Goal: Task Accomplishment & Management: Use online tool/utility

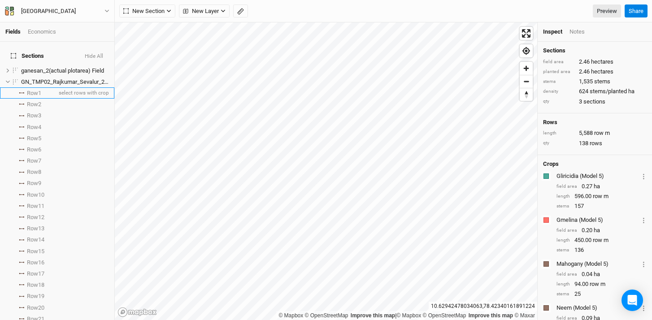
click at [20, 92] on icon at bounding box center [19, 92] width 1 height 1
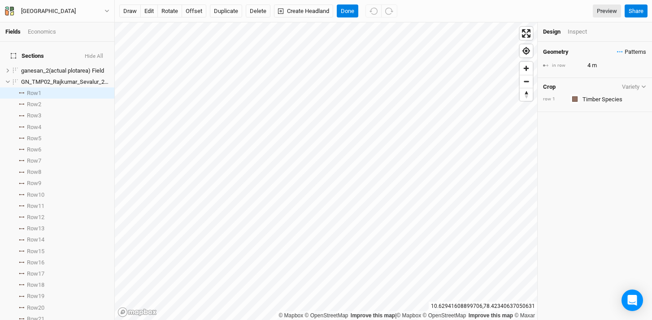
click at [617, 52] on span "Patterns" at bounding box center [631, 52] width 29 height 9
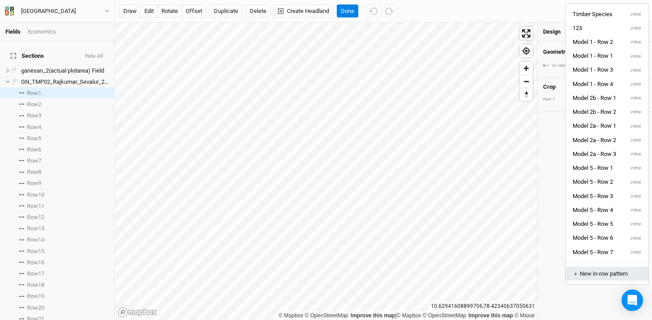
click at [597, 274] on div "＋ New in-row pattern" at bounding box center [607, 274] width 68 height 8
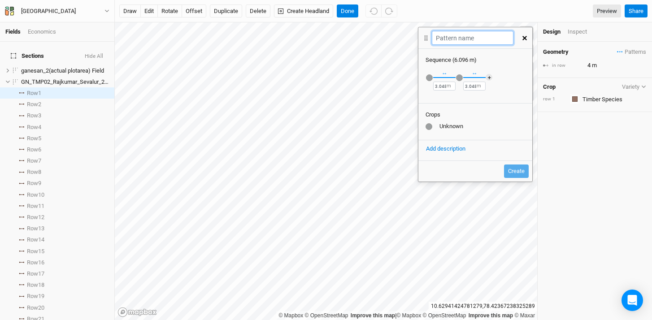
click at [469, 37] on input "text" at bounding box center [472, 38] width 81 height 14
type input "Model 3 - Row 1"
click at [445, 85] on input "3.048" at bounding box center [444, 86] width 22 height 9
drag, startPoint x: 445, startPoint y: 86, endPoint x: 419, endPoint y: 85, distance: 26.0
click at [419, 85] on div "Recently Used Black Jamun (Model 1) Black Jamun (Model 3) Coconut (Model 1) Coc…" at bounding box center [475, 82] width 114 height 37
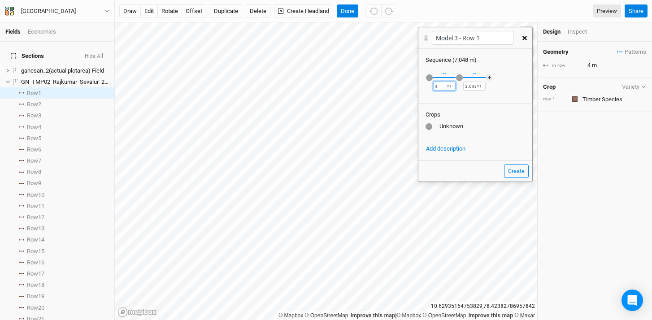
type input "4"
drag, startPoint x: 475, startPoint y: 84, endPoint x: 457, endPoint y: 87, distance: 19.0
click at [457, 87] on div "Recently Used Black Jamun (Model 1) Black Jamun (Model 3) Coconut (Model 1) Coc…" at bounding box center [475, 82] width 114 height 37
type input "4"
click at [427, 78] on div "button" at bounding box center [429, 77] width 7 height 7
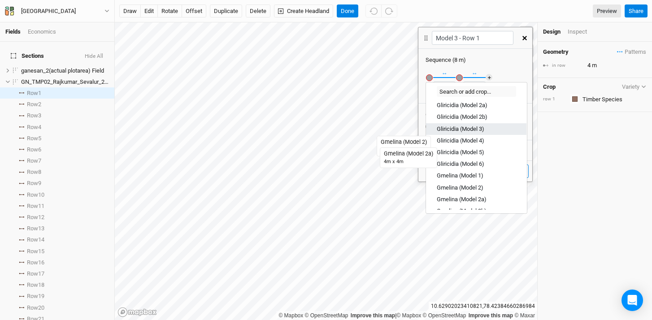
scroll to position [177, 0]
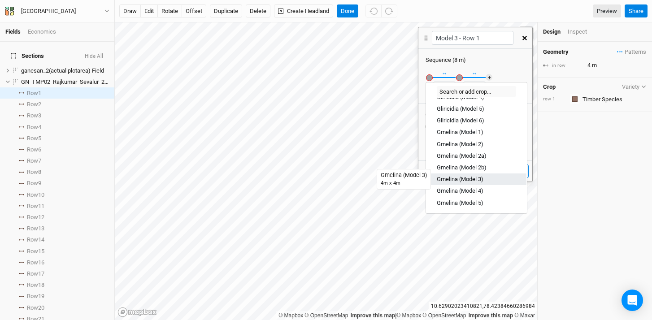
click at [469, 179] on div "Gmelina (Model 3)" at bounding box center [460, 179] width 47 height 8
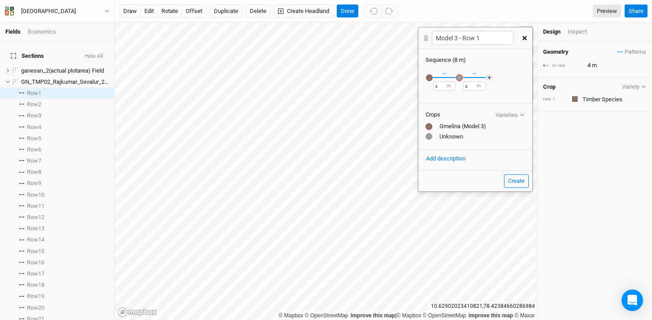
click at [460, 77] on div "button" at bounding box center [459, 77] width 7 height 7
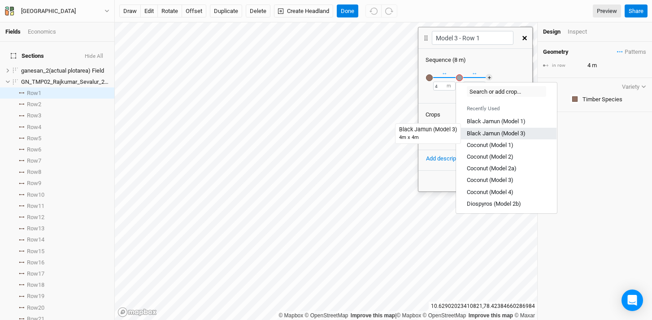
click at [497, 133] on div "Black Jamun (Model 3)" at bounding box center [496, 134] width 59 height 8
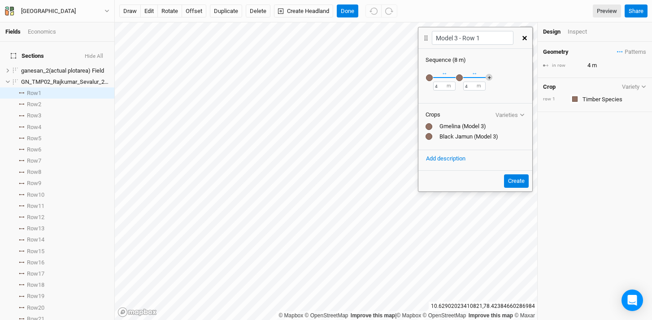
click at [489, 76] on button "＋" at bounding box center [489, 77] width 7 height 7
click at [489, 76] on div "button" at bounding box center [489, 77] width 7 height 7
click at [521, 97] on input "text" at bounding box center [536, 99] width 79 height 11
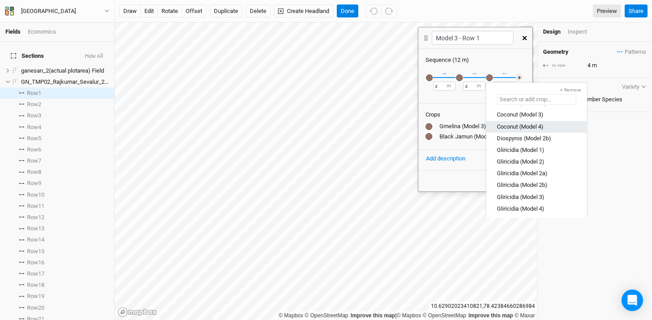
scroll to position [74, 0]
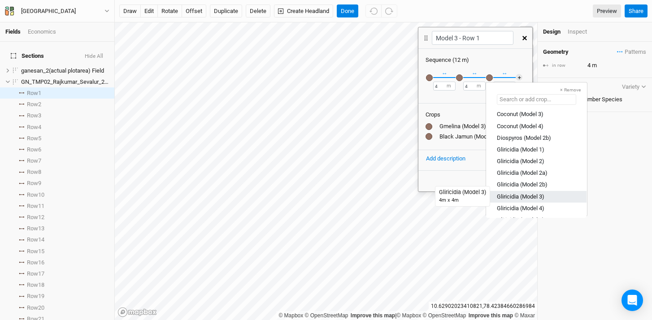
click at [515, 198] on div "Gliricidia (Model 3)" at bounding box center [521, 196] width 48 height 8
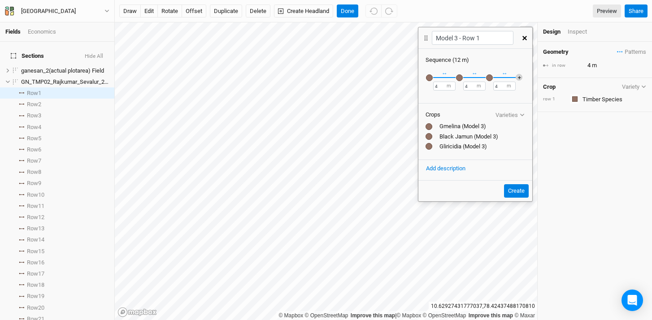
click at [519, 78] on button "＋" at bounding box center [519, 77] width 7 height 7
click at [520, 78] on div "button" at bounding box center [519, 77] width 7 height 7
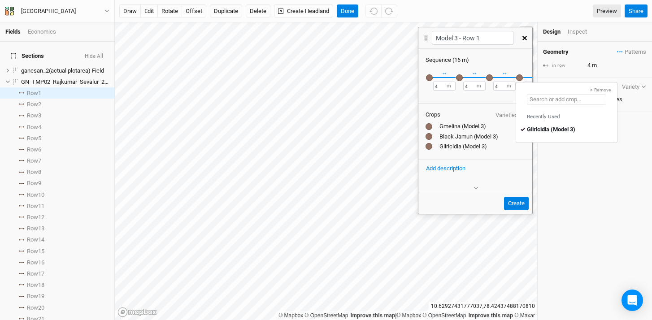
click at [565, 102] on input "text" at bounding box center [566, 99] width 79 height 11
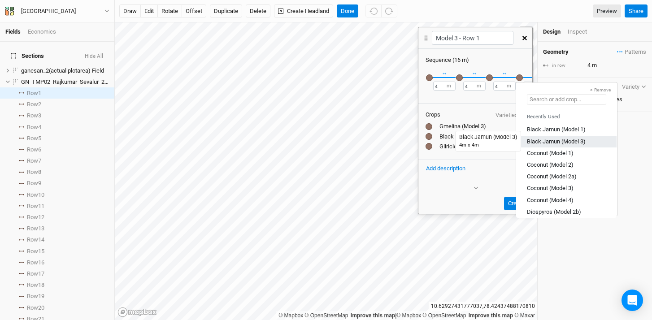
click at [563, 141] on div "Black Jamun (Model 3)" at bounding box center [556, 141] width 59 height 8
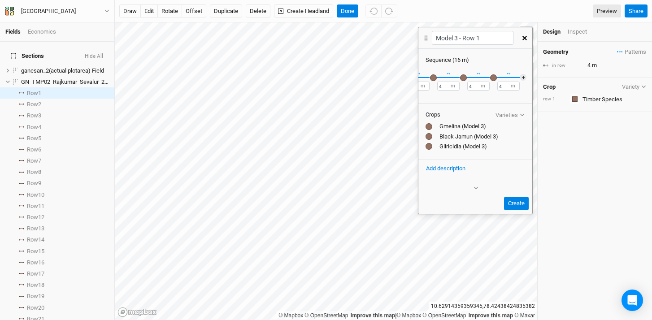
scroll to position [0, 34]
click at [518, 76] on button "＋" at bounding box center [521, 77] width 7 height 7
click at [517, 78] on div "button" at bounding box center [516, 77] width 7 height 7
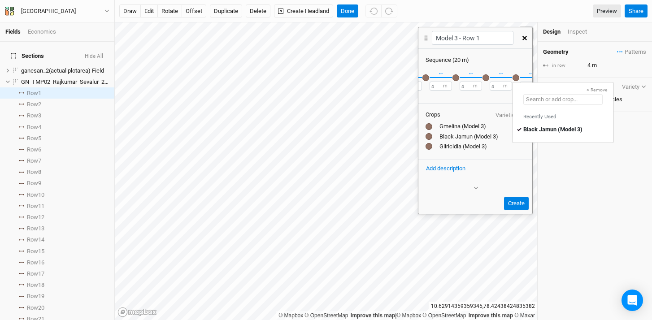
click at [537, 100] on input "text" at bounding box center [562, 99] width 79 height 11
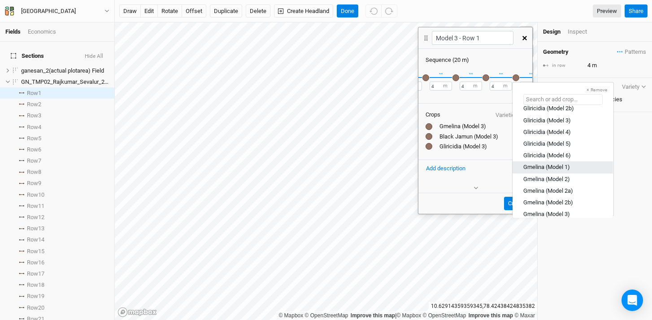
scroll to position [211, 0]
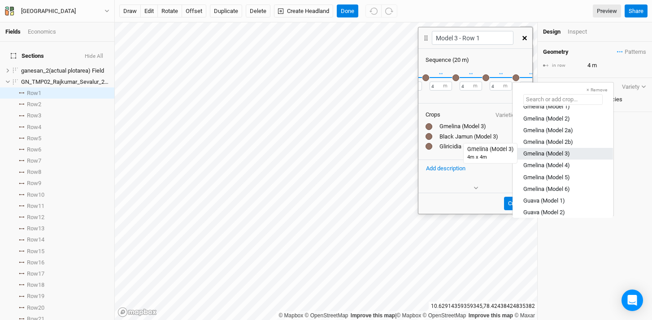
click at [556, 152] on div "Gmelina (Model 3)" at bounding box center [546, 154] width 47 height 8
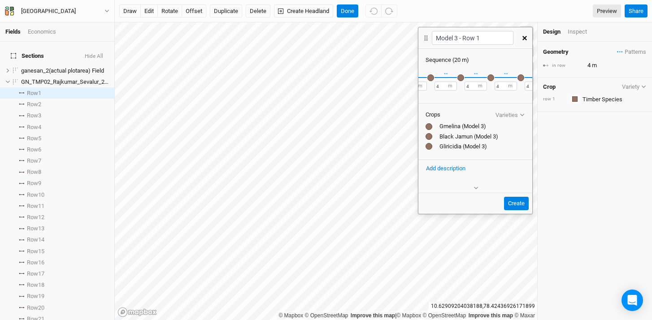
scroll to position [0, 0]
click at [522, 204] on button "Create" at bounding box center [516, 203] width 25 height 13
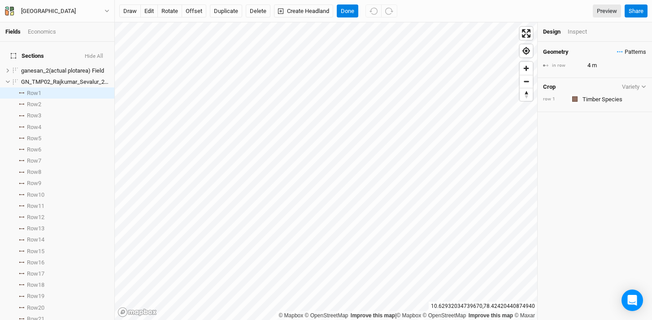
click at [617, 52] on span "Patterns" at bounding box center [631, 52] width 29 height 9
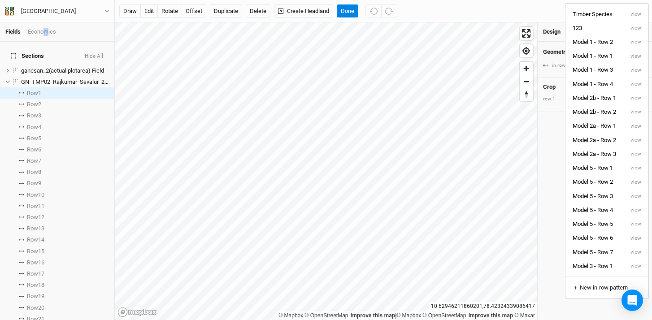
click at [45, 31] on div "Economics" at bounding box center [42, 32] width 28 height 8
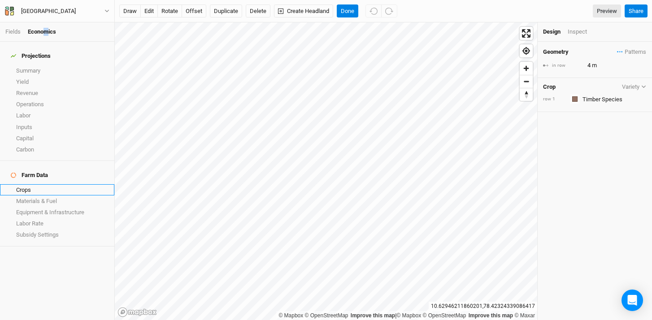
click at [29, 184] on link "Crops" at bounding box center [57, 189] width 114 height 11
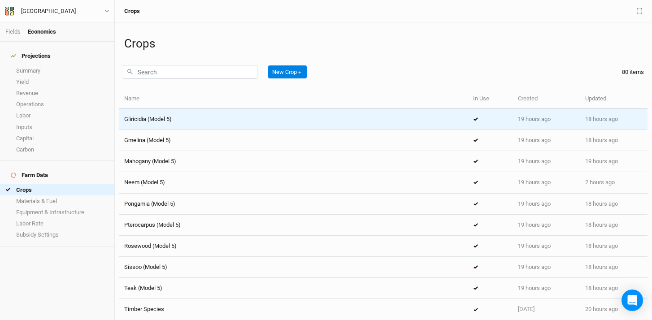
click at [473, 121] on icon at bounding box center [475, 119] width 5 height 4
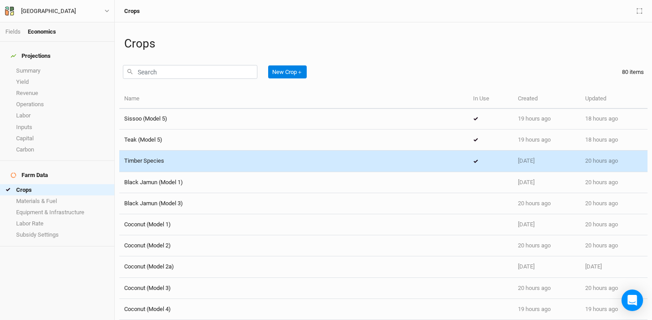
scroll to position [150, 0]
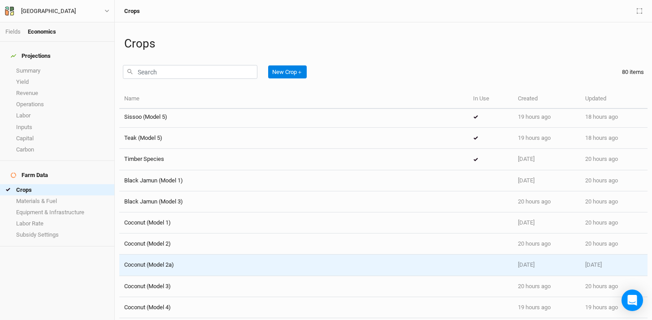
click at [169, 268] on span "Coconut (Model 2a)" at bounding box center [149, 264] width 50 height 7
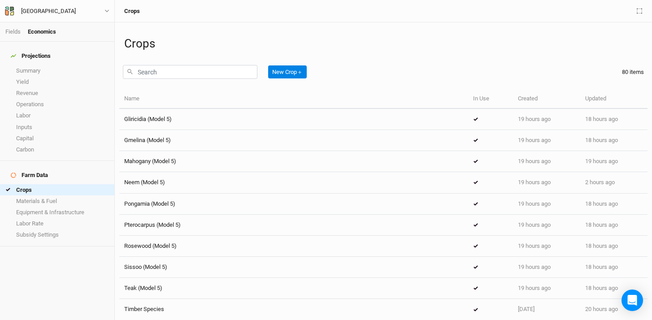
click at [21, 36] on div "Fields Economics" at bounding box center [57, 31] width 114 height 19
click at [14, 29] on link "Fields" at bounding box center [12, 31] width 15 height 7
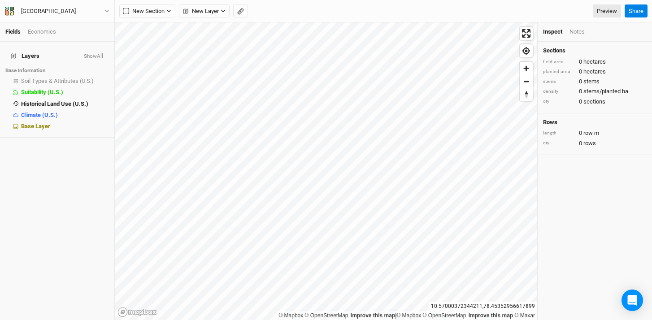
click at [24, 52] on span "Layers" at bounding box center [25, 55] width 29 height 7
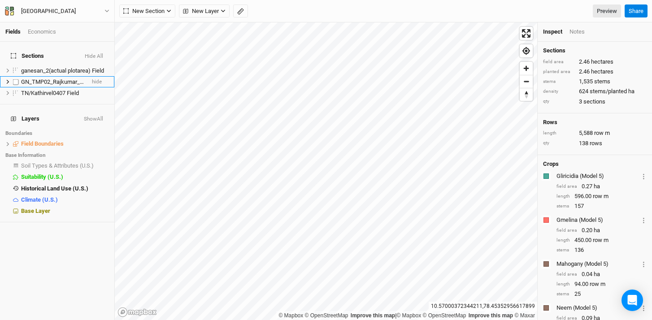
click at [5, 79] on icon at bounding box center [7, 81] width 5 height 5
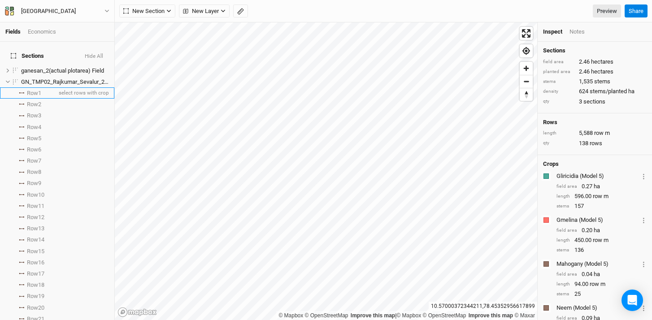
click at [23, 87] on li "Row 1 select rows with crop" at bounding box center [57, 92] width 114 height 11
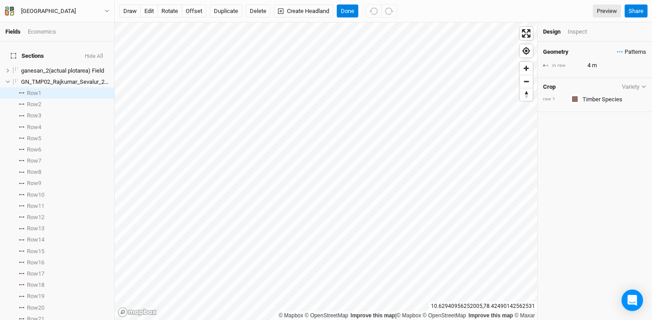
click at [617, 52] on span "Patterns" at bounding box center [631, 52] width 29 height 9
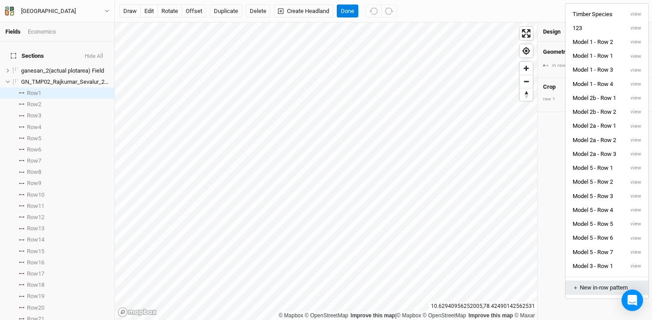
click at [601, 286] on div "＋ New in-row pattern" at bounding box center [607, 288] width 68 height 8
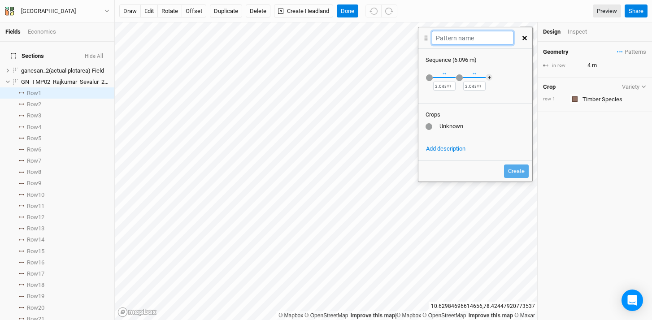
click at [451, 38] on input "text" at bounding box center [472, 38] width 81 height 14
type input "Model 3 - Row 2"
click at [445, 85] on input "3.048" at bounding box center [444, 86] width 22 height 9
type input "3"
type input "4"
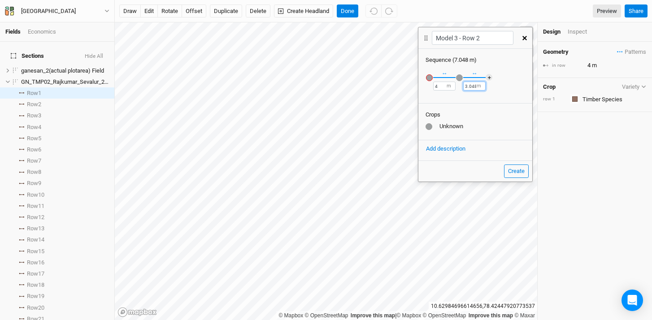
drag, startPoint x: 476, startPoint y: 87, endPoint x: 460, endPoint y: 87, distance: 15.7
click at [460, 87] on div "Recently Used Black Jamun (Model 1) Black Jamun (Model 3) Coconut (Model 1) Coc…" at bounding box center [475, 82] width 114 height 37
type input "4"
click at [430, 79] on div "button" at bounding box center [429, 77] width 7 height 7
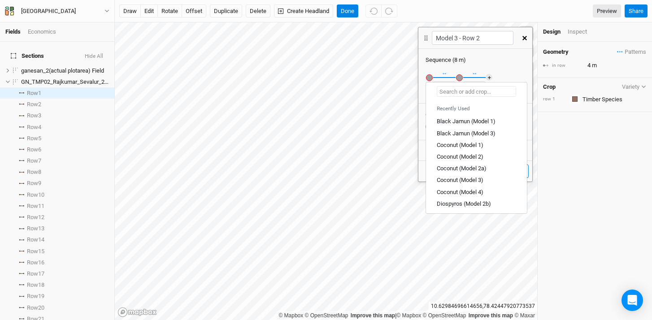
click at [481, 94] on input "text" at bounding box center [476, 91] width 79 height 11
type input "si"
type input "sisoo (Model 2a)"
click at [472, 167] on div "Si ssoo (Model 3)" at bounding box center [458, 169] width 43 height 8
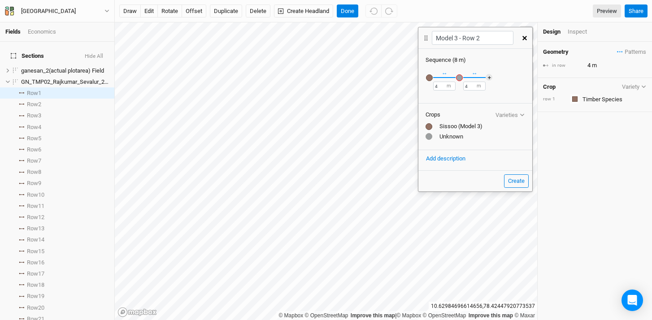
click at [460, 74] on div "button" at bounding box center [459, 77] width 7 height 7
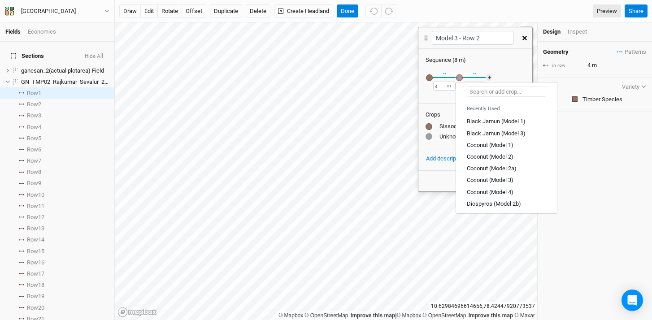
click at [485, 90] on input "text" at bounding box center [506, 91] width 79 height 11
type input "ma"
type input "mahogany (Model 2b)"
type input "man"
type input "mango (Model 2a)"
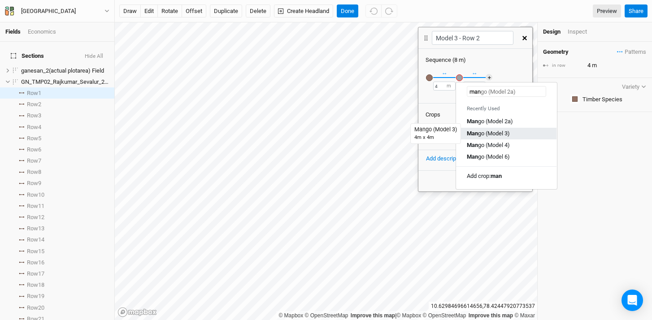
click at [500, 131] on div "Man go (Model 3)" at bounding box center [488, 134] width 43 height 8
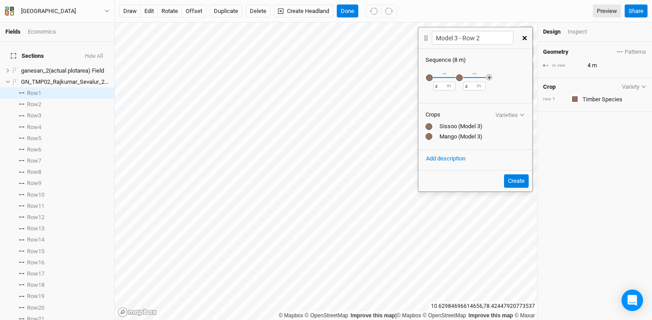
click at [489, 76] on button "＋" at bounding box center [489, 77] width 7 height 7
click at [490, 78] on div "button" at bounding box center [489, 77] width 7 height 7
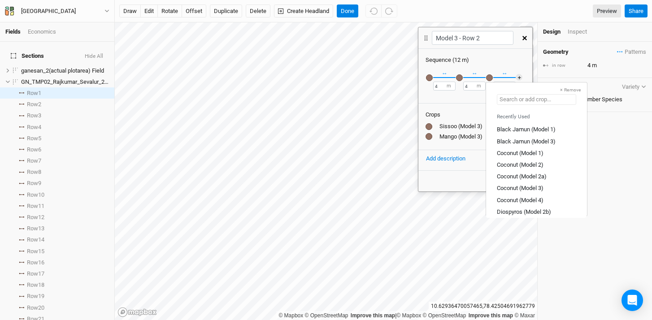
click at [551, 101] on input "text" at bounding box center [536, 99] width 79 height 11
type input "b"
type input "black Jamun (Model 1)"
click at [551, 138] on div "B lack Jamun (Model 3)" at bounding box center [526, 141] width 59 height 8
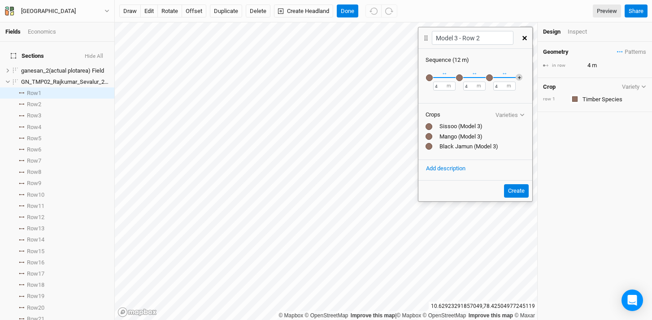
click at [519, 76] on button "＋" at bounding box center [519, 77] width 7 height 7
click at [520, 78] on div "button" at bounding box center [519, 77] width 7 height 7
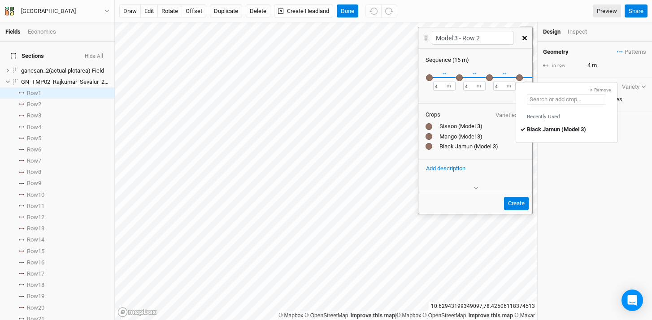
click at [590, 100] on input "text" at bounding box center [566, 99] width 79 height 11
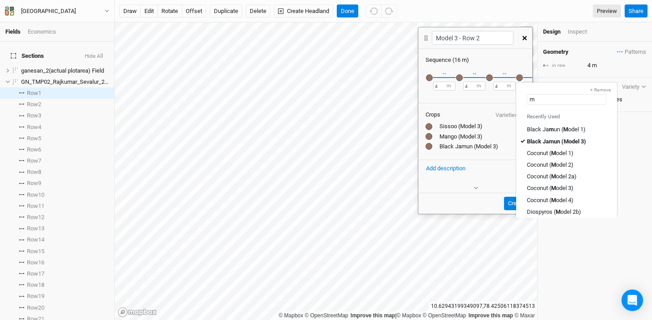
type input "ma"
type input "mahogany (Model 2b)"
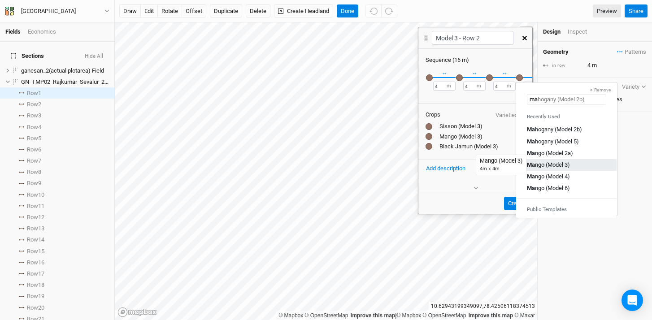
click at [562, 167] on div "Ma ngo (Model 3)" at bounding box center [548, 165] width 43 height 8
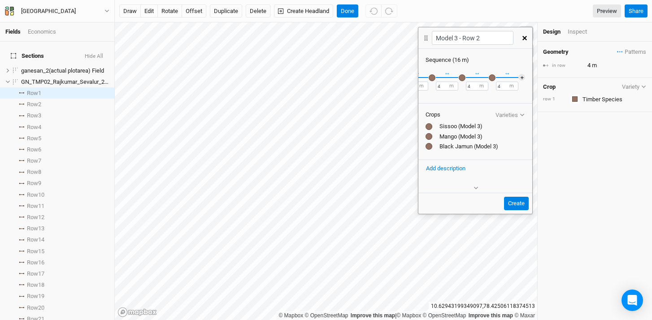
scroll to position [0, 34]
click at [518, 78] on button "＋" at bounding box center [521, 77] width 7 height 7
click at [517, 78] on div "button" at bounding box center [516, 77] width 7 height 7
click at [583, 98] on input "text" at bounding box center [562, 99] width 79 height 11
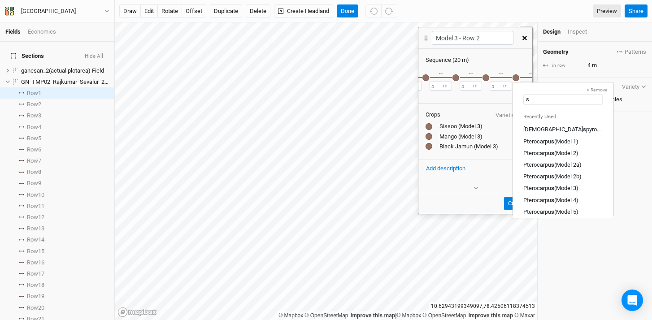
type input "si"
type input "sisoo (Model 2a)"
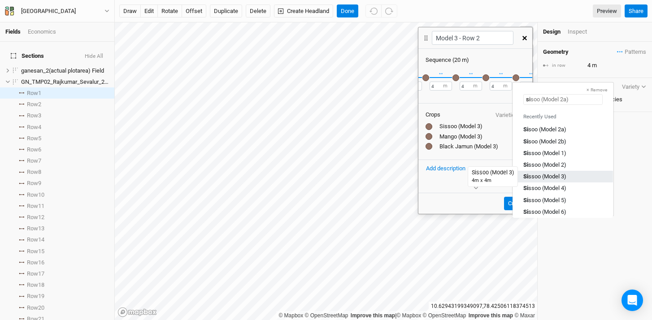
click at [560, 175] on div "Si ssoo (Model 3)" at bounding box center [544, 177] width 43 height 8
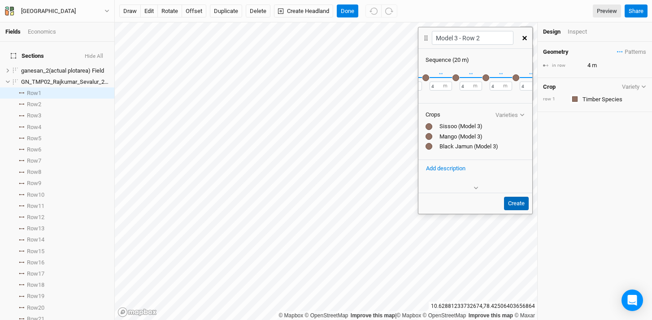
click at [518, 201] on button "Create" at bounding box center [516, 203] width 25 height 13
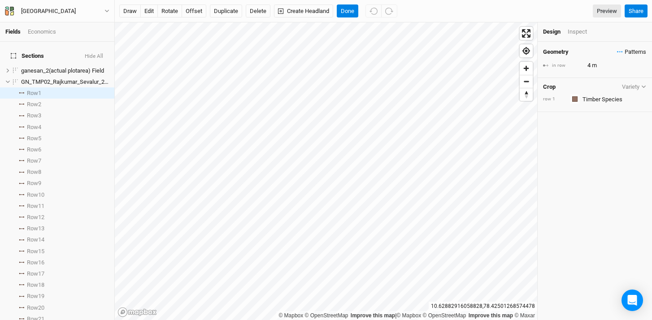
click at [617, 53] on span "Patterns" at bounding box center [631, 52] width 29 height 9
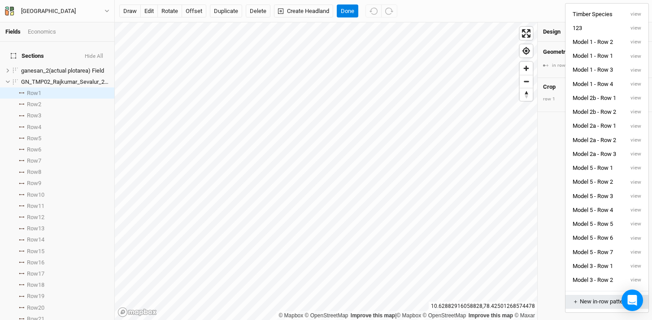
click at [596, 297] on button "＋ New in-row pattern" at bounding box center [607, 302] width 83 height 14
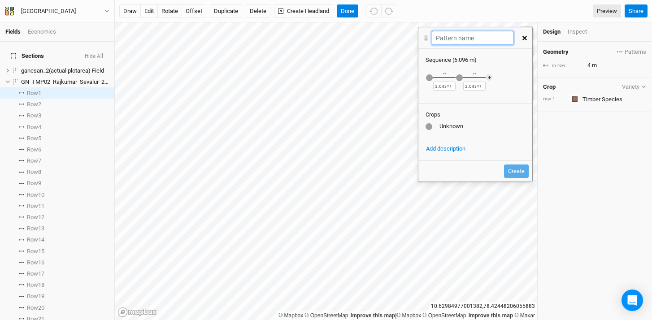
click at [461, 42] on input "text" at bounding box center [472, 38] width 81 height 14
type input "Model 3 - Row 3"
drag, startPoint x: 445, startPoint y: 86, endPoint x: 429, endPoint y: 86, distance: 16.1
click at [429, 86] on div "Recently Used Black Jamun (Model 1) Black Jamun (Model 3) Coconut (Model 1) Coc…" at bounding box center [475, 82] width 114 height 37
type input "4"
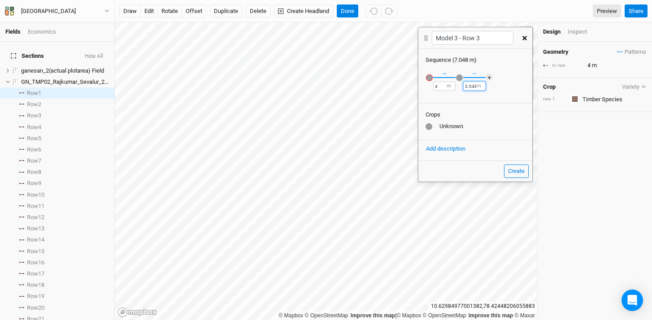
drag, startPoint x: 475, startPoint y: 85, endPoint x: 450, endPoint y: 86, distance: 25.6
click at [450, 86] on div "Recently Used Black Jamun (Model 1) Black Jamun (Model 3) Coconut (Model 1) Coc…" at bounding box center [475, 82] width 114 height 37
click at [477, 85] on label "m" at bounding box center [479, 86] width 4 height 7
drag, startPoint x: 475, startPoint y: 86, endPoint x: 461, endPoint y: 87, distance: 14.4
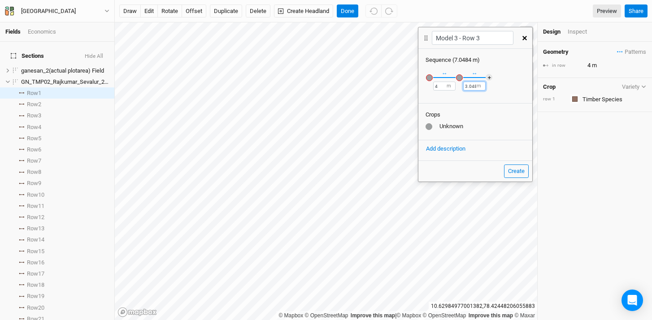
click at [461, 87] on div "Recently Used Black Jamun (Model 1) Black Jamun (Model 3) Coconut (Model 1) Coc…" at bounding box center [475, 82] width 114 height 37
click at [472, 85] on input "44" at bounding box center [474, 86] width 22 height 9
type input "4"
click at [429, 78] on div "button" at bounding box center [429, 77] width 7 height 7
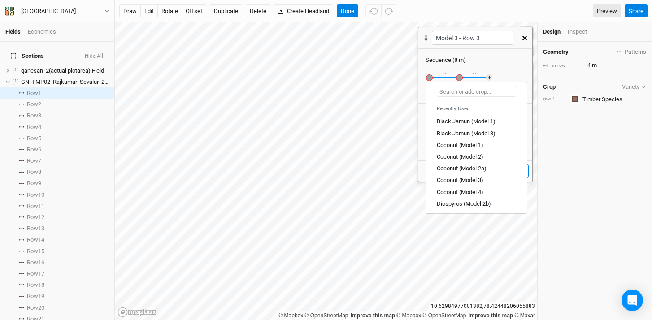
click at [468, 92] on input "text" at bounding box center [476, 91] width 79 height 11
type input "tea"
type input "teak (Model 1)"
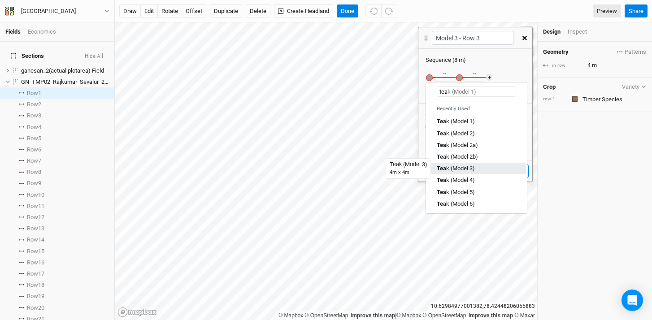
click at [474, 169] on div "Tea k (Model 3)" at bounding box center [456, 169] width 38 height 8
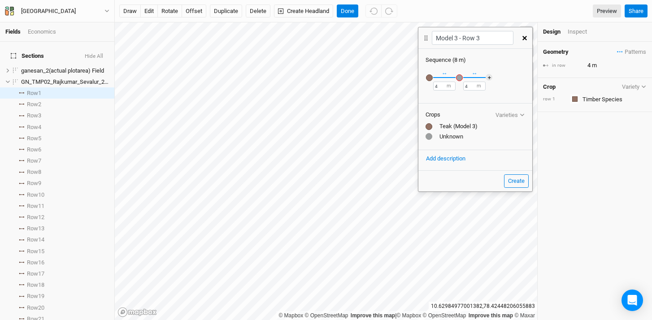
click at [460, 75] on div "button" at bounding box center [459, 77] width 7 height 7
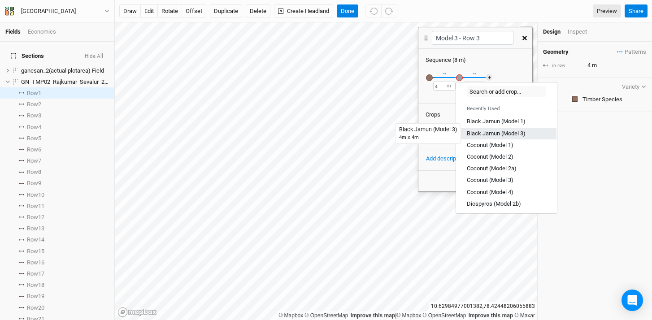
click at [498, 133] on div "Black Jamun (Model 3)" at bounding box center [496, 134] width 59 height 8
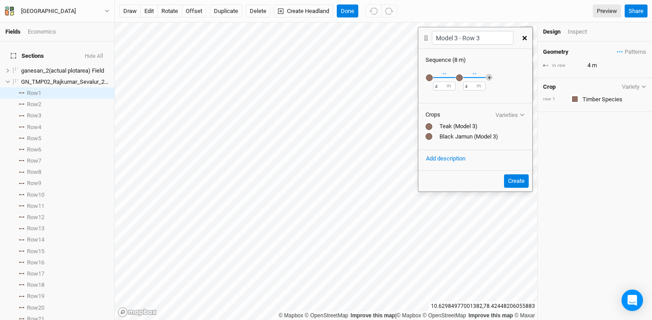
click at [487, 74] on button "＋" at bounding box center [489, 77] width 7 height 7
click at [490, 77] on div "button" at bounding box center [489, 77] width 7 height 7
click at [560, 97] on input "text" at bounding box center [536, 99] width 79 height 11
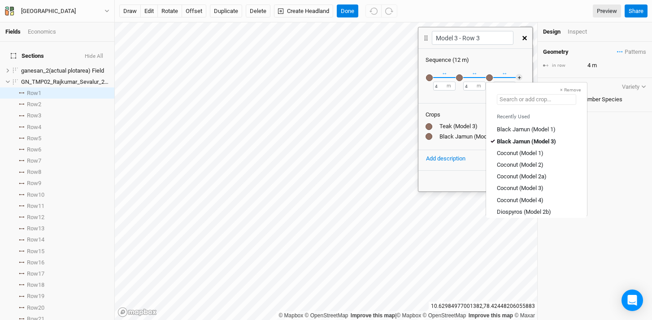
type input "g"
type input "gliricidia (Model 1)"
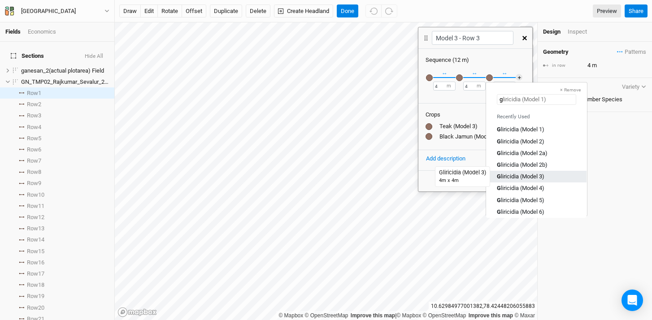
click at [539, 173] on div "G liricidia (Model 3)" at bounding box center [521, 177] width 48 height 8
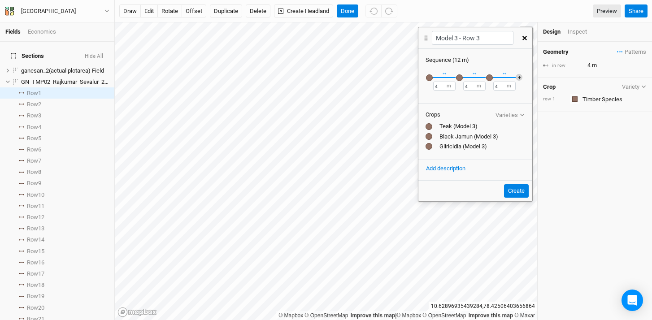
click at [518, 76] on button "＋" at bounding box center [519, 77] width 7 height 7
click at [520, 78] on div "button" at bounding box center [519, 77] width 7 height 7
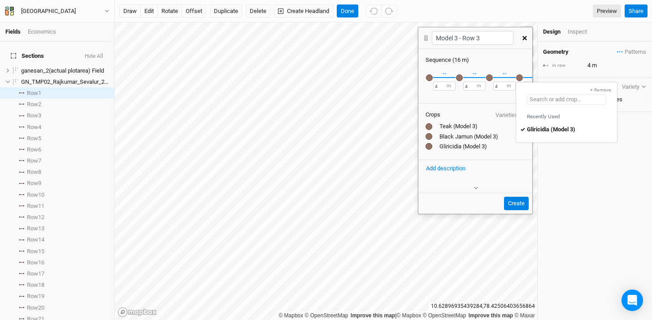
click at [587, 100] on input "text" at bounding box center [566, 99] width 79 height 11
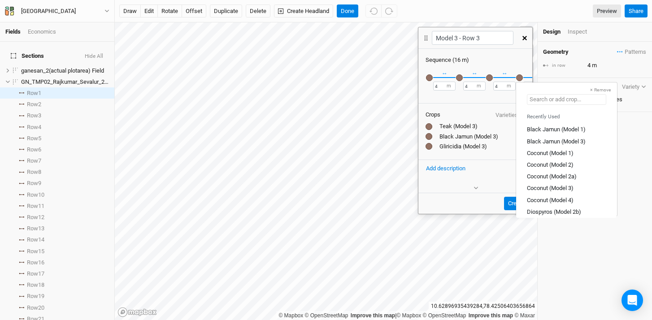
type input "b"
type input "black Jamun (Model 1)"
click at [570, 142] on div "B lack Jamun (Model 3)" at bounding box center [556, 141] width 59 height 8
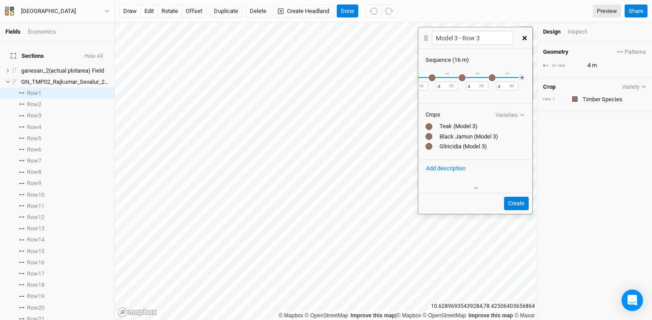
scroll to position [0, 34]
click at [518, 78] on button "＋" at bounding box center [521, 77] width 7 height 7
click at [516, 78] on div "button" at bounding box center [516, 77] width 7 height 7
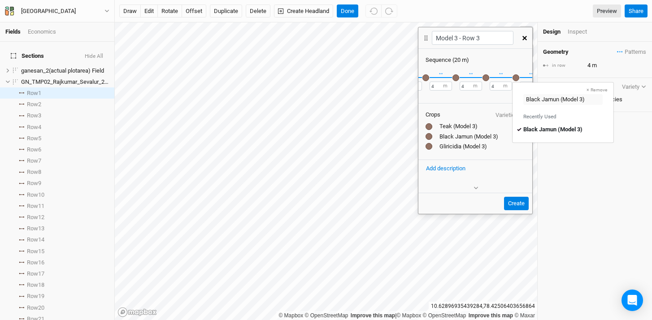
click at [590, 100] on div "Black Jamun (Model 3)" at bounding box center [563, 99] width 101 height 11
click at [588, 99] on input "text" at bounding box center [562, 99] width 79 height 11
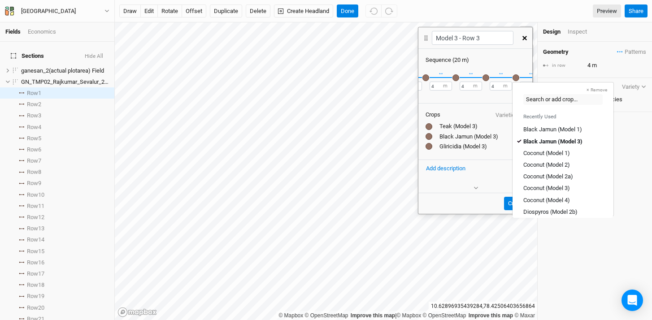
type input "Black Jamun (Model 3)"
click at [517, 78] on div "button" at bounding box center [516, 77] width 7 height 7
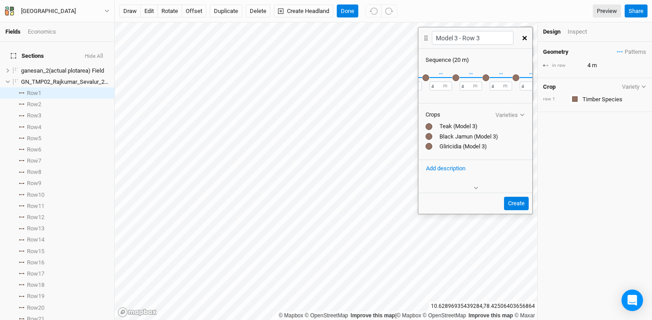
click at [517, 78] on div "button" at bounding box center [516, 77] width 7 height 7
click at [487, 79] on div "button" at bounding box center [486, 77] width 7 height 7
click at [456, 78] on div "button" at bounding box center [455, 77] width 7 height 7
click at [485, 78] on div "button" at bounding box center [486, 77] width 7 height 7
click at [518, 77] on div "button" at bounding box center [516, 77] width 7 height 7
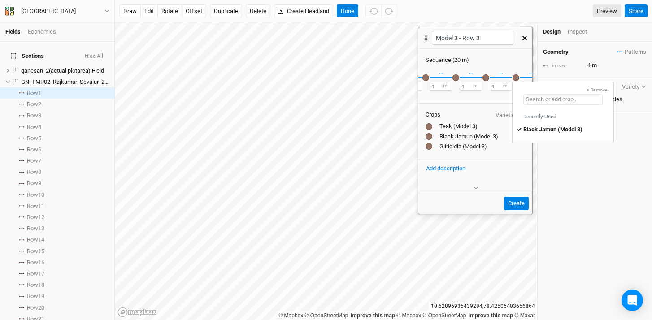
click at [588, 99] on input "text" at bounding box center [562, 99] width 79 height 11
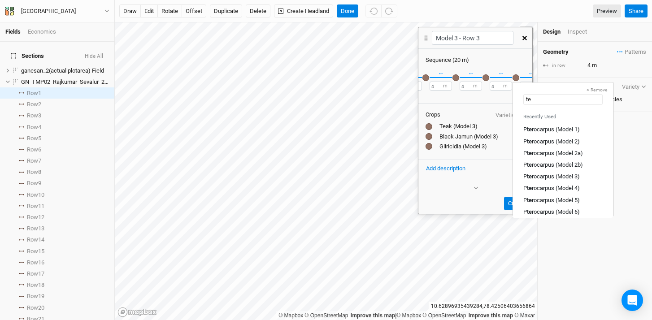
type input "tea"
type input "teak (Model 1)"
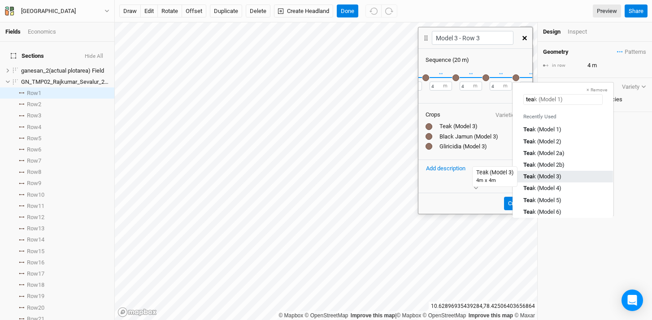
click at [561, 174] on div "Tea k (Model 3)" at bounding box center [542, 177] width 38 height 8
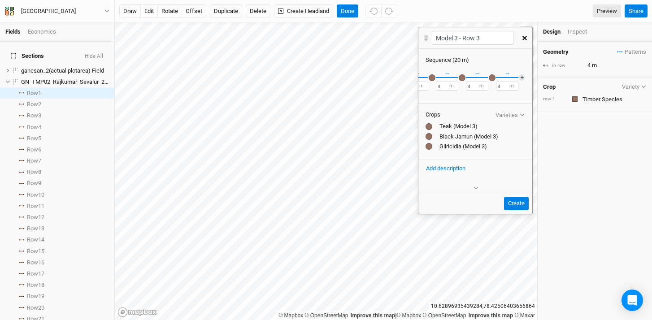
scroll to position [0, 0]
click at [432, 78] on button "button" at bounding box center [430, 78] width 8 height 8
click at [461, 78] on div "button" at bounding box center [459, 77] width 7 height 7
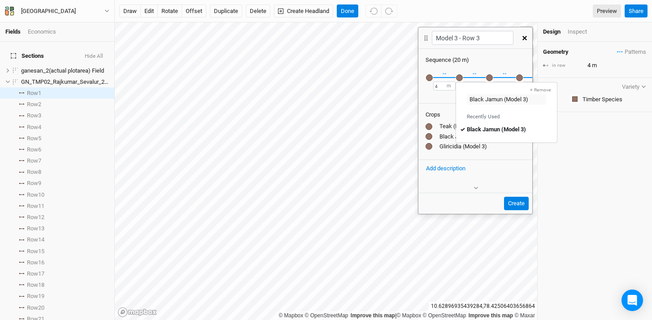
click at [489, 78] on div "button" at bounding box center [489, 77] width 7 height 7
click at [519, 77] on div "button" at bounding box center [519, 77] width 7 height 7
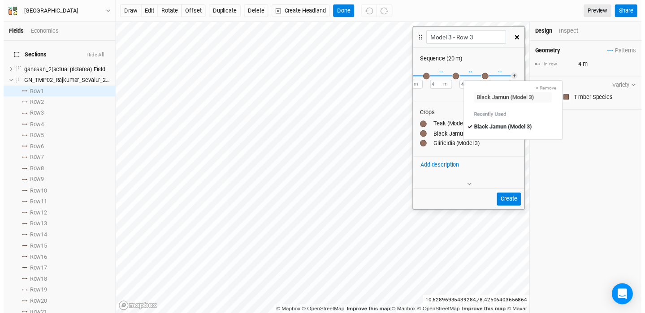
scroll to position [0, 60]
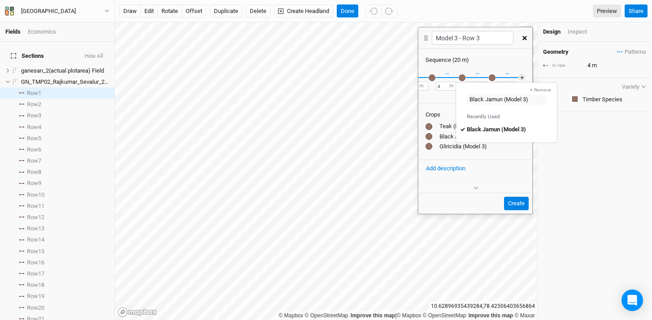
click at [489, 78] on div "button" at bounding box center [492, 77] width 7 height 7
click at [520, 208] on button "Create" at bounding box center [516, 203] width 25 height 13
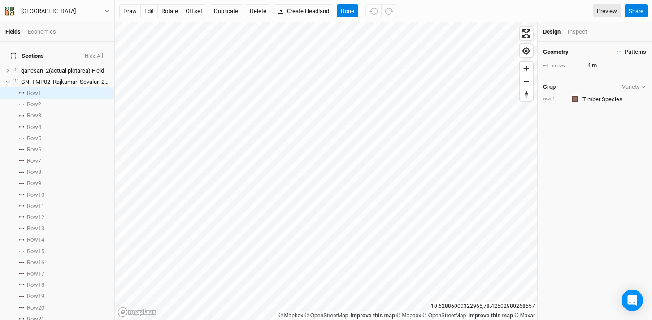
click at [617, 52] on span "Patterns" at bounding box center [631, 52] width 29 height 9
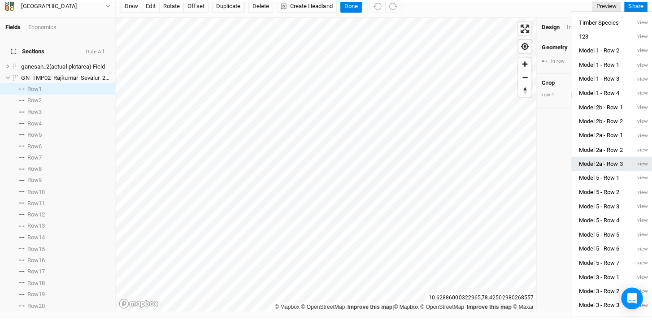
scroll to position [0, 0]
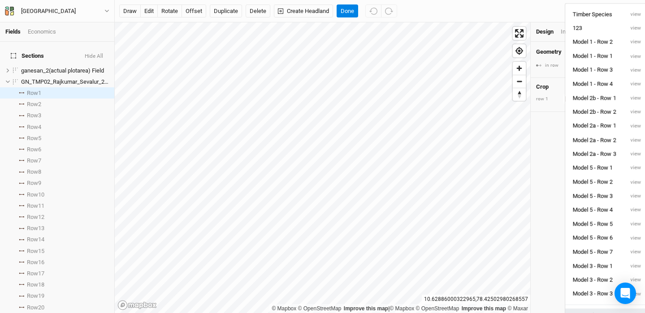
click at [591, 310] on button "＋ New in-row pattern" at bounding box center [607, 316] width 83 height 14
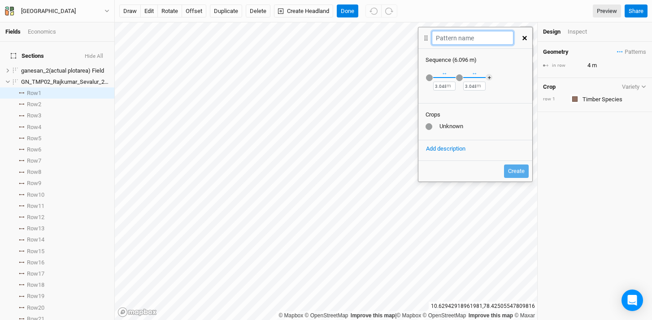
click at [466, 42] on input "text" at bounding box center [472, 38] width 81 height 14
type input "Model 3 - Row 4"
drag, startPoint x: 446, startPoint y: 87, endPoint x: 435, endPoint y: 86, distance: 11.2
click at [435, 86] on input "3.048" at bounding box center [444, 86] width 22 height 9
type input "4"
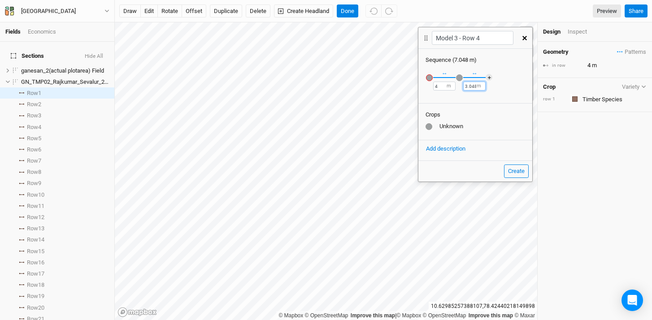
drag, startPoint x: 476, startPoint y: 86, endPoint x: 457, endPoint y: 87, distance: 19.3
click at [457, 87] on div "Recently Used Black Jamun (Model 1) Black Jamun (Model 3) Coconut (Model 1) Coc…" at bounding box center [475, 82] width 114 height 37
type input "4"
click at [428, 78] on div "button" at bounding box center [429, 77] width 7 height 7
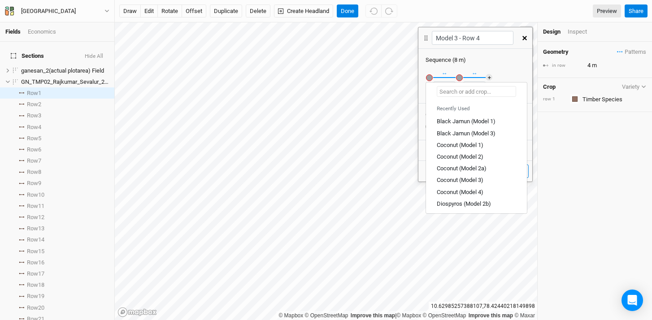
click at [450, 91] on input "text" at bounding box center [476, 91] width 79 height 11
type input "ne"
type input "neem (Model 1)"
type input "nee"
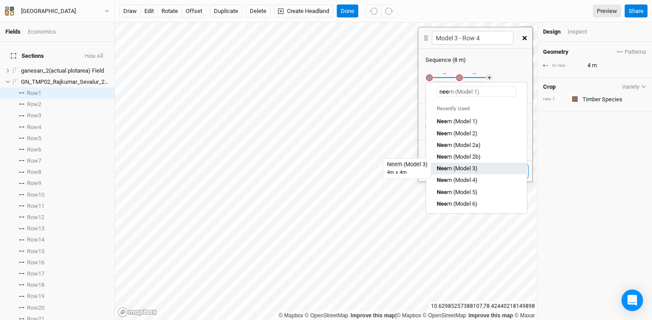
click at [464, 169] on div "Nee m (Model 3)" at bounding box center [457, 169] width 41 height 8
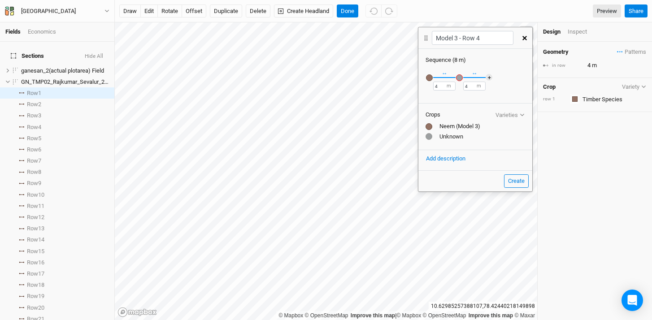
click at [460, 79] on div "button" at bounding box center [459, 77] width 7 height 7
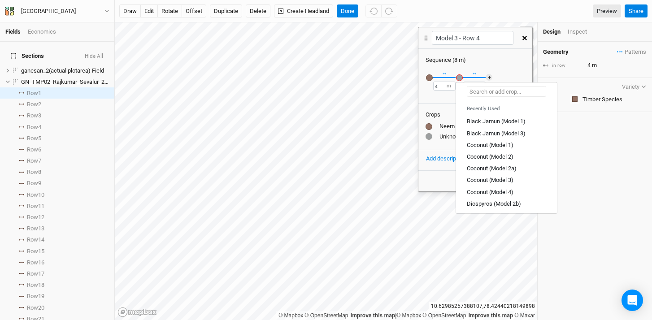
click at [497, 87] on input "text" at bounding box center [506, 91] width 79 height 11
type input "ma"
type input "mahogany (Model 2b)"
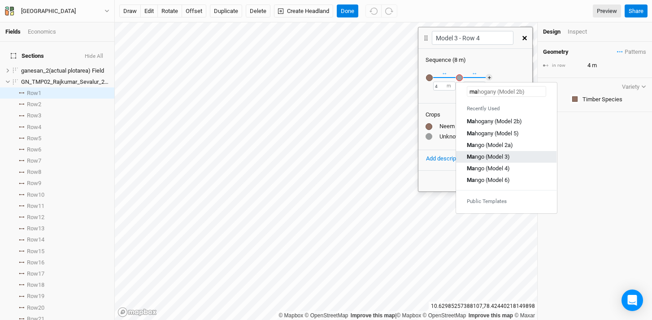
click at [496, 152] on link "Ma ngo (Model 3)" at bounding box center [506, 157] width 100 height 12
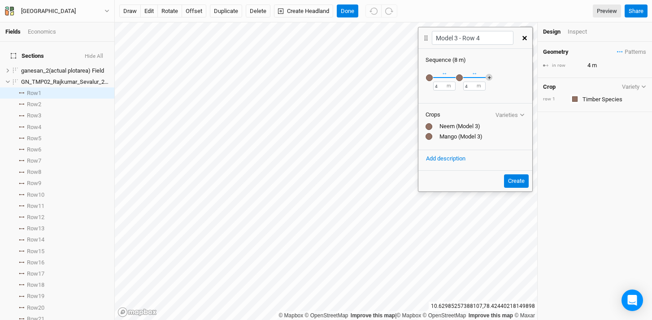
click at [490, 74] on button "＋" at bounding box center [489, 77] width 7 height 7
click at [490, 75] on div "button" at bounding box center [489, 77] width 7 height 7
click at [553, 97] on input "text" at bounding box center [536, 99] width 79 height 11
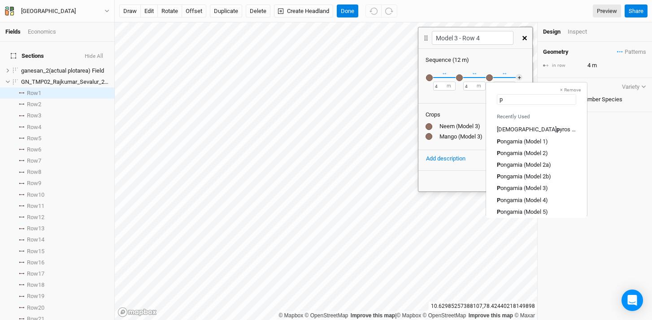
type input "pt"
type input "pterocarpus (Model 1)"
type input "pter"
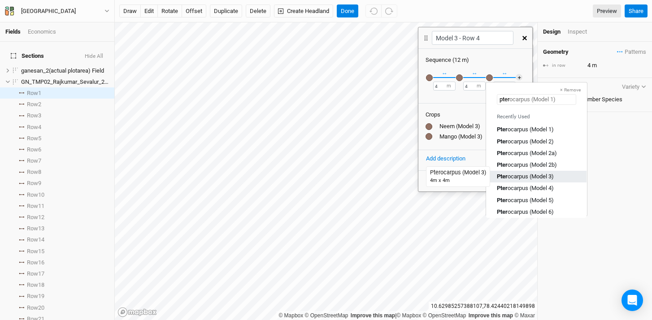
click at [535, 178] on div "Pter ocarpus (Model 3)" at bounding box center [525, 177] width 57 height 8
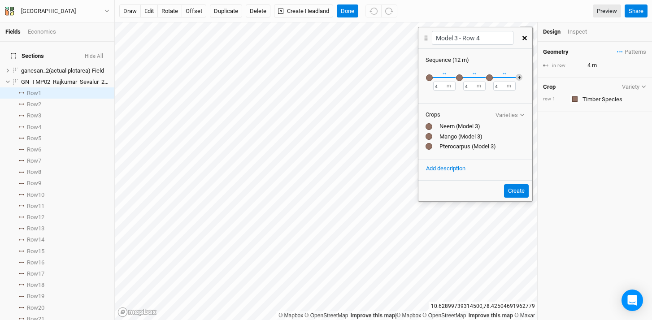
click at [518, 77] on button "＋" at bounding box center [519, 77] width 7 height 7
click at [518, 77] on div "button" at bounding box center [519, 77] width 7 height 7
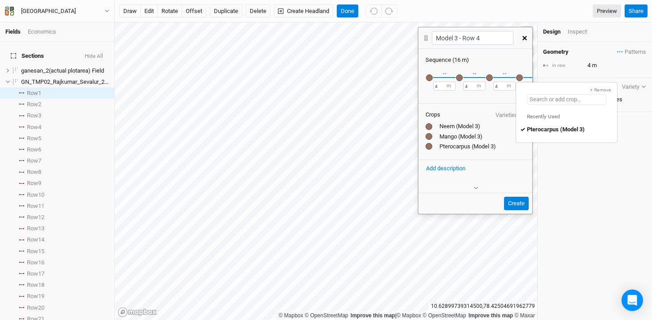
click at [592, 99] on input "text" at bounding box center [566, 99] width 79 height 11
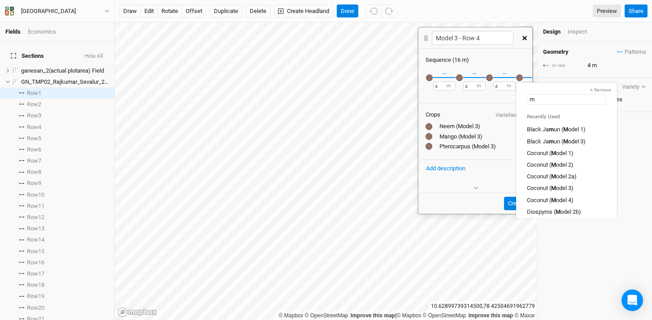
type input "ma"
type input "mahogany (Model 2b)"
type input "man"
type input "mango (Model 2a)"
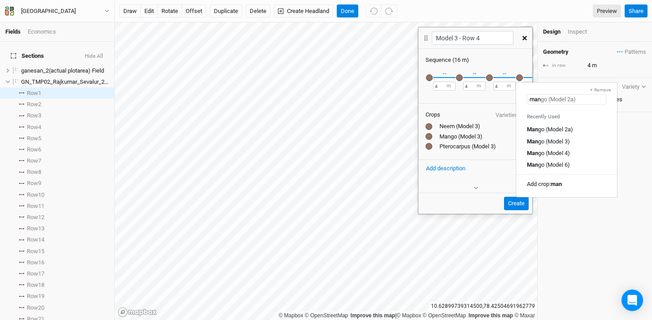
type input "mang"
click at [572, 143] on div "Mang o (Model 3)" at bounding box center [566, 141] width 79 height 8
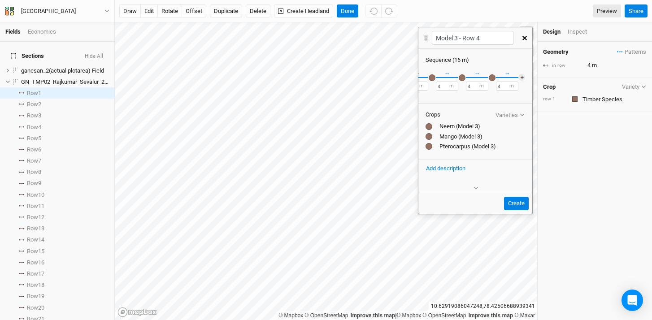
scroll to position [0, 34]
click at [518, 78] on button "＋" at bounding box center [521, 77] width 7 height 7
click at [516, 78] on div "button" at bounding box center [516, 77] width 7 height 7
click at [580, 101] on input "text" at bounding box center [562, 99] width 79 height 11
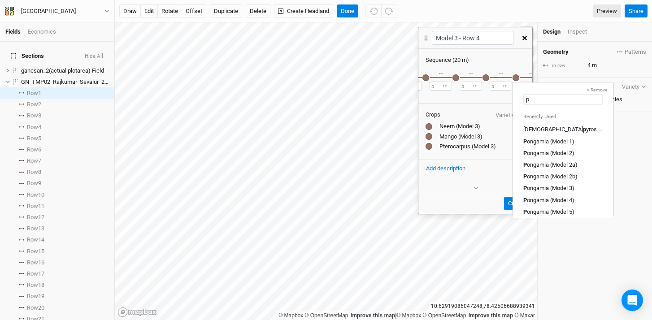
type input "po"
type input "pongamia (Model 1)"
click at [558, 175] on div "Po ngamia (Model 3)" at bounding box center [548, 177] width 51 height 8
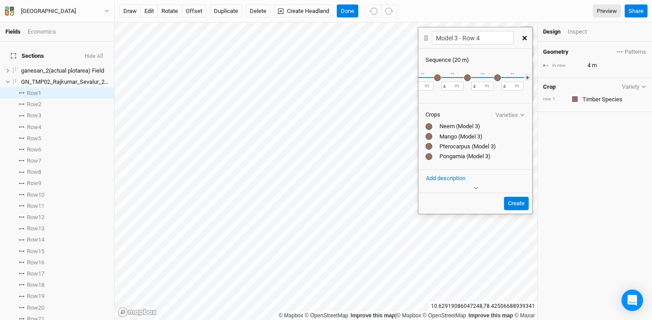
scroll to position [0, 0]
click at [431, 78] on div "button" at bounding box center [429, 77] width 7 height 7
click at [458, 79] on div "button" at bounding box center [459, 77] width 7 height 7
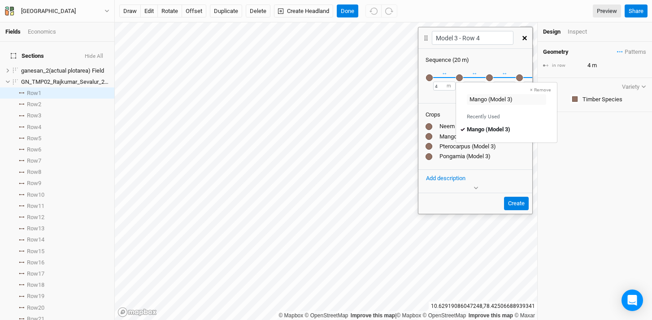
click at [490, 77] on div "button" at bounding box center [489, 77] width 7 height 7
click at [518, 77] on div "button" at bounding box center [519, 77] width 7 height 7
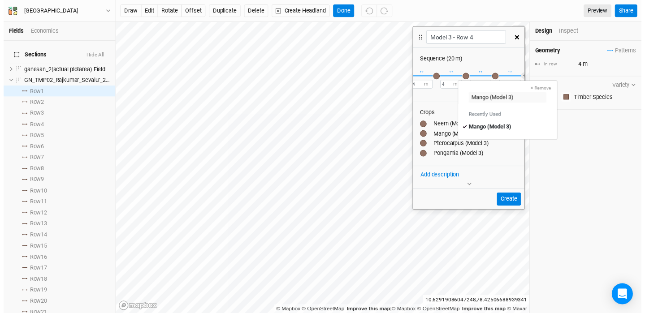
scroll to position [0, 52]
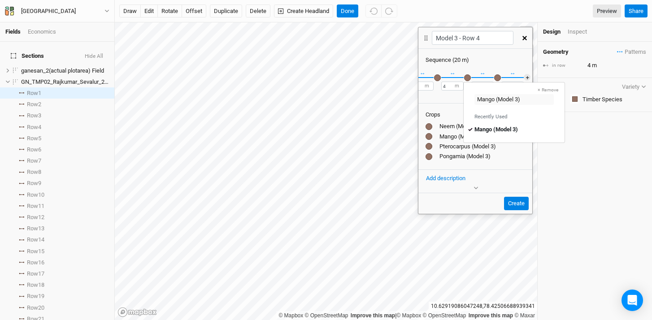
click at [497, 79] on div "button" at bounding box center [497, 77] width 7 height 7
click at [518, 200] on button "Create" at bounding box center [516, 203] width 25 height 13
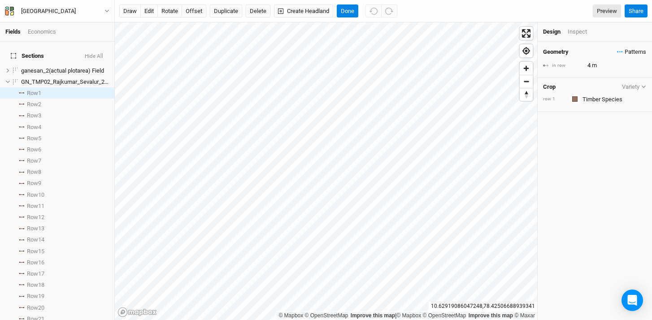
click at [617, 53] on span "Patterns" at bounding box center [631, 52] width 29 height 9
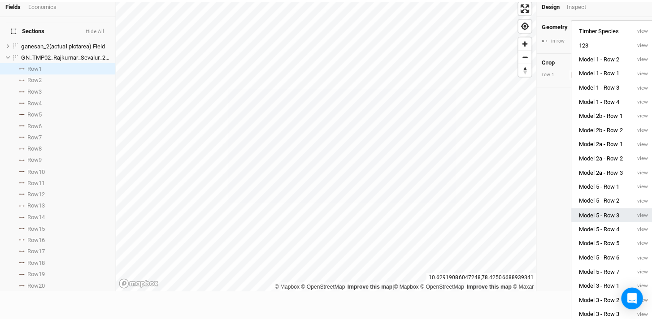
scroll to position [0, 0]
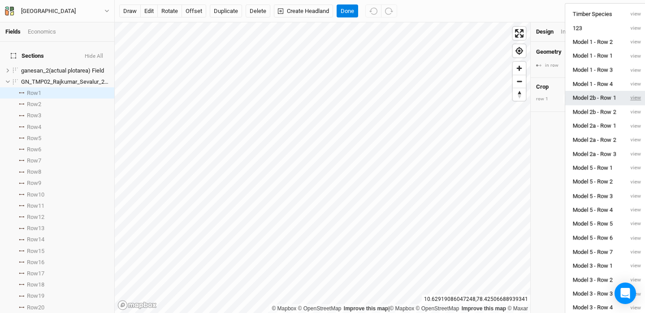
click at [635, 96] on button "view" at bounding box center [636, 98] width 25 height 14
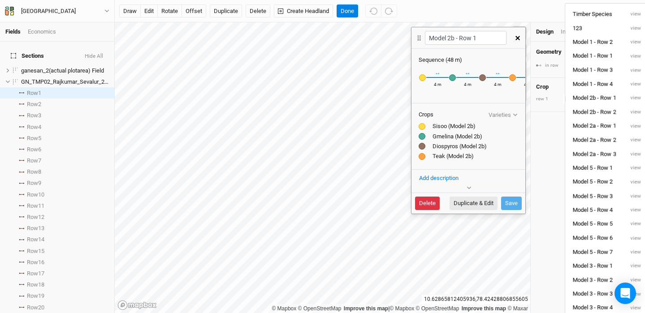
click at [426, 202] on button "Delete" at bounding box center [427, 203] width 25 height 13
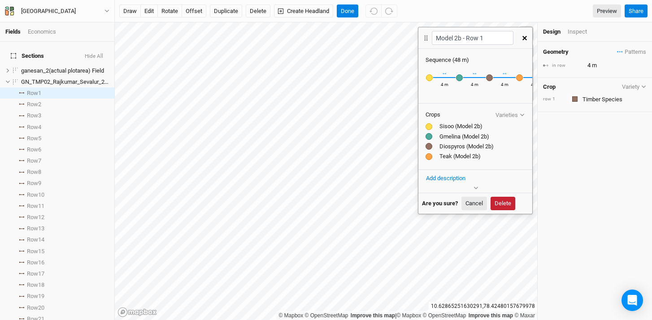
click at [508, 202] on button "Delete" at bounding box center [503, 203] width 25 height 13
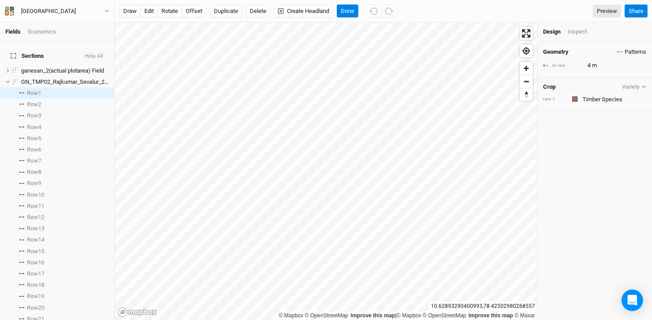
click at [617, 50] on span "Patterns" at bounding box center [631, 52] width 29 height 9
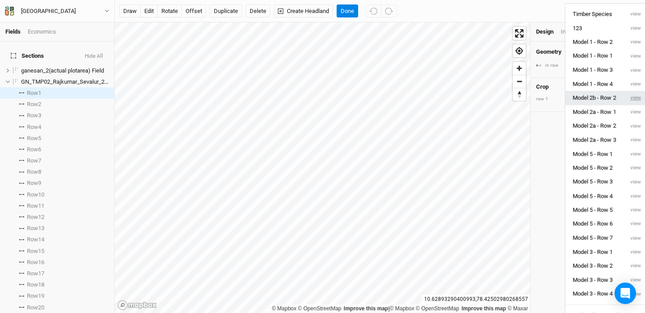
click at [635, 97] on button "view" at bounding box center [636, 98] width 25 height 14
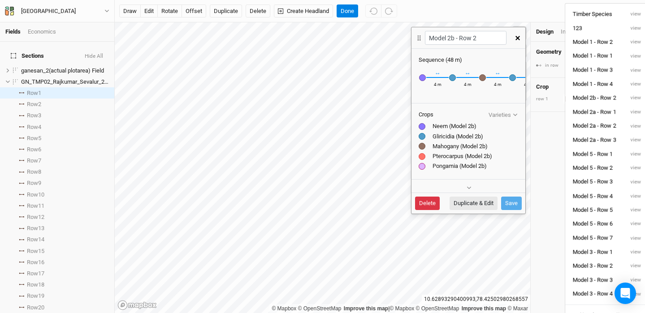
click at [423, 205] on button "Delete" at bounding box center [427, 203] width 25 height 13
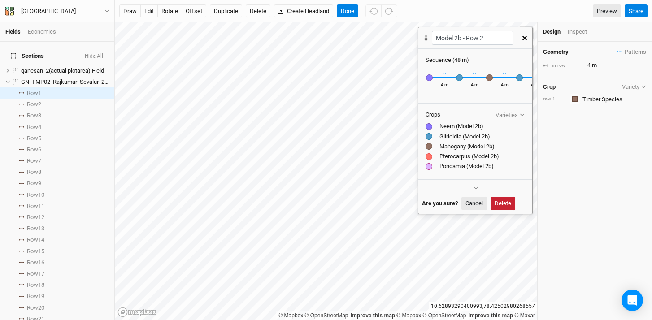
click at [513, 201] on button "Delete" at bounding box center [503, 203] width 25 height 13
click at [508, 203] on button "Delete" at bounding box center [503, 203] width 25 height 13
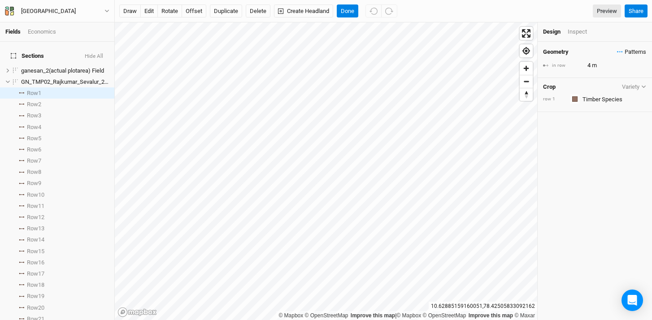
click at [617, 50] on span "Patterns" at bounding box center [631, 52] width 29 height 9
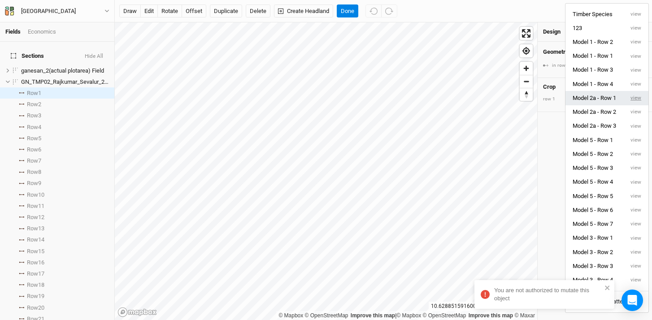
click at [632, 98] on button "view" at bounding box center [636, 98] width 25 height 14
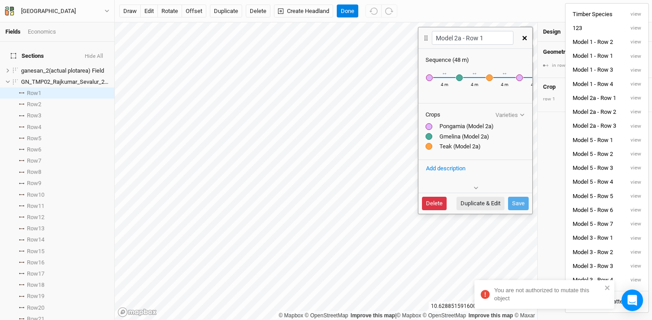
click at [430, 204] on button "Delete" at bounding box center [434, 203] width 25 height 13
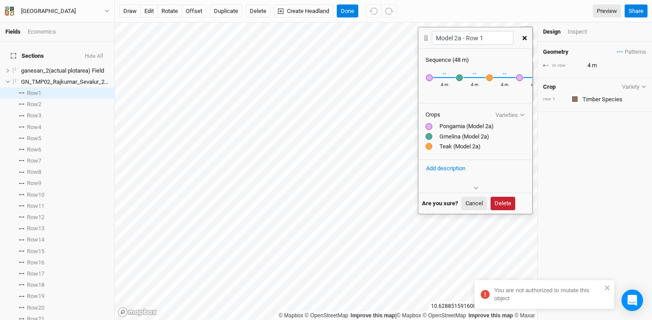
click at [501, 204] on button "Delete" at bounding box center [503, 203] width 25 height 13
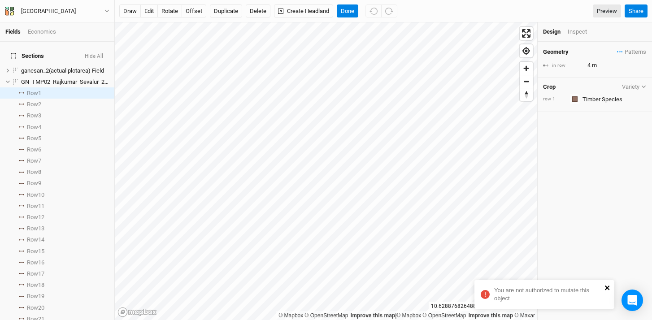
click at [609, 288] on icon "close" at bounding box center [608, 287] width 6 height 7
click at [617, 51] on icon "button" at bounding box center [620, 51] width 6 height 1
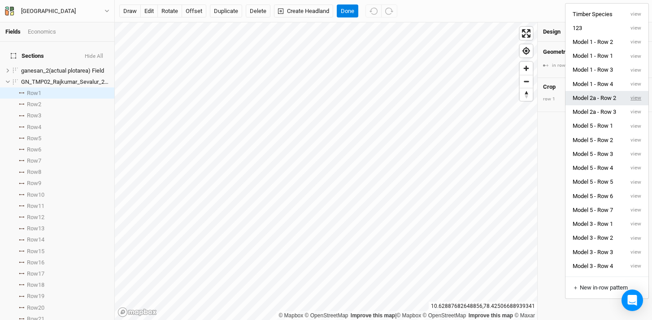
click at [639, 98] on button "view" at bounding box center [636, 98] width 25 height 14
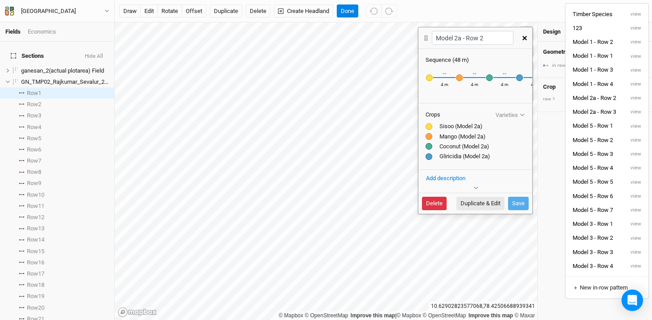
click at [432, 208] on button "Delete" at bounding box center [434, 203] width 25 height 13
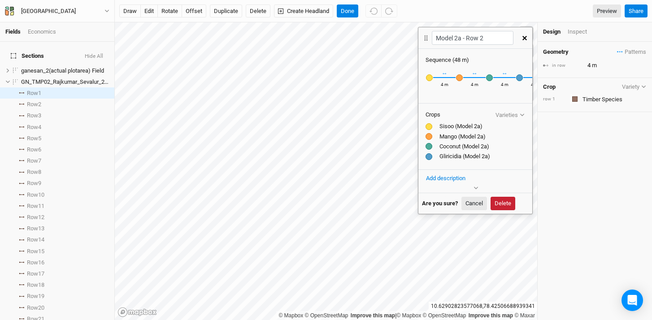
click at [509, 203] on button "Delete" at bounding box center [503, 203] width 25 height 13
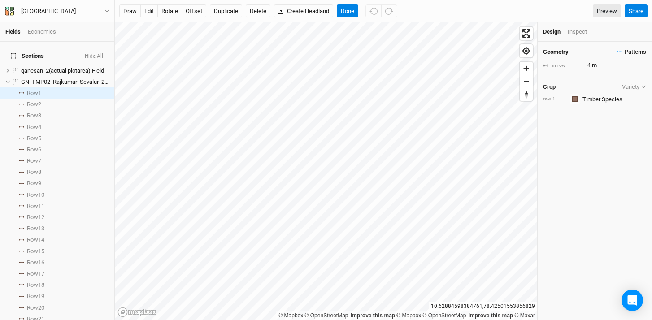
click at [617, 51] on span "Patterns" at bounding box center [631, 52] width 29 height 9
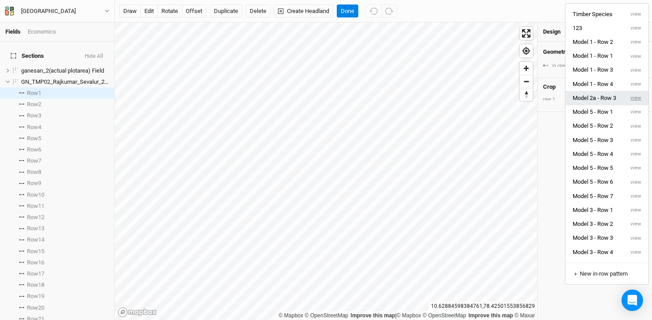
click at [638, 98] on button "view" at bounding box center [636, 98] width 25 height 14
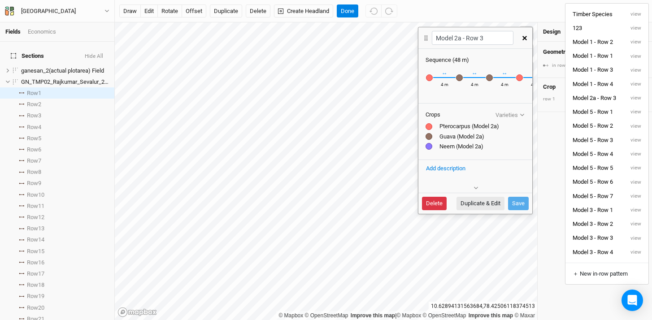
click at [431, 204] on button "Delete" at bounding box center [434, 203] width 25 height 13
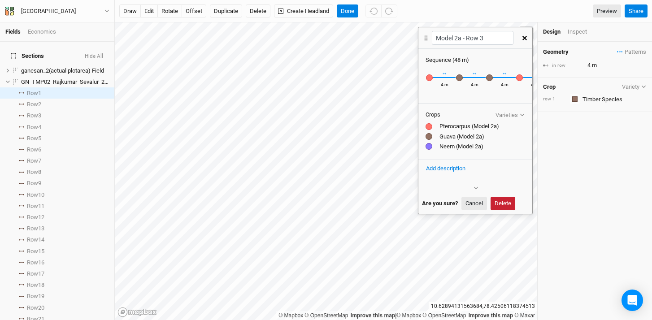
click at [501, 205] on button "Delete" at bounding box center [503, 203] width 25 height 13
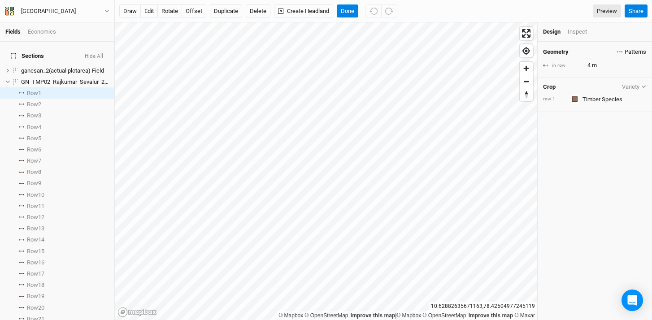
click at [617, 51] on icon "button" at bounding box center [620, 51] width 6 height 1
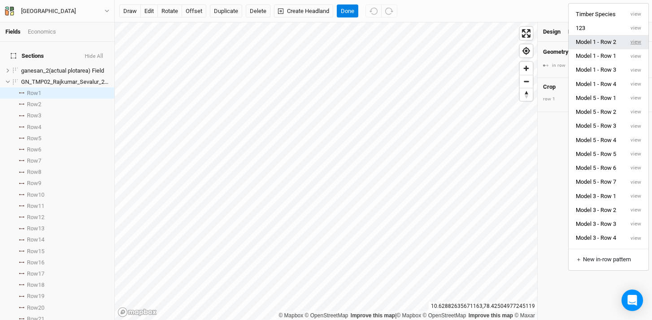
click at [638, 43] on button "view" at bounding box center [636, 42] width 25 height 14
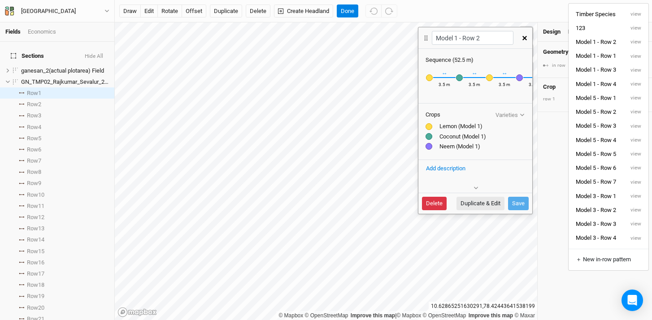
click at [437, 208] on button "Delete" at bounding box center [434, 203] width 25 height 13
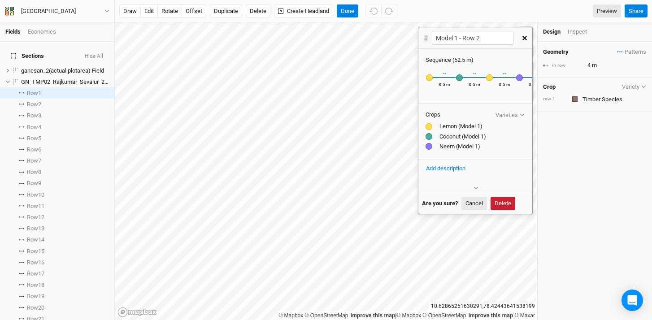
click at [509, 203] on button "Delete" at bounding box center [503, 203] width 25 height 13
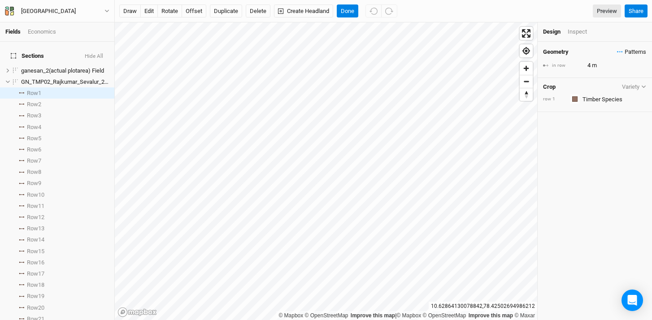
click at [617, 52] on icon "button" at bounding box center [620, 51] width 6 height 1
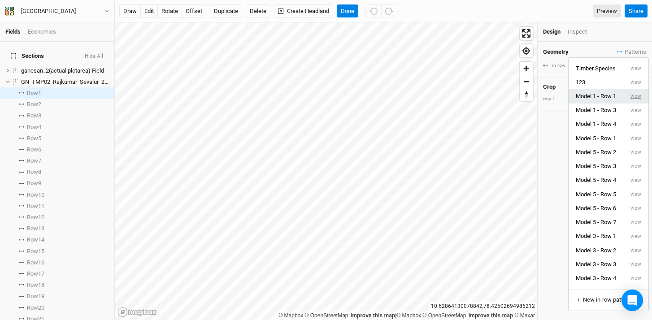
click at [635, 97] on button "view" at bounding box center [636, 96] width 25 height 14
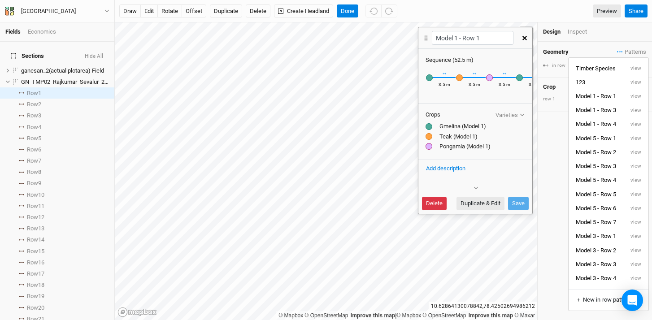
click at [426, 203] on button "Delete" at bounding box center [434, 203] width 25 height 13
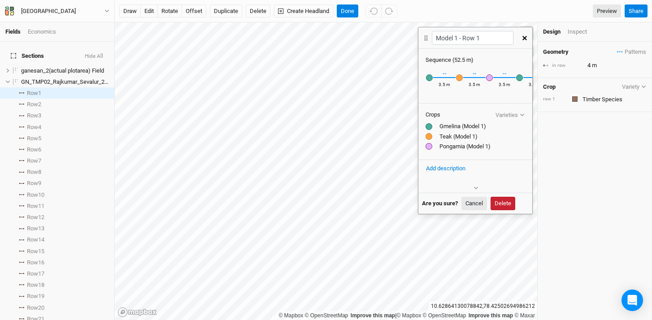
click at [501, 201] on button "Delete" at bounding box center [503, 203] width 25 height 13
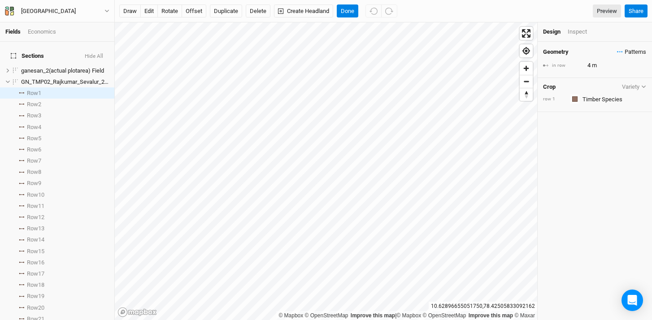
click at [617, 52] on icon "button" at bounding box center [617, 52] width 1 height 1
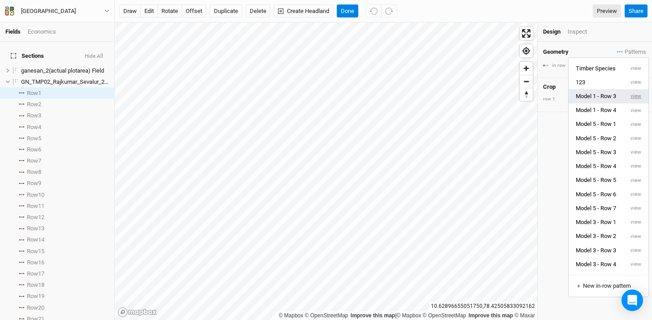
click at [634, 94] on button "view" at bounding box center [636, 96] width 25 height 14
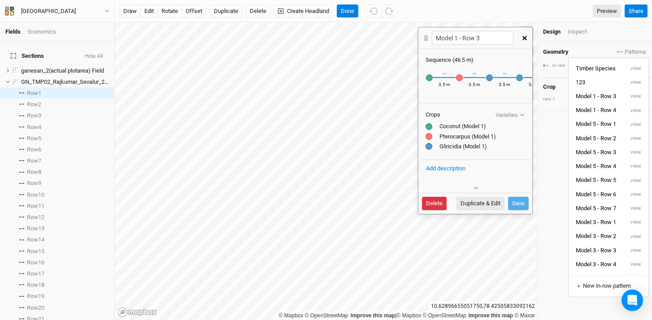
click at [434, 204] on button "Delete" at bounding box center [434, 203] width 25 height 13
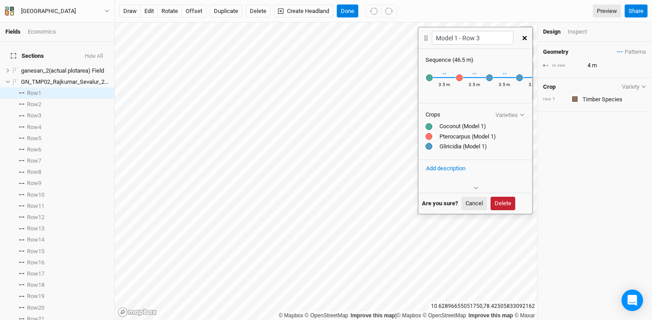
click at [507, 202] on button "Delete" at bounding box center [503, 203] width 25 height 13
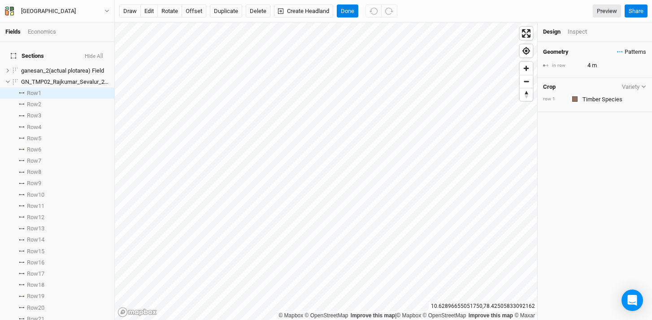
click at [617, 50] on span "Patterns" at bounding box center [631, 52] width 29 height 9
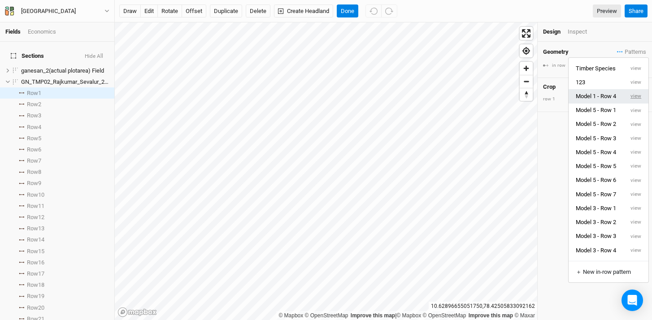
click at [632, 95] on button "view" at bounding box center [636, 96] width 25 height 14
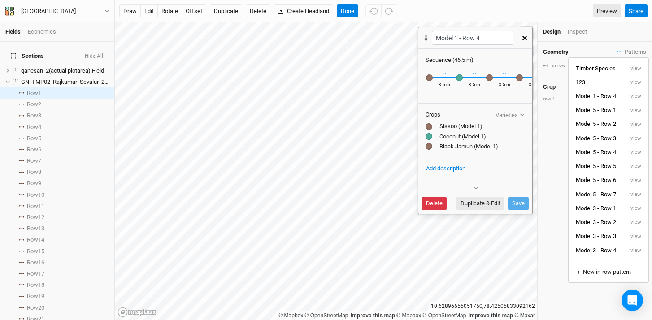
click at [439, 205] on button "Delete" at bounding box center [434, 203] width 25 height 13
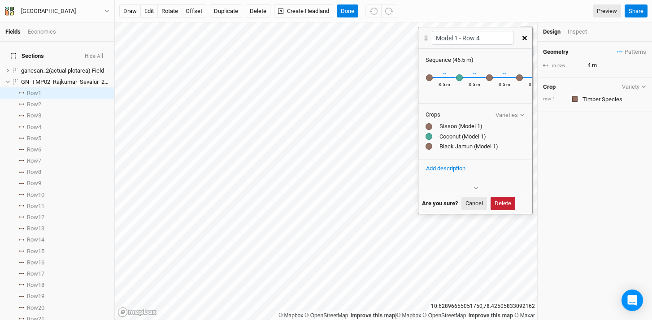
click at [503, 203] on button "Delete" at bounding box center [503, 203] width 25 height 13
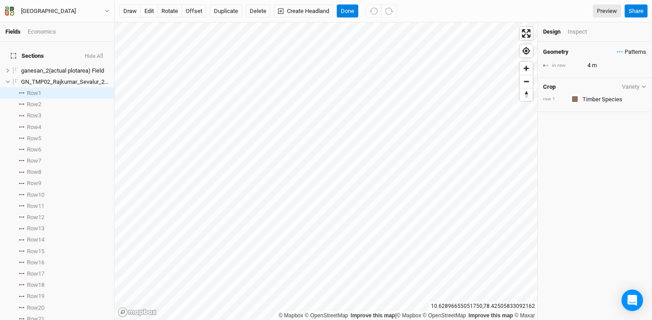
click at [617, 50] on span "Patterns" at bounding box center [631, 52] width 29 height 9
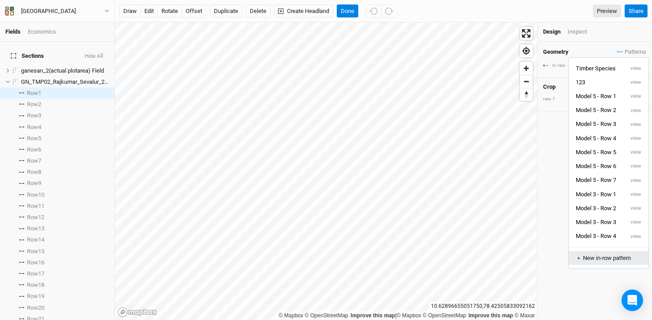
click at [608, 261] on div "＋ New in-row pattern" at bounding box center [608, 258] width 65 height 8
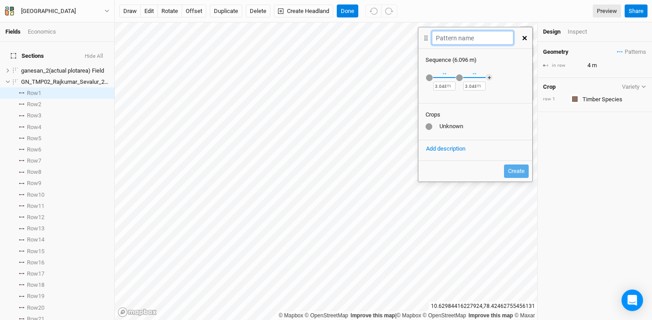
click at [468, 36] on input "text" at bounding box center [472, 38] width 81 height 14
type input "Model 3 - Row 5"
drag, startPoint x: 445, startPoint y: 86, endPoint x: 427, endPoint y: 86, distance: 18.4
click at [427, 86] on div "Recently Used Black Jamun (Model 1) Black Jamun (Model 3) Coconut (Model 1) Coc…" at bounding box center [475, 82] width 114 height 37
type input "4"
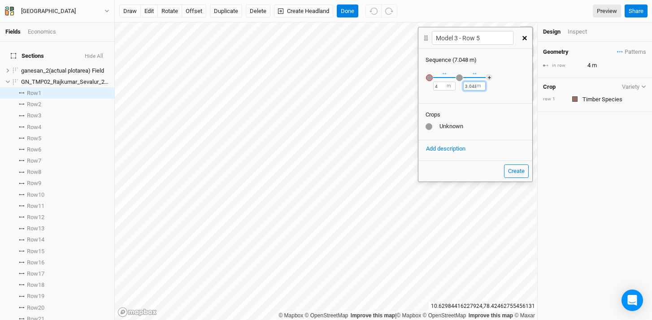
drag, startPoint x: 476, startPoint y: 85, endPoint x: 455, endPoint y: 86, distance: 21.1
click at [455, 86] on div "Recently Used Black Jamun (Model 1) Black Jamun (Model 3) Coconut (Model 1) Coc…" at bounding box center [475, 82] width 114 height 37
type input "4"
click at [438, 97] on div "Recently Used Black Jamun (Model 1) Black Jamun (Model 3) Coconut (Model 1) Coc…" at bounding box center [475, 82] width 114 height 37
click at [429, 77] on div "button" at bounding box center [429, 77] width 7 height 7
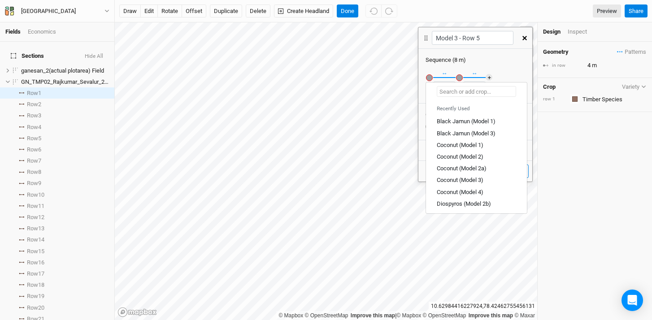
click at [458, 93] on input "text" at bounding box center [476, 91] width 79 height 11
type input "g"
type input "gliricidia (Model 1)"
type input "gm"
type input "gmelina (Model 1)"
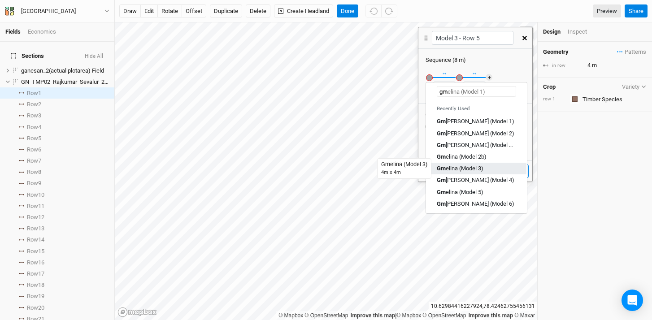
click at [470, 166] on div "Gm elina (Model 3)" at bounding box center [460, 169] width 47 height 8
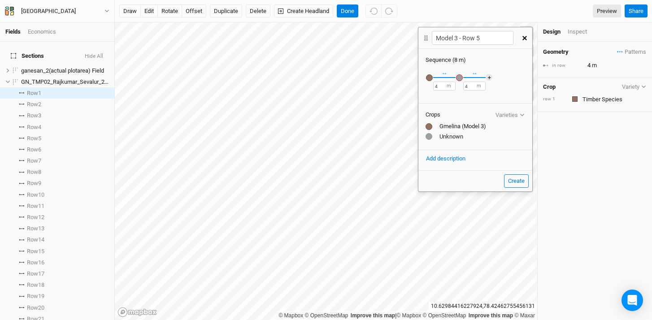
click at [460, 74] on div "button" at bounding box center [459, 77] width 7 height 7
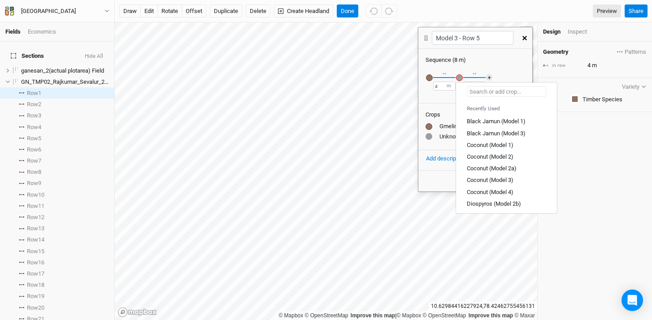
click at [496, 90] on input "text" at bounding box center [506, 91] width 79 height 11
type input "c"
click at [500, 181] on div "C [PERSON_NAME] (Model 3)" at bounding box center [490, 180] width 47 height 8
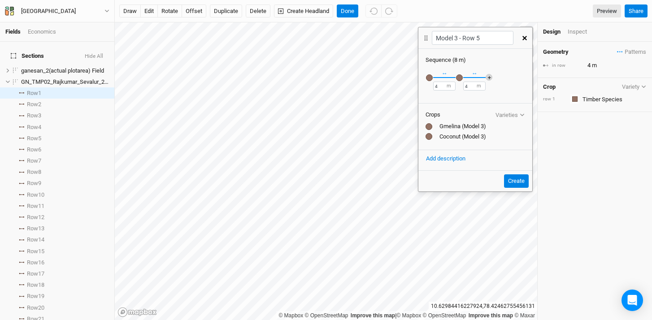
click at [487, 76] on button "＋" at bounding box center [489, 77] width 7 height 7
click at [487, 76] on div "button" at bounding box center [489, 77] width 7 height 7
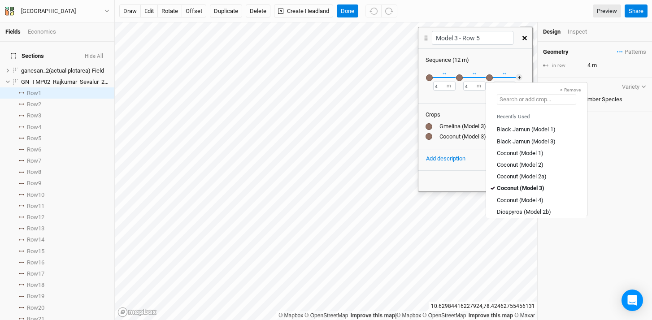
click at [554, 100] on input "text" at bounding box center [536, 99] width 79 height 11
type input "g"
type input "gliricidia (Model 1)"
click at [535, 174] on div "G liricidia (Model 3)" at bounding box center [521, 177] width 48 height 8
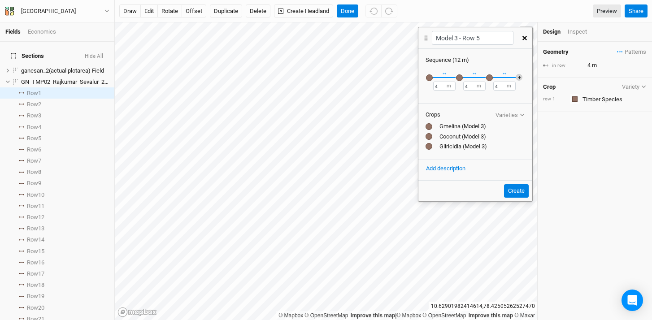
click at [519, 76] on button "＋" at bounding box center [519, 77] width 7 height 7
click at [521, 78] on div "button" at bounding box center [519, 77] width 7 height 7
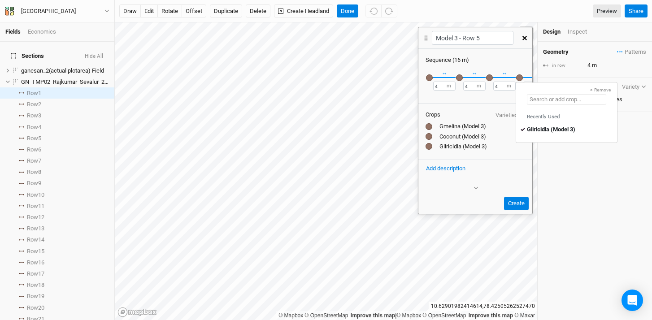
click at [580, 98] on input "text" at bounding box center [566, 99] width 79 height 11
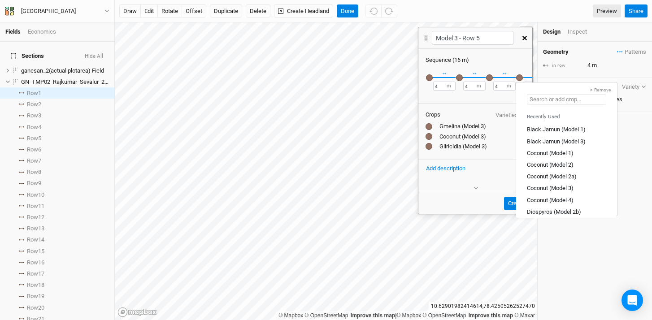
type input "c"
click at [544, 183] on link "C [PERSON_NAME] (Model 3)" at bounding box center [566, 189] width 100 height 12
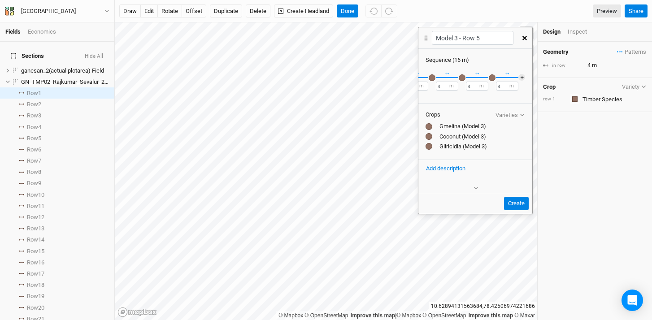
scroll to position [0, 34]
click at [518, 76] on button "＋" at bounding box center [521, 77] width 7 height 7
click at [518, 79] on div "button" at bounding box center [516, 77] width 7 height 7
click at [581, 101] on input "text" at bounding box center [562, 99] width 79 height 11
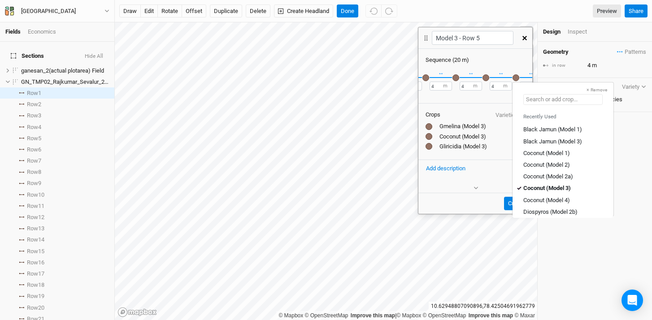
type input "g"
type input "gliricidia (Model 1)"
type input "gm"
type input "gmelina (Model 1)"
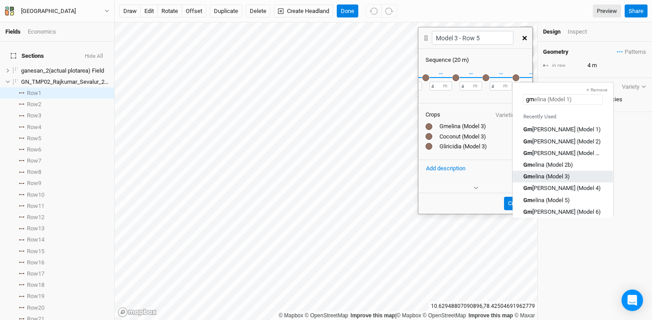
click at [573, 176] on div "Gm elina (Model 3)" at bounding box center [562, 177] width 79 height 8
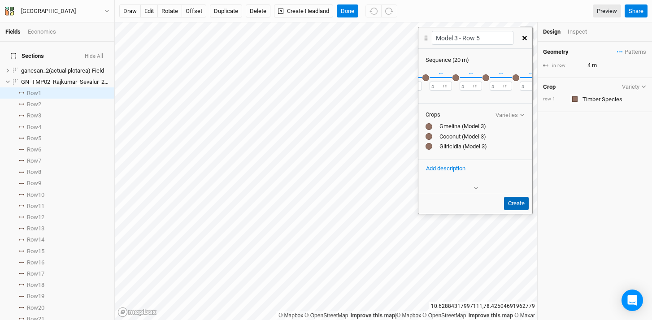
click at [513, 204] on button "Create" at bounding box center [516, 203] width 25 height 13
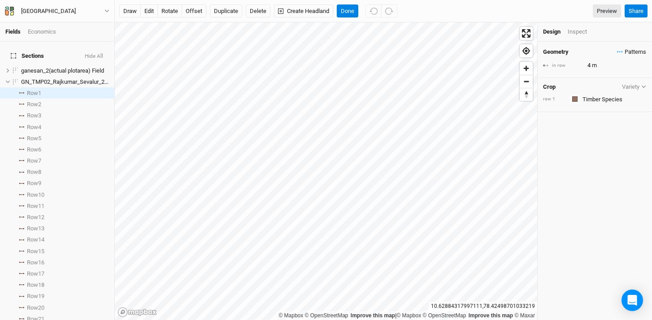
click at [617, 50] on span "Patterns" at bounding box center [631, 52] width 29 height 9
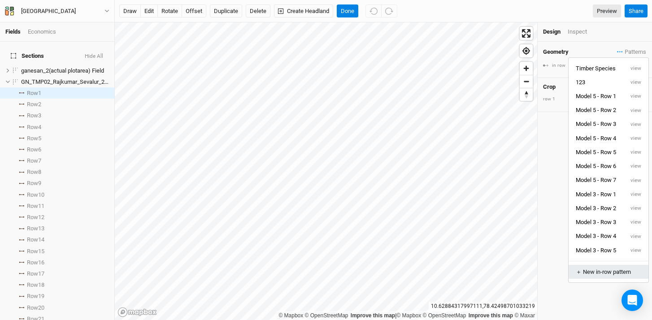
click at [611, 272] on div "＋ New in-row pattern" at bounding box center [608, 272] width 65 height 8
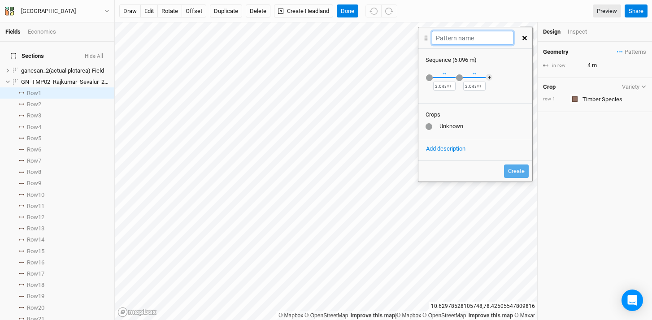
click at [457, 39] on input "text" at bounding box center [472, 38] width 81 height 14
type input "Model 3 - Row 6"
click at [446, 86] on input "3.048" at bounding box center [444, 86] width 22 height 9
type input "3"
type input "4"
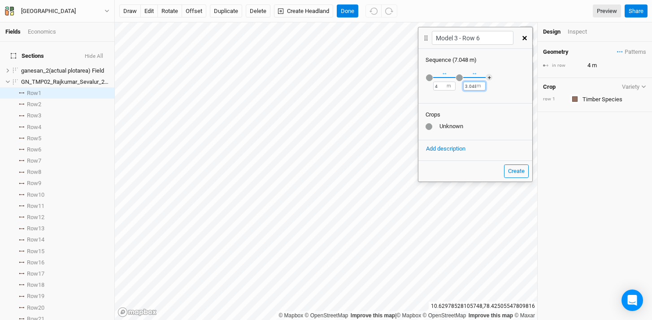
click at [474, 85] on input "3.048" at bounding box center [474, 86] width 22 height 9
type input "3"
type input "4"
click at [429, 78] on div "button" at bounding box center [429, 77] width 7 height 7
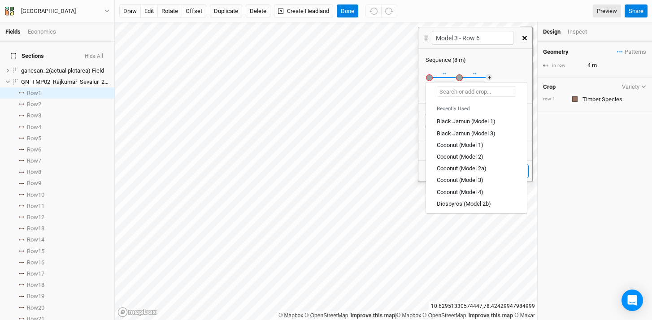
click at [460, 86] on input "text" at bounding box center [476, 91] width 79 height 11
type input "si"
type input "sisoo (Model 2a)"
click at [483, 171] on div "Si ssoo (Model 3)" at bounding box center [476, 169] width 79 height 8
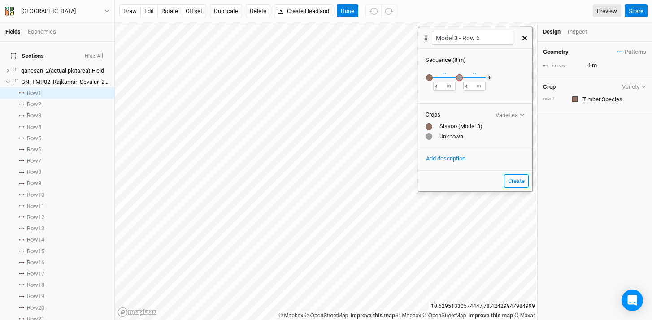
click at [459, 78] on div "button" at bounding box center [459, 77] width 7 height 7
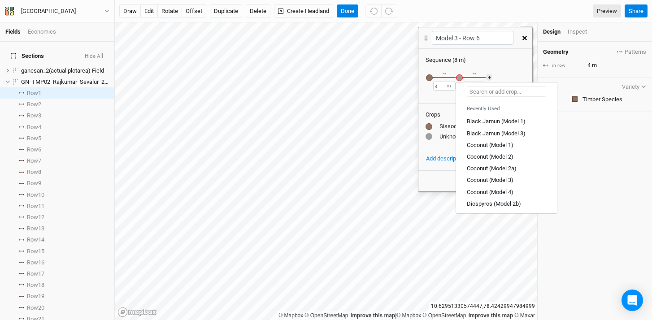
click at [481, 94] on input "text" at bounding box center [506, 91] width 79 height 11
type input "ma"
type input "mahogany (Model 2b)"
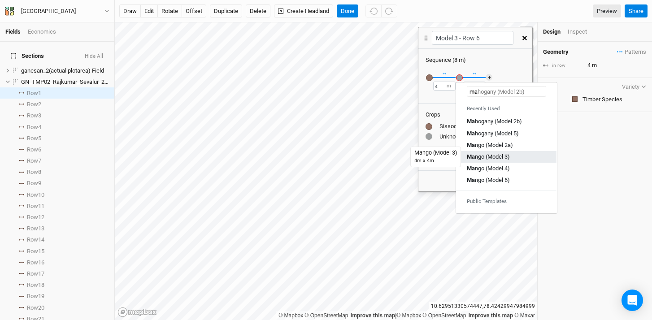
click at [498, 159] on div "Ma ngo (Model 3)" at bounding box center [488, 157] width 43 height 8
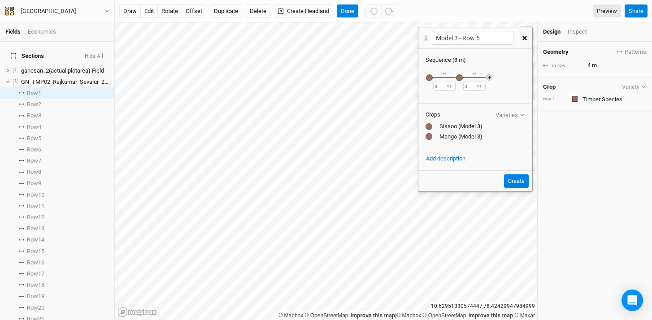
click at [490, 77] on button "＋" at bounding box center [489, 77] width 7 height 7
click at [491, 78] on div "button" at bounding box center [489, 77] width 7 height 7
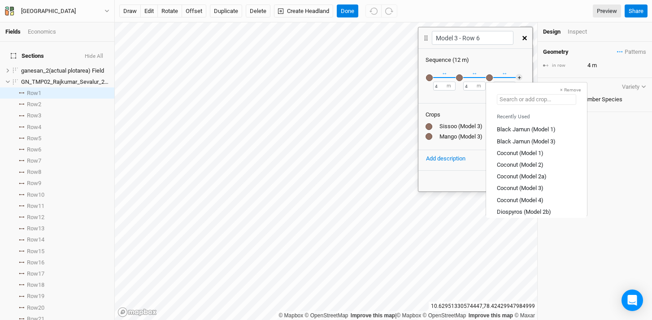
click at [554, 97] on input "text" at bounding box center [536, 99] width 79 height 11
type input "c"
click at [533, 189] on div "C [PERSON_NAME] (Model 3)" at bounding box center [520, 188] width 47 height 8
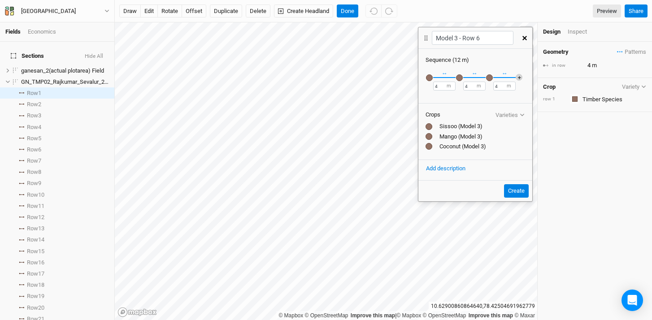
click at [520, 78] on button "＋" at bounding box center [519, 77] width 7 height 7
click at [520, 78] on div "button" at bounding box center [519, 77] width 7 height 7
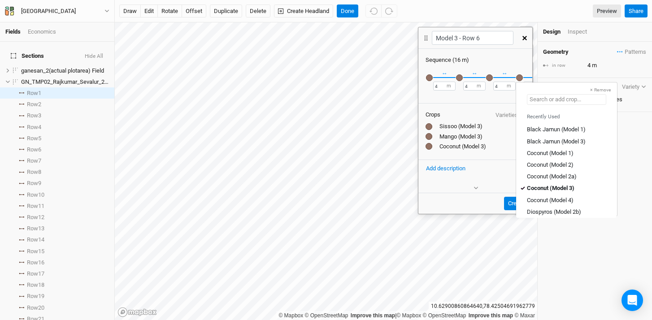
click at [587, 101] on input "text" at bounding box center [566, 99] width 79 height 11
type input "ma"
type input "mahogany (Model 2b)"
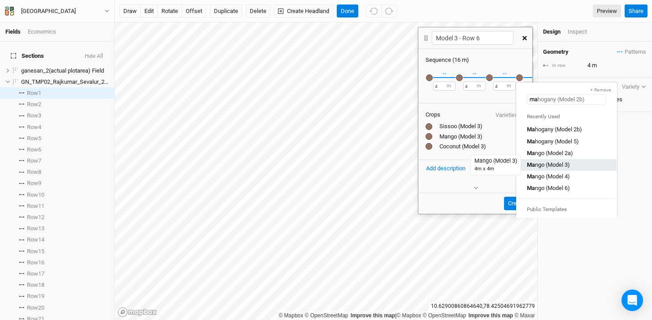
click at [553, 163] on div "Ma ngo (Model 3)" at bounding box center [548, 165] width 43 height 8
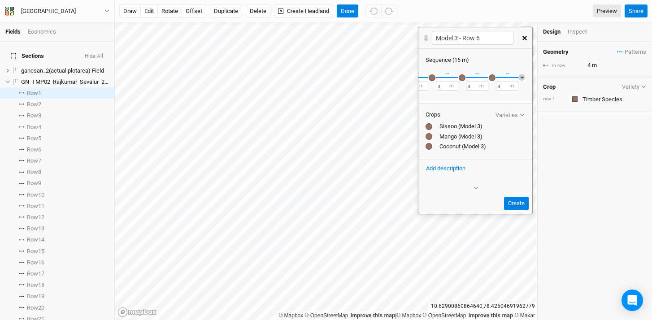
click at [518, 76] on button "＋" at bounding box center [521, 77] width 7 height 7
click at [514, 76] on div "button" at bounding box center [516, 77] width 7 height 7
click at [580, 98] on input "text" at bounding box center [562, 99] width 79 height 11
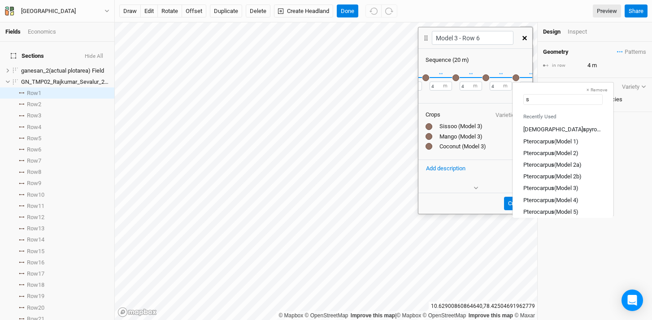
type input "si"
type input "sisoo (Model 2a)"
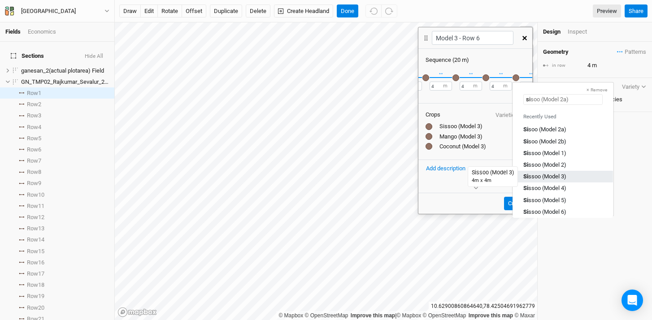
click at [563, 174] on div "Si ssoo (Model 3)" at bounding box center [544, 177] width 43 height 8
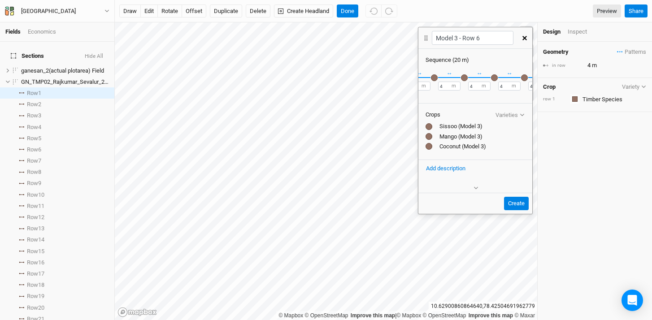
scroll to position [0, 0]
click at [431, 76] on div "button" at bounding box center [429, 77] width 7 height 7
click at [457, 77] on div "button" at bounding box center [459, 77] width 7 height 7
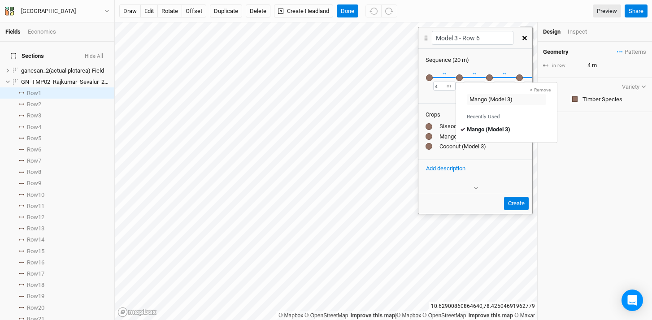
click at [486, 76] on div "button" at bounding box center [489, 77] width 7 height 7
click at [516, 76] on div "button" at bounding box center [519, 77] width 7 height 7
click at [503, 79] on div "button" at bounding box center [503, 77] width 7 height 7
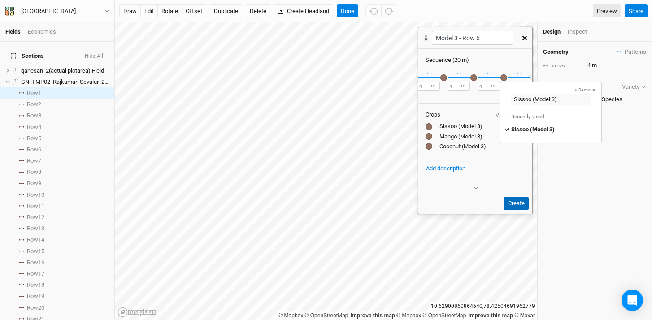
click at [518, 207] on button "Create" at bounding box center [516, 203] width 25 height 13
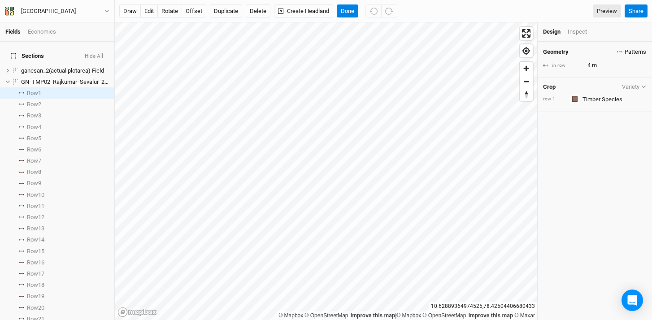
click at [617, 52] on span "Patterns" at bounding box center [631, 52] width 29 height 9
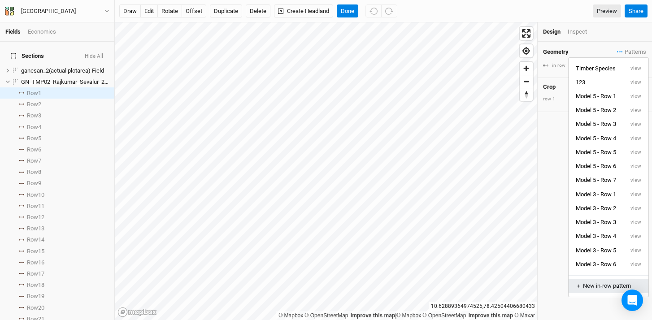
click at [606, 287] on div "＋ New in-row pattern" at bounding box center [608, 286] width 65 height 8
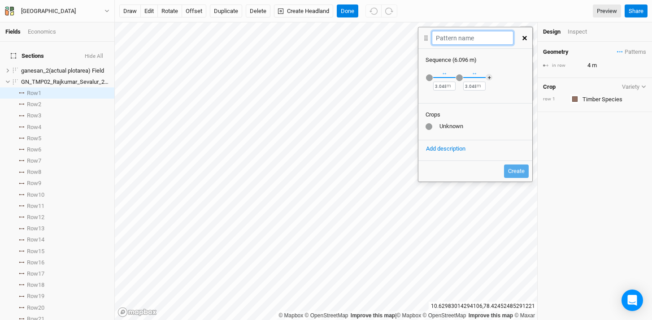
click at [456, 41] on input "text" at bounding box center [472, 38] width 81 height 14
type input "Model 3 - Row 7"
click at [446, 85] on input "3.048" at bounding box center [444, 86] width 22 height 9
type input "3"
type input "4"
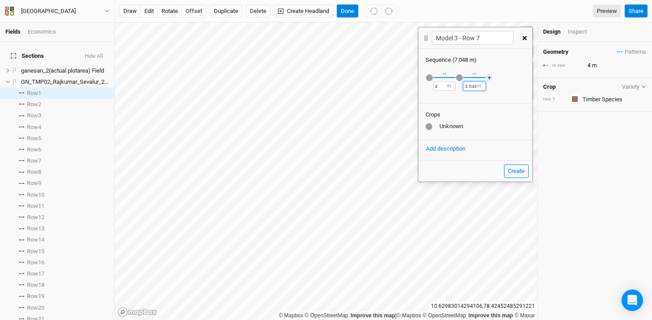
click at [475, 85] on input "3.048" at bounding box center [474, 86] width 22 height 9
type input "3"
type input "4"
click at [430, 78] on div "button" at bounding box center [429, 77] width 7 height 7
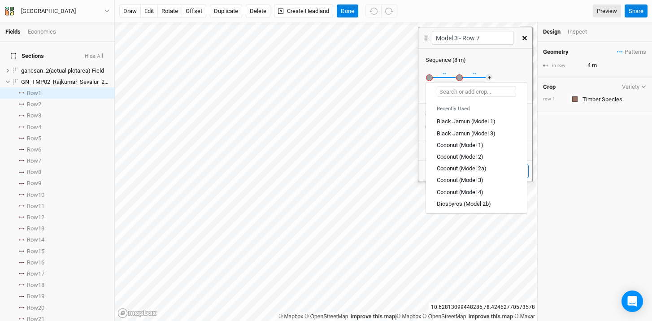
click at [463, 91] on input "text" at bounding box center [476, 91] width 79 height 11
type input "tea"
type input "teak (Model 1)"
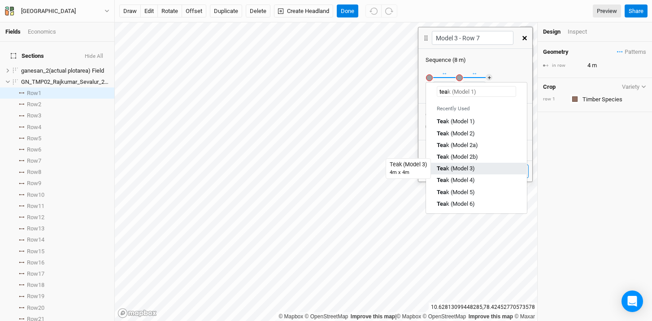
click at [463, 169] on div "Tea k (Model 3)" at bounding box center [456, 169] width 38 height 8
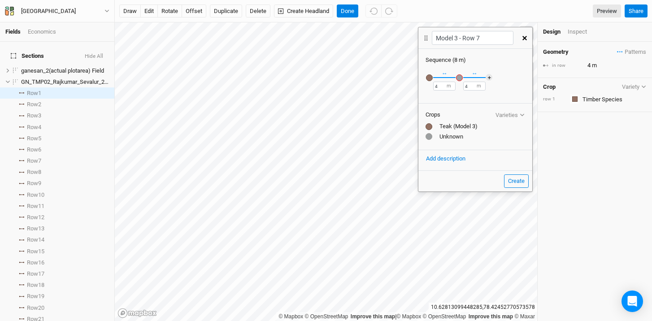
click at [460, 76] on div "button" at bounding box center [459, 77] width 7 height 7
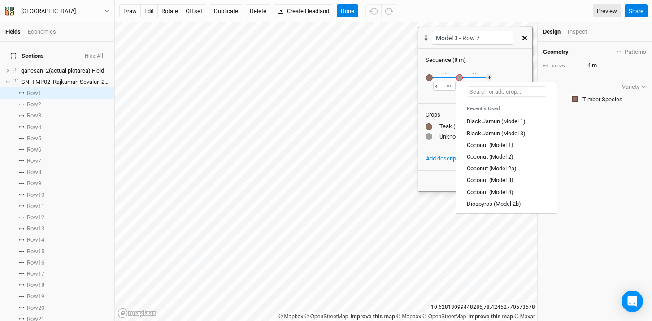
click at [486, 90] on input "text" at bounding box center [506, 91] width 79 height 11
type input "c"
click at [513, 182] on div "C [PERSON_NAME] (Model 3)" at bounding box center [490, 180] width 47 height 8
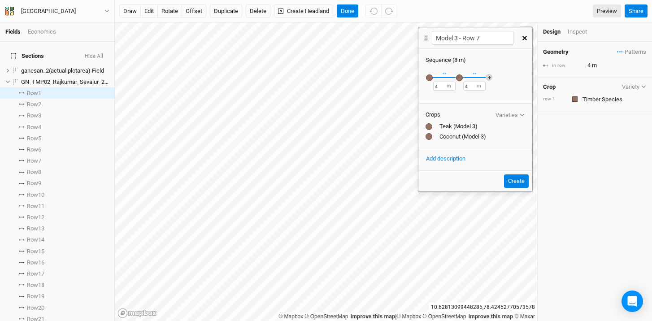
click at [488, 78] on button "＋" at bounding box center [489, 77] width 7 height 7
click at [489, 78] on div "button" at bounding box center [489, 77] width 7 height 7
click at [557, 98] on input "text" at bounding box center [536, 99] width 79 height 11
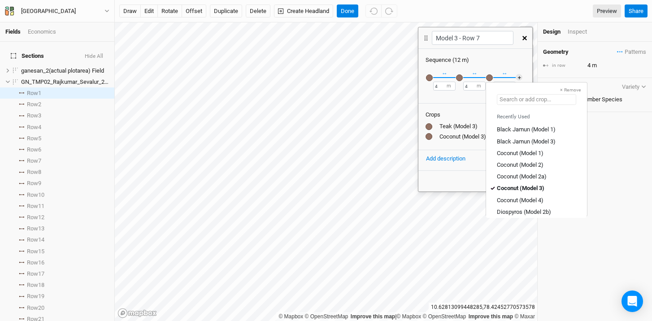
type input "g"
type input "gliricidia (Model 1)"
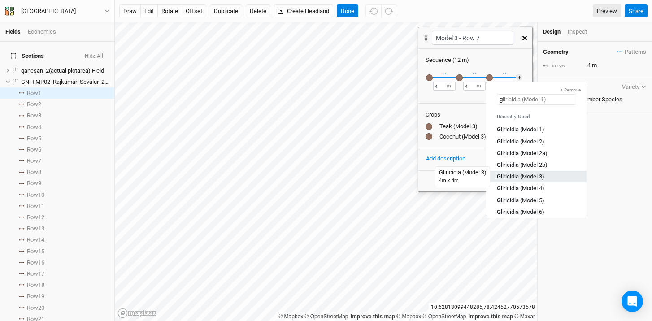
click at [544, 173] on div "G liricidia (Model 3)" at bounding box center [521, 177] width 48 height 8
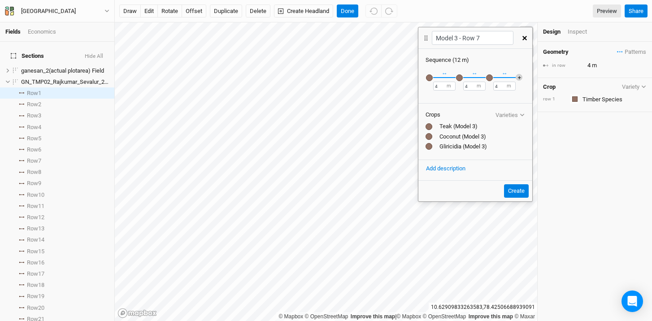
click at [521, 78] on button "＋" at bounding box center [519, 77] width 7 height 7
click at [520, 77] on div "button" at bounding box center [519, 77] width 7 height 7
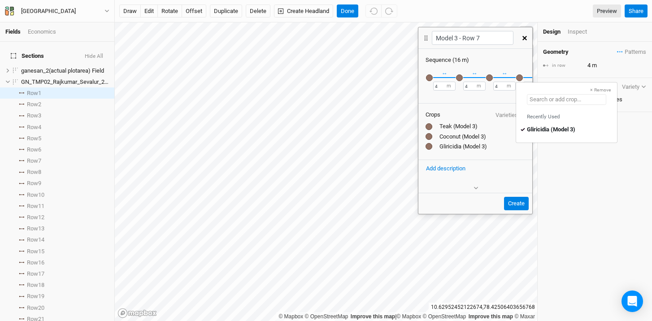
click at [584, 99] on input "text" at bounding box center [566, 99] width 79 height 11
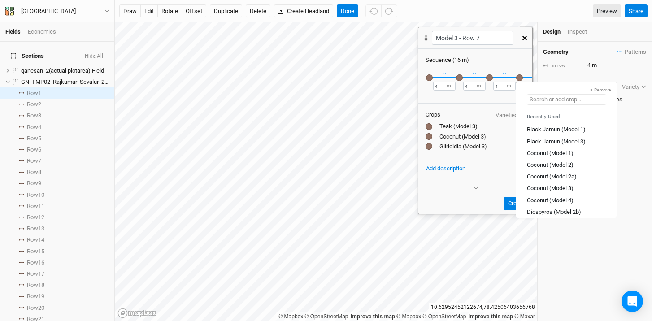
type input "c"
click at [560, 191] on div "C [PERSON_NAME] (Model 3)" at bounding box center [550, 188] width 47 height 8
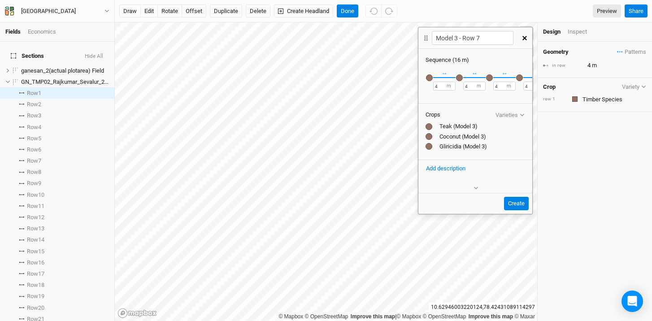
click at [520, 77] on div "button" at bounding box center [519, 77] width 7 height 7
click at [429, 78] on div "button" at bounding box center [429, 77] width 7 height 7
click at [461, 77] on div "button" at bounding box center [459, 77] width 7 height 7
click at [490, 78] on div "button" at bounding box center [489, 77] width 7 height 7
click at [520, 78] on div "button" at bounding box center [519, 77] width 7 height 7
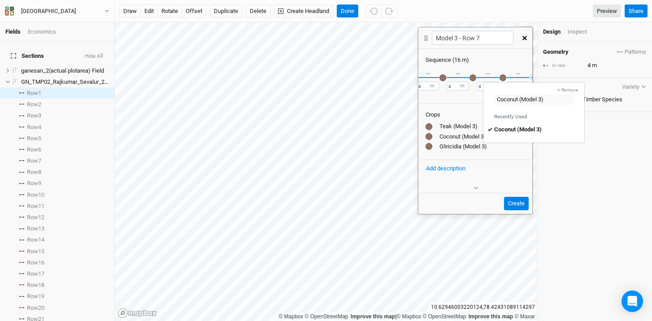
scroll to position [0, 34]
click at [518, 74] on button "＋" at bounding box center [521, 77] width 7 height 7
click at [517, 78] on div "button" at bounding box center [516, 77] width 7 height 7
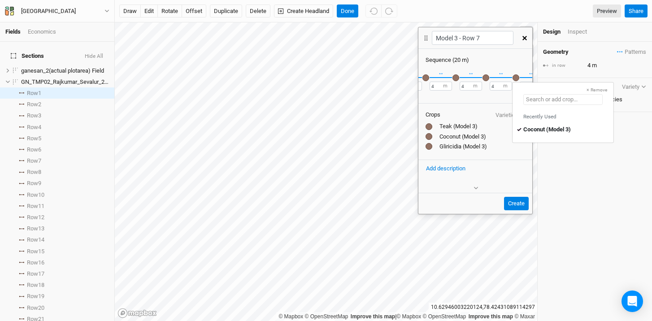
click at [586, 101] on input "text" at bounding box center [562, 99] width 79 height 11
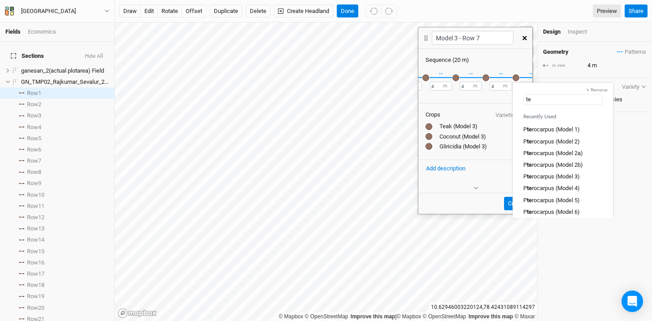
type input "tea"
type input "teak (Model 1)"
type input "teak"
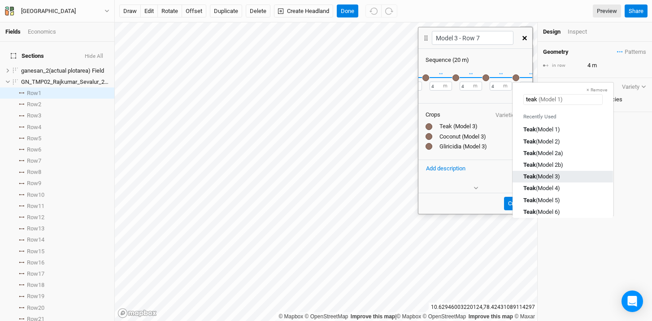
click at [563, 179] on div "Teak (Model 3)" at bounding box center [562, 177] width 79 height 8
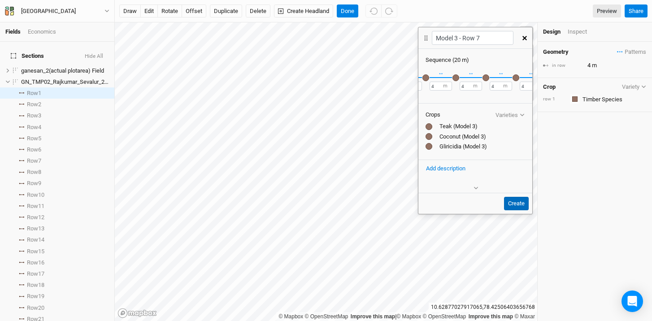
click at [518, 205] on button "Create" at bounding box center [516, 203] width 25 height 13
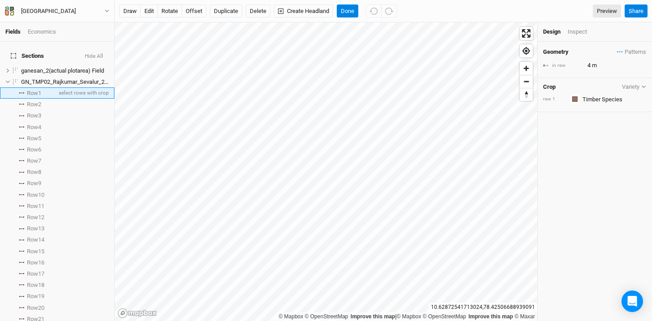
click at [34, 90] on span "Row 1" at bounding box center [34, 93] width 14 height 7
click at [19, 89] on li "Row 1 select rows with crop" at bounding box center [57, 92] width 114 height 11
click at [24, 92] on span at bounding box center [21, 92] width 11 height 1
click at [7, 79] on icon at bounding box center [7, 81] width 5 height 5
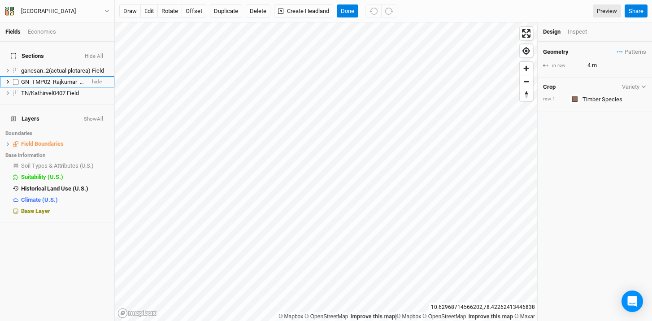
click at [46, 78] on span "GN_TMP02_Rajkumar_Sevalur_20250729_001 Field" at bounding box center [86, 81] width 131 height 7
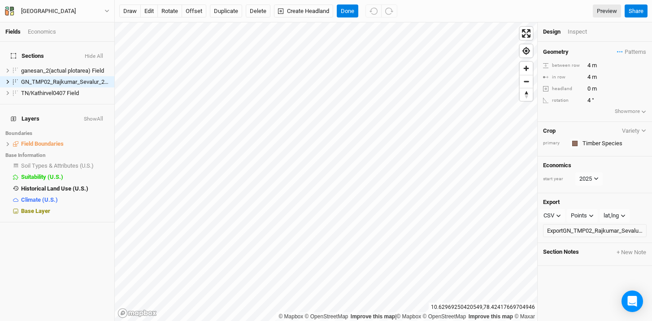
click at [631, 128] on button "Variety" at bounding box center [634, 130] width 25 height 7
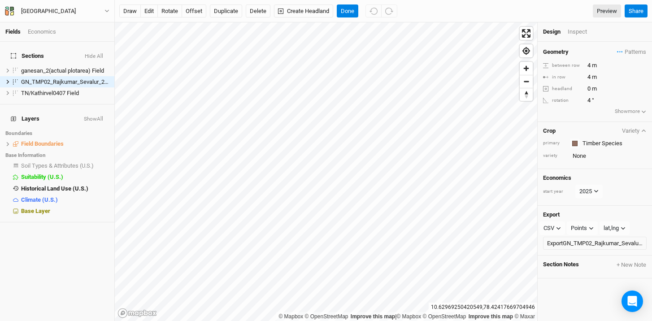
click at [641, 130] on icon "button" at bounding box center [643, 130] width 5 height 5
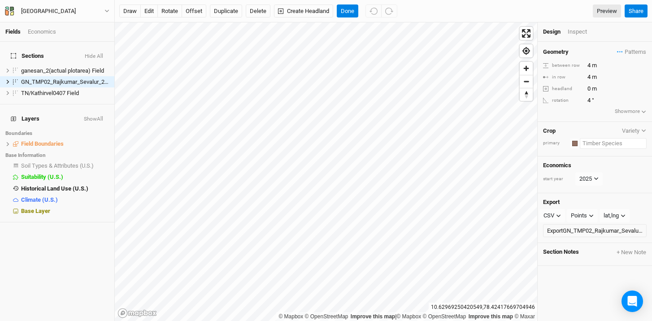
click at [608, 145] on input "text" at bounding box center [613, 143] width 67 height 11
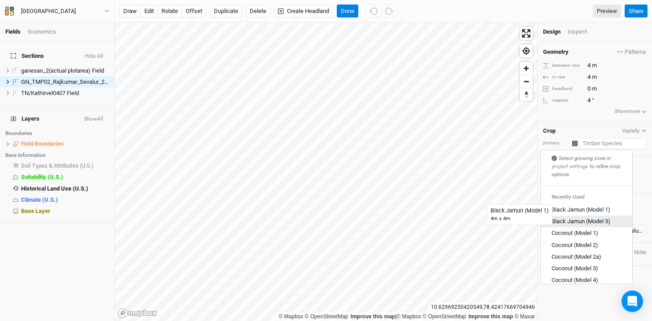
scroll to position [58, 0]
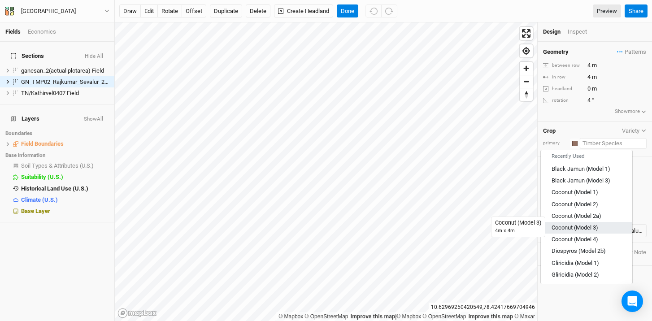
click at [586, 226] on div "Coconut (Model 3)" at bounding box center [575, 228] width 47 height 8
type input "8"
type input "20"
type input "Coconut (Model 3)"
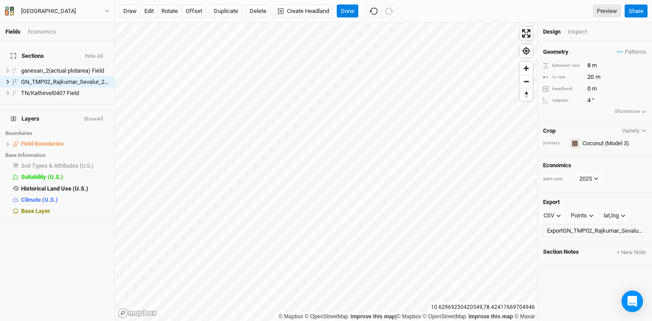
click at [575, 144] on div "button" at bounding box center [574, 143] width 5 height 5
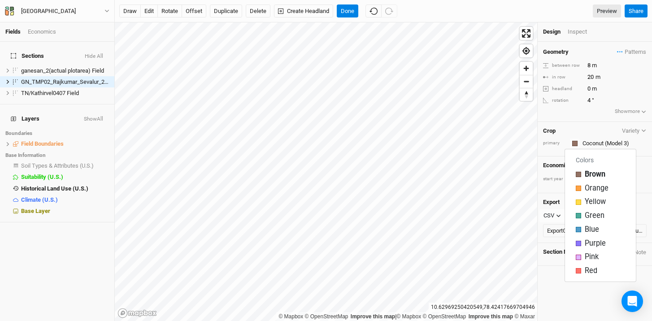
click at [587, 126] on div "Crop Variety primary Coconut (Model 3)" at bounding box center [595, 139] width 114 height 35
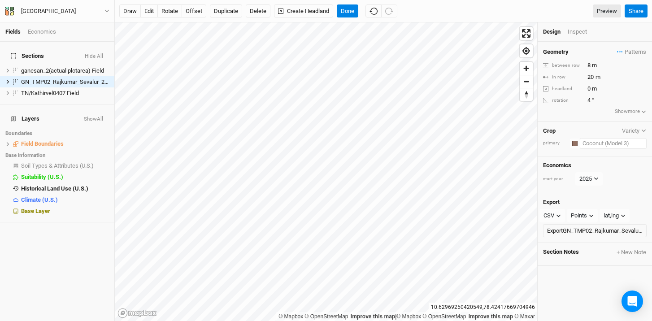
click at [612, 143] on input "text" at bounding box center [613, 143] width 67 height 11
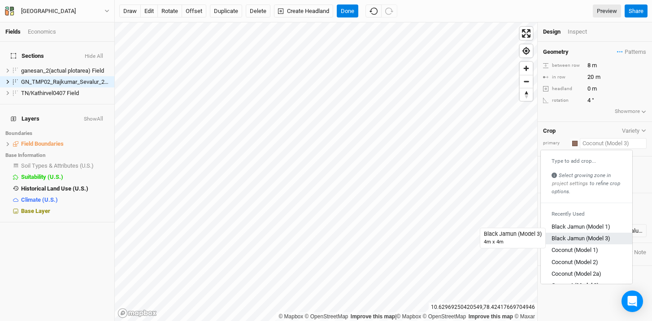
click at [594, 235] on div "Black Jamun (Model 3)" at bounding box center [581, 239] width 59 height 8
type input "Black Jamun (Model 3)"
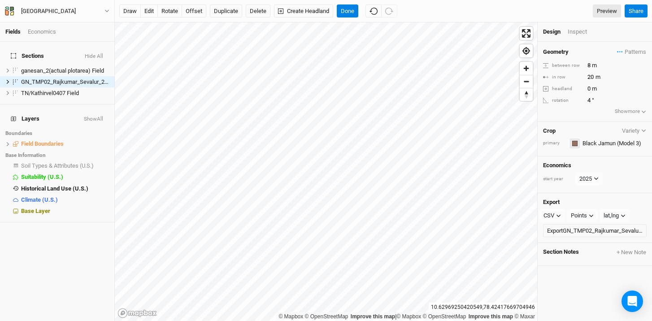
click at [574, 141] on div "button" at bounding box center [574, 143] width 5 height 5
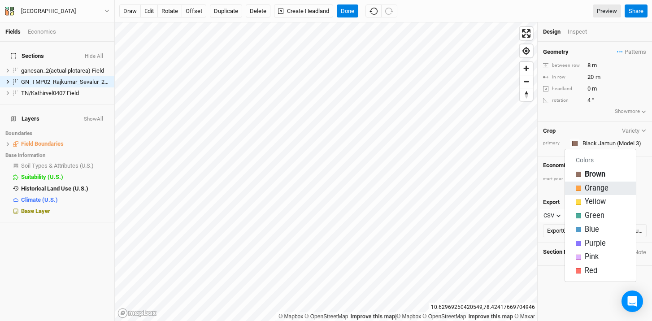
click at [580, 189] on div "button" at bounding box center [578, 188] width 5 height 5
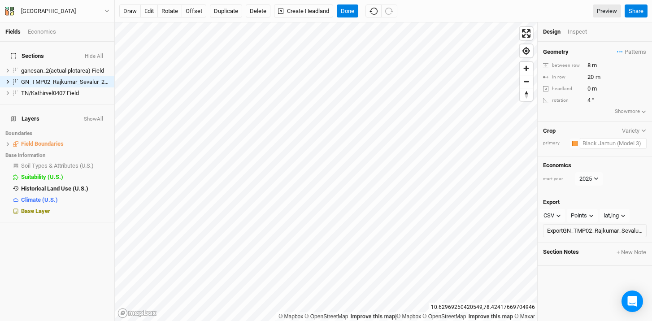
click at [590, 143] on input "text" at bounding box center [613, 143] width 67 height 11
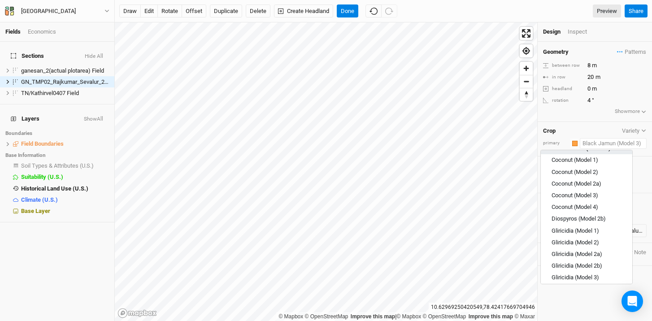
scroll to position [162, 0]
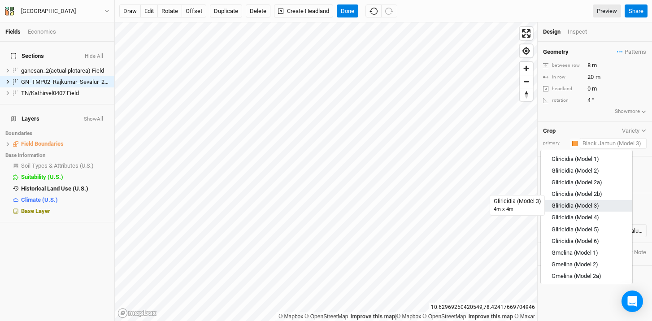
click at [593, 203] on div "Gliricidia (Model 3)" at bounding box center [576, 206] width 48 height 8
type input "20"
type input "8"
type input "Gliricidia (Model 3)"
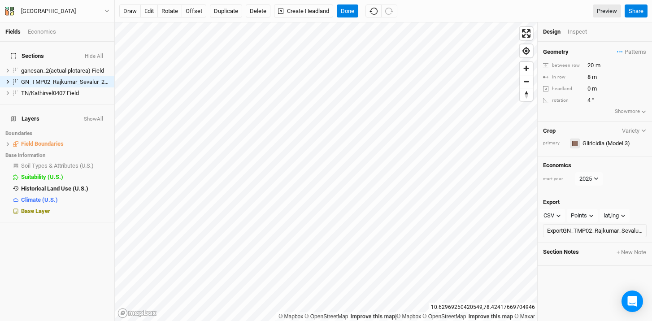
click at [576, 144] on div "button" at bounding box center [574, 143] width 5 height 5
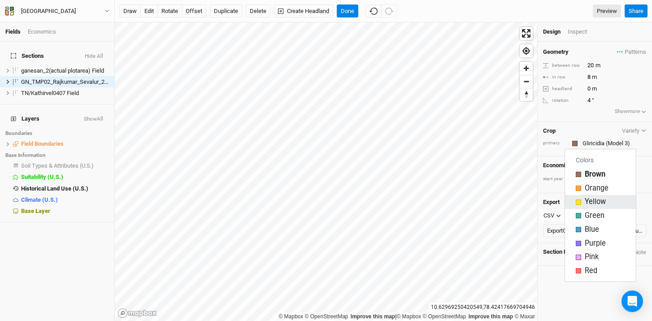
click at [581, 201] on div "Yellow" at bounding box center [600, 202] width 49 height 10
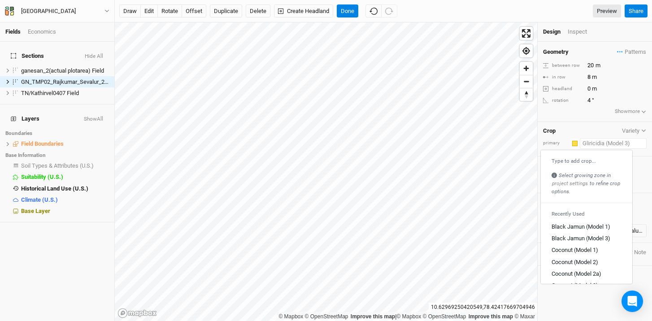
click at [596, 142] on input "text" at bounding box center [613, 143] width 67 height 11
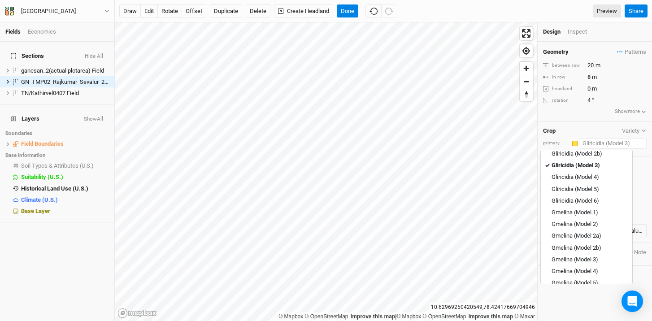
scroll to position [204, 0]
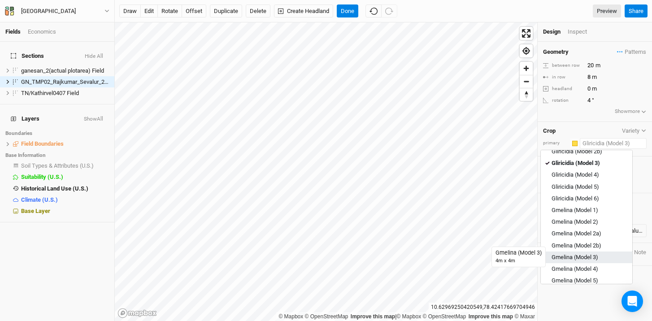
click at [591, 258] on div "Gmelina (Model 3)" at bounding box center [575, 257] width 47 height 8
type input "4"
type input "12"
type input "Gmelina (Model 3)"
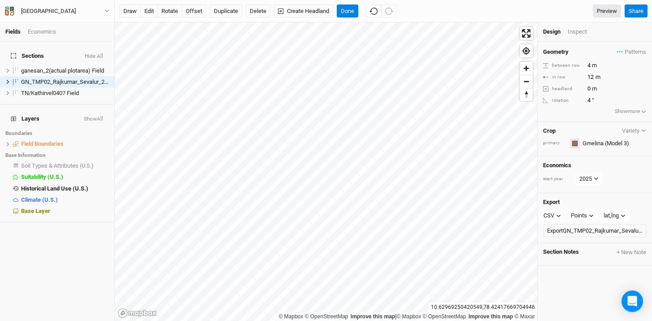
click at [575, 144] on div "button" at bounding box center [574, 143] width 5 height 5
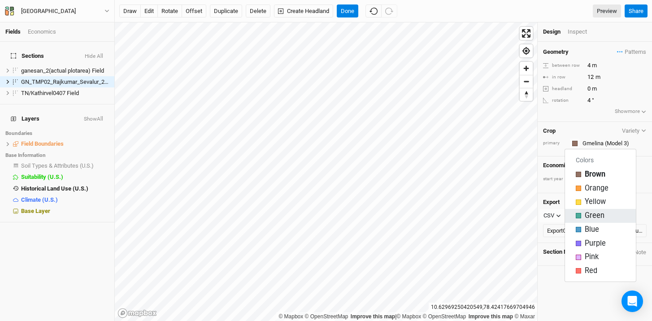
click at [579, 218] on div "button" at bounding box center [578, 215] width 5 height 5
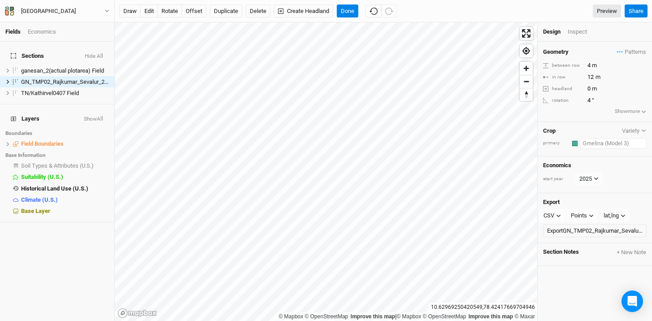
click at [602, 144] on input "text" at bounding box center [613, 143] width 67 height 11
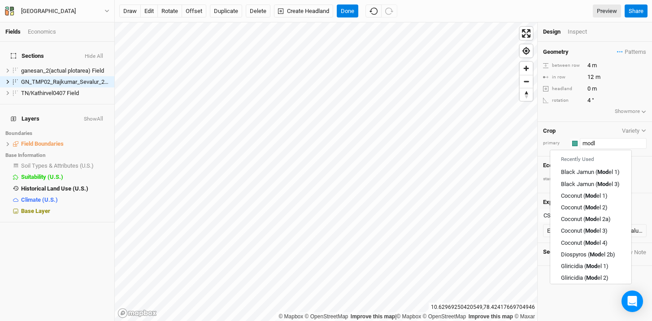
scroll to position [0, 0]
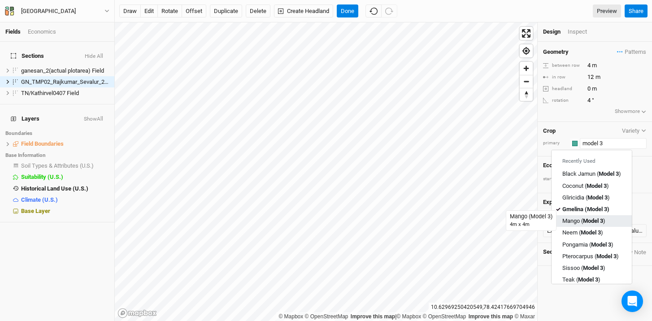
click at [576, 220] on div "Mango ( Model 3 )" at bounding box center [583, 221] width 43 height 8
type input "Mango (Model 3)"
type input "8"
type input "Mango (Model 3)"
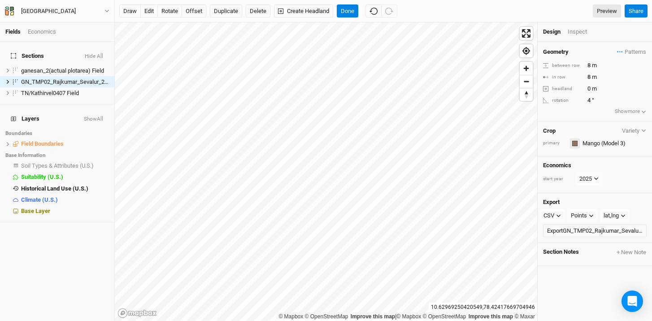
click at [576, 144] on div "button" at bounding box center [574, 143] width 5 height 5
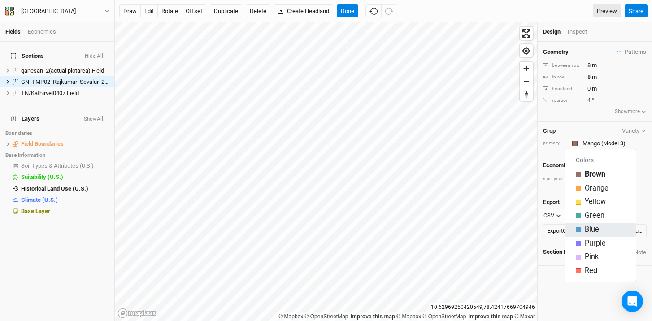
click at [579, 229] on div "button" at bounding box center [578, 229] width 5 height 5
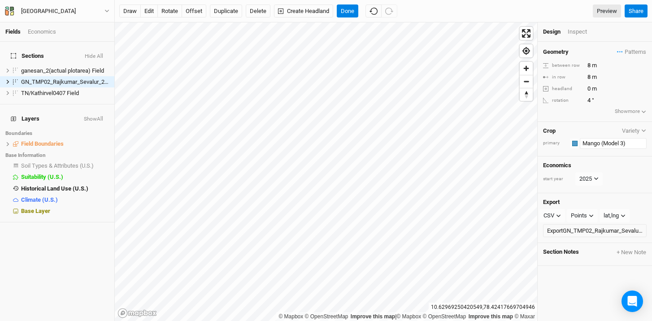
click at [596, 140] on input "Mango (Model 3)" at bounding box center [613, 143] width 67 height 11
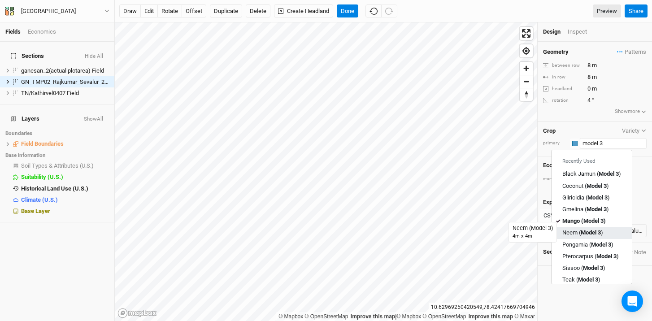
click at [578, 235] on div "Neem ( Model 3 )" at bounding box center [582, 233] width 41 height 8
type input "Neem (Model 3)"
type input "20"
type input "28"
type input "Neem (Model 3)"
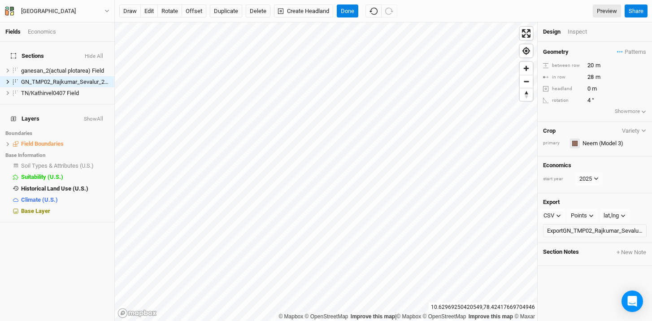
click at [573, 141] on div "button" at bounding box center [574, 143] width 5 height 5
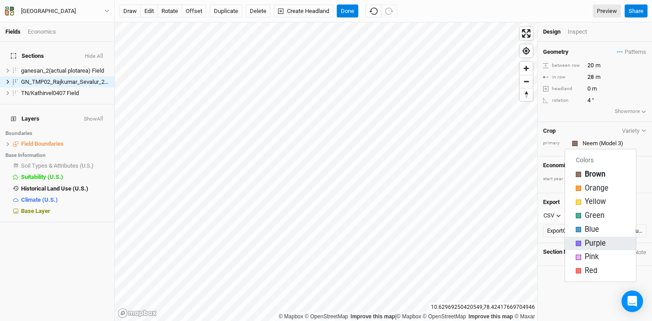
click at [576, 244] on div "button" at bounding box center [578, 243] width 5 height 5
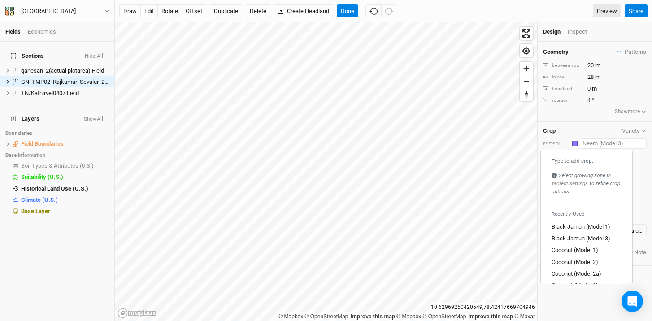
click at [601, 145] on input "text" at bounding box center [613, 143] width 67 height 11
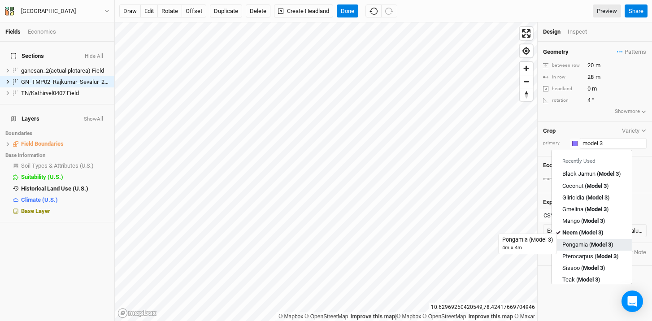
click at [587, 244] on div "Pongamia ( Model 3 )" at bounding box center [587, 244] width 51 height 8
type input "Pongamia (Model 3)"
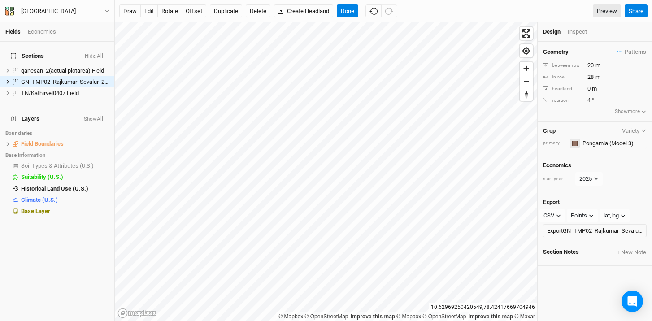
click at [571, 142] on button "button" at bounding box center [575, 144] width 10 height 10
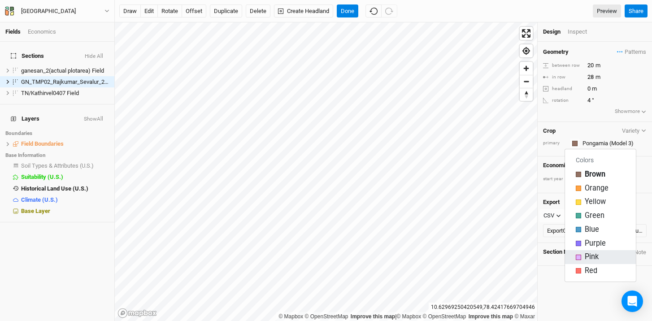
click at [587, 254] on span "Pink" at bounding box center [592, 257] width 14 height 10
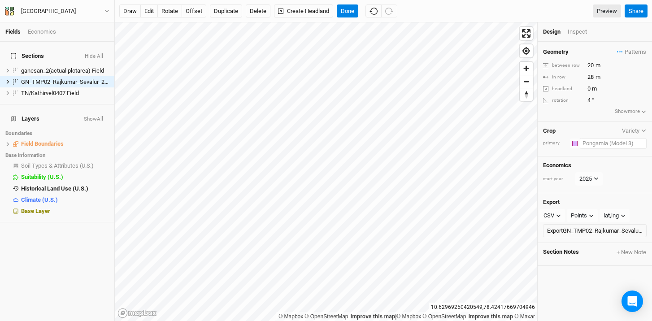
click at [603, 144] on input "text" at bounding box center [613, 143] width 67 height 11
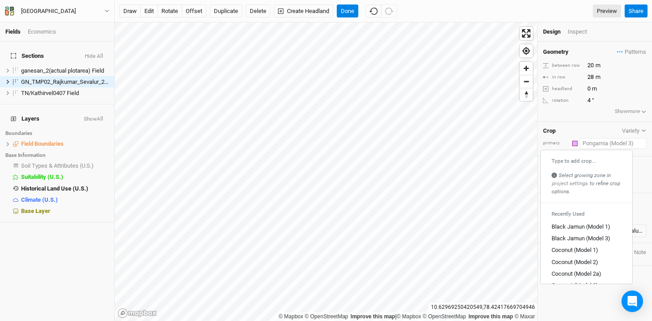
click at [589, 162] on div "Type to add crop..." at bounding box center [587, 160] width 70 height 7
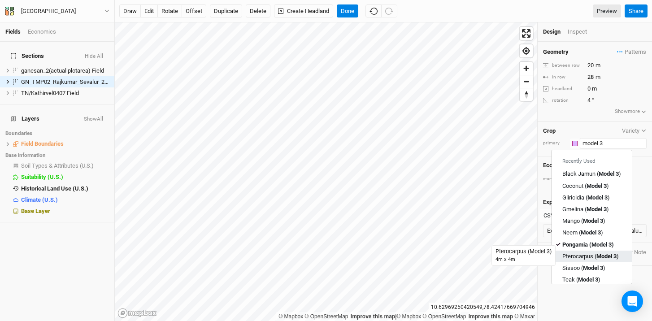
click at [587, 253] on div "Pterocarpus ( Model 3 )" at bounding box center [590, 256] width 57 height 8
type input "Pterocarpus (Model 3)"
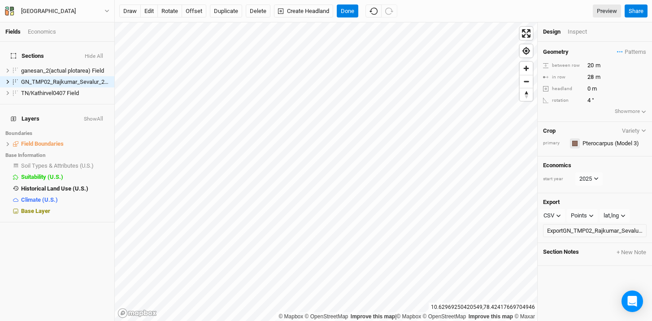
click at [576, 143] on div "button" at bounding box center [574, 143] width 5 height 5
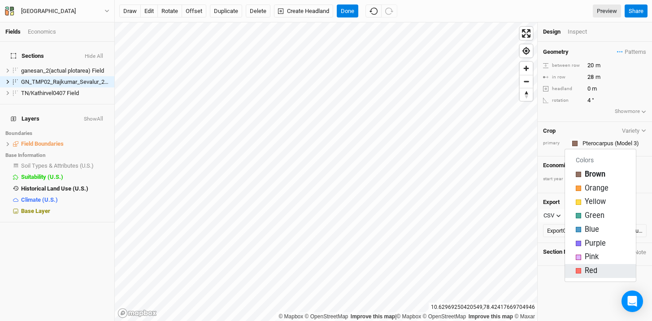
click at [580, 272] on div "button" at bounding box center [578, 270] width 5 height 5
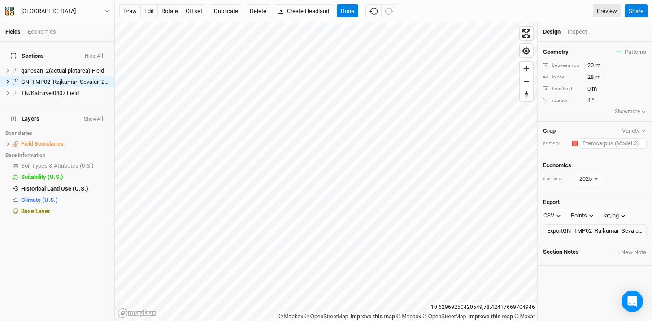
click at [600, 142] on input "text" at bounding box center [613, 143] width 67 height 11
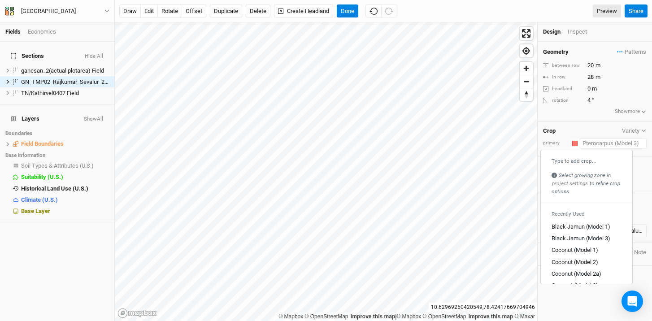
click at [593, 159] on div "Type to add crop..." at bounding box center [587, 160] width 70 height 7
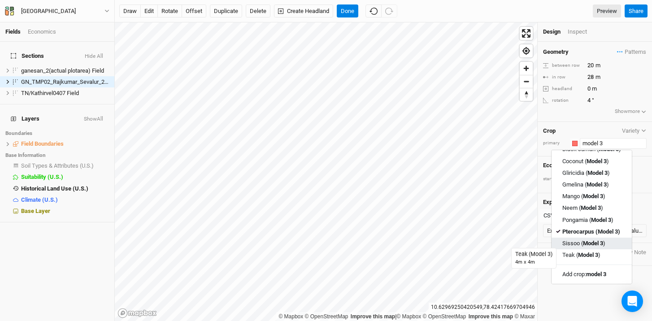
scroll to position [25, 0]
click at [586, 174] on div "Gliricidia ( Model 3 )" at bounding box center [586, 173] width 48 height 8
type input "Gliricidia (Model 3)"
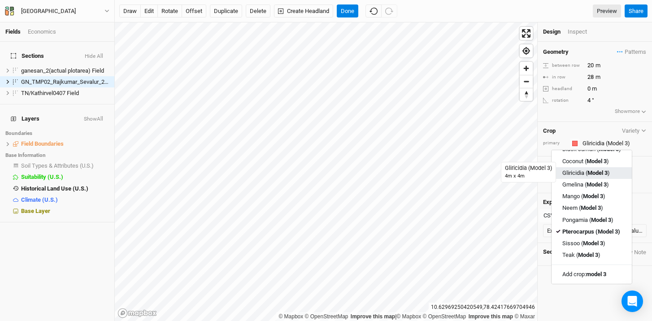
type input "8"
type input "Gliricidia (Model 3)"
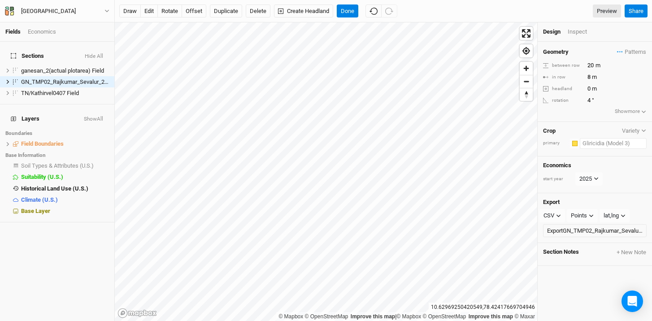
click at [587, 142] on input "text" at bounding box center [613, 143] width 67 height 11
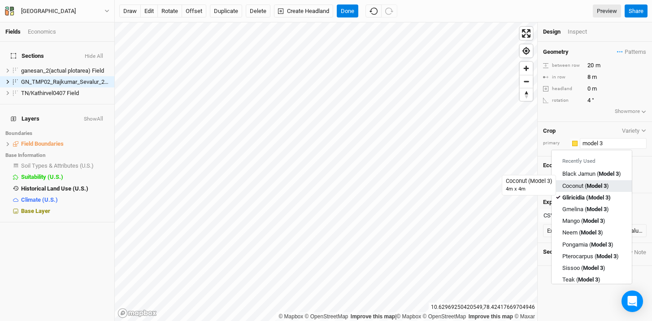
click at [578, 182] on div "Coconut ( Model 3 )" at bounding box center [585, 186] width 47 height 8
type input "Coconut (Model 3)"
type input "8"
type input "20"
type input "Coconut (Model 3)"
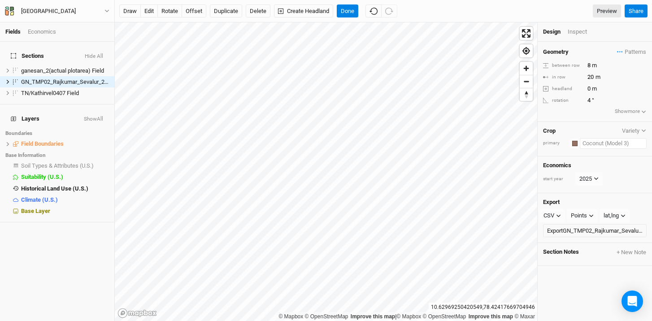
click at [586, 143] on input "text" at bounding box center [613, 143] width 67 height 11
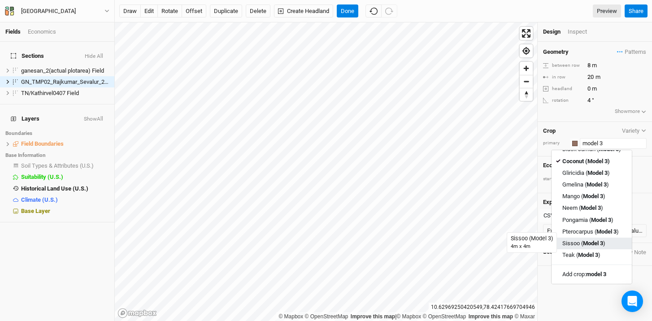
click at [599, 240] on mark "Model 3" at bounding box center [593, 242] width 20 height 7
type input "Sissoo (Model 3)"
type input "4"
type input "12"
type input "Sissoo (Model 3)"
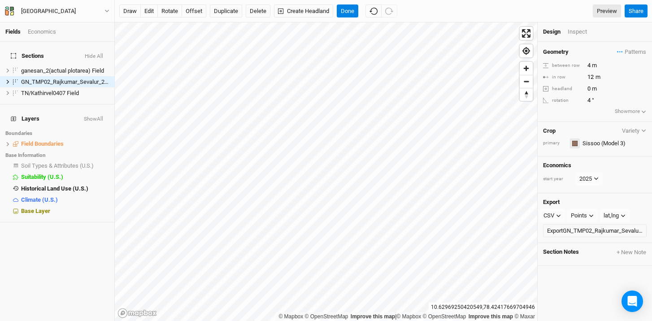
click at [574, 144] on div "button" at bounding box center [574, 143] width 5 height 5
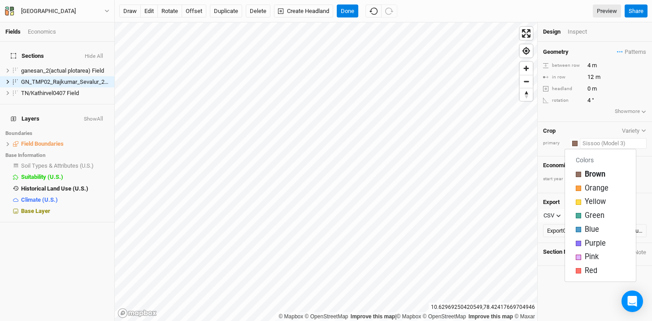
click at [596, 142] on input "text" at bounding box center [613, 143] width 67 height 11
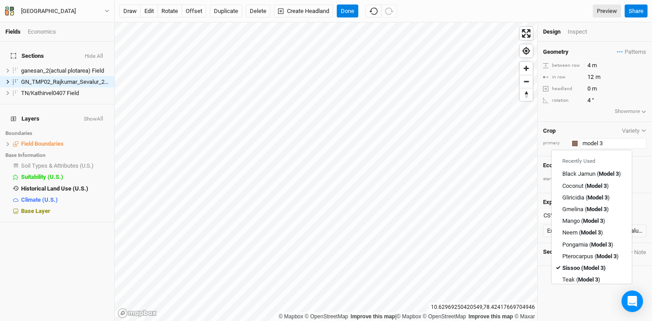
click at [591, 274] on link "Teak ( Model 3 )" at bounding box center [592, 280] width 80 height 12
type input "Teak (Model 3)"
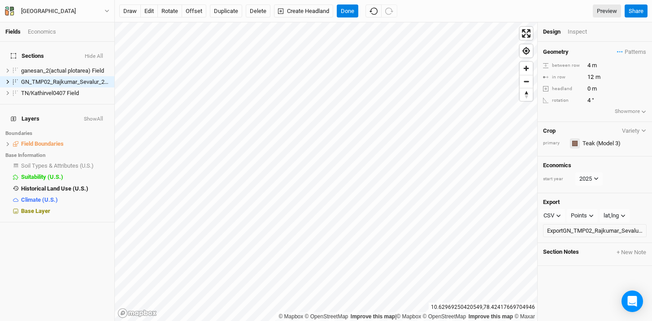
click at [576, 139] on button "button" at bounding box center [575, 144] width 10 height 10
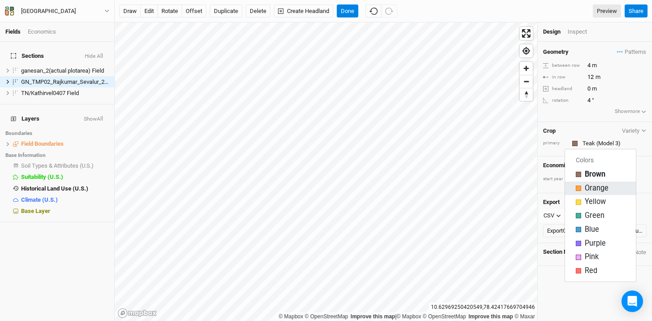
click at [581, 191] on div "Orange" at bounding box center [600, 188] width 49 height 10
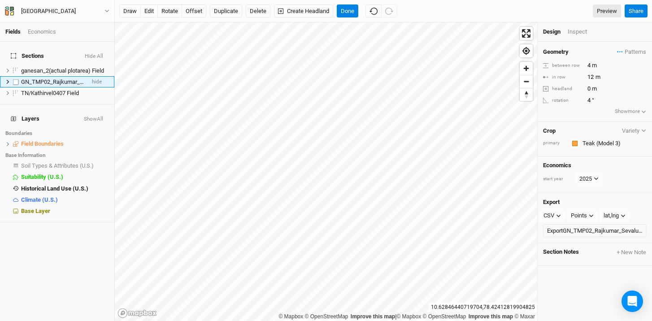
click at [7, 79] on icon at bounding box center [7, 81] width 5 height 5
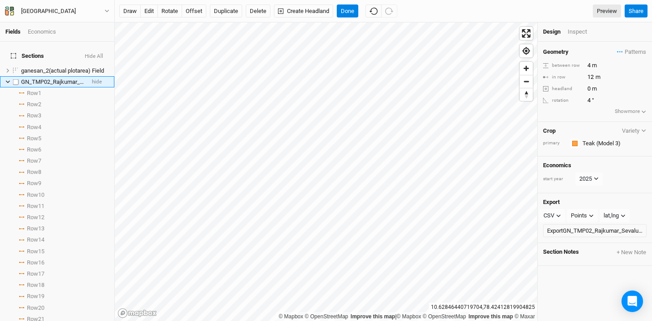
click at [7, 81] on icon at bounding box center [8, 82] width 4 height 3
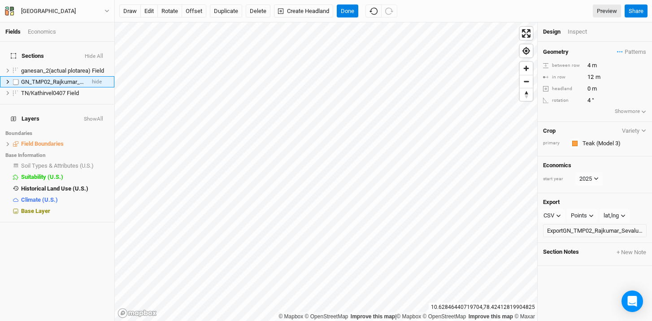
click at [7, 79] on icon at bounding box center [7, 81] width 5 height 5
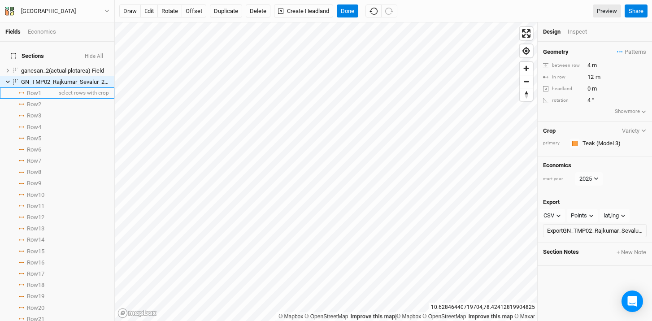
click at [21, 93] on icon at bounding box center [21, 93] width 3 height 0
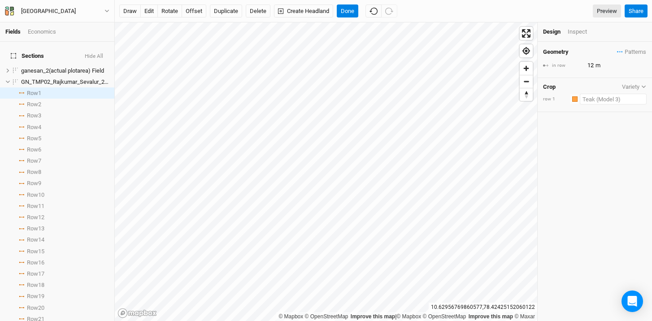
click at [607, 98] on input "text" at bounding box center [613, 99] width 67 height 11
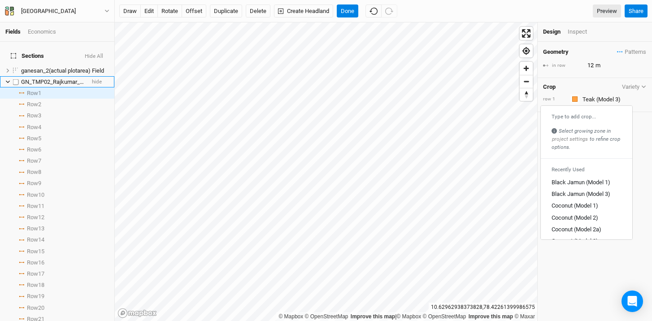
type input "Teak (Model 3)"
click at [4, 78] on li "GN_TMP02_Rajkumar_Sevalur_20250729_001 Field hide" at bounding box center [57, 81] width 114 height 11
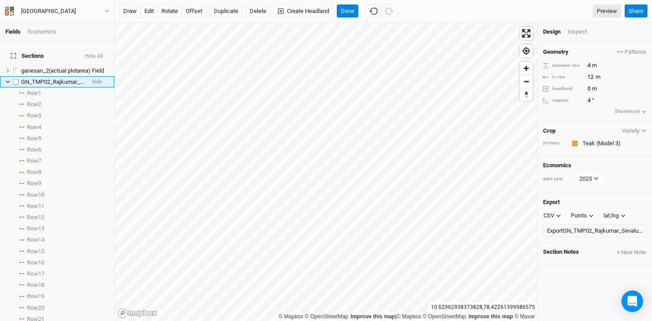
click at [35, 78] on span "GN_TMP02_Rajkumar_Sevalur_20250729_001 Field" at bounding box center [86, 81] width 131 height 7
click at [17, 76] on label at bounding box center [15, 81] width 11 height 11
click at [17, 79] on input "checkbox" at bounding box center [16, 82] width 6 height 6
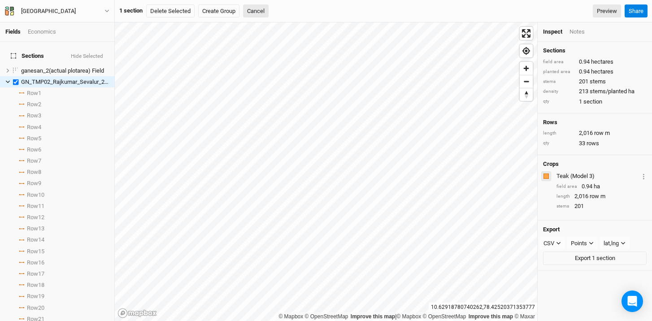
click at [547, 179] on div "button" at bounding box center [546, 176] width 5 height 5
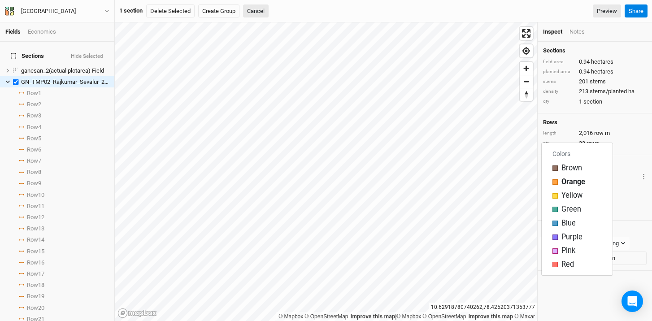
click at [626, 181] on div "Teak (Model 3) Layer 1 Sections GN_TMP02_Rajkumar_Sevalur_20250729_001 Field Pa…" at bounding box center [602, 176] width 90 height 10
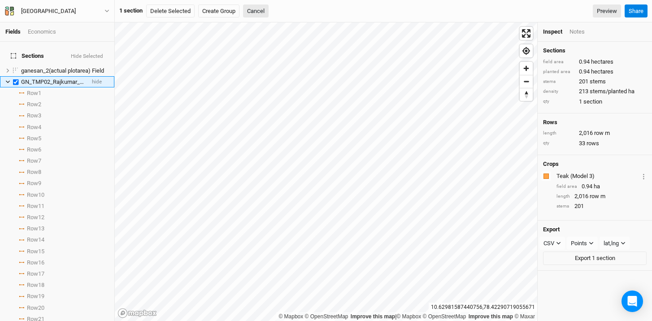
click at [52, 78] on span "GN_TMP02_Rajkumar_Sevalur_20250729_001 Field" at bounding box center [86, 81] width 131 height 7
checkbox input "false"
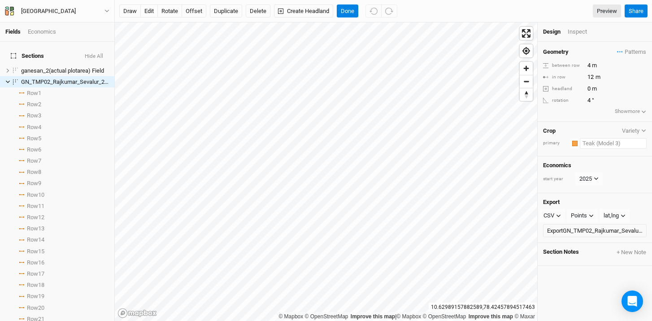
click at [615, 144] on input "text" at bounding box center [613, 143] width 67 height 11
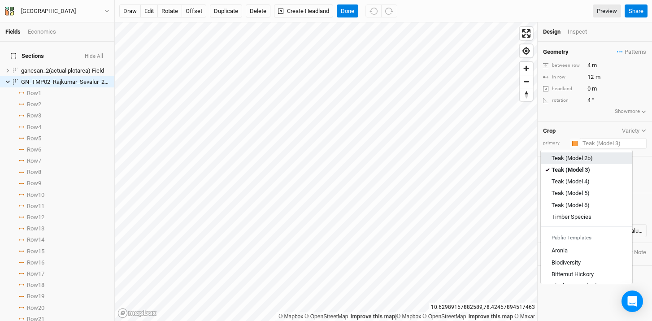
scroll to position [987, 0]
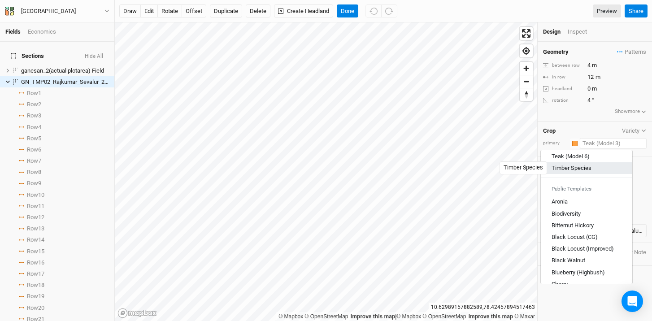
click at [576, 168] on div "Timber Species" at bounding box center [572, 168] width 40 height 8
type input "4"
type input "Timber Species"
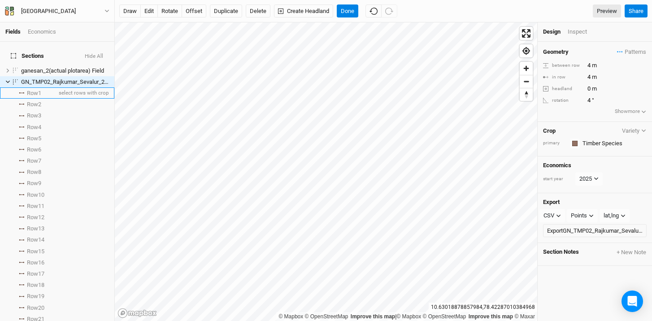
click at [19, 87] on li "Row 1 select rows with crop" at bounding box center [57, 92] width 114 height 11
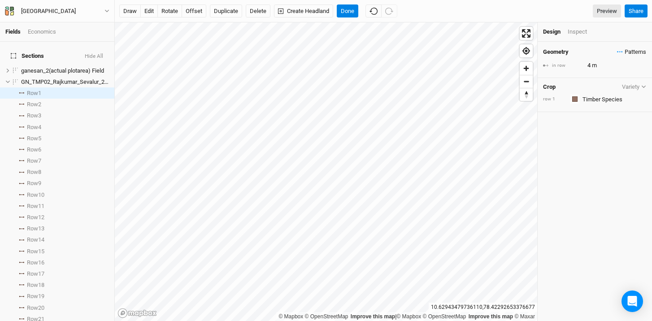
click at [617, 54] on span "Patterns" at bounding box center [631, 52] width 29 height 9
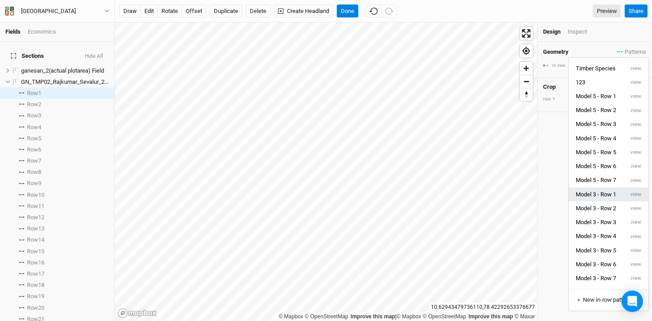
click at [608, 195] on button "Model 3 - Row 1" at bounding box center [596, 194] width 55 height 14
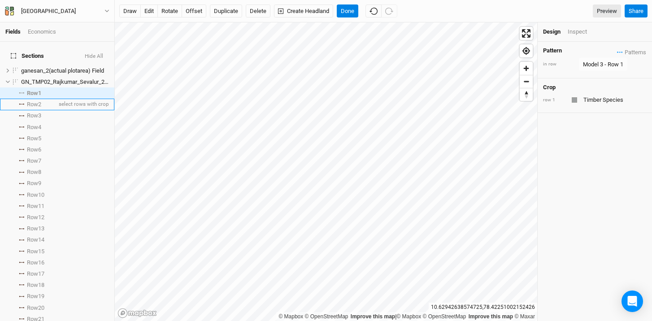
click at [32, 101] on span "Row 2" at bounding box center [34, 104] width 14 height 7
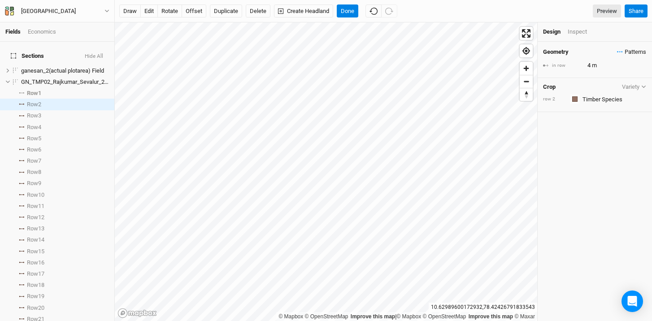
click at [617, 54] on span "Patterns" at bounding box center [631, 52] width 29 height 9
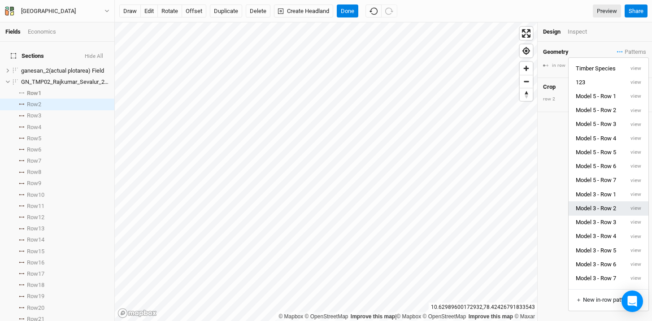
click at [605, 209] on button "Model 3 - Row 2" at bounding box center [596, 208] width 55 height 14
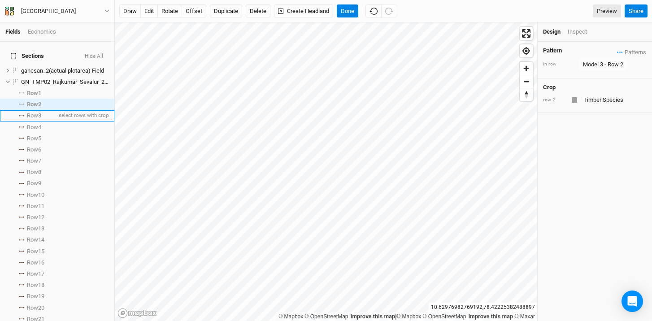
click at [24, 115] on span at bounding box center [21, 115] width 11 height 1
click at [617, 53] on span "Patterns" at bounding box center [631, 52] width 29 height 9
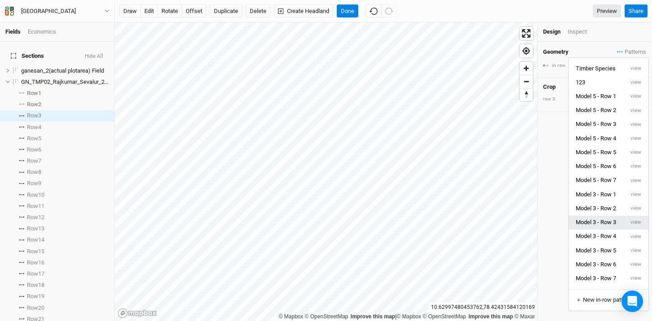
click at [608, 223] on button "Model 3 - Row 3" at bounding box center [596, 223] width 55 height 14
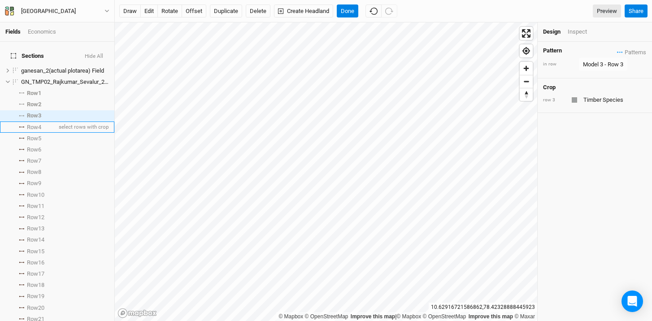
click at [25, 122] on li "Row 4 select rows with crop" at bounding box center [57, 127] width 114 height 11
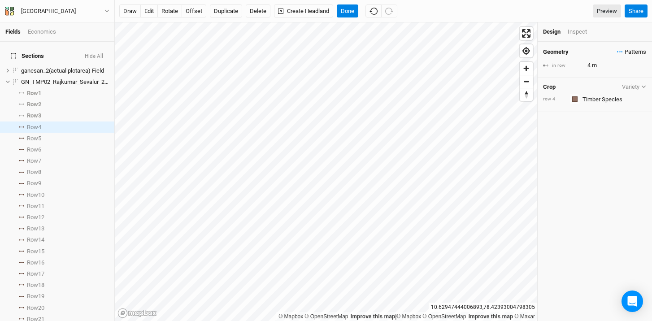
click at [617, 50] on span "Patterns" at bounding box center [631, 52] width 29 height 9
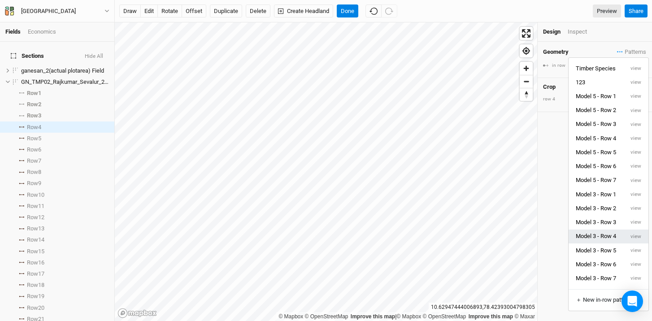
click at [608, 238] on button "Model 3 - Row 4" at bounding box center [596, 237] width 55 height 14
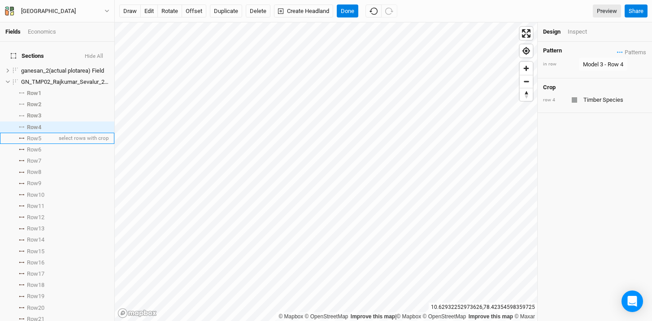
click at [25, 138] on span at bounding box center [21, 138] width 11 height 1
click at [617, 52] on span "Patterns" at bounding box center [631, 52] width 29 height 9
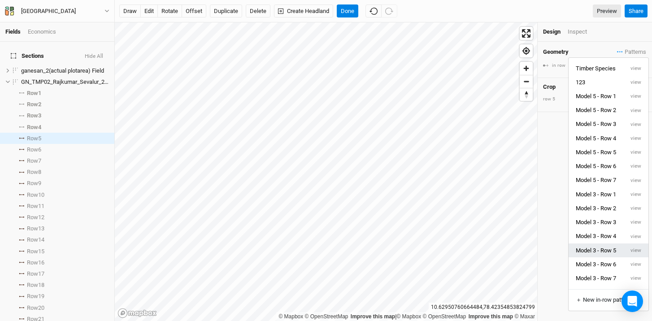
click at [608, 252] on button "Model 3 - Row 5" at bounding box center [596, 251] width 55 height 14
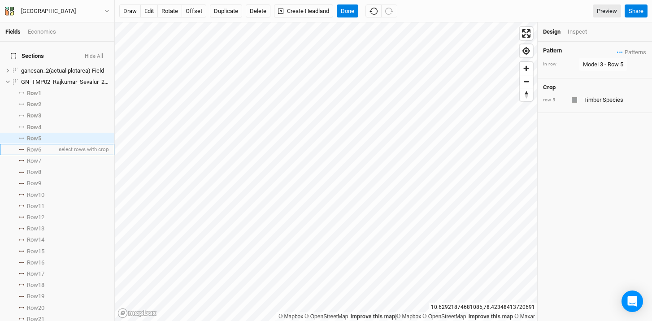
click at [22, 149] on icon at bounding box center [21, 149] width 5 height 1
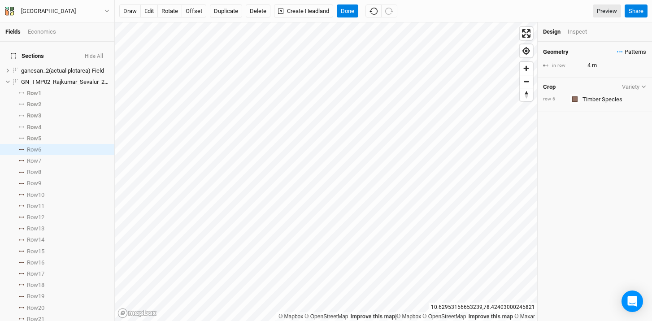
click at [617, 52] on icon "button" at bounding box center [620, 51] width 6 height 1
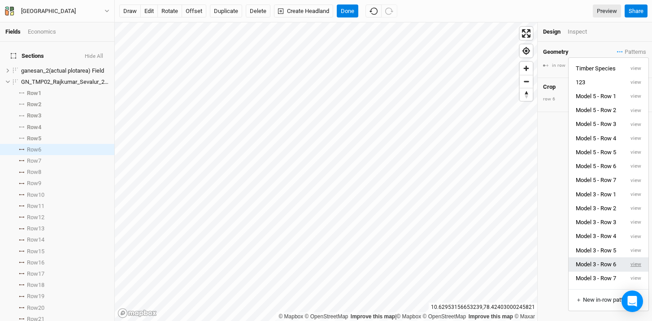
click at [630, 262] on button "view" at bounding box center [636, 264] width 25 height 14
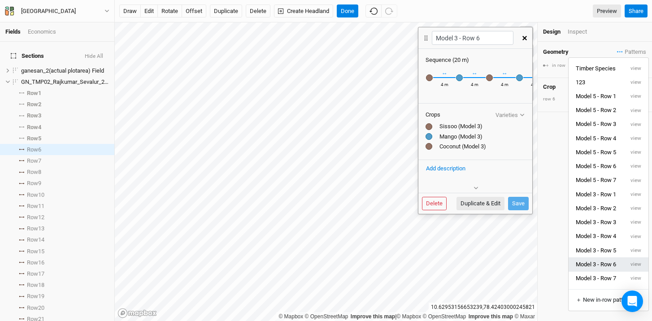
click at [615, 263] on button "Model 3 - Row 6" at bounding box center [596, 264] width 55 height 14
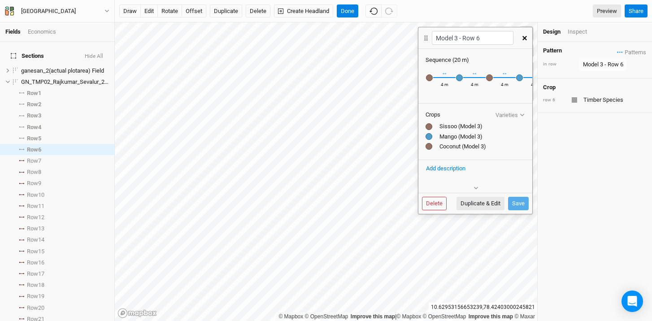
click at [526, 37] on icon "button" at bounding box center [524, 38] width 4 height 4
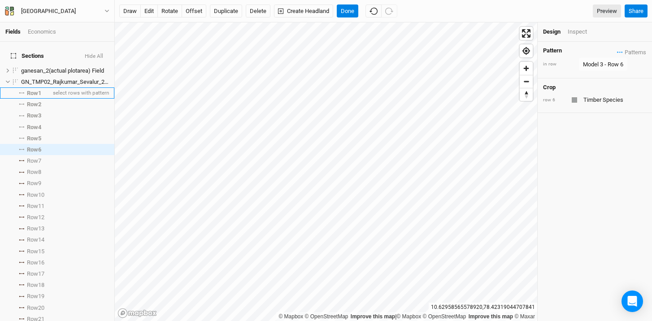
click at [36, 90] on span "Row 1" at bounding box center [34, 93] width 14 height 7
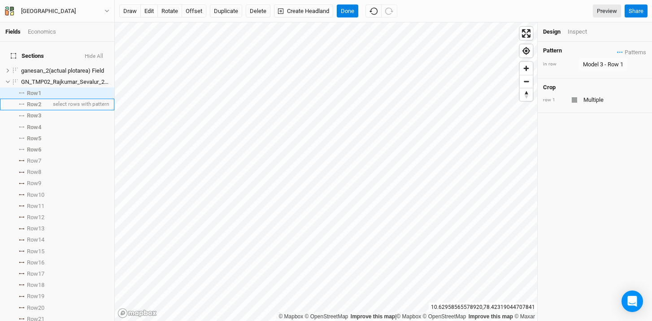
click at [36, 99] on li "Row 2 select rows with pattern" at bounding box center [57, 104] width 114 height 11
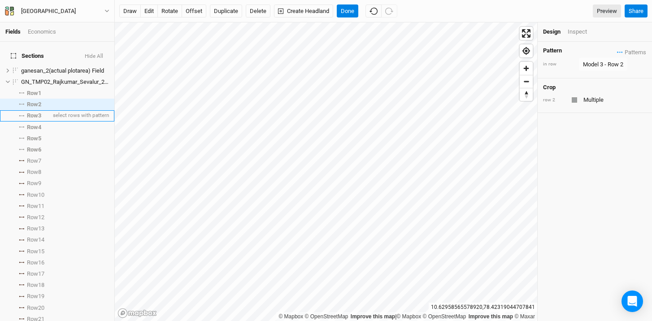
click at [33, 112] on span "Row 3" at bounding box center [34, 115] width 14 height 7
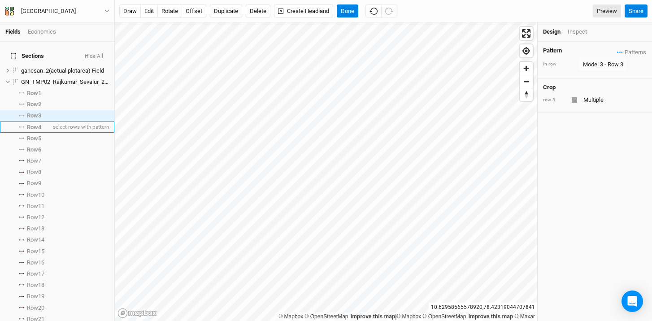
click at [31, 124] on span "Row 4" at bounding box center [34, 127] width 14 height 7
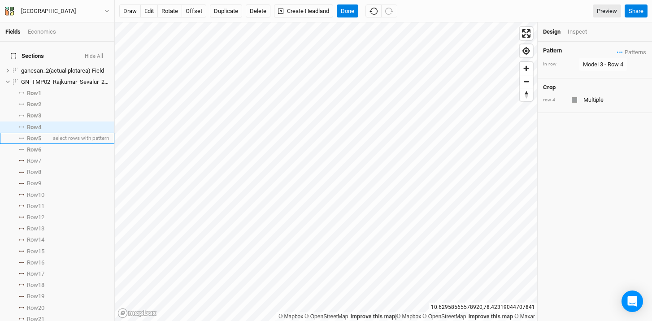
click at [31, 135] on span "Row 5" at bounding box center [34, 138] width 14 height 7
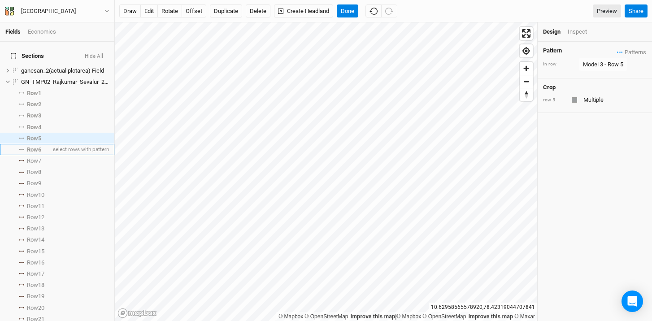
click at [33, 146] on span "Row 6" at bounding box center [34, 149] width 14 height 7
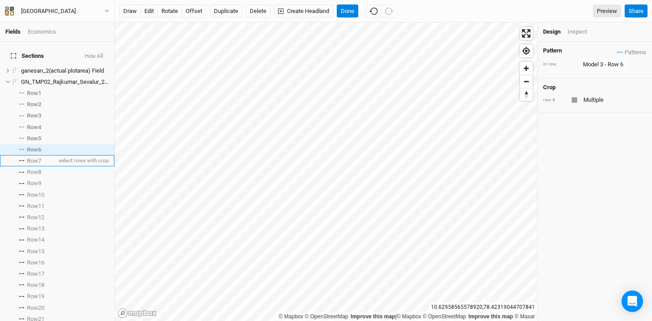
click at [33, 157] on span "Row 7" at bounding box center [34, 160] width 14 height 7
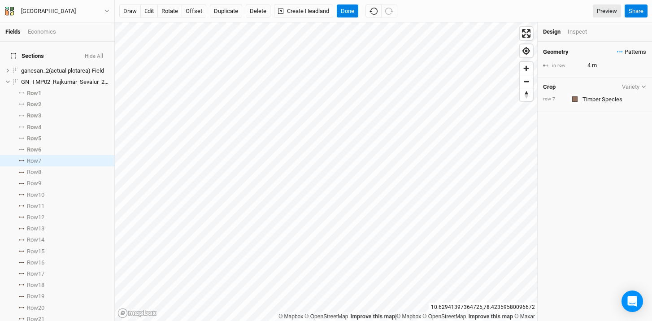
click at [617, 51] on span "Patterns" at bounding box center [631, 52] width 29 height 9
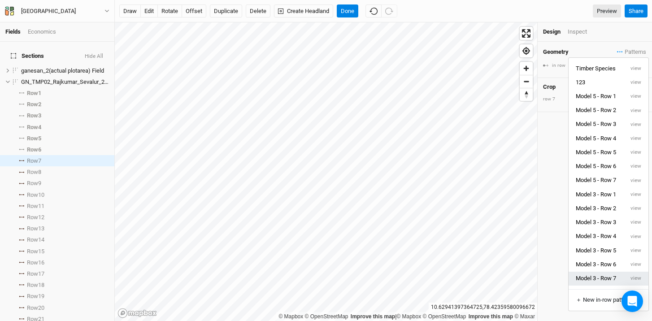
click at [615, 279] on button "Model 3 - Row 7" at bounding box center [596, 279] width 55 height 14
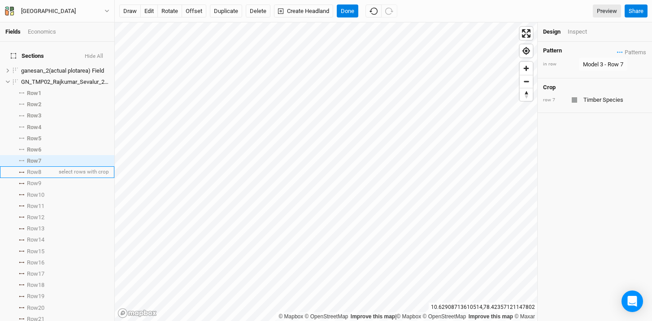
click at [34, 169] on span "Row 8" at bounding box center [34, 172] width 14 height 7
click at [617, 50] on span "Patterns" at bounding box center [631, 52] width 29 height 9
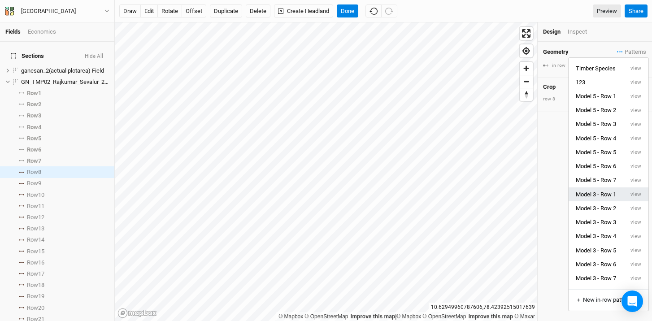
click at [611, 197] on button "Model 3 - Row 1" at bounding box center [596, 194] width 55 height 14
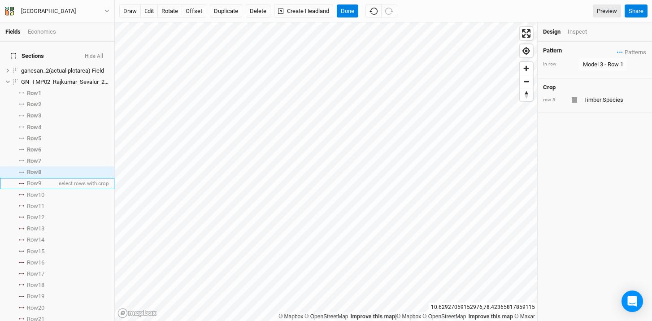
click at [32, 180] on span "Row 9" at bounding box center [34, 183] width 14 height 7
click at [617, 52] on span "Patterns" at bounding box center [631, 52] width 29 height 9
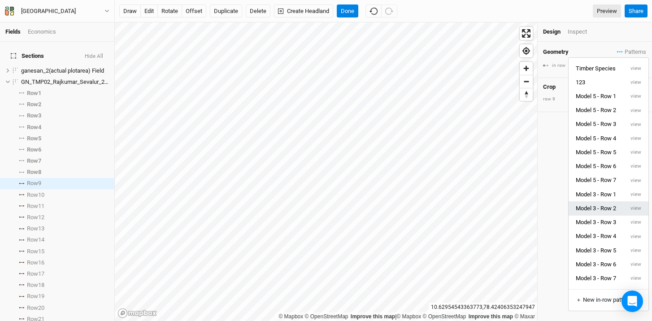
click at [608, 211] on button "Model 3 - Row 2" at bounding box center [596, 208] width 55 height 14
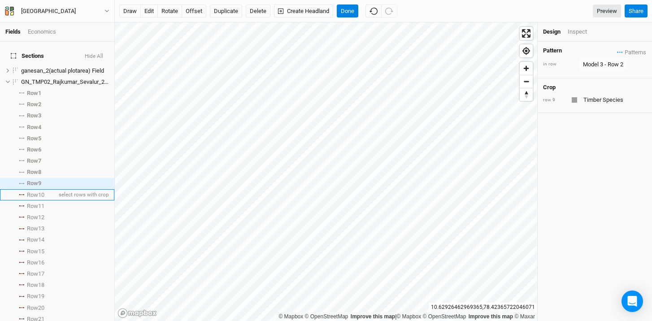
click at [37, 191] on span "Row 10" at bounding box center [35, 194] width 17 height 7
click at [609, 51] on div "Geometry Patterns Timber Species view 123 view Model 5 - Row 1 view Model 5 - R…" at bounding box center [595, 52] width 104 height 10
click at [617, 50] on span "Patterns" at bounding box center [631, 52] width 29 height 9
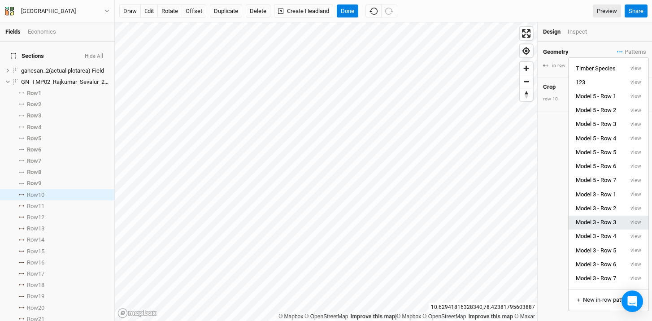
click at [617, 221] on button "Model 3 - Row 3" at bounding box center [596, 223] width 55 height 14
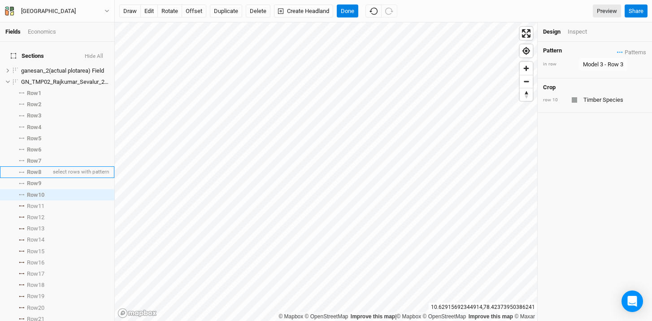
click at [36, 169] on span "Row 8" at bounding box center [34, 172] width 14 height 7
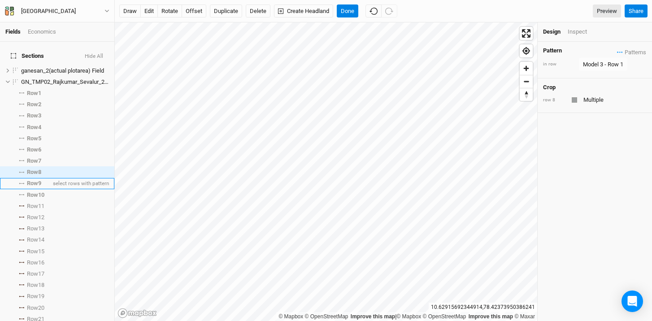
click at [36, 180] on span "Row 9" at bounding box center [34, 183] width 14 height 7
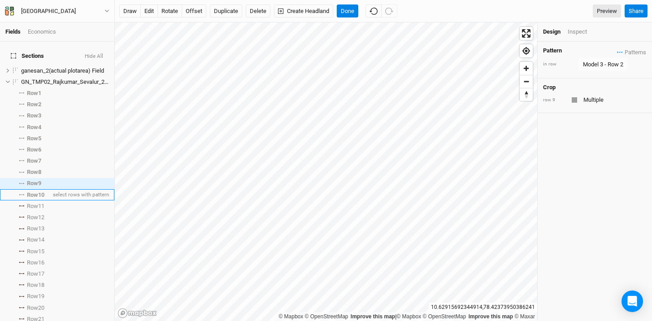
click at [37, 194] on li "Row 10 select rows with pattern" at bounding box center [57, 194] width 114 height 11
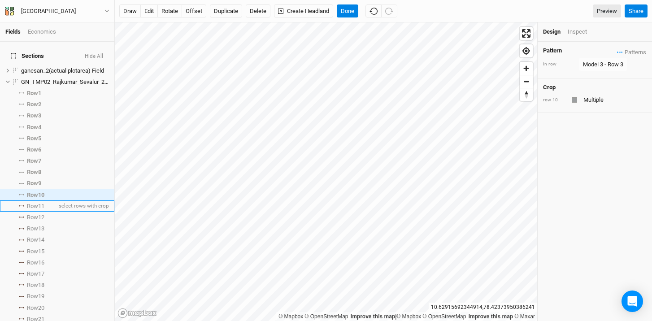
click at [35, 203] on span "Row 11" at bounding box center [35, 206] width 17 height 7
click at [617, 51] on span "Patterns" at bounding box center [631, 52] width 29 height 9
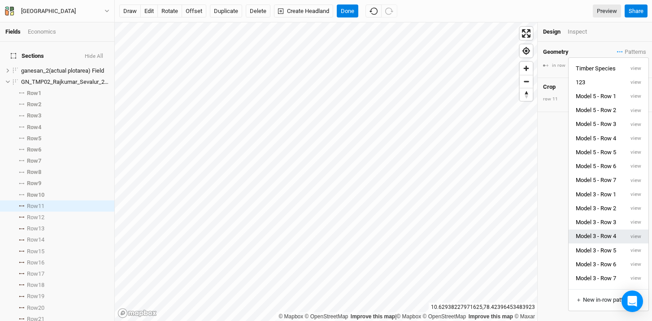
click at [606, 237] on button "Model 3 - Row 4" at bounding box center [596, 237] width 55 height 14
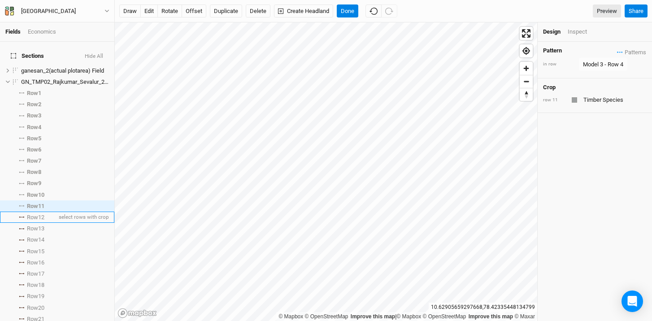
click at [39, 214] on span "Row 12" at bounding box center [35, 217] width 17 height 7
click at [618, 49] on span "Patterns" at bounding box center [631, 52] width 29 height 9
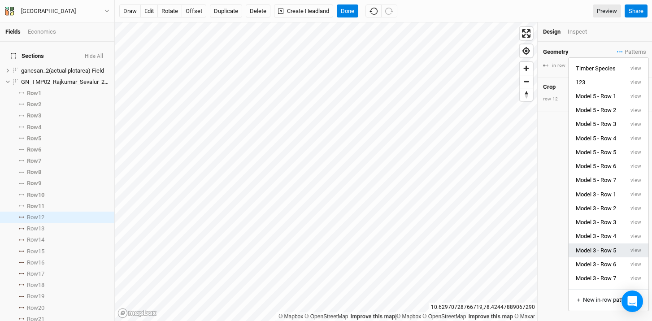
click at [600, 250] on button "Model 3 - Row 5" at bounding box center [596, 251] width 55 height 14
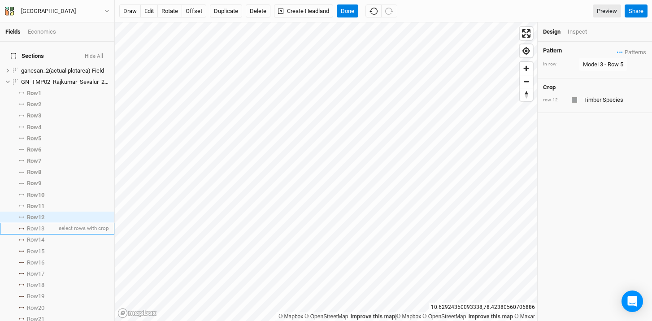
click at [31, 225] on span "Row 13" at bounding box center [35, 228] width 17 height 7
click at [617, 49] on span "Patterns" at bounding box center [631, 52] width 29 height 9
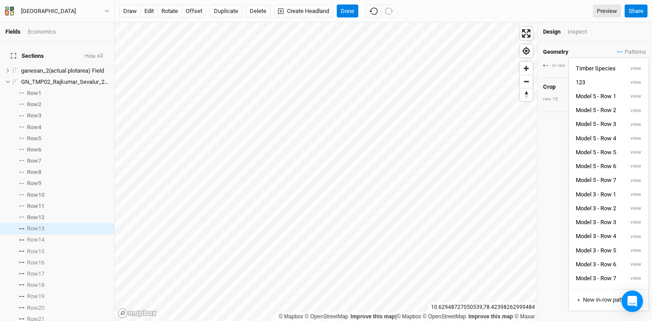
click at [613, 264] on button "Model 3 - Row 6" at bounding box center [596, 264] width 55 height 14
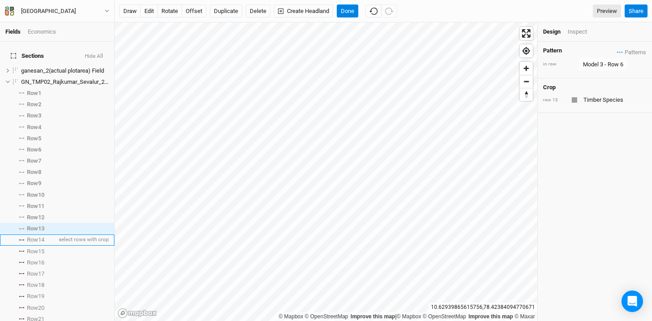
click at [21, 237] on li "Row 14 select rows with crop" at bounding box center [57, 240] width 114 height 11
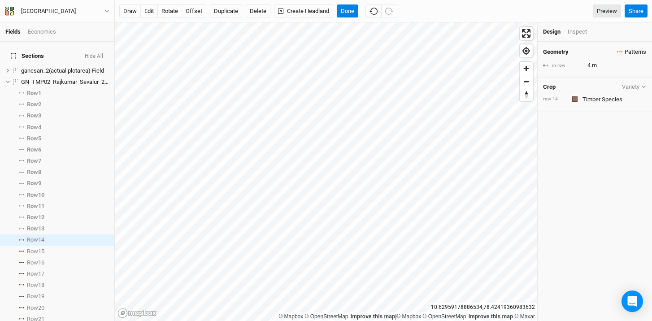
click at [617, 49] on span "Patterns" at bounding box center [631, 52] width 29 height 9
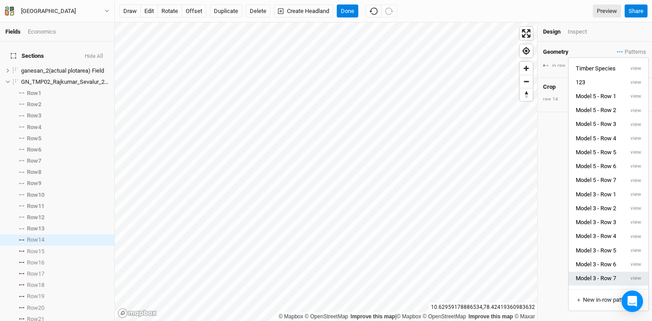
click at [603, 274] on button "Model 3 - Row 7" at bounding box center [596, 279] width 55 height 14
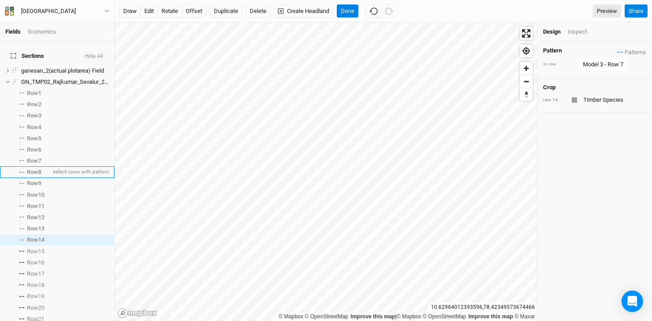
click at [41, 169] on span "Row 8" at bounding box center [34, 172] width 14 height 7
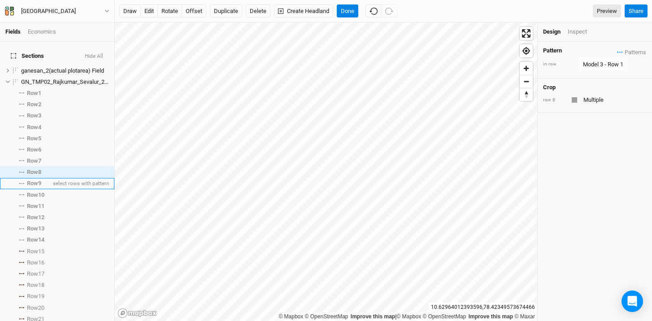
click at [37, 178] on li "Row 9 select rows with pattern" at bounding box center [57, 183] width 114 height 11
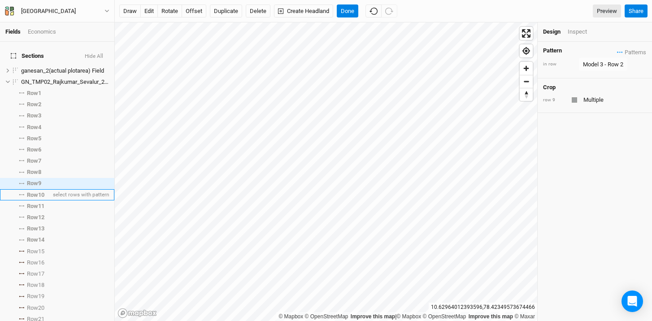
click at [38, 191] on span "Row 10" at bounding box center [35, 194] width 17 height 7
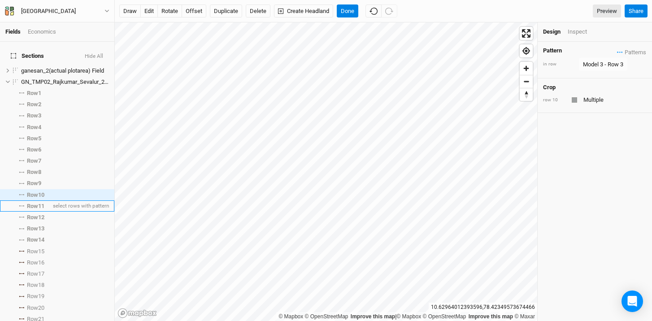
click at [38, 203] on span "Row 11" at bounding box center [35, 206] width 17 height 7
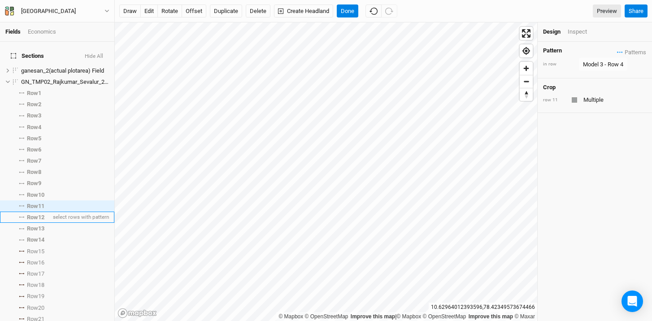
click at [36, 214] on span "Row 12" at bounding box center [35, 217] width 17 height 7
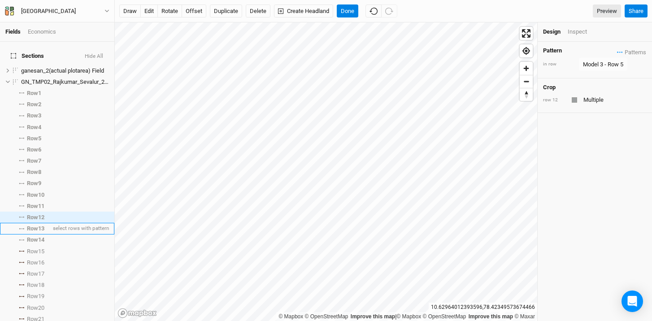
click at [37, 225] on span "Row 13" at bounding box center [35, 228] width 17 height 7
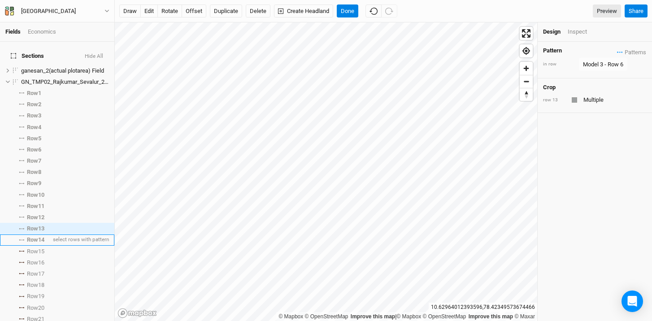
click at [36, 235] on li "Row 14 select rows with pattern" at bounding box center [57, 240] width 114 height 11
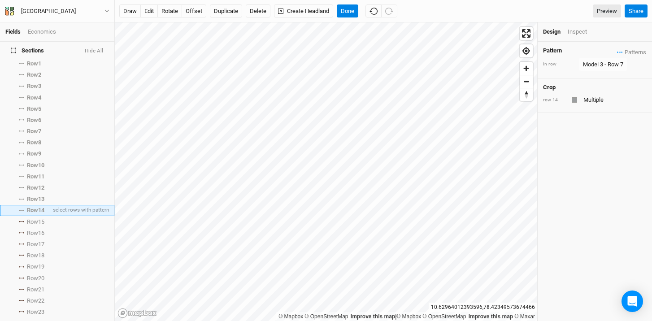
scroll to position [82, 0]
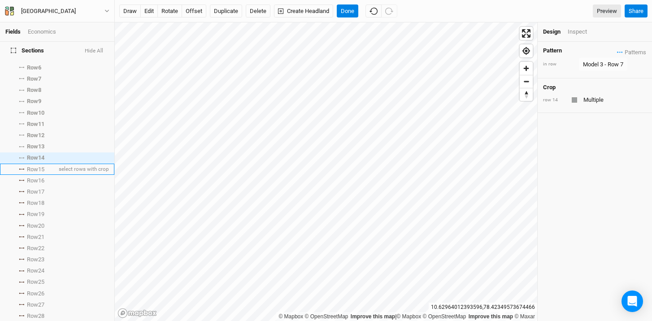
click at [40, 166] on span "Row 15" at bounding box center [35, 169] width 17 height 7
click at [617, 51] on icon "button" at bounding box center [620, 51] width 6 height 1
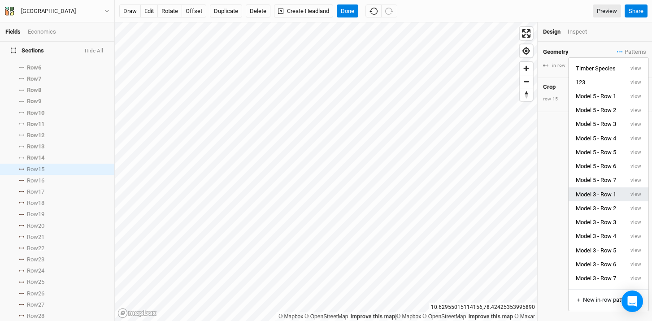
click at [608, 195] on button "Model 3 - Row 1" at bounding box center [596, 194] width 55 height 14
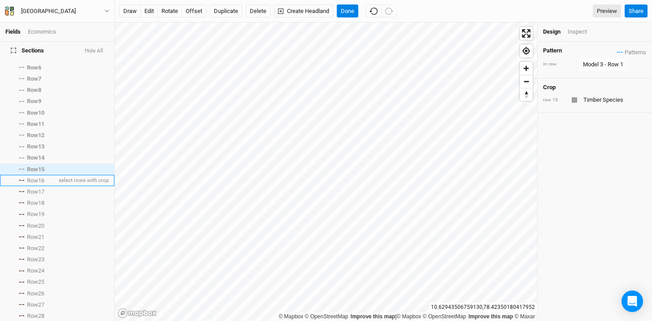
click at [41, 177] on span "Row 16" at bounding box center [35, 180] width 17 height 7
click at [617, 53] on span "Patterns" at bounding box center [631, 52] width 29 height 9
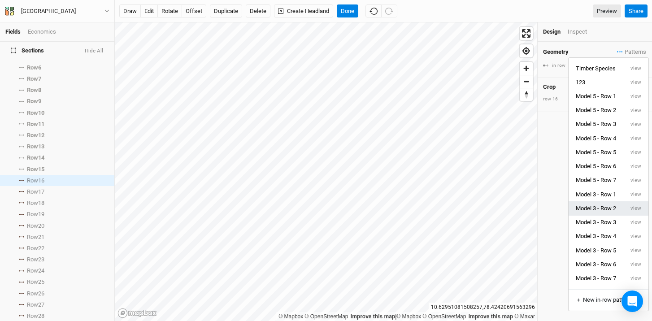
click at [604, 209] on button "Model 3 - Row 2" at bounding box center [596, 208] width 55 height 14
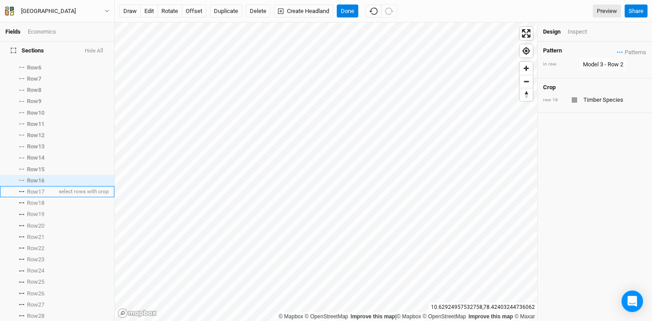
click at [35, 188] on span "Row 17" at bounding box center [35, 191] width 17 height 7
click at [617, 52] on button "Patterns" at bounding box center [632, 52] width 30 height 10
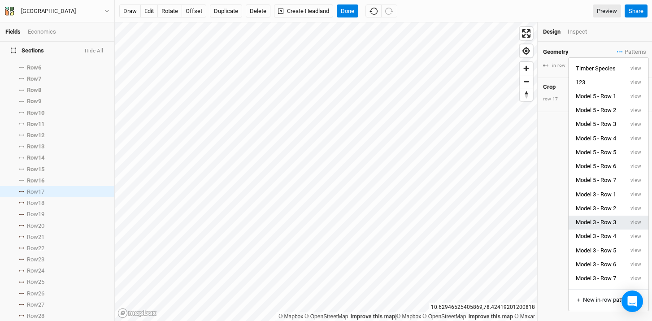
click at [609, 218] on button "Model 3 - Row 3" at bounding box center [596, 223] width 55 height 14
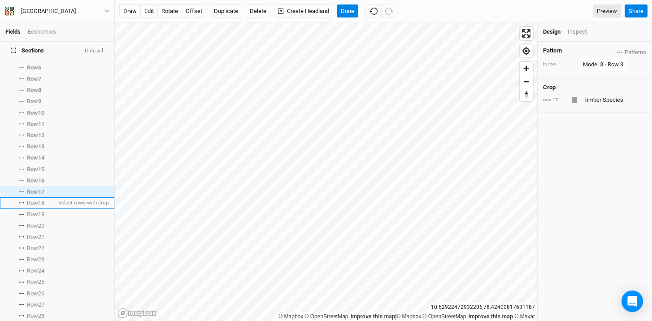
click at [40, 200] on span "Row 18" at bounding box center [35, 203] width 17 height 7
click at [617, 49] on span "Patterns" at bounding box center [631, 52] width 29 height 9
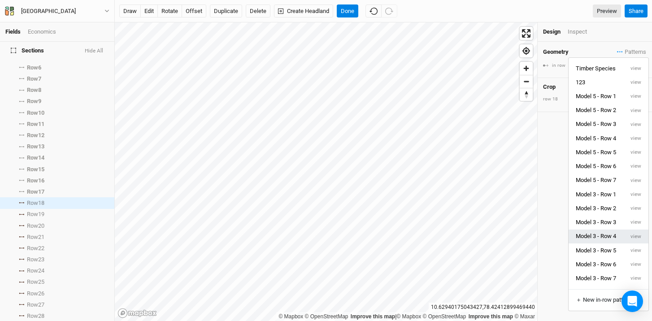
click at [611, 241] on button "Model 3 - Row 4" at bounding box center [596, 237] width 55 height 14
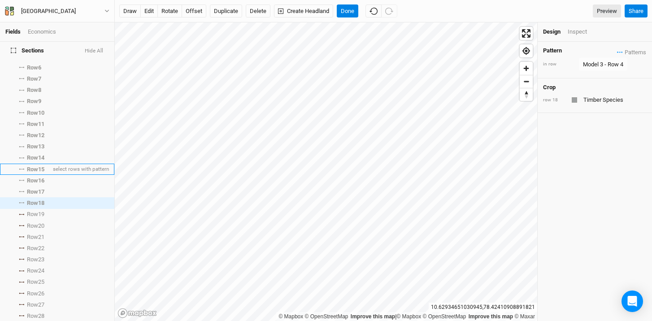
click at [38, 166] on span "Row 15" at bounding box center [35, 169] width 17 height 7
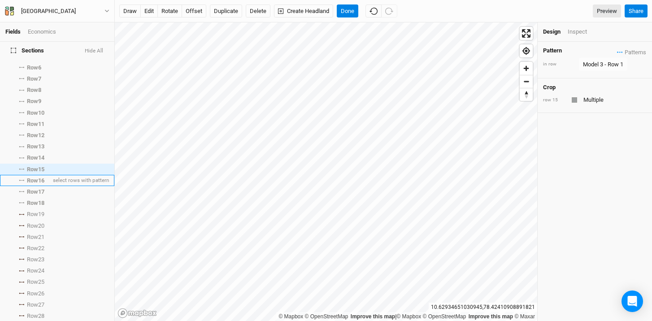
click at [38, 177] on span "Row 16" at bounding box center [35, 180] width 17 height 7
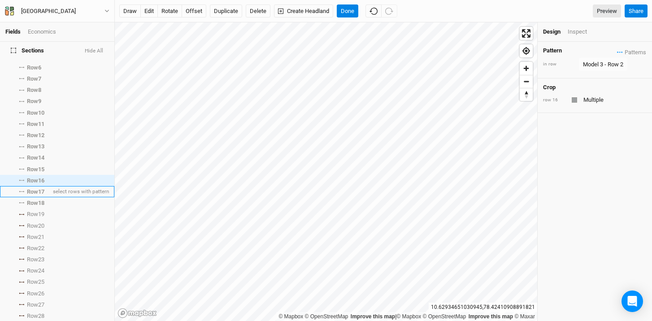
click at [37, 188] on span "Row 17" at bounding box center [35, 191] width 17 height 7
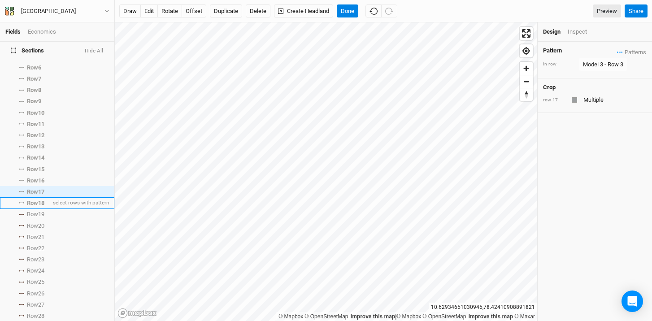
click at [38, 200] on span "Row 18" at bounding box center [35, 203] width 17 height 7
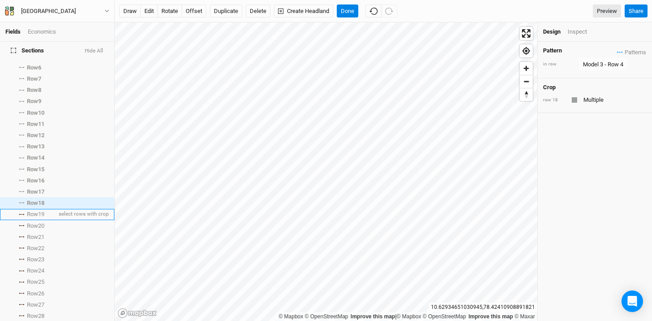
click at [38, 211] on span "Row 19" at bounding box center [35, 214] width 17 height 7
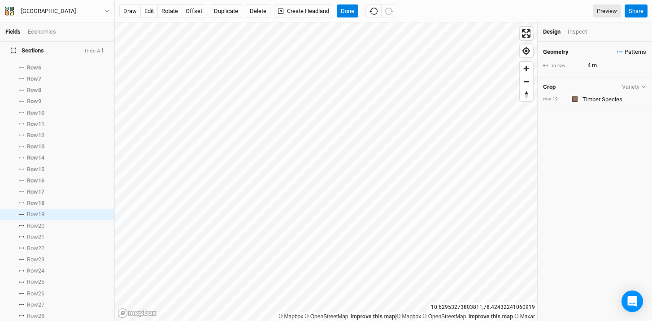
click at [617, 53] on span "Patterns" at bounding box center [631, 52] width 29 height 9
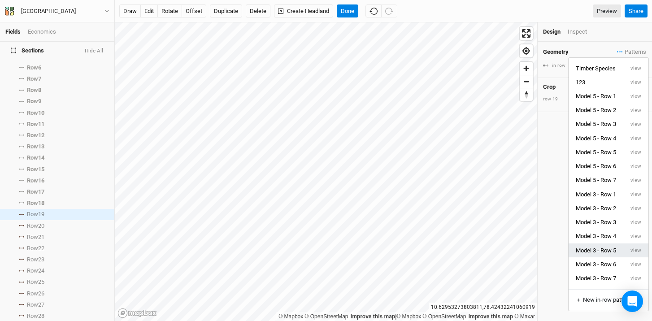
click at [613, 252] on button "Model 3 - Row 5" at bounding box center [596, 251] width 55 height 14
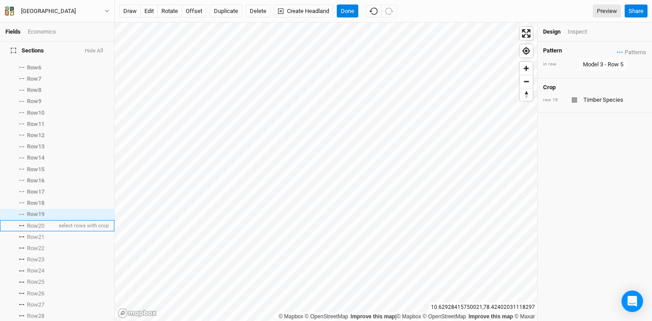
click at [43, 222] on span "Row 20" at bounding box center [35, 225] width 17 height 7
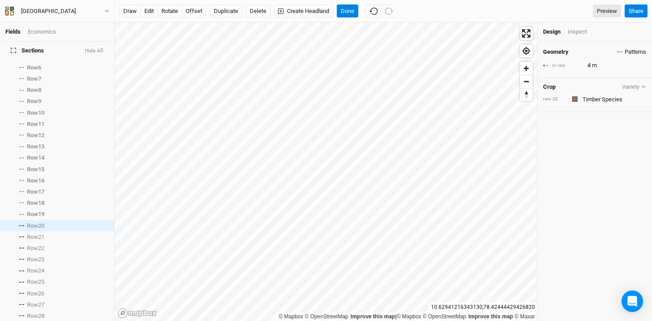
click at [617, 55] on span "Patterns" at bounding box center [631, 52] width 29 height 9
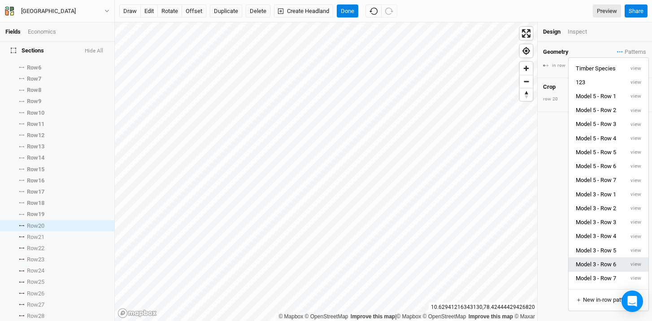
click at [610, 264] on button "Model 3 - Row 6" at bounding box center [596, 264] width 55 height 14
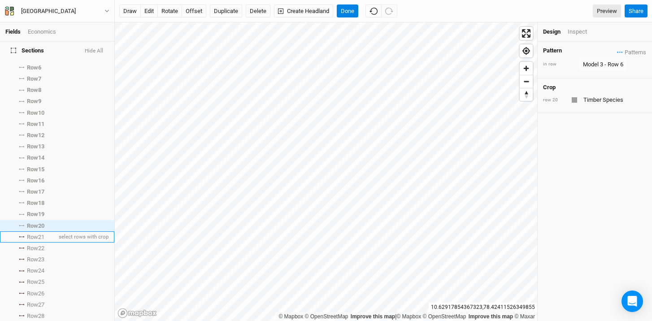
click at [25, 232] on li "Row 21 select rows with crop" at bounding box center [57, 236] width 114 height 11
click at [617, 51] on span "Patterns" at bounding box center [631, 52] width 29 height 9
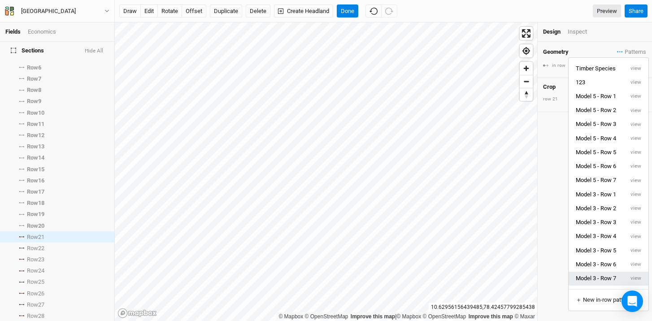
click at [611, 279] on button "Model 3 - Row 7" at bounding box center [596, 279] width 55 height 14
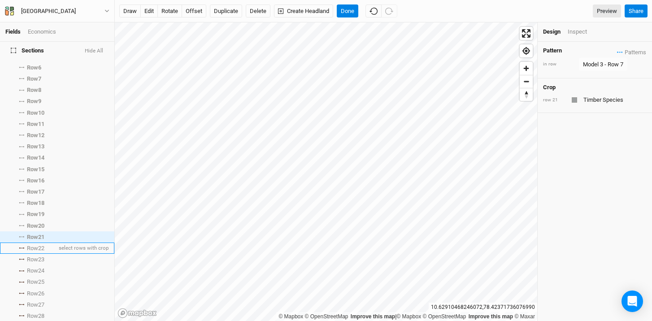
click at [29, 245] on span "Row 22" at bounding box center [35, 248] width 17 height 7
click at [617, 50] on span "Patterns" at bounding box center [631, 52] width 29 height 9
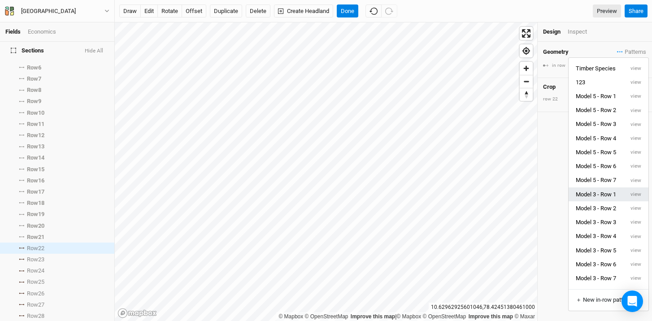
click at [608, 198] on button "Model 3 - Row 1" at bounding box center [596, 194] width 55 height 14
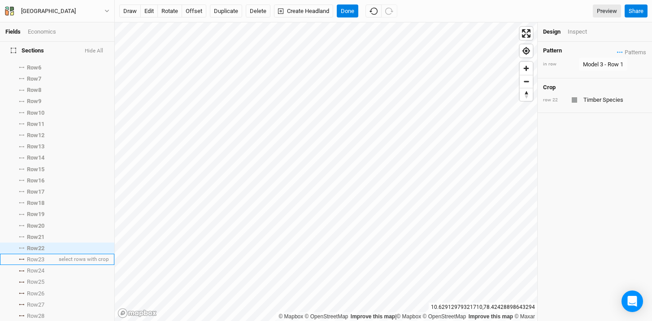
click at [36, 256] on span "Row 23" at bounding box center [35, 259] width 17 height 7
click at [617, 51] on icon "button" at bounding box center [620, 51] width 6 height 1
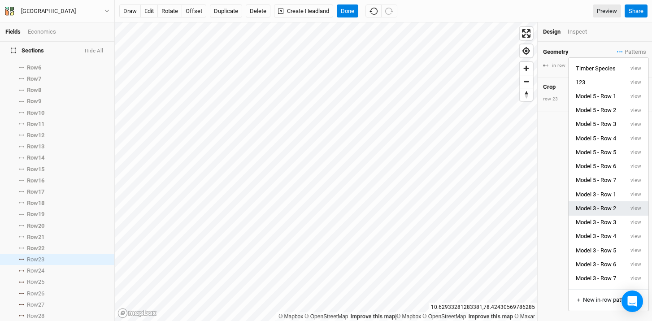
click at [605, 213] on button "Model 3 - Row 2" at bounding box center [596, 208] width 55 height 14
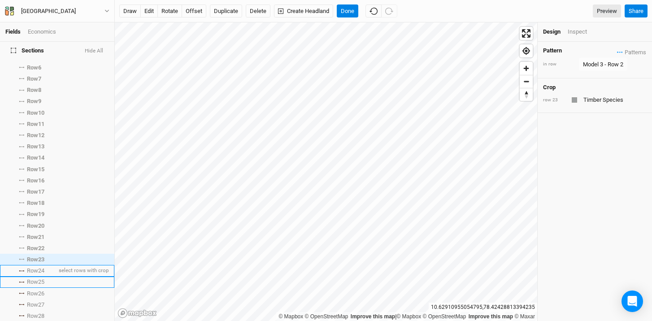
click at [32, 270] on li "Row 24 select rows with crop" at bounding box center [57, 270] width 114 height 11
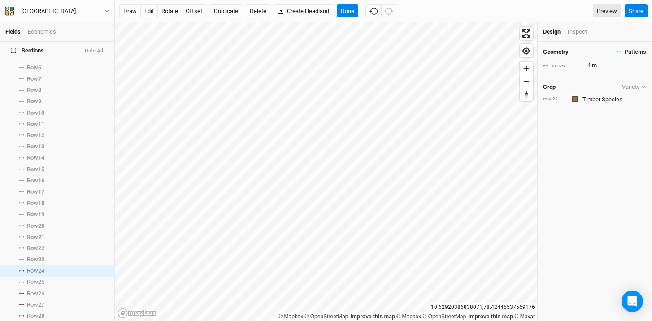
click at [617, 52] on span "Patterns" at bounding box center [631, 52] width 29 height 9
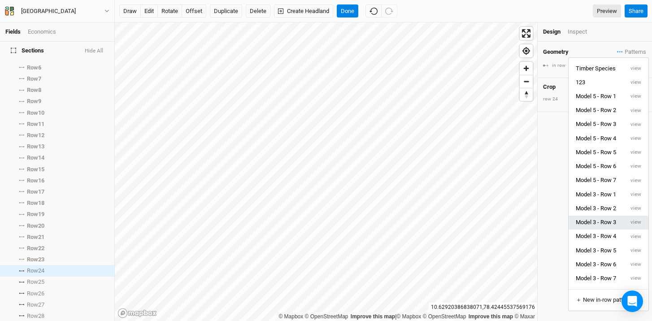
click at [611, 224] on button "Model 3 - Row 3" at bounding box center [596, 223] width 55 height 14
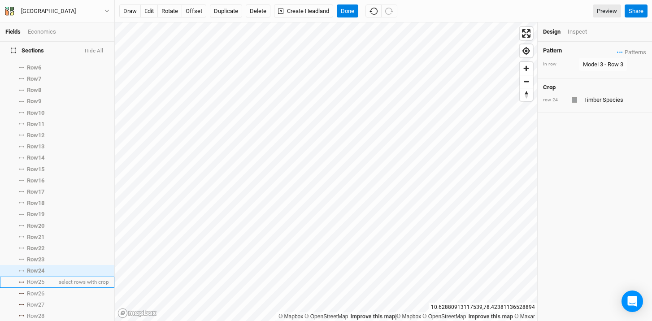
click at [43, 278] on span "Row 25" at bounding box center [35, 281] width 17 height 7
click at [617, 52] on icon "button" at bounding box center [620, 51] width 6 height 1
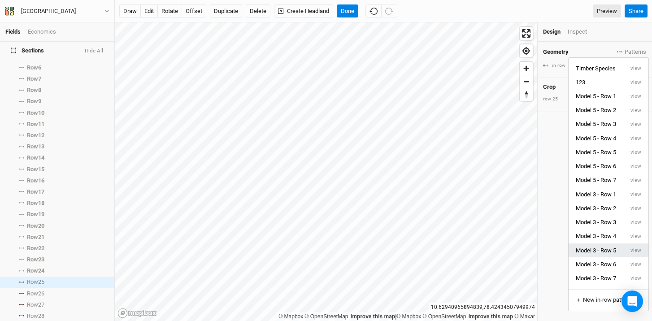
click at [607, 248] on button "Model 3 - Row 5" at bounding box center [596, 251] width 55 height 14
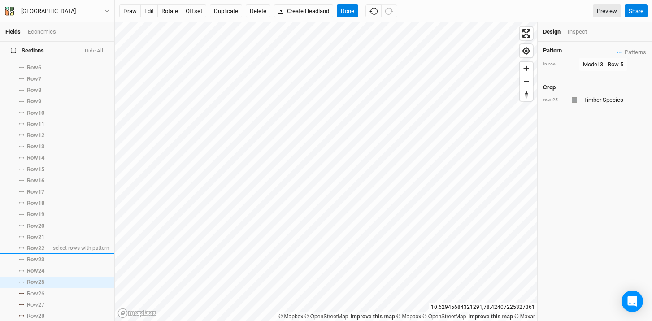
click at [42, 245] on span "Row 22" at bounding box center [35, 248] width 17 height 7
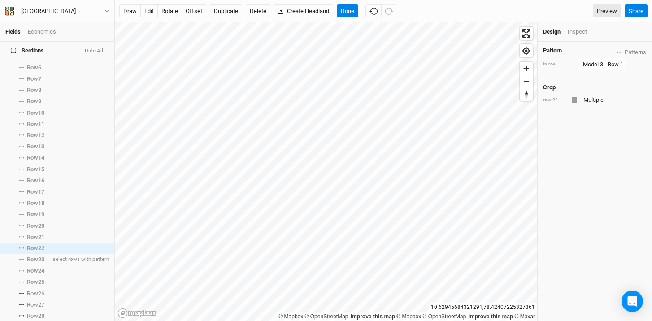
click at [40, 254] on li "Row 23 select rows with pattern" at bounding box center [57, 259] width 114 height 11
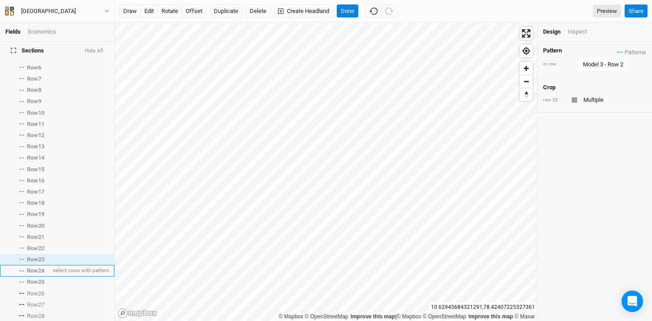
click at [39, 265] on li "Row 24 select rows with pattern" at bounding box center [57, 270] width 114 height 11
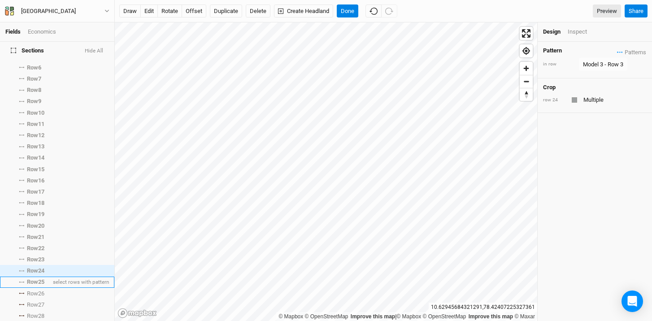
click at [39, 278] on span "Row 25" at bounding box center [35, 281] width 17 height 7
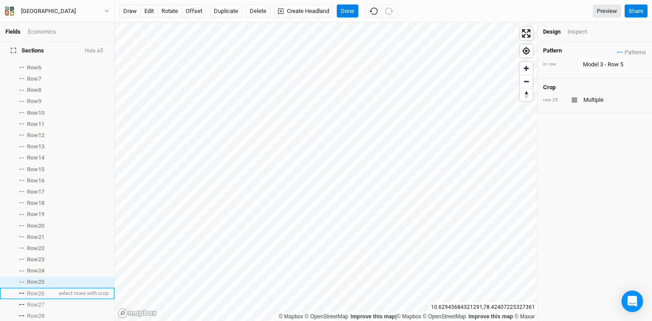
click at [40, 290] on span "Row 26" at bounding box center [35, 293] width 17 height 7
click at [617, 48] on span "Patterns" at bounding box center [631, 52] width 29 height 9
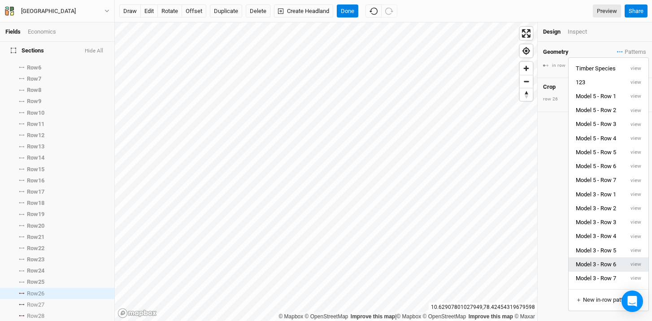
click at [612, 266] on button "Model 3 - Row 6" at bounding box center [596, 264] width 55 height 14
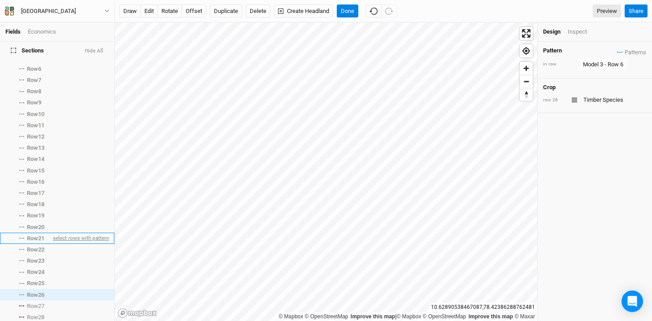
scroll to position [80, 0]
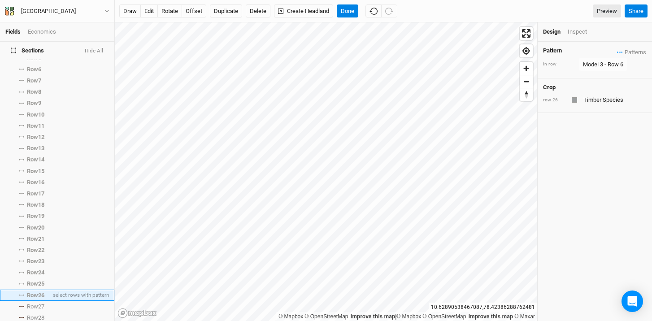
click at [40, 292] on span "Row 26" at bounding box center [35, 295] width 17 height 7
click at [40, 304] on span "Row 27" at bounding box center [35, 306] width 17 height 7
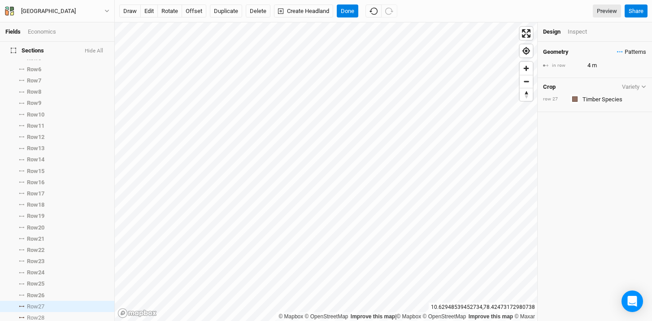
click at [617, 48] on span "Patterns" at bounding box center [631, 52] width 29 height 9
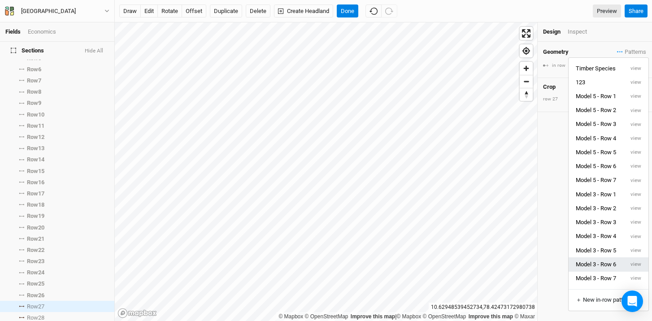
click at [608, 268] on button "Model 3 - Row 6" at bounding box center [596, 264] width 55 height 14
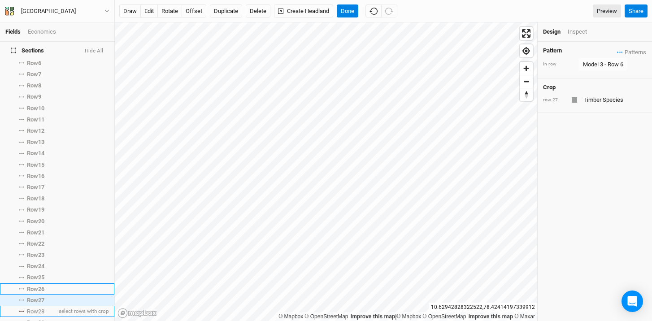
scroll to position [93, 0]
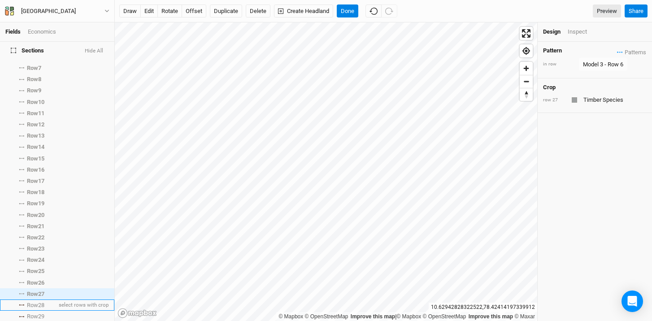
click at [37, 302] on span "Row 28" at bounding box center [35, 305] width 17 height 7
click at [34, 291] on span "Row 27" at bounding box center [35, 294] width 17 height 7
click at [35, 302] on span "Row 28" at bounding box center [35, 305] width 17 height 7
click at [609, 51] on div "Geometry Patterns Timber Species view 123 view Model 5 - Row 1 view Model 5 - R…" at bounding box center [595, 52] width 104 height 10
click at [617, 50] on span "Patterns" at bounding box center [631, 52] width 29 height 9
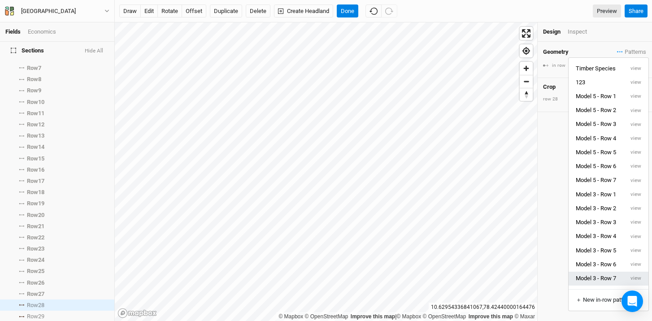
click at [605, 278] on button "Model 3 - Row 7" at bounding box center [596, 279] width 55 height 14
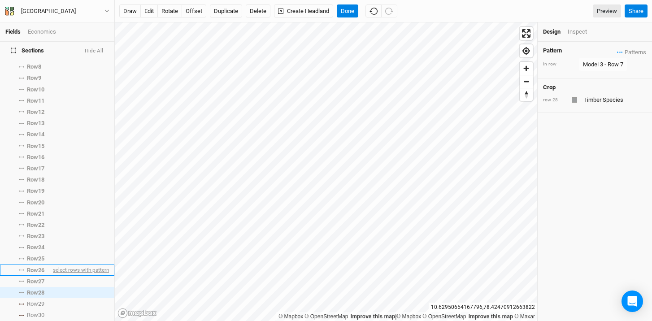
scroll to position [236, 0]
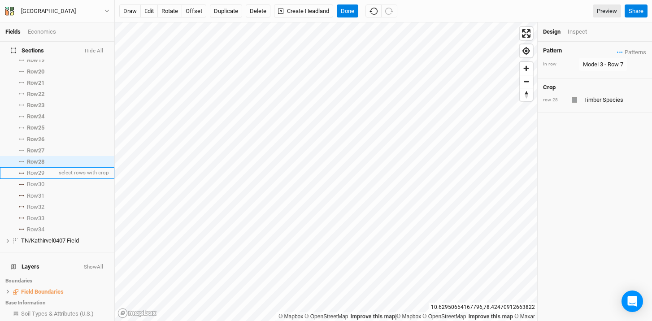
click at [44, 170] on span "Row 29" at bounding box center [35, 173] width 17 height 7
click at [618, 48] on span "Patterns" at bounding box center [631, 52] width 29 height 9
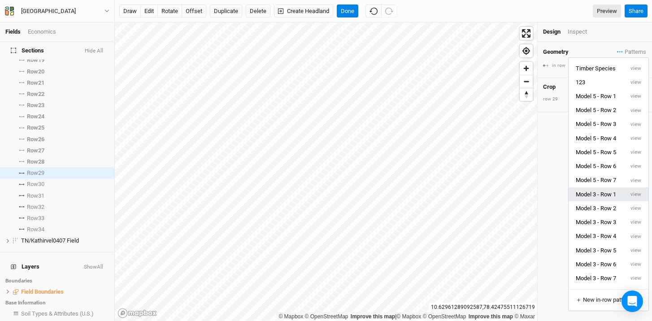
click at [612, 189] on button "Model 3 - Row 1" at bounding box center [596, 194] width 55 height 14
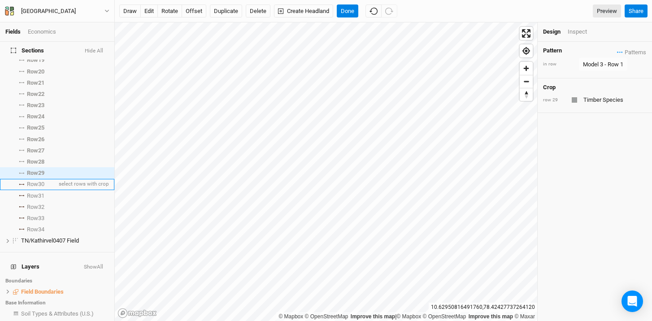
click at [44, 181] on span "Row 30" at bounding box center [35, 184] width 17 height 7
click at [617, 51] on icon "button" at bounding box center [620, 51] width 6 height 1
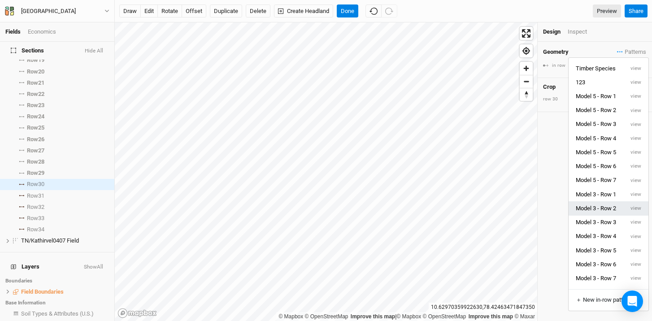
click at [609, 208] on button "Model 3 - Row 2" at bounding box center [596, 208] width 55 height 14
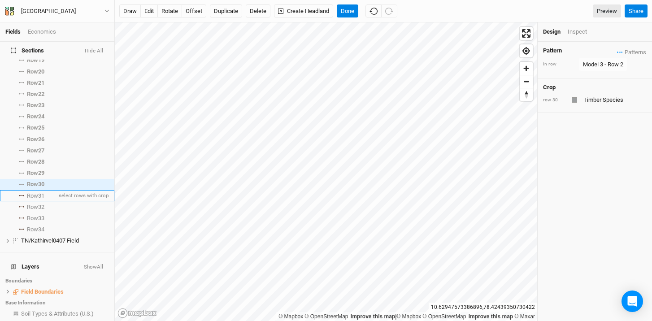
click at [34, 192] on span "Row 31" at bounding box center [35, 195] width 17 height 7
click at [617, 49] on span "Patterns" at bounding box center [631, 52] width 29 height 9
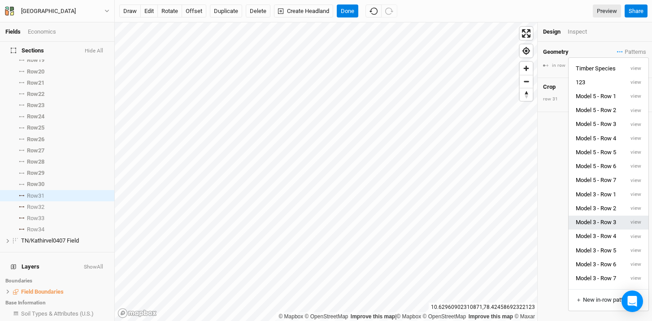
click at [604, 219] on button "Model 3 - Row 3" at bounding box center [596, 223] width 55 height 14
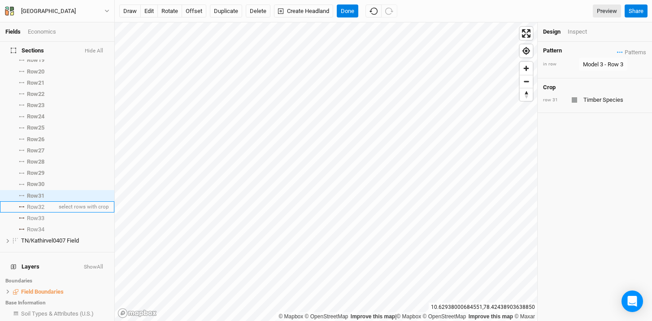
click at [27, 204] on span "Row 32" at bounding box center [35, 207] width 17 height 7
click at [617, 48] on span "Patterns" at bounding box center [631, 52] width 29 height 9
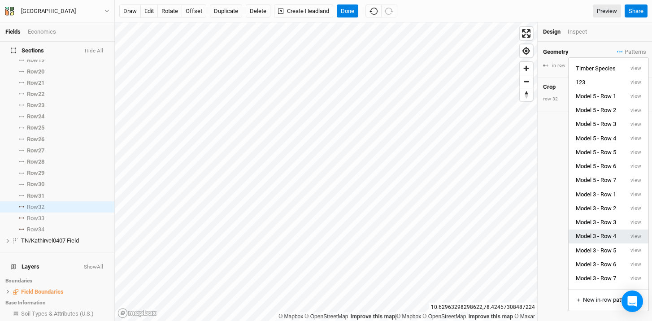
click at [601, 237] on button "Model 3 - Row 4" at bounding box center [596, 237] width 55 height 14
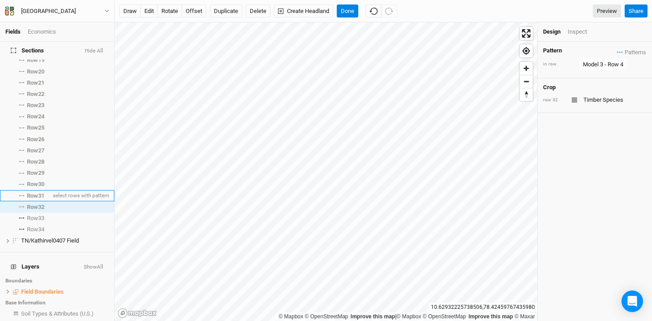
click at [41, 192] on span "Row 31" at bounding box center [35, 195] width 17 height 7
click at [36, 204] on span "Row 32" at bounding box center [35, 207] width 17 height 7
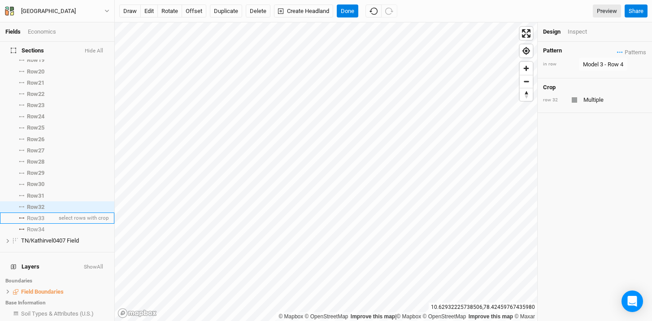
click at [36, 215] on span "Row 33" at bounding box center [35, 218] width 17 height 7
click at [617, 50] on span "Patterns" at bounding box center [631, 52] width 29 height 9
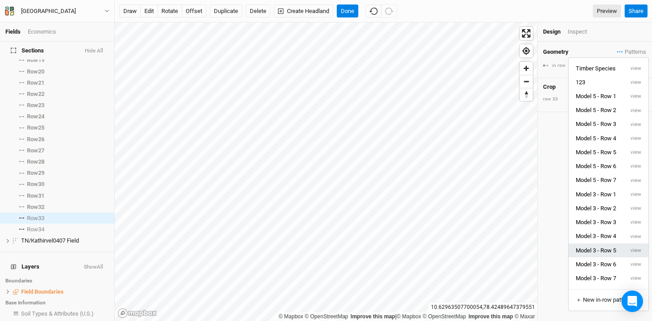
click at [604, 253] on button "Model 3 - Row 5" at bounding box center [596, 251] width 55 height 14
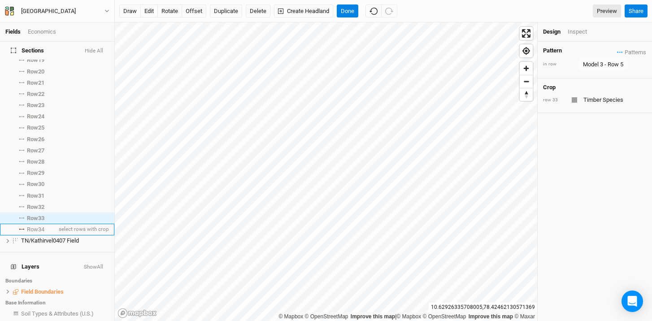
click at [37, 226] on span "Row 34" at bounding box center [35, 229] width 17 height 7
click at [617, 55] on span "Patterns" at bounding box center [631, 52] width 29 height 9
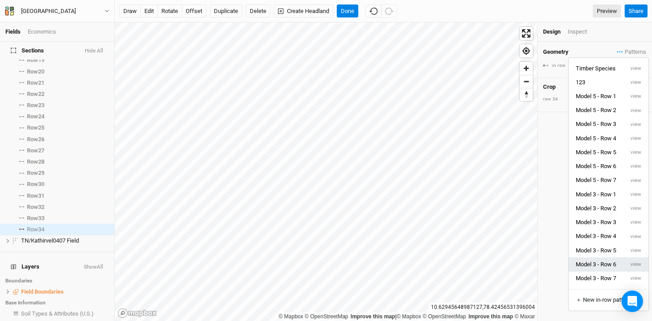
click at [617, 267] on button "Model 3 - Row 6" at bounding box center [596, 264] width 55 height 14
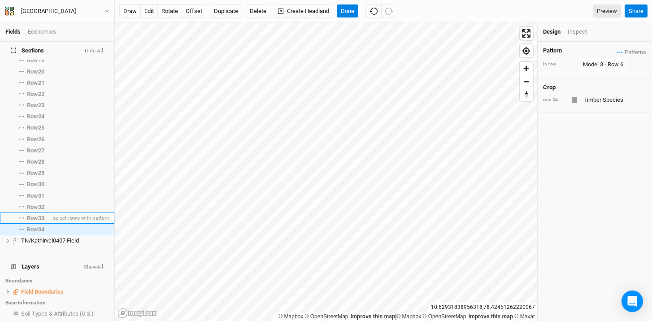
click at [40, 215] on span "Row 33" at bounding box center [35, 218] width 17 height 7
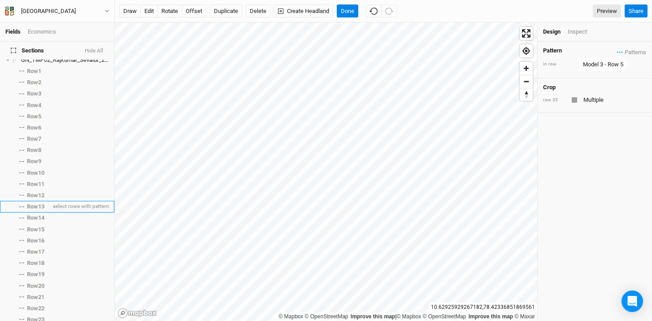
scroll to position [0, 0]
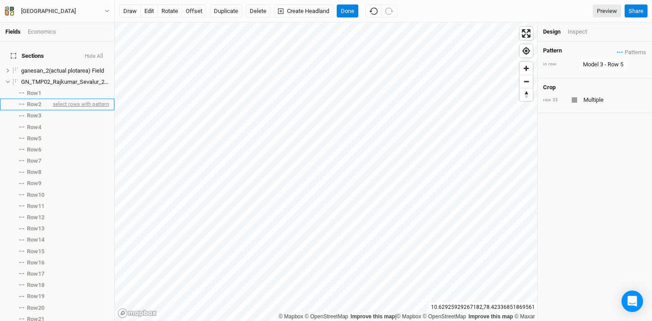
click at [51, 99] on span "select rows with pattern" at bounding box center [80, 104] width 58 height 11
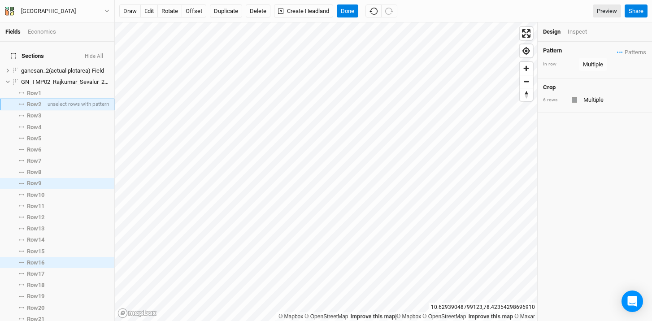
click at [30, 101] on span "Row 2" at bounding box center [34, 104] width 14 height 7
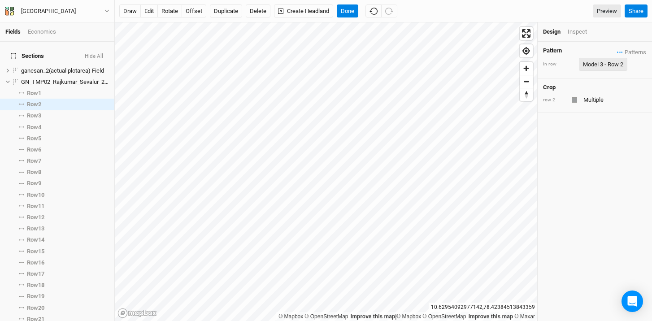
click at [603, 61] on div "Model 3 - Row 2" at bounding box center [603, 64] width 40 height 9
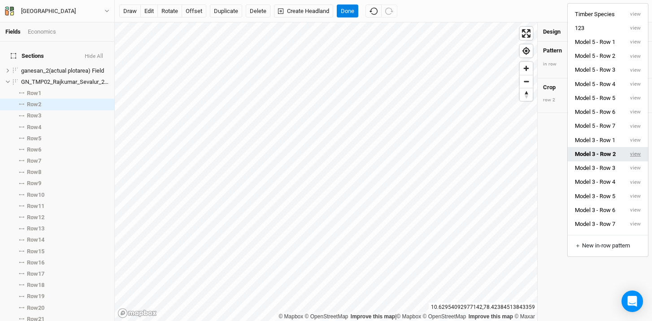
click at [643, 153] on button "view" at bounding box center [635, 154] width 25 height 14
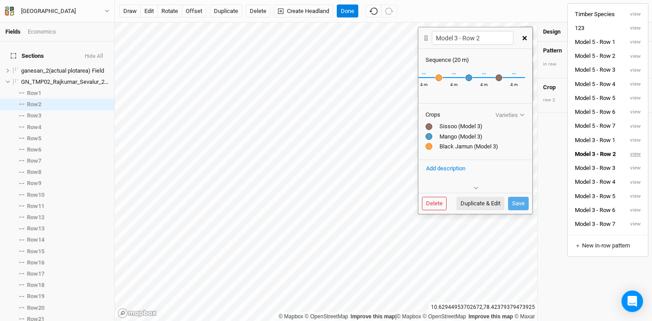
scroll to position [0, 57]
click at [524, 36] on icon "button" at bounding box center [524, 38] width 4 height 4
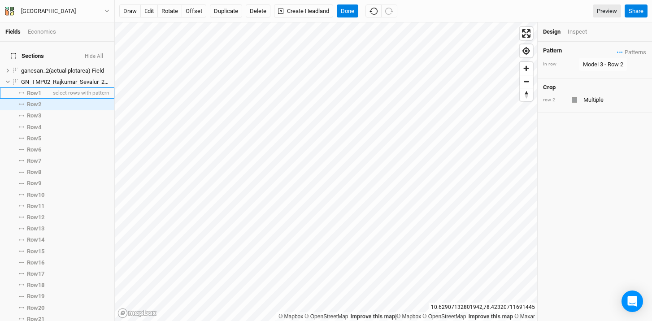
click at [36, 91] on li "Row 1 select rows with pattern" at bounding box center [57, 92] width 114 height 11
click at [37, 103] on li "Row 2 select rows with pattern" at bounding box center [57, 104] width 114 height 11
click at [33, 101] on span "Row 2" at bounding box center [34, 104] width 14 height 7
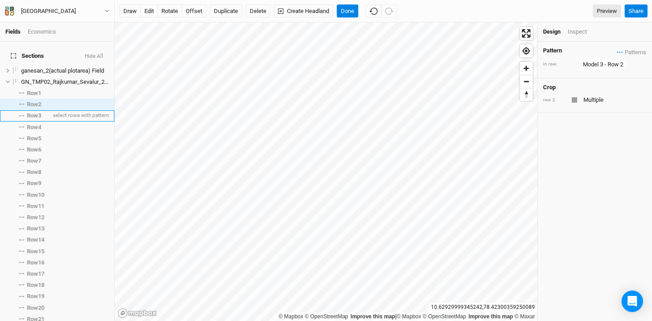
click at [35, 112] on span "Row 3" at bounding box center [34, 115] width 14 height 7
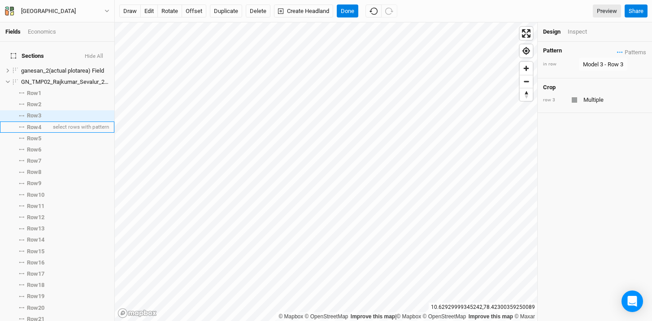
click at [35, 124] on span "Row 4" at bounding box center [34, 127] width 14 height 7
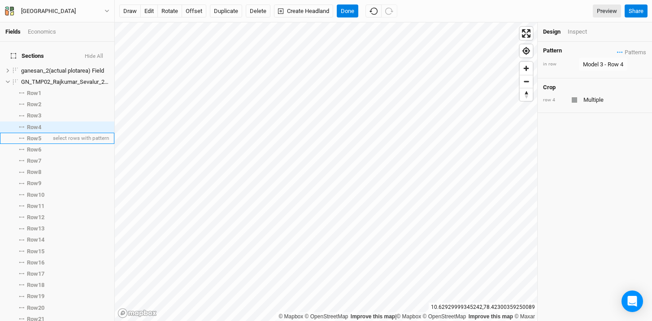
click at [35, 135] on span "Row 5" at bounding box center [34, 138] width 14 height 7
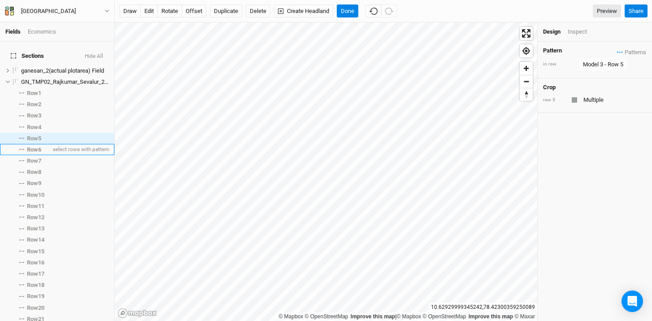
click at [34, 146] on span "Row 6" at bounding box center [34, 149] width 14 height 7
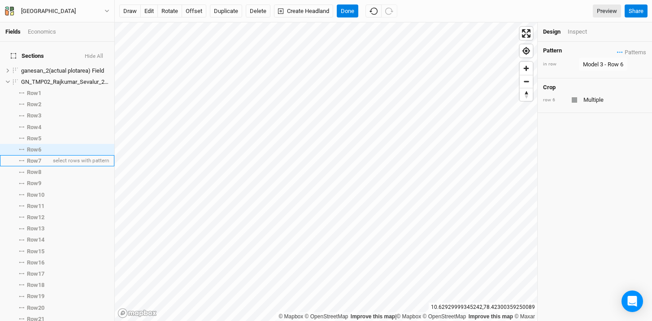
click at [36, 157] on span "Row 7" at bounding box center [34, 160] width 14 height 7
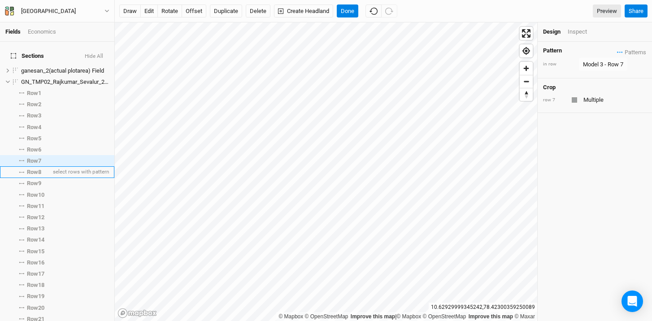
click at [34, 169] on span "Row 8" at bounding box center [34, 172] width 14 height 7
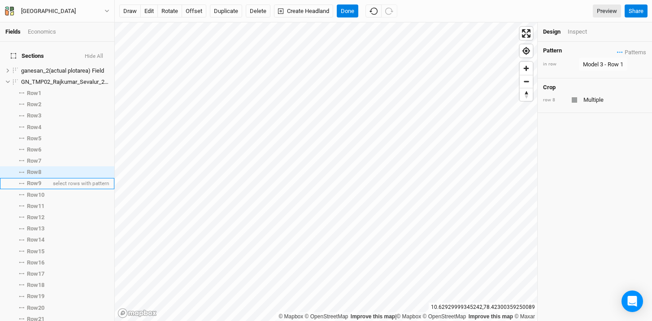
click at [34, 180] on span "Row 9" at bounding box center [34, 183] width 14 height 7
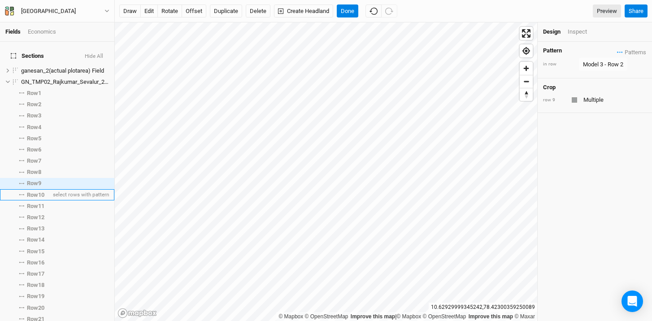
click at [33, 191] on span "Row 10" at bounding box center [35, 194] width 17 height 7
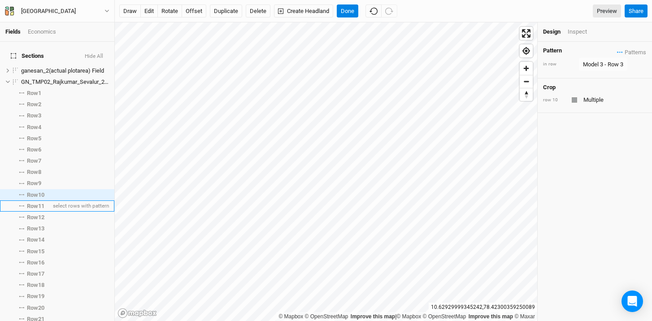
click at [34, 203] on span "Row 11" at bounding box center [35, 206] width 17 height 7
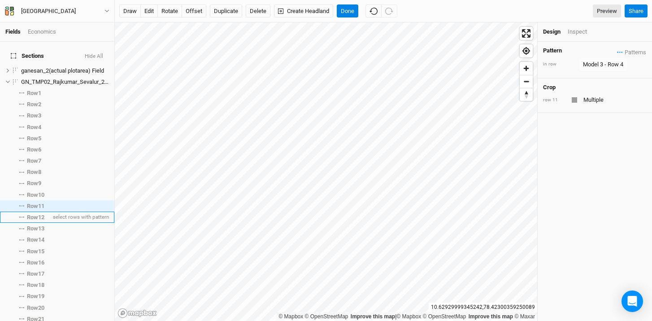
click at [35, 214] on span "Row 12" at bounding box center [35, 217] width 17 height 7
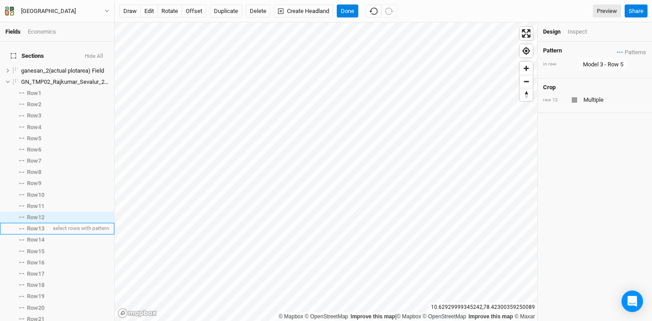
click at [34, 225] on span "Row 13" at bounding box center [35, 228] width 17 height 7
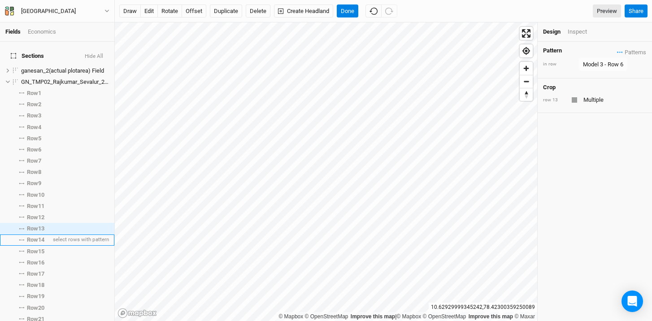
click at [35, 235] on li "Row 14 select rows with pattern" at bounding box center [57, 240] width 114 height 11
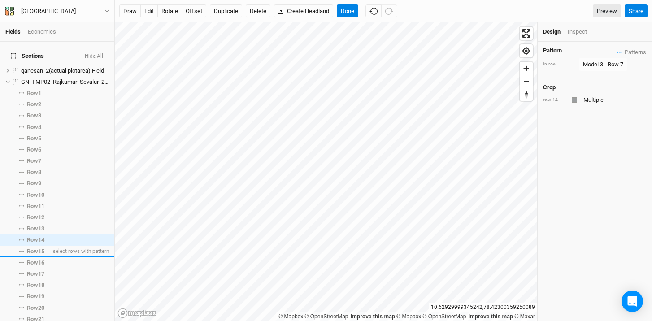
click at [35, 246] on li "Row 15 select rows with pattern" at bounding box center [57, 251] width 114 height 11
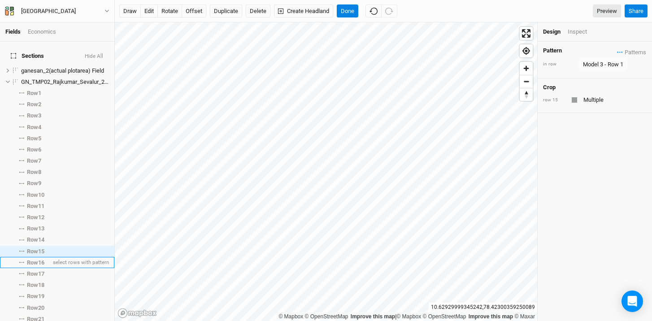
click at [35, 259] on span "Row 16" at bounding box center [35, 262] width 17 height 7
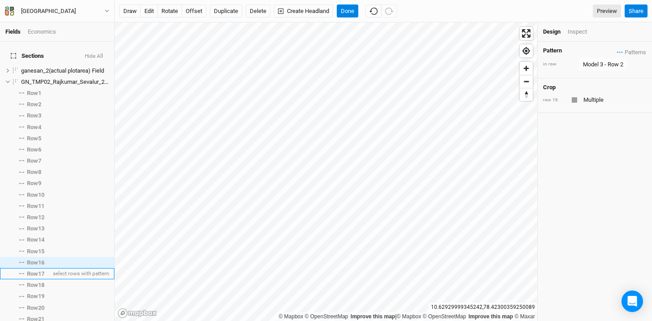
click at [34, 270] on span "Row 17" at bounding box center [35, 273] width 17 height 7
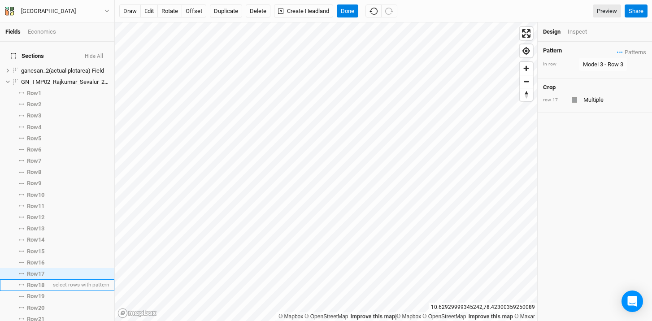
click at [31, 282] on span "Row 18" at bounding box center [35, 285] width 17 height 7
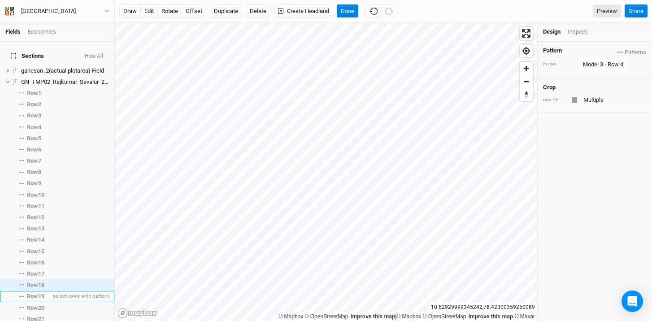
click at [32, 293] on span "Row 19" at bounding box center [35, 296] width 17 height 7
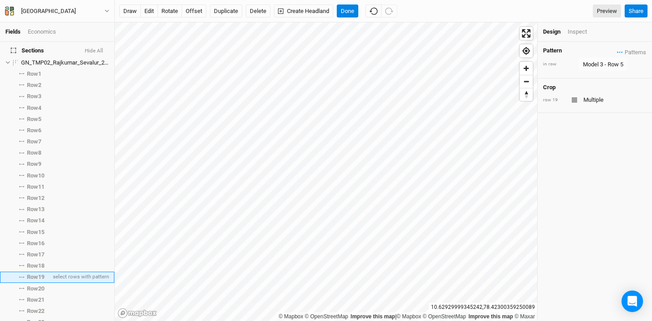
scroll to position [67, 0]
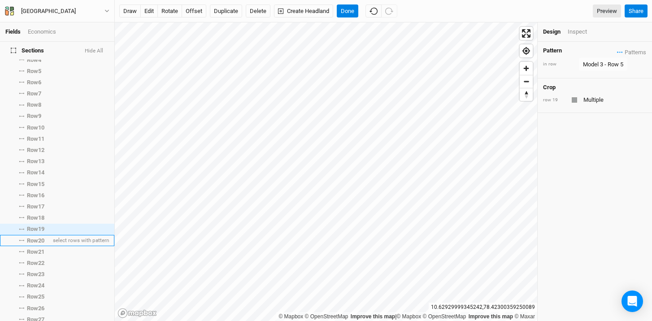
click at [34, 237] on span "Row 20" at bounding box center [35, 240] width 17 height 7
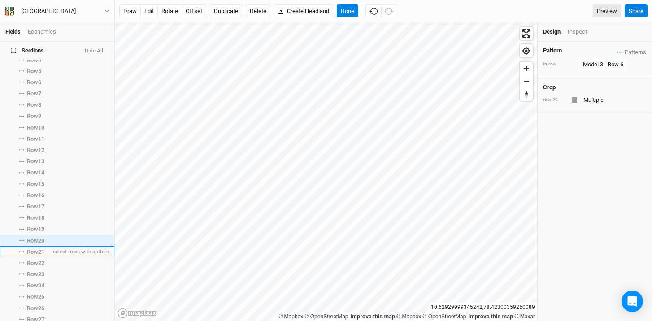
click at [34, 248] on span "Row 21" at bounding box center [35, 251] width 17 height 7
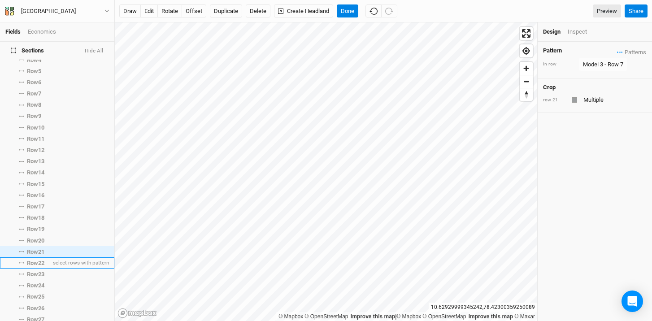
click at [33, 257] on li "Row 22 select rows with pattern" at bounding box center [57, 262] width 114 height 11
click at [33, 248] on span "Row 21" at bounding box center [35, 251] width 17 height 7
click at [32, 260] on span "Row 22" at bounding box center [35, 263] width 17 height 7
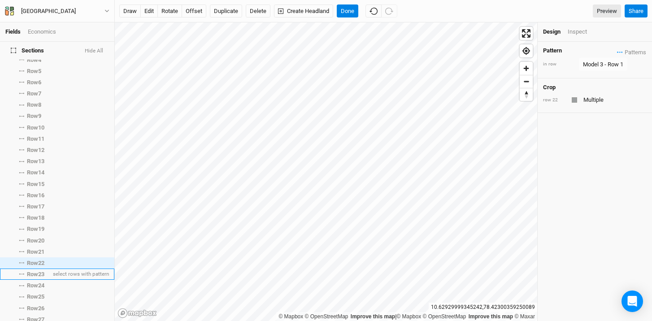
click at [32, 269] on li "Row 23 select rows with pattern" at bounding box center [57, 274] width 114 height 11
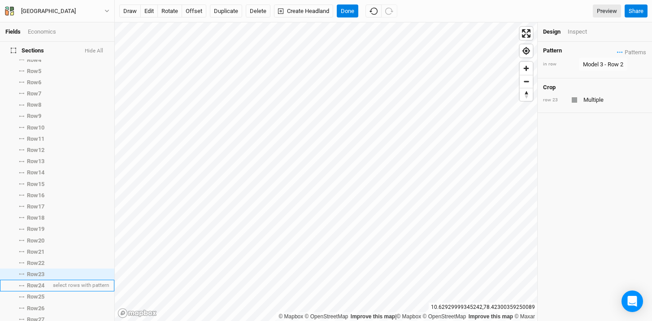
click at [33, 282] on span "Row 24" at bounding box center [35, 285] width 17 height 7
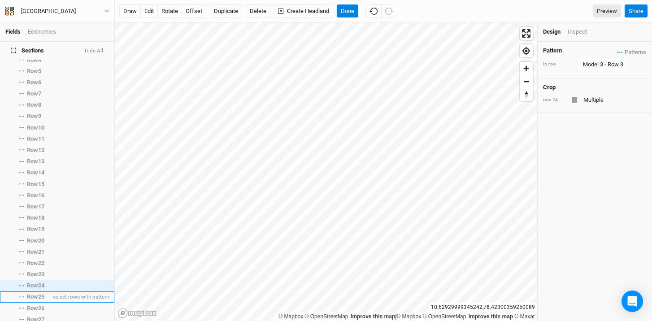
click at [34, 293] on span "Row 25" at bounding box center [35, 296] width 17 height 7
click at [33, 282] on span "Row 24" at bounding box center [35, 285] width 17 height 7
click at [27, 284] on li "Row 24 select rows with pattern" at bounding box center [57, 285] width 114 height 11
click at [30, 282] on span "Row 24" at bounding box center [35, 285] width 17 height 7
click at [36, 282] on span "Row 24" at bounding box center [35, 285] width 17 height 7
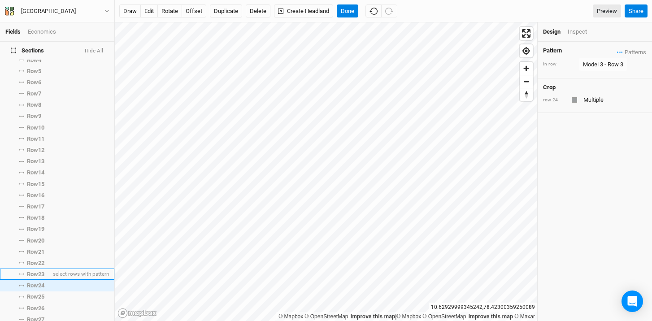
click at [40, 271] on span "Row 23" at bounding box center [35, 274] width 17 height 7
click at [39, 282] on span "Row 24" at bounding box center [35, 285] width 17 height 7
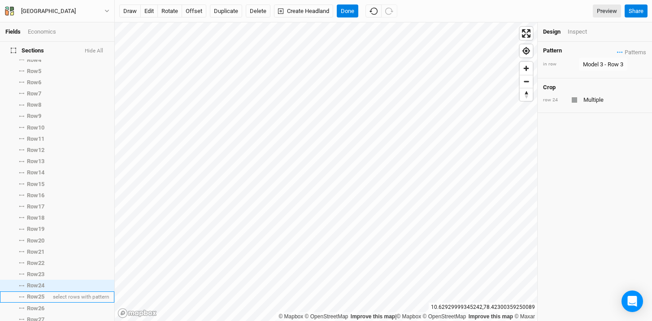
click at [38, 293] on span "Row 25" at bounding box center [35, 296] width 17 height 7
click at [612, 63] on div "Model 3 - Row 5" at bounding box center [603, 64] width 40 height 9
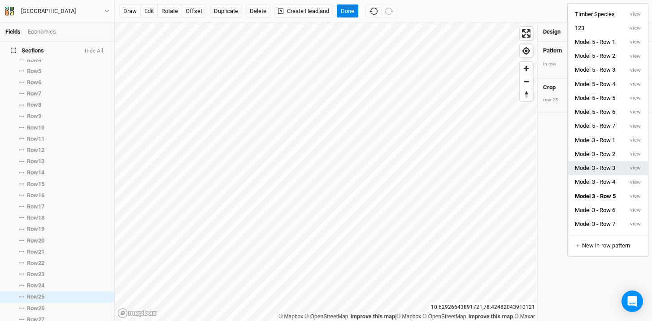
click at [604, 165] on button "Model 3 - Row 3" at bounding box center [596, 168] width 56 height 14
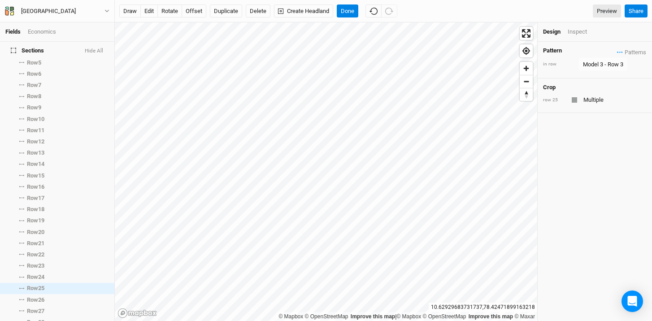
scroll to position [77, 0]
click at [35, 284] on span "Row 25" at bounding box center [35, 287] width 17 height 7
click at [35, 296] on span "Row 26" at bounding box center [35, 299] width 17 height 7
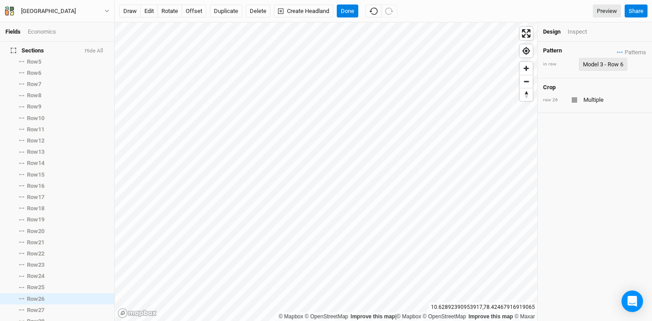
click at [605, 63] on div "Model 3 - Row 6" at bounding box center [603, 64] width 40 height 9
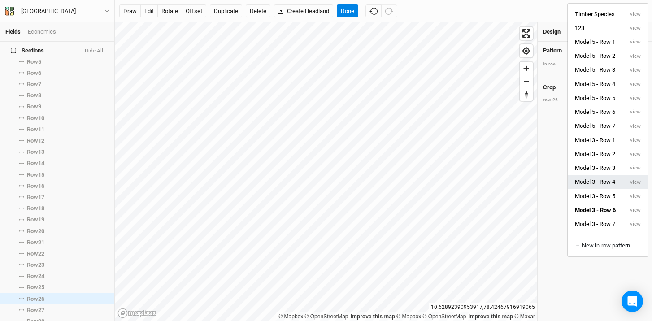
click at [609, 185] on button "Model 3 - Row 4" at bounding box center [596, 182] width 56 height 14
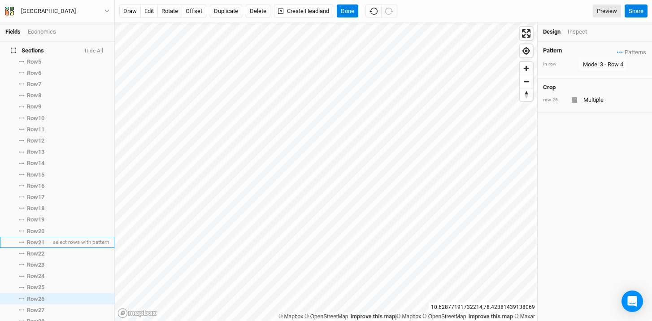
click at [32, 240] on span "Row 21" at bounding box center [35, 242] width 17 height 7
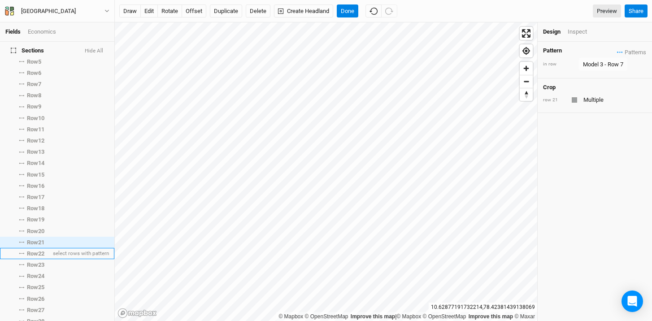
click at [32, 250] on span "Row 22" at bounding box center [35, 253] width 17 height 7
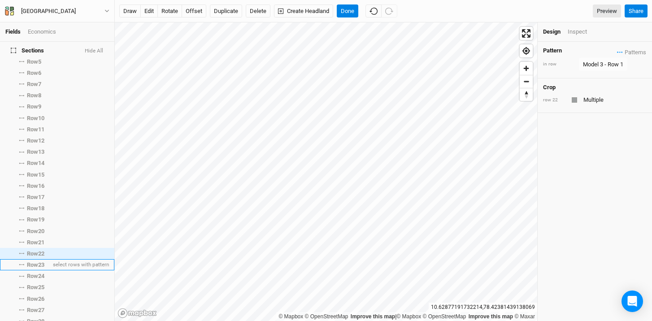
click at [35, 261] on span "Row 23" at bounding box center [35, 264] width 17 height 7
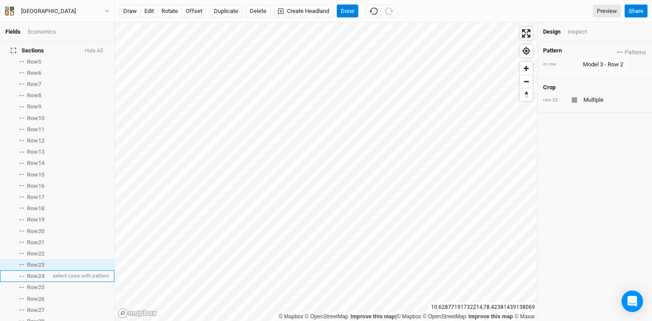
click at [37, 273] on span "Row 24" at bounding box center [35, 276] width 17 height 7
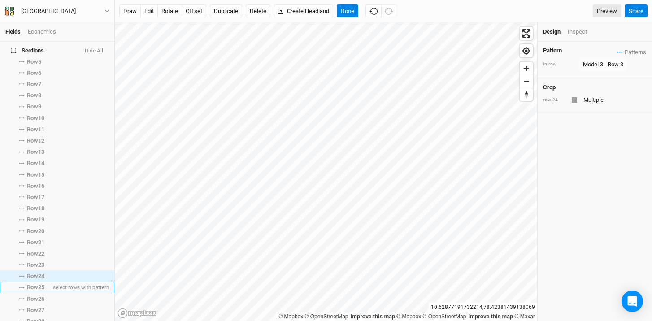
click at [37, 284] on span "Row 25" at bounding box center [35, 287] width 17 height 7
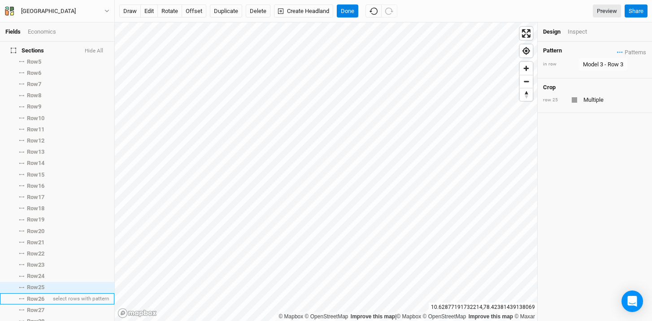
click at [37, 296] on span "Row 26" at bounding box center [35, 299] width 17 height 7
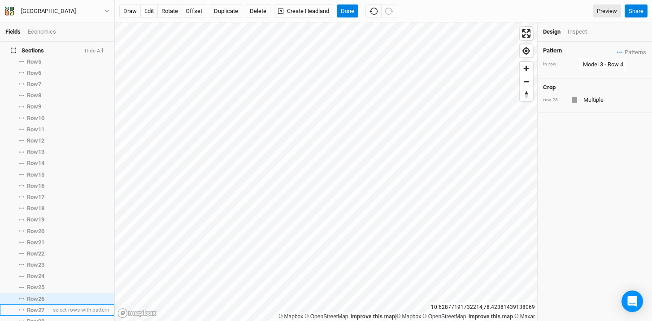
click at [35, 307] on span "Row 27" at bounding box center [35, 310] width 17 height 7
click at [621, 65] on div "Model 3 - Row 6" at bounding box center [603, 64] width 40 height 9
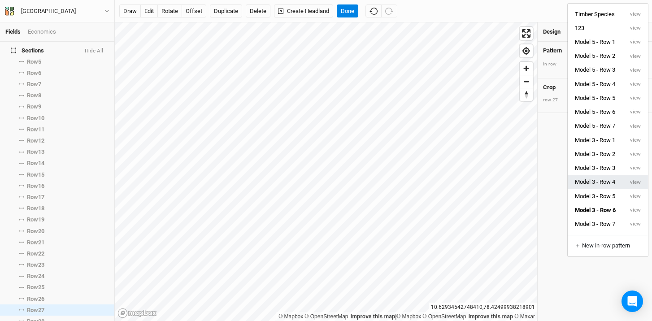
click at [617, 178] on button "Model 3 - Row 4" at bounding box center [596, 182] width 56 height 14
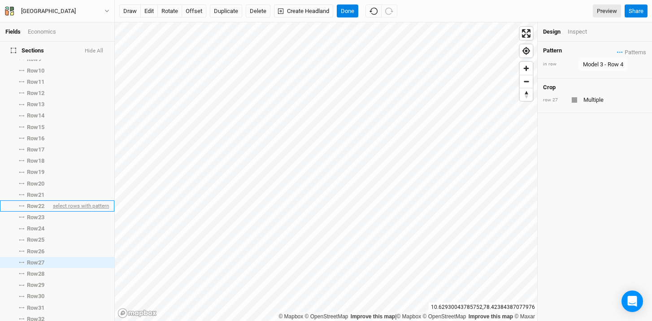
scroll to position [133, 0]
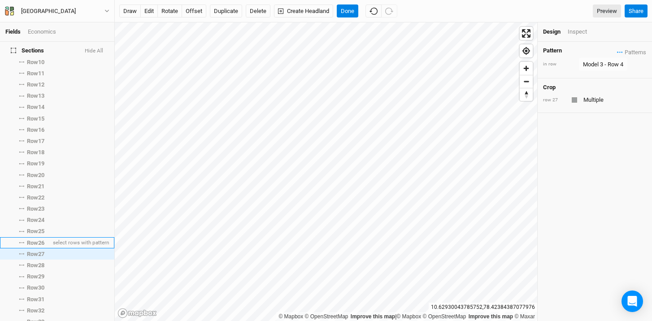
click at [39, 240] on span "Row 26" at bounding box center [35, 242] width 17 height 7
click at [37, 251] on span "Row 27" at bounding box center [35, 254] width 17 height 7
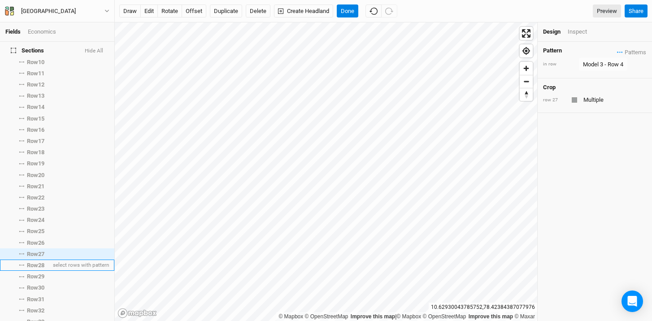
click at [32, 262] on span "Row 28" at bounding box center [35, 265] width 17 height 7
click at [612, 64] on div "Model 3 - Row 7" at bounding box center [603, 64] width 40 height 9
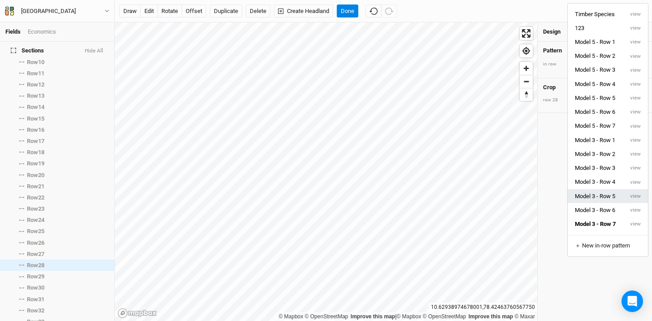
click at [610, 196] on button "Model 3 - Row 5" at bounding box center [596, 196] width 56 height 14
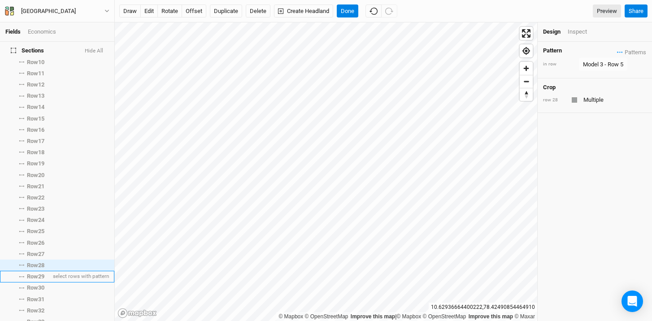
click at [30, 273] on span "Row 29" at bounding box center [35, 276] width 17 height 7
click at [594, 64] on div "Model 3 - Row 1" at bounding box center [603, 64] width 40 height 9
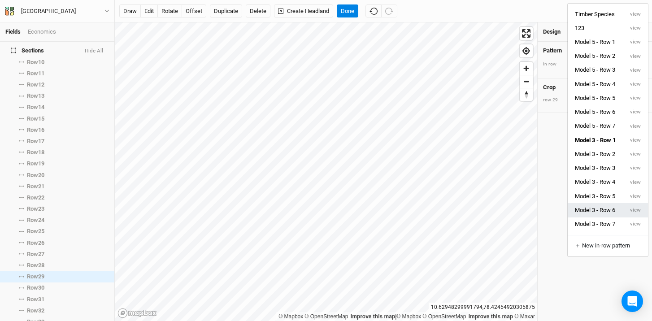
click at [610, 209] on button "Model 3 - Row 6" at bounding box center [596, 210] width 56 height 14
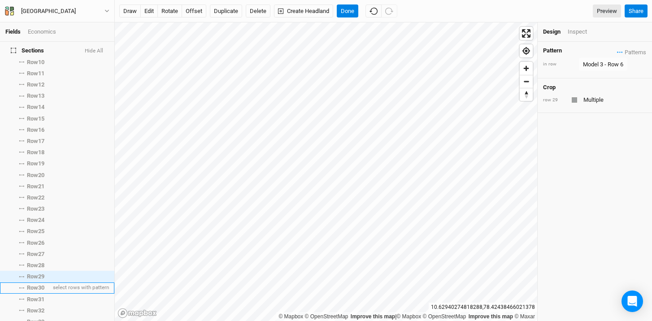
click at [39, 285] on span "Row 30" at bounding box center [35, 287] width 17 height 7
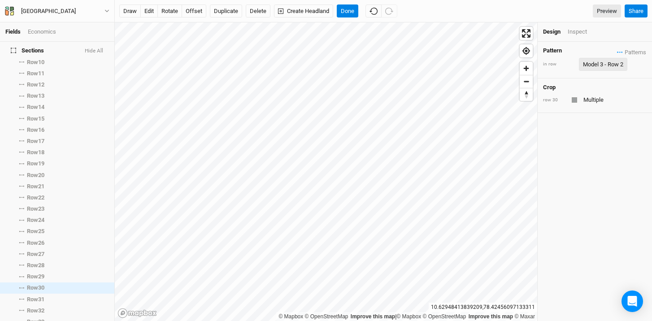
click at [606, 65] on div "Model 3 - Row 2" at bounding box center [603, 64] width 40 height 9
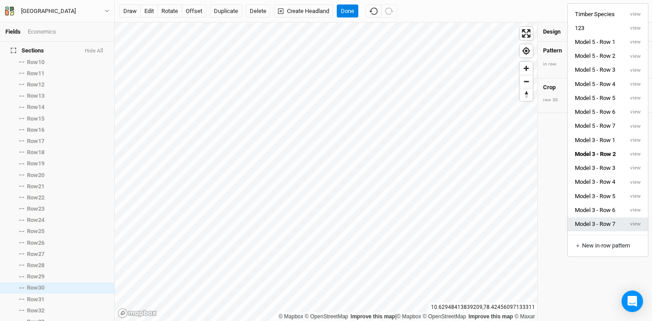
click at [608, 222] on button "Model 3 - Row 7" at bounding box center [596, 225] width 56 height 14
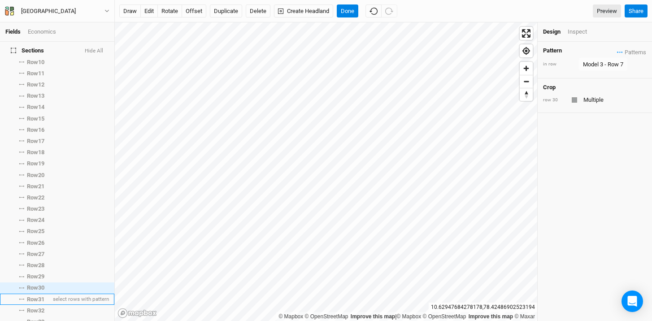
click at [33, 296] on span "Row 31" at bounding box center [35, 299] width 17 height 7
click at [601, 64] on div "Model 3 - Row 3" at bounding box center [603, 64] width 40 height 9
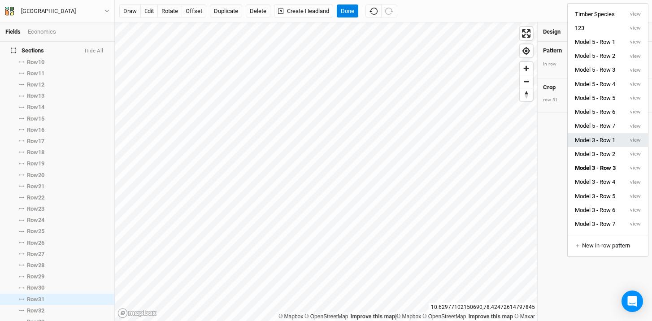
click at [611, 144] on button "Model 3 - Row 1" at bounding box center [596, 140] width 56 height 14
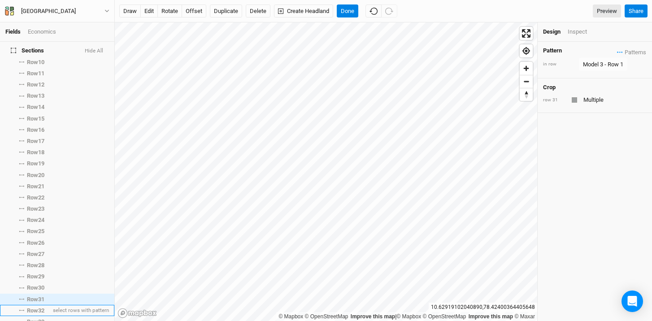
click at [36, 307] on span "Row 32" at bounding box center [35, 310] width 17 height 7
click at [596, 62] on div "Model 3 - Row 4" at bounding box center [603, 64] width 40 height 9
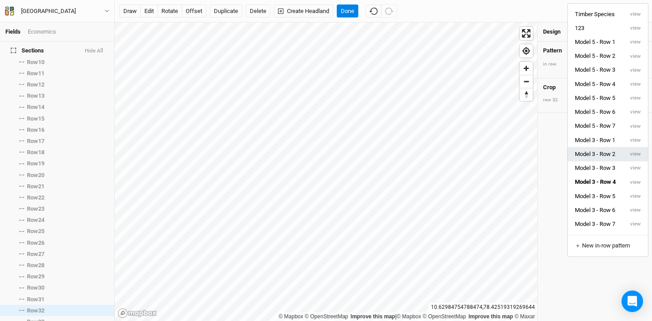
click at [610, 152] on button "Model 3 - Row 2" at bounding box center [596, 154] width 56 height 14
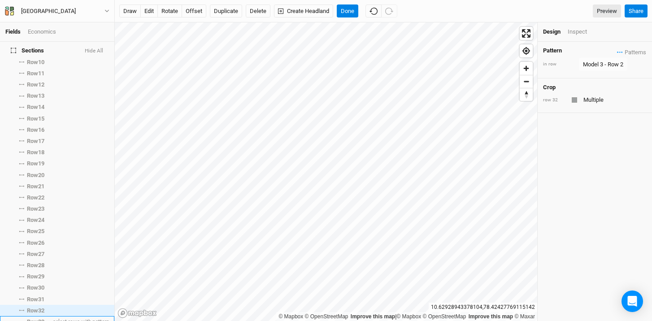
click at [39, 316] on li "Row 33 select rows with pattern" at bounding box center [57, 321] width 114 height 11
click at [614, 64] on div "Model 3 - Row 5" at bounding box center [603, 64] width 40 height 9
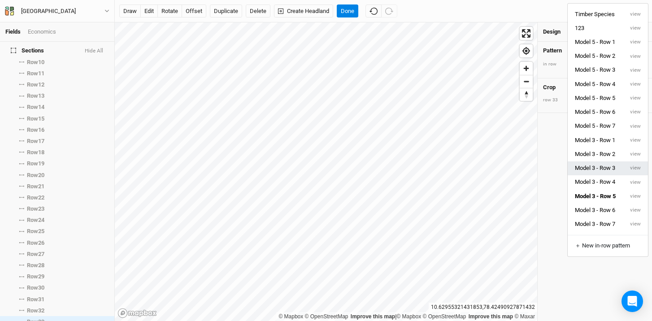
click at [622, 171] on button "Model 3 - Row 3" at bounding box center [596, 168] width 56 height 14
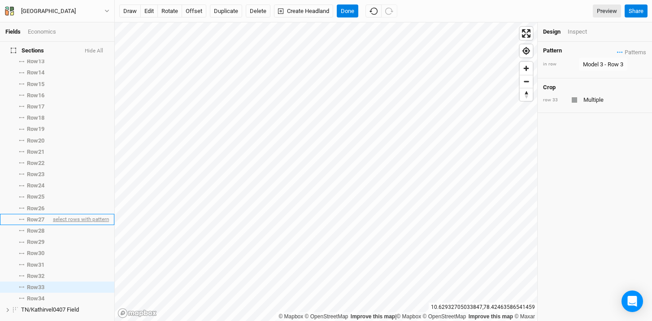
scroll to position [212, 0]
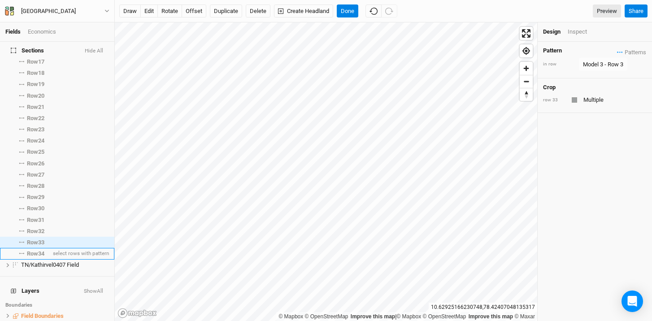
click at [40, 250] on span "Row 34" at bounding box center [35, 253] width 17 height 7
click at [616, 65] on div "Model 3 - Row 6" at bounding box center [603, 64] width 40 height 9
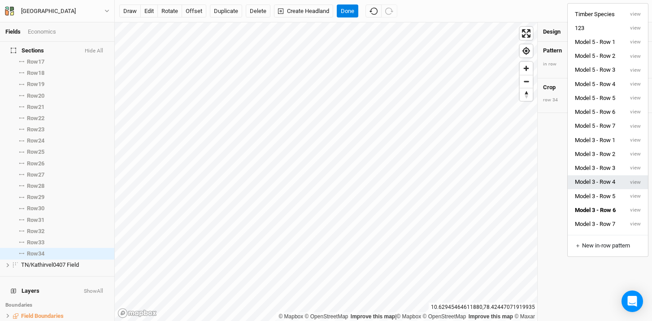
click at [601, 184] on button "Model 3 - Row 4" at bounding box center [596, 182] width 56 height 14
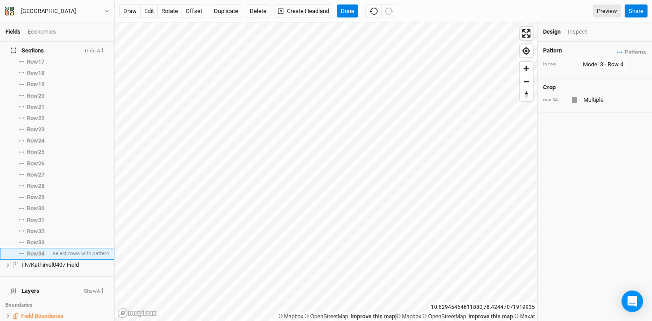
click at [42, 250] on span "Row 34" at bounding box center [35, 253] width 17 height 7
click at [44, 239] on span "Row 33" at bounding box center [35, 242] width 17 height 7
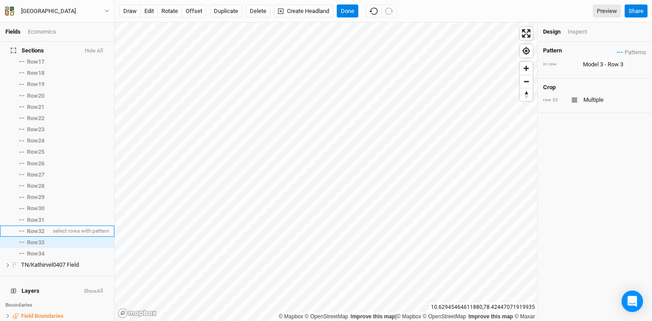
click at [42, 228] on span "Row 32" at bounding box center [35, 231] width 17 height 7
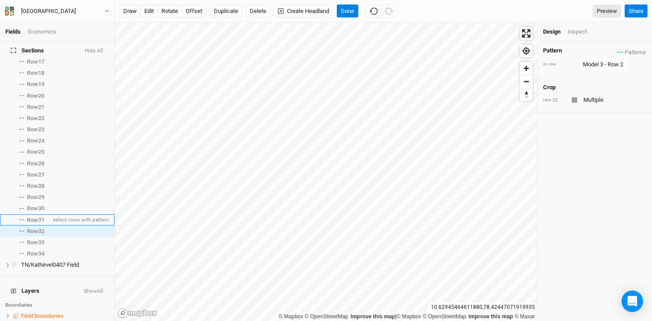
click at [41, 218] on span "Row 31" at bounding box center [35, 220] width 17 height 7
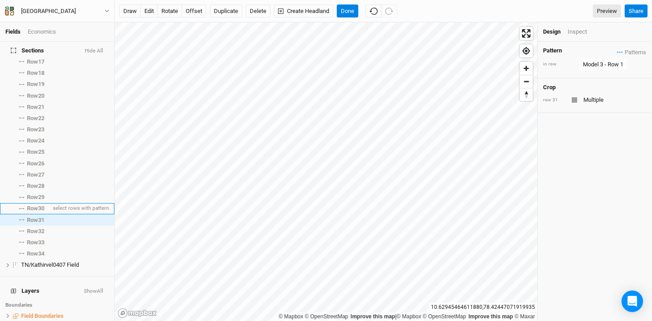
click at [38, 205] on span "Row 30" at bounding box center [35, 208] width 17 height 7
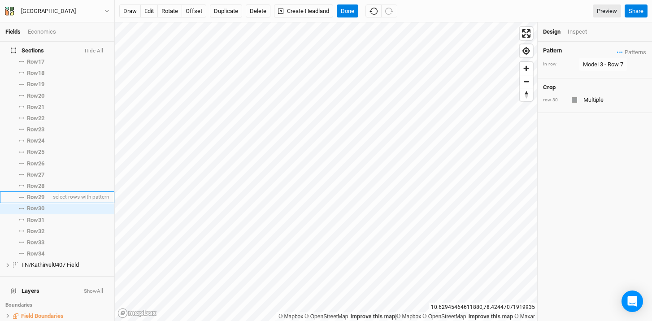
click at [39, 194] on span "Row 29" at bounding box center [35, 197] width 17 height 7
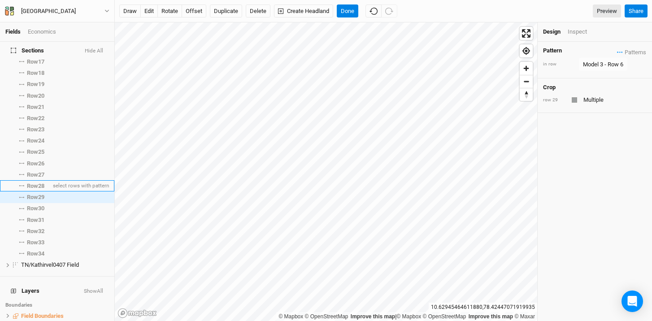
click at [39, 183] on span "Row 28" at bounding box center [35, 186] width 17 height 7
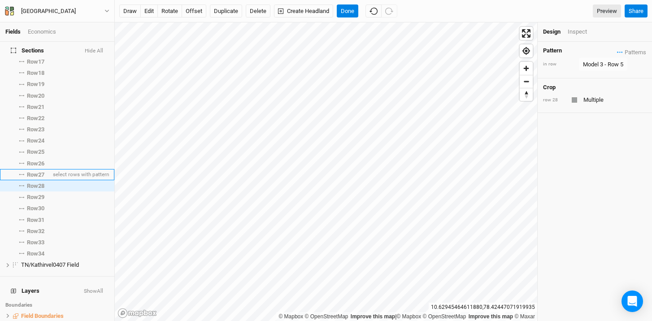
click at [39, 171] on span "Row 27" at bounding box center [35, 174] width 17 height 7
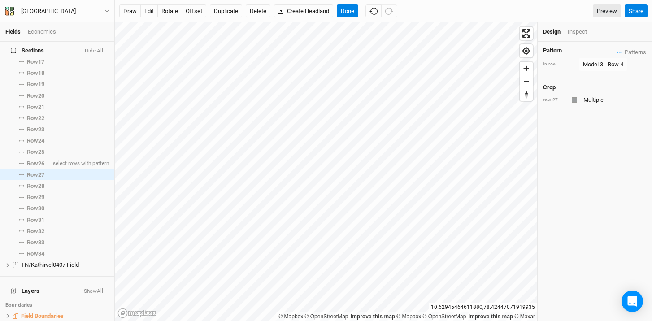
click at [39, 161] on span "Row 26" at bounding box center [35, 163] width 17 height 7
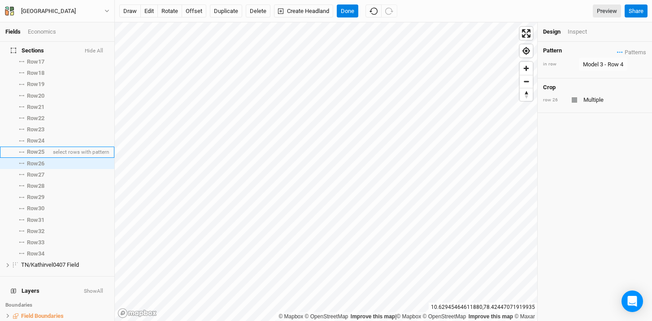
click at [38, 148] on span "Row 25" at bounding box center [35, 151] width 17 height 7
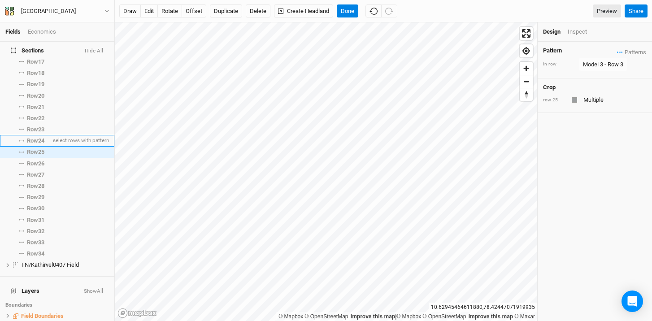
click at [36, 137] on span "Row 24" at bounding box center [35, 140] width 17 height 7
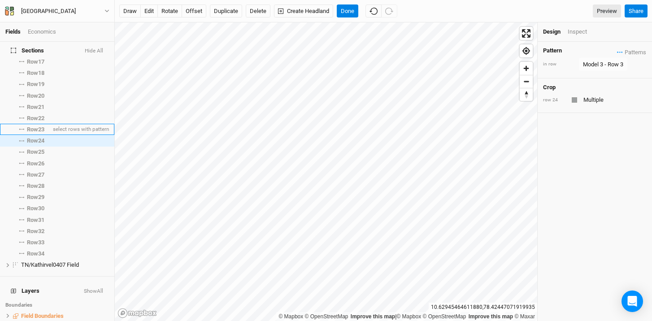
click at [38, 126] on span "Row 23" at bounding box center [35, 129] width 17 height 7
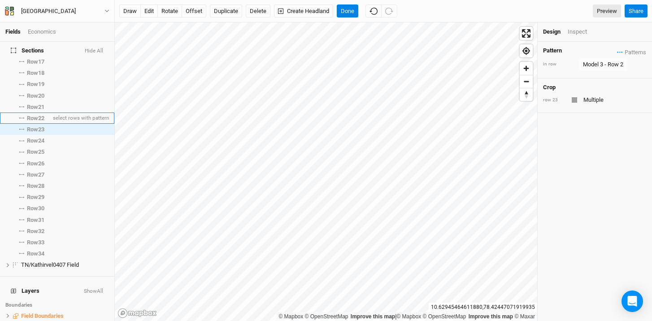
click at [37, 115] on span "Row 22" at bounding box center [35, 118] width 17 height 7
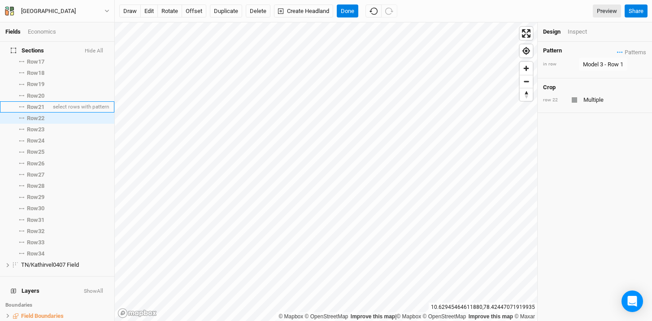
click at [35, 104] on span "Row 21" at bounding box center [35, 107] width 17 height 7
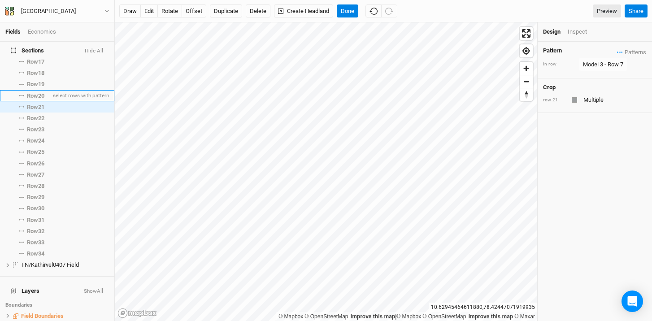
click at [36, 92] on span "Row 20" at bounding box center [35, 95] width 17 height 7
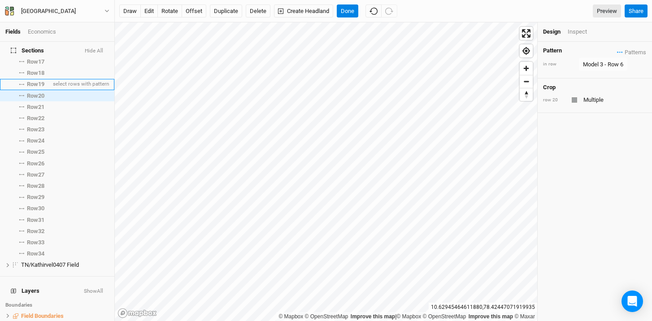
click at [37, 81] on span "Row 19" at bounding box center [35, 84] width 17 height 7
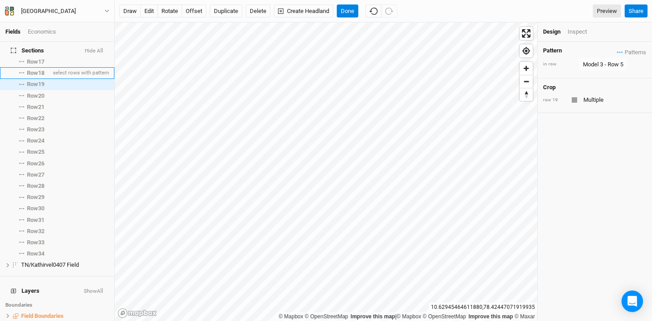
click at [38, 70] on span "Row 18" at bounding box center [35, 73] width 17 height 7
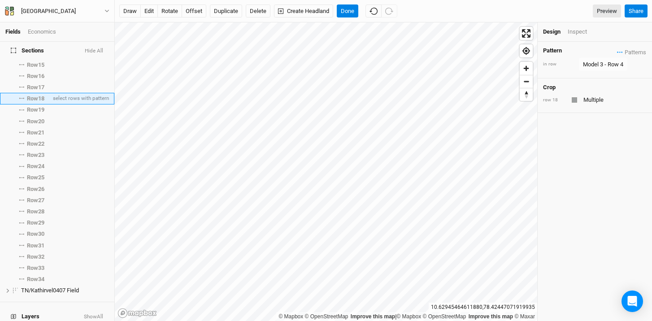
scroll to position [184, 0]
click at [37, 84] on li "Row 17 select rows with pattern" at bounding box center [57, 89] width 114 height 11
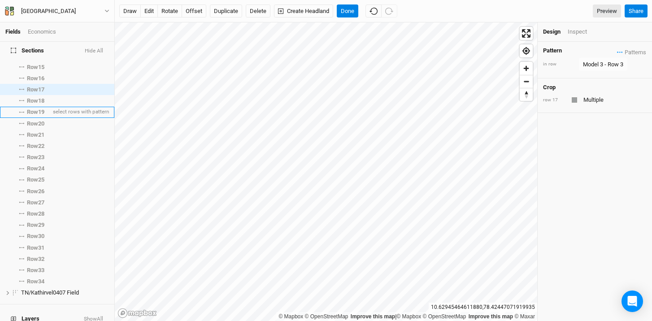
click at [40, 109] on span "Row 19" at bounding box center [35, 112] width 17 height 7
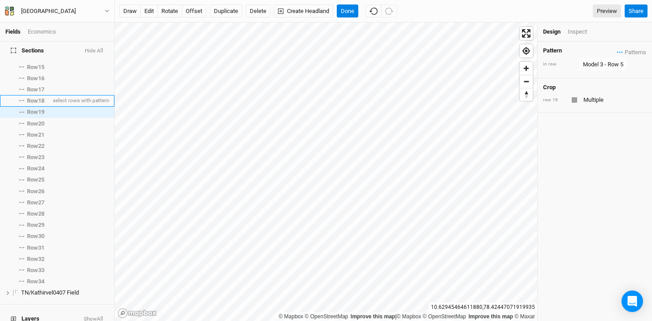
click at [39, 97] on span "Row 18" at bounding box center [35, 100] width 17 height 7
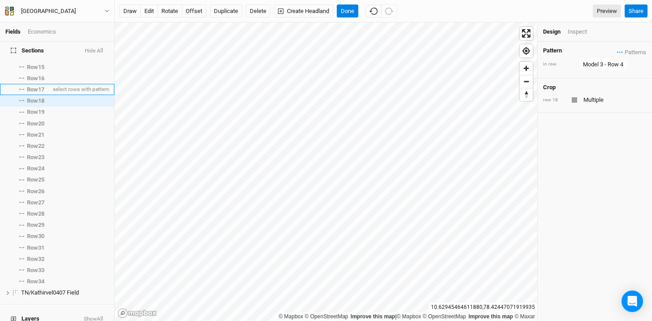
click at [39, 87] on span "Row 17" at bounding box center [35, 89] width 17 height 7
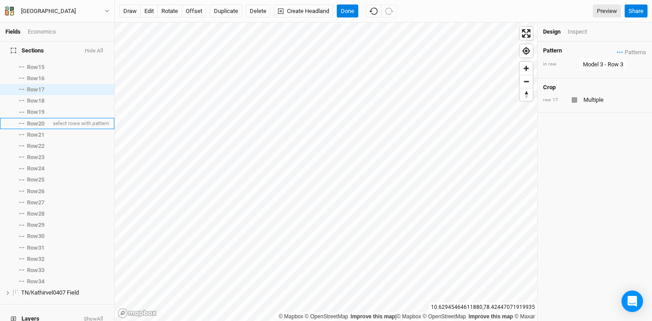
click at [37, 120] on span "Row 20" at bounding box center [35, 123] width 17 height 7
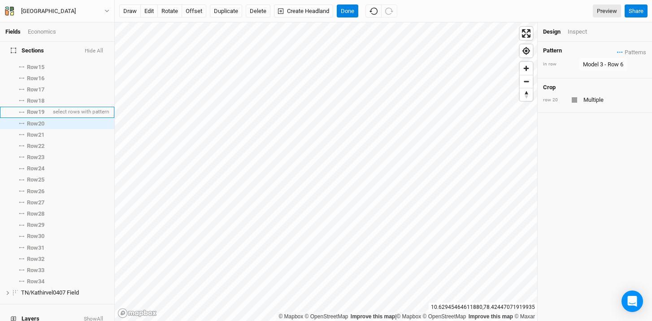
click at [36, 109] on span "Row 19" at bounding box center [35, 112] width 17 height 7
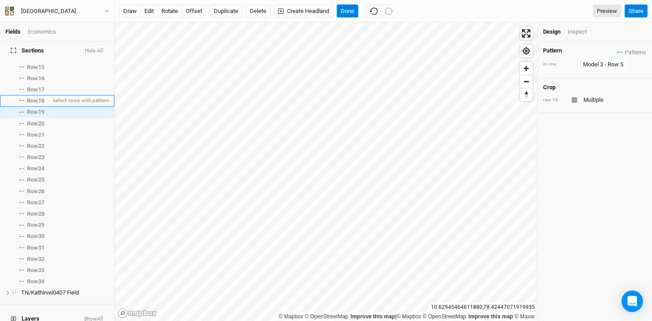
click at [37, 98] on span "Row 18" at bounding box center [35, 100] width 17 height 7
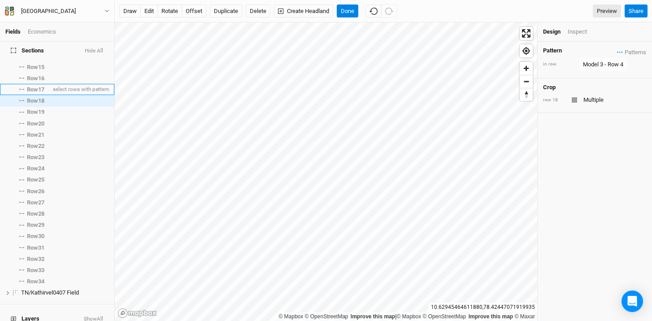
click at [39, 86] on span "Row 17" at bounding box center [35, 89] width 17 height 7
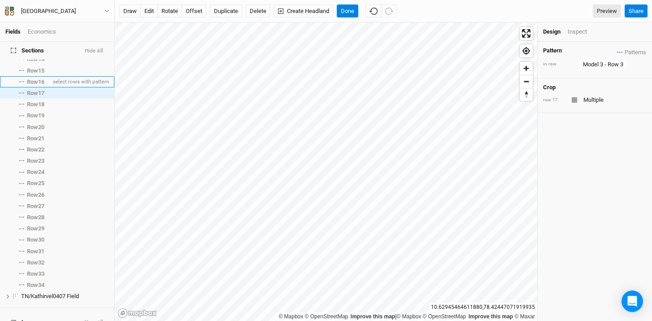
scroll to position [173, 0]
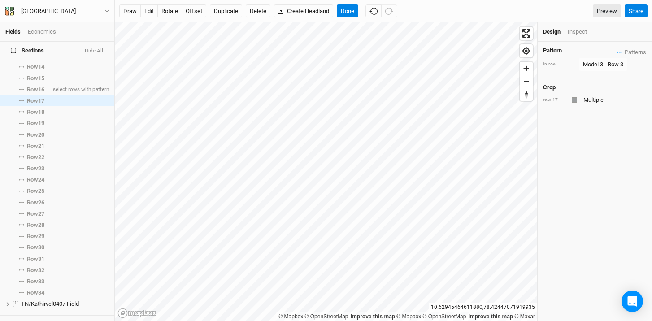
click at [38, 86] on span "Row 16" at bounding box center [35, 89] width 17 height 7
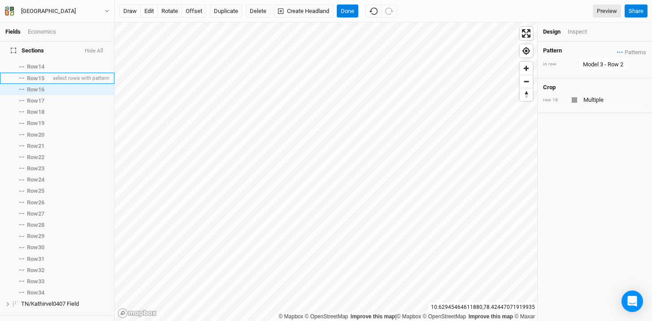
click at [36, 75] on span "Row 15" at bounding box center [35, 78] width 17 height 7
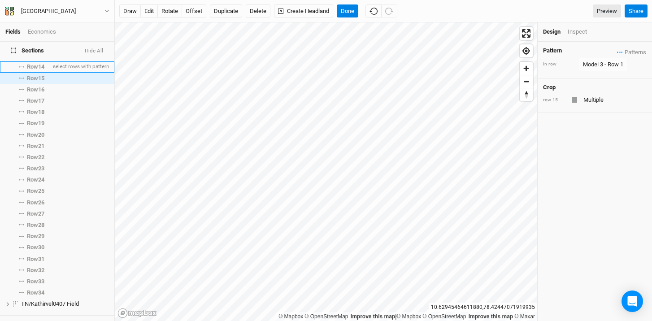
click at [37, 64] on span "Row 14" at bounding box center [35, 66] width 17 height 7
click at [38, 75] on span "Row 15" at bounding box center [35, 78] width 17 height 7
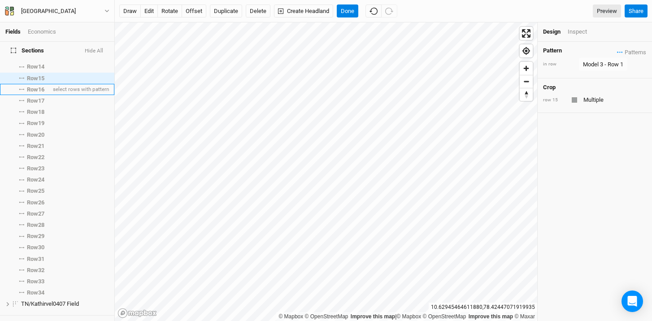
click at [38, 87] on span "Row 16" at bounding box center [35, 89] width 17 height 7
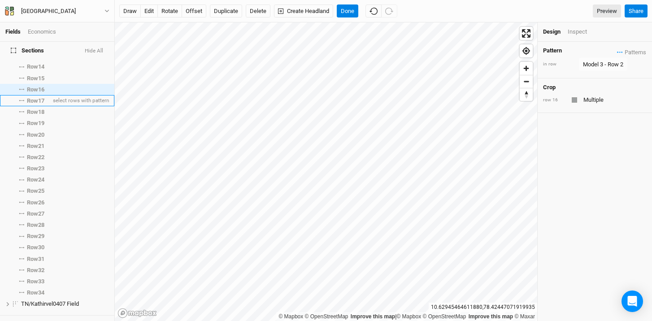
click at [36, 97] on span "Row 17" at bounding box center [35, 100] width 17 height 7
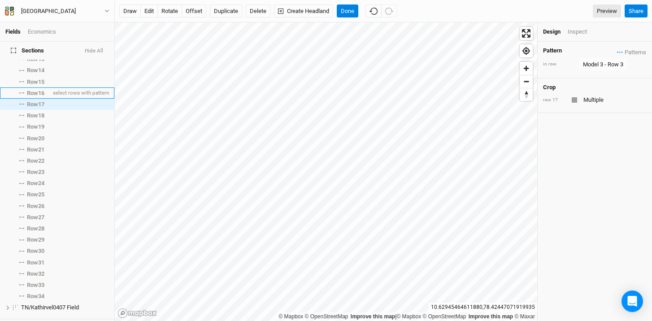
scroll to position [170, 0]
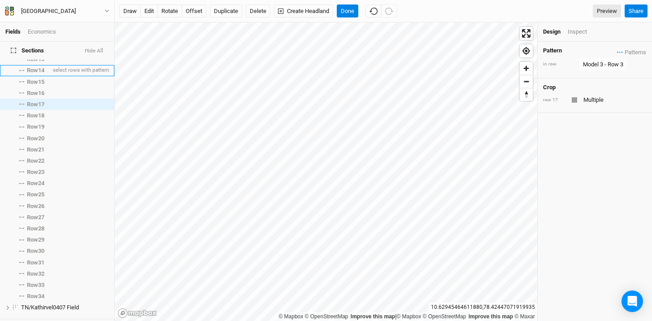
click at [39, 67] on span "Row 14" at bounding box center [35, 70] width 17 height 7
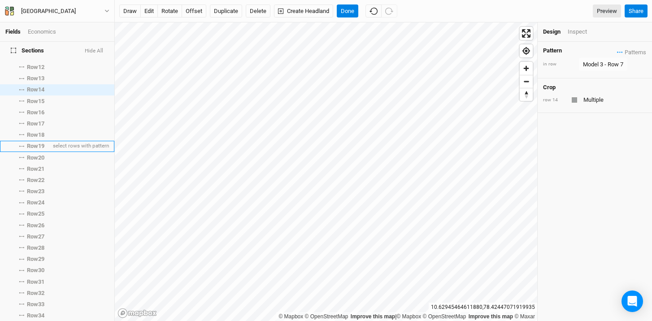
scroll to position [104, 0]
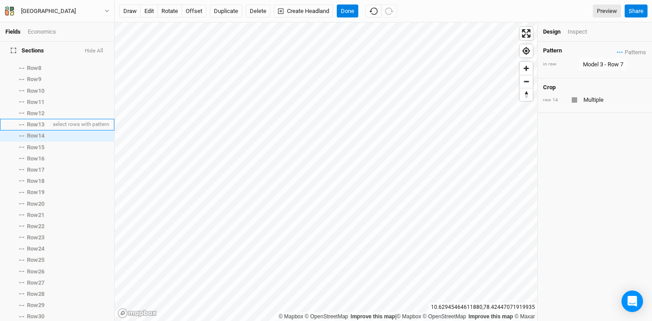
click at [39, 121] on span "Row 13" at bounding box center [35, 124] width 17 height 7
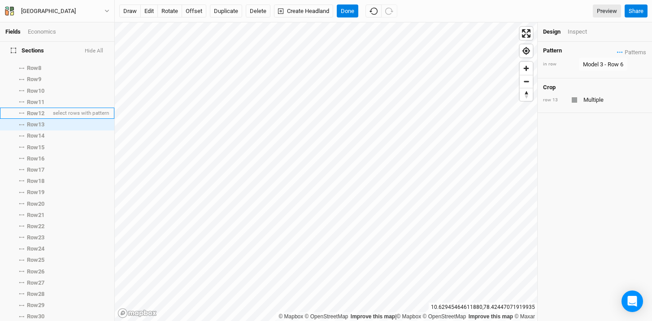
click at [38, 110] on span "Row 12" at bounding box center [35, 113] width 17 height 7
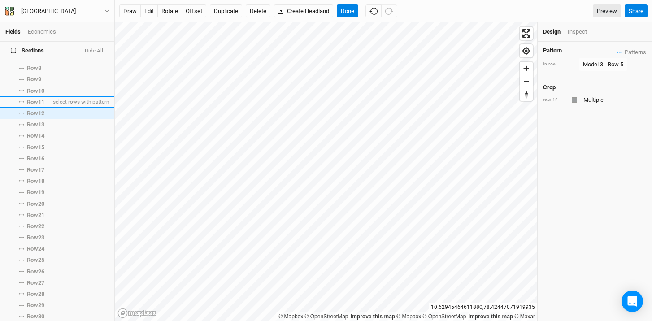
click at [38, 100] on li "Row 11 select rows with pattern" at bounding box center [57, 101] width 114 height 11
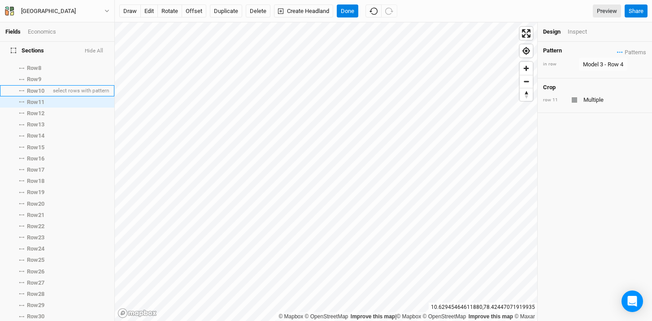
click at [37, 87] on span "Row 10" at bounding box center [35, 90] width 17 height 7
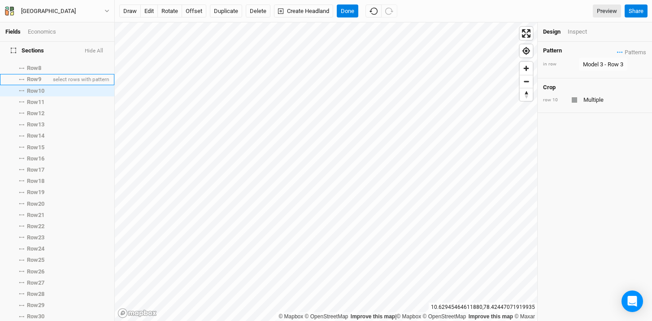
click at [37, 76] on span "Row 9" at bounding box center [34, 79] width 14 height 7
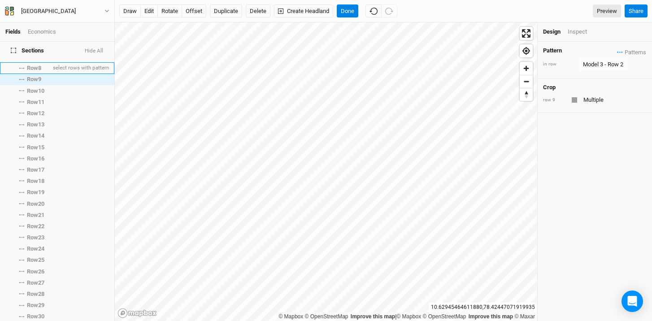
click at [35, 65] on span "Row 8" at bounding box center [34, 68] width 14 height 7
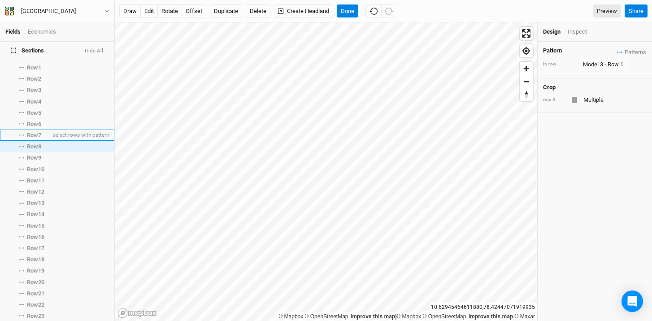
scroll to position [0, 0]
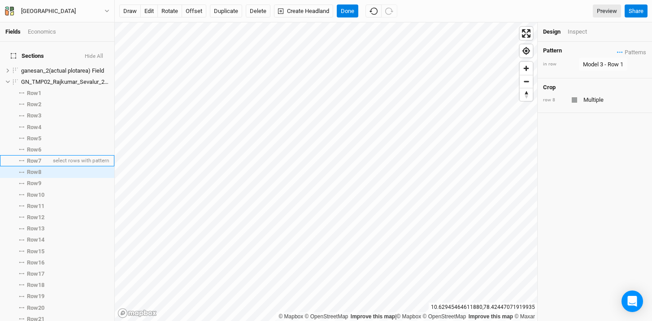
click at [39, 157] on span "Row 7" at bounding box center [34, 160] width 14 height 7
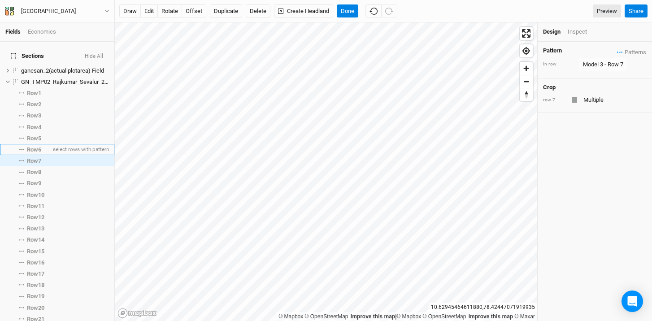
click at [39, 146] on span "Row 6" at bounding box center [34, 149] width 14 height 7
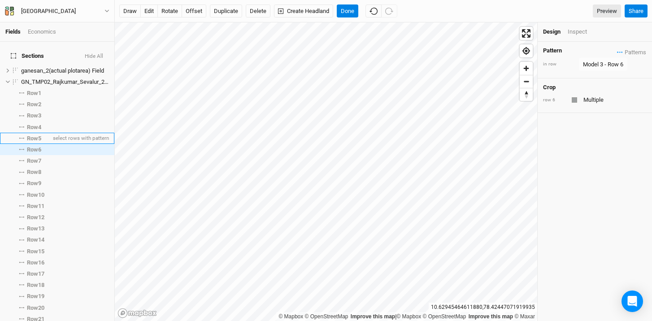
click at [39, 136] on li "Row 5 select rows with pattern" at bounding box center [57, 138] width 114 height 11
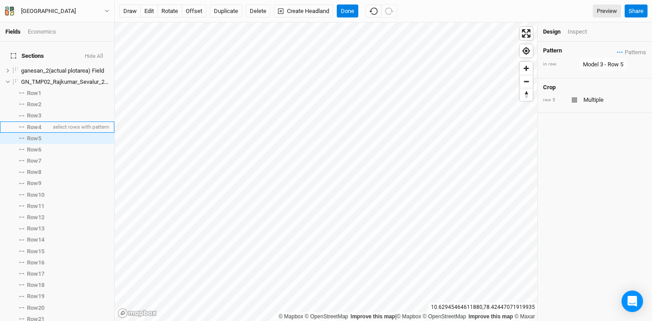
click at [39, 124] on span "Row 4" at bounding box center [34, 127] width 14 height 7
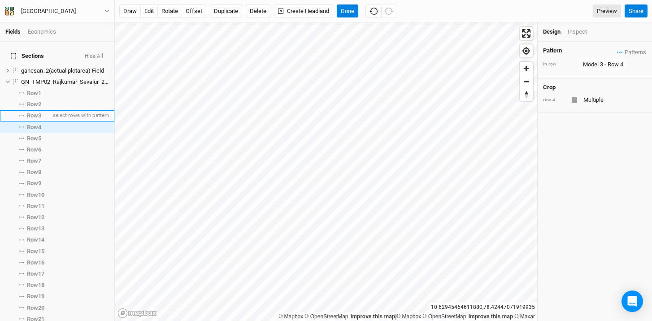
click at [38, 112] on span "Row 3" at bounding box center [34, 115] width 14 height 7
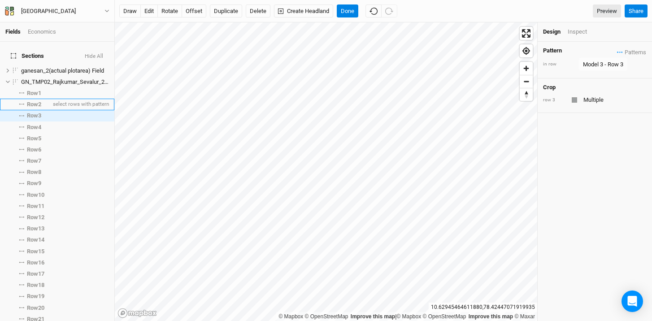
click at [36, 101] on span "Row 2" at bounding box center [34, 104] width 14 height 7
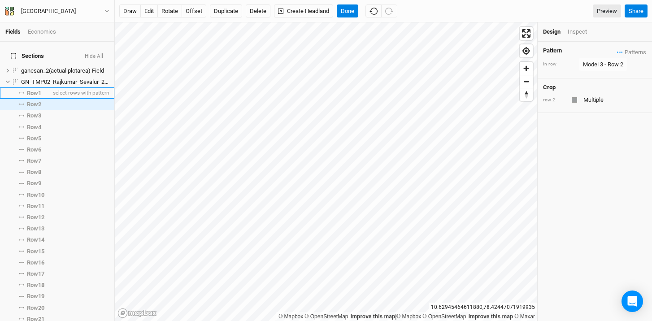
click at [37, 91] on span "Row 1" at bounding box center [34, 93] width 14 height 7
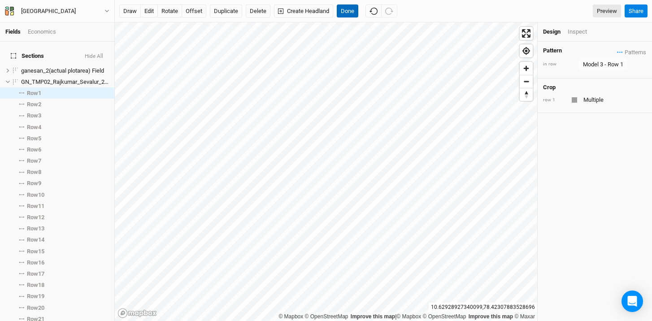
click at [343, 11] on button "Done" at bounding box center [348, 10] width 22 height 13
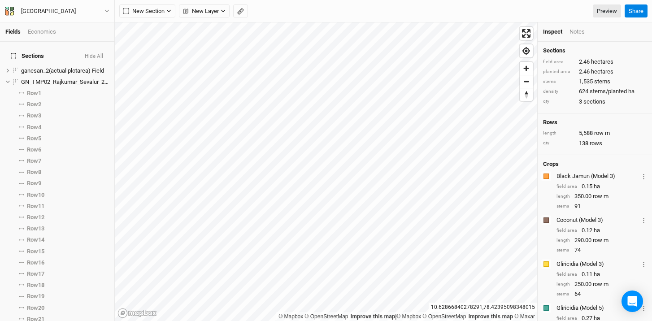
click at [302, 319] on html "Fields Economics Sections Hide All ganesan_2(actual plotarea) Field hide GN_TMP…" at bounding box center [326, 160] width 652 height 321
click at [7, 81] on icon at bounding box center [8, 82] width 4 height 3
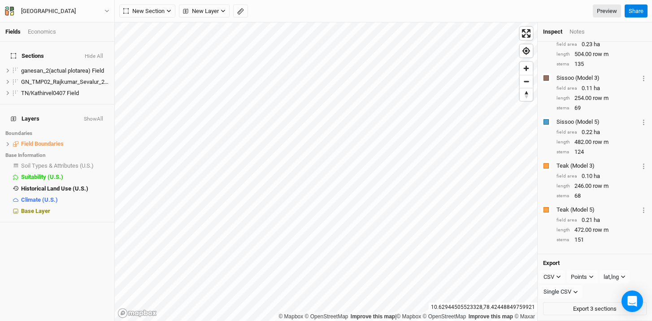
scroll to position [765, 0]
click at [556, 275] on icon "button" at bounding box center [558, 276] width 5 height 5
click at [562, 293] on span "PDF" at bounding box center [557, 294] width 13 height 10
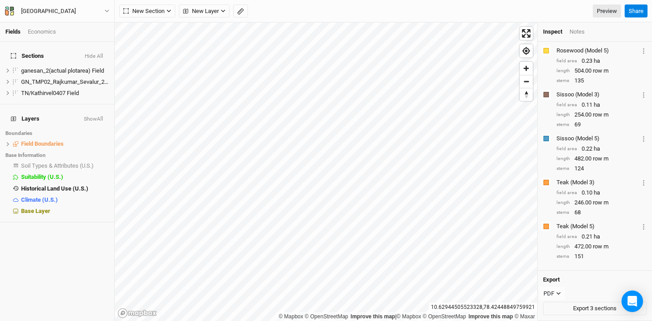
scroll to position [748, 0]
click at [583, 309] on button "Export 3 sections" at bounding box center [595, 308] width 104 height 13
click at [17, 66] on label at bounding box center [15, 70] width 11 height 11
click at [17, 68] on input "checkbox" at bounding box center [16, 71] width 6 height 6
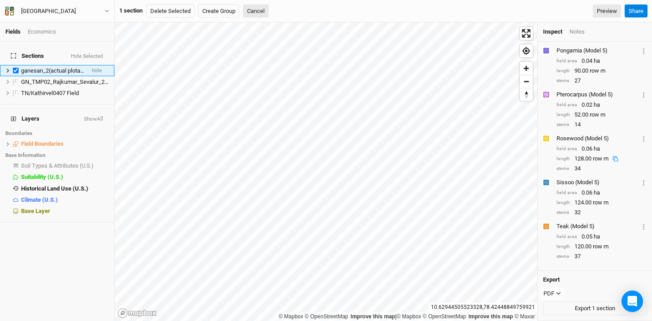
click at [17, 66] on label at bounding box center [15, 70] width 11 height 11
click at [17, 68] on input "checkbox" at bounding box center [16, 71] width 6 height 6
checkbox input "false"
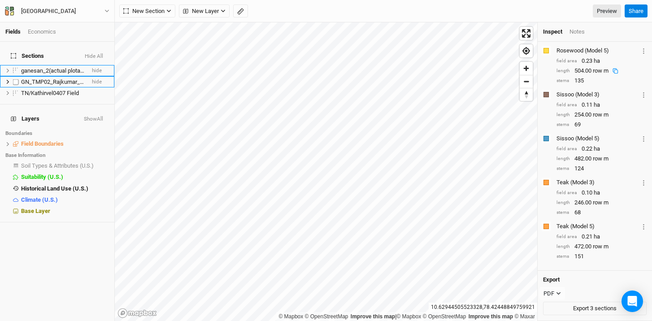
click at [17, 77] on label at bounding box center [15, 81] width 11 height 11
click at [17, 79] on input "checkbox" at bounding box center [16, 82] width 6 height 6
checkbox input "true"
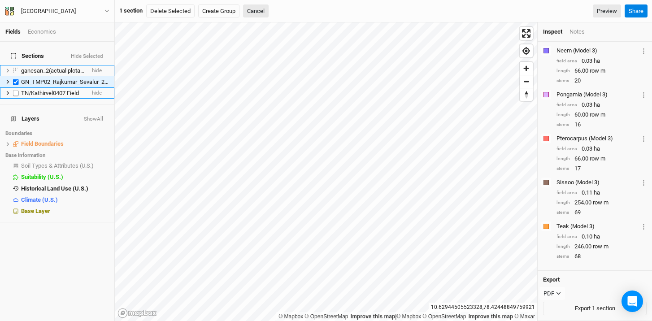
click at [17, 87] on label at bounding box center [15, 92] width 11 height 11
click at [17, 90] on input "checkbox" at bounding box center [16, 93] width 6 height 6
click at [17, 87] on label at bounding box center [15, 92] width 11 height 11
click at [17, 90] on input "checkbox" at bounding box center [16, 93] width 6 height 6
checkbox input "false"
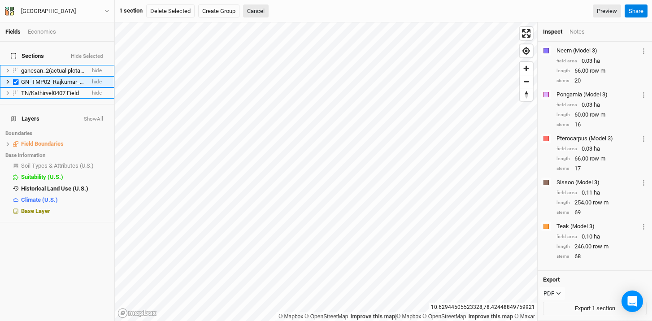
click at [27, 78] on span "GN_TMP02_Rajkumar_Sevalur_20250729_001 Field" at bounding box center [86, 81] width 131 height 7
checkbox input "false"
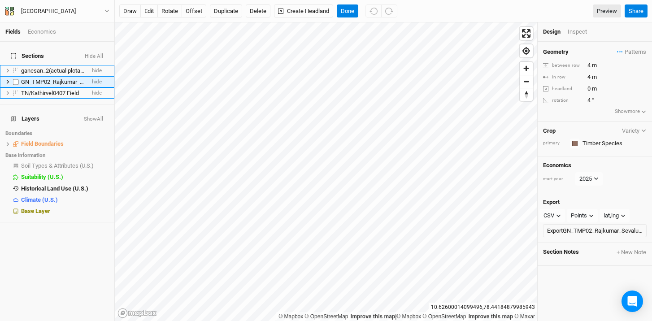
click at [46, 76] on li "GN_TMP02_Rajkumar_Sevalur_20250729_001 Field hide" at bounding box center [57, 81] width 114 height 11
click at [17, 76] on label at bounding box center [15, 81] width 11 height 11
click at [17, 79] on input "checkbox" at bounding box center [16, 82] width 6 height 6
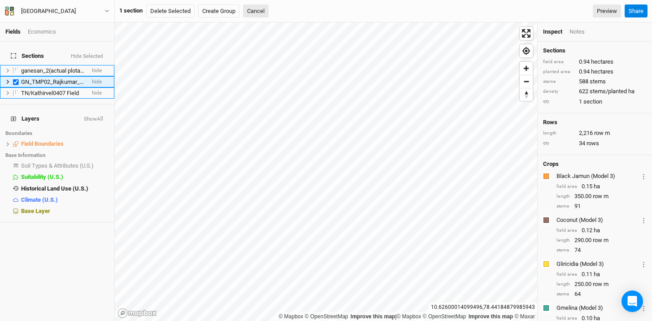
click at [60, 78] on span "GN_TMP02_Rajkumar_Sevalur_20250729_001 Field" at bounding box center [86, 81] width 131 height 7
checkbox input "false"
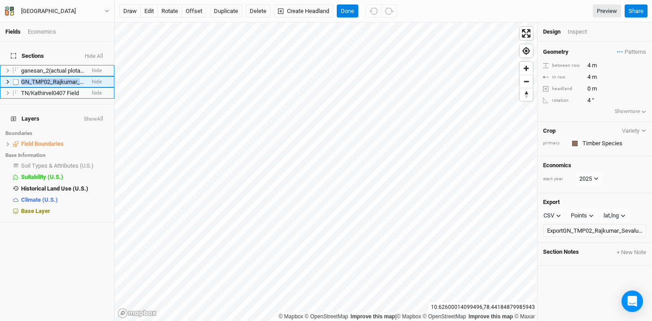
click at [60, 78] on span "GN_TMP02_Rajkumar_Sevalur_20250729_001 Field" at bounding box center [86, 81] width 131 height 7
click at [15, 77] on label at bounding box center [15, 81] width 11 height 11
click at [15, 79] on input "checkbox" at bounding box center [16, 82] width 6 height 6
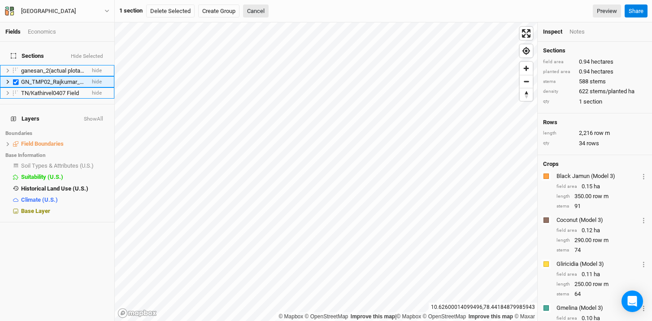
click at [4, 77] on li "GN_TMP02_Rajkumar_Sevalur_20250729_001 Field hide" at bounding box center [57, 81] width 114 height 11
checkbox input "false"
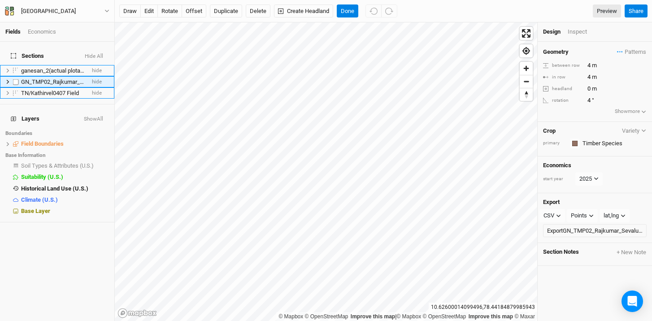
click at [52, 78] on span "GN_TMP02_Rajkumar_Sevalur_20250729_001 Field" at bounding box center [86, 81] width 131 height 7
click at [4, 76] on li "GN_TMP02_Rajkumar_Sevalur_20250729_001 Field hide" at bounding box center [57, 81] width 114 height 11
click at [6, 79] on icon at bounding box center [7, 81] width 5 height 5
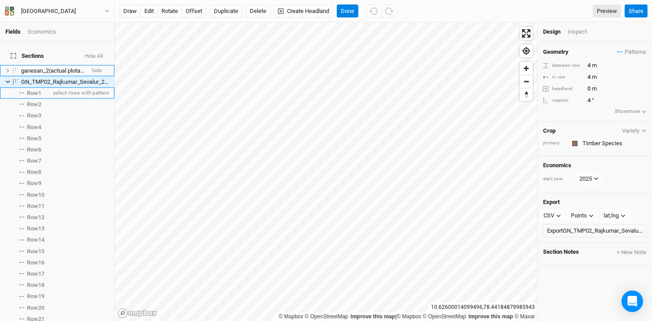
click at [34, 90] on span "Row 1" at bounding box center [34, 93] width 14 height 7
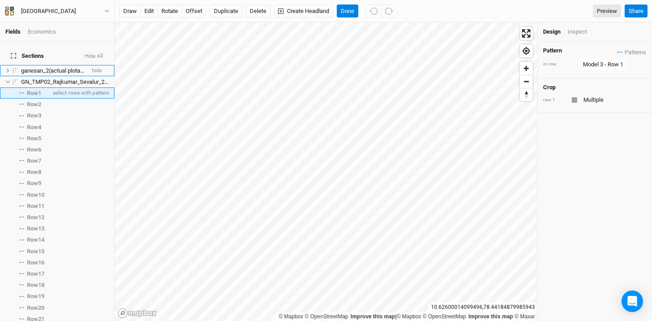
click at [34, 90] on span "Row 1" at bounding box center [34, 93] width 14 height 7
click at [46, 78] on span "GN_TMP02_Rajkumar_Sevalur_20250729_001 Field" at bounding box center [86, 81] width 131 height 7
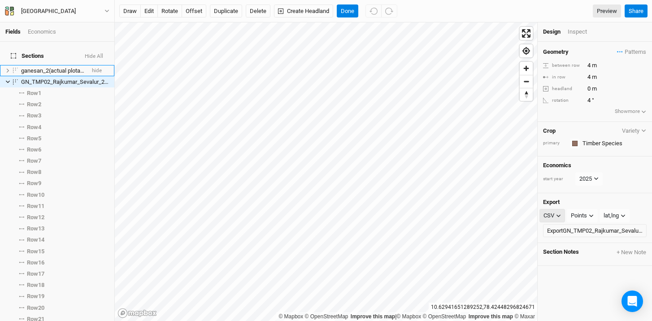
click at [559, 213] on icon "button" at bounding box center [558, 215] width 5 height 5
click at [562, 274] on span "PDF" at bounding box center [557, 275] width 13 height 10
click at [570, 228] on button "Export GN_TMP02_Rajkumar_Sevalur_20250729_001 Field" at bounding box center [595, 230] width 104 height 13
click at [357, 11] on button "Done" at bounding box center [348, 10] width 22 height 13
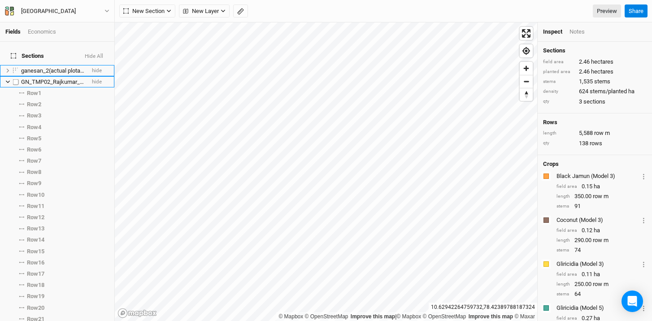
click at [11, 76] on label at bounding box center [15, 81] width 11 height 11
click at [13, 79] on input "checkbox" at bounding box center [16, 82] width 6 height 6
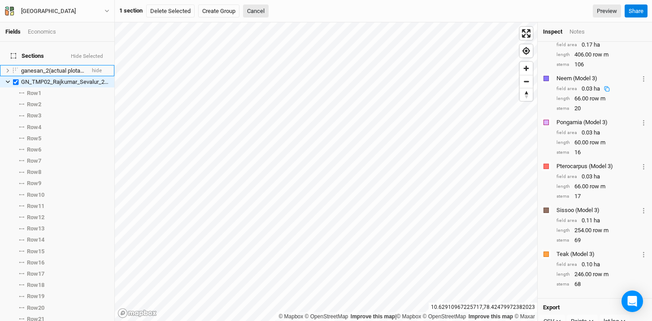
scroll to position [352, 0]
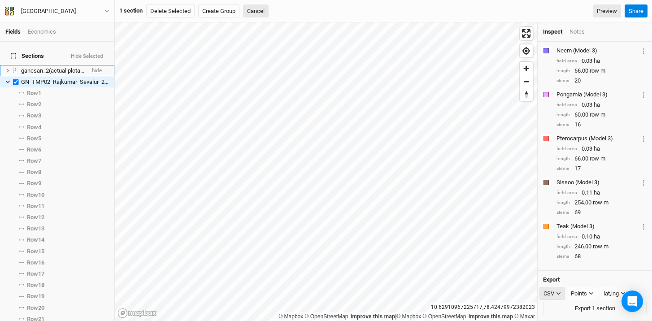
click at [559, 295] on icon "button" at bounding box center [558, 293] width 5 height 5
click at [564, 298] on span "PDF" at bounding box center [557, 294] width 13 height 10
click at [578, 309] on button "Export 1 section" at bounding box center [595, 308] width 104 height 13
click at [13, 77] on label at bounding box center [15, 81] width 11 height 11
click at [13, 79] on input "checkbox" at bounding box center [16, 82] width 6 height 6
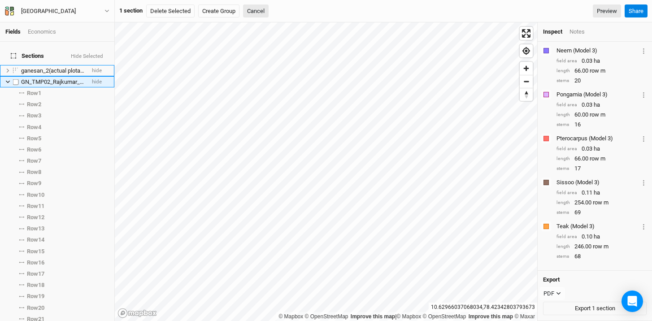
checkbox input "false"
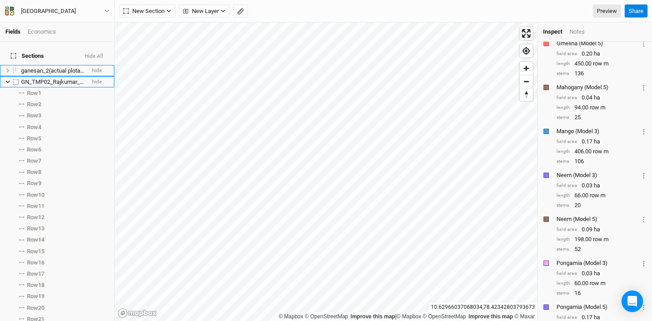
scroll to position [484, 0]
click at [7, 79] on icon at bounding box center [7, 81] width 5 height 5
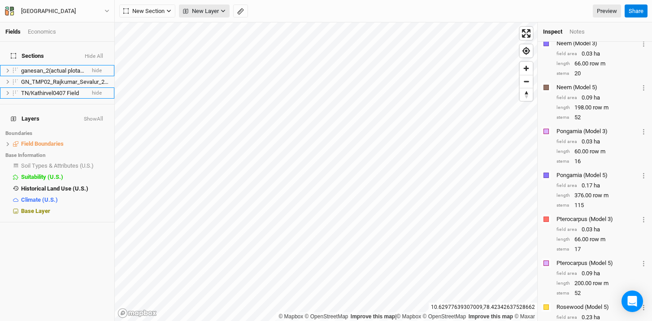
click at [191, 12] on span "New Layer" at bounding box center [201, 11] width 36 height 9
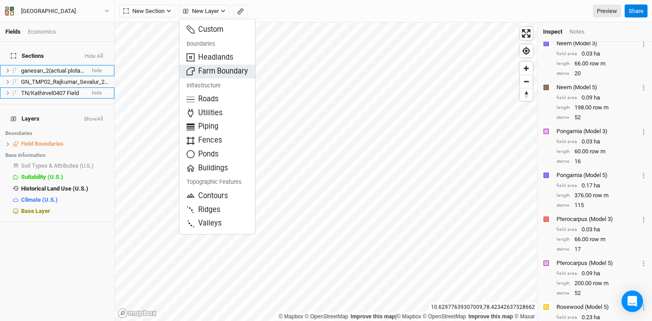
click at [235, 69] on span "Farm Boundary" at bounding box center [217, 71] width 61 height 10
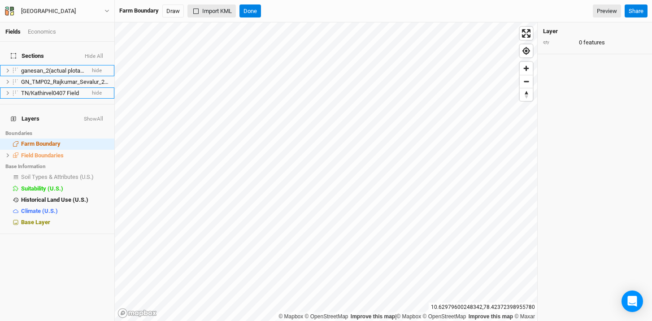
click at [208, 17] on button "Import KML" at bounding box center [211, 10] width 48 height 13
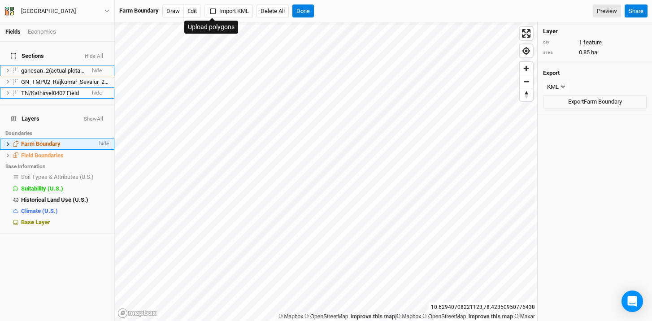
click at [7, 142] on icon at bounding box center [7, 144] width 5 height 5
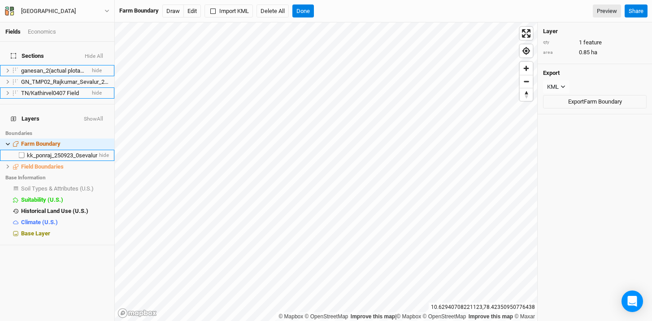
click at [19, 150] on label at bounding box center [21, 155] width 11 height 11
click at [19, 152] on input "checkbox" at bounding box center [22, 155] width 6 height 6
checkbox input "true"
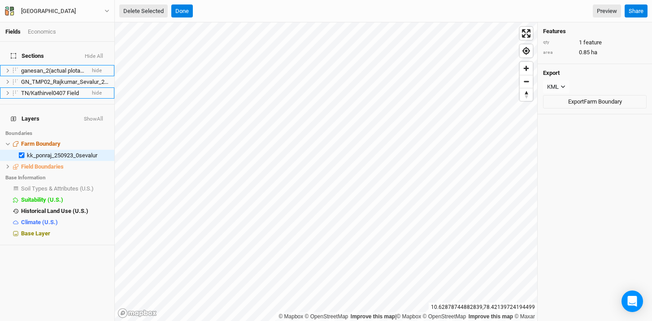
click at [150, 13] on button "Delete Selected" at bounding box center [143, 10] width 48 height 13
click at [275, 12] on button "Confirm" at bounding box center [271, 10] width 28 height 13
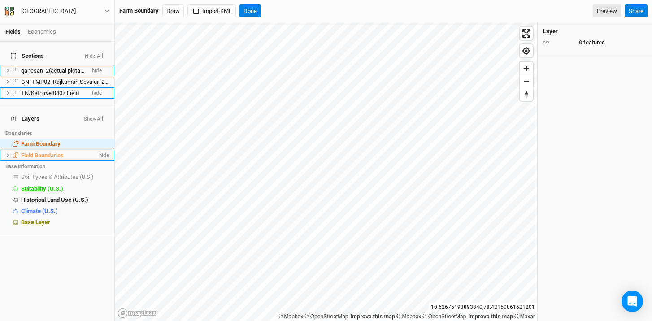
click at [9, 153] on icon at bounding box center [7, 155] width 5 height 5
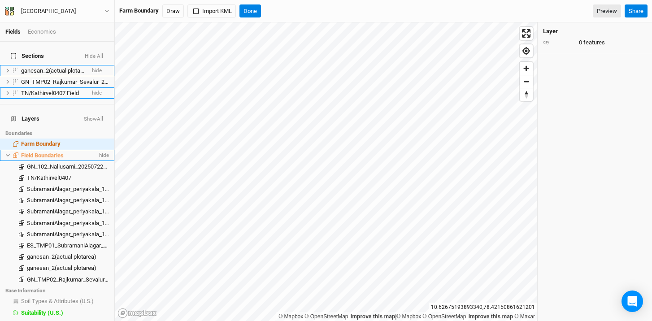
click at [58, 152] on span "Field Boundaries" at bounding box center [42, 155] width 43 height 7
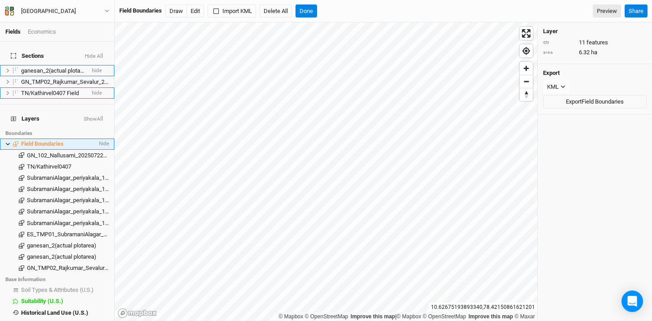
click at [6, 142] on icon at bounding box center [7, 144] width 5 height 5
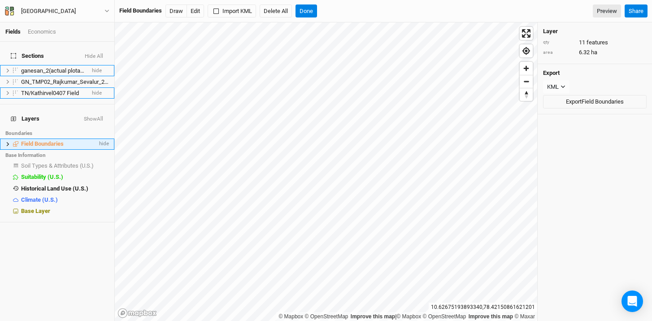
click at [7, 142] on icon at bounding box center [7, 144] width 5 height 5
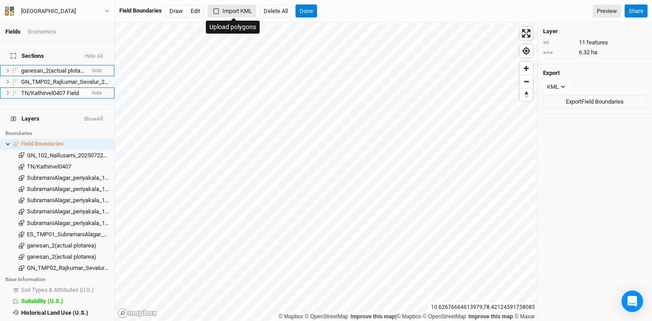
click at [228, 11] on button "Import KML" at bounding box center [232, 10] width 48 height 13
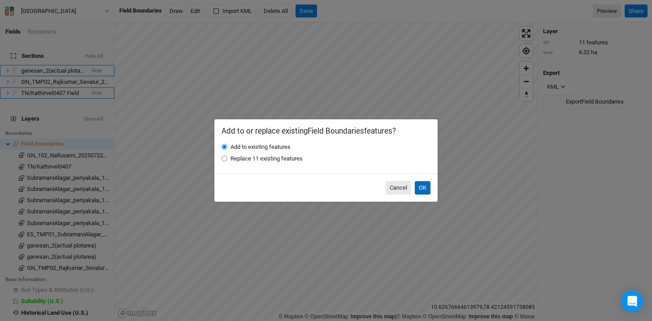
click at [424, 188] on button "OK" at bounding box center [423, 187] width 16 height 13
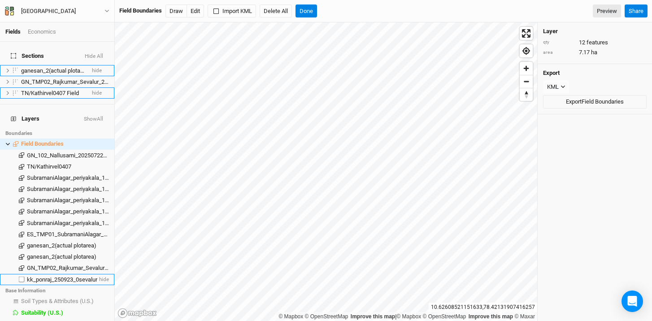
click at [22, 274] on label at bounding box center [21, 279] width 11 height 11
click at [22, 277] on input "checkbox" at bounding box center [22, 280] width 6 height 6
checkbox input "true"
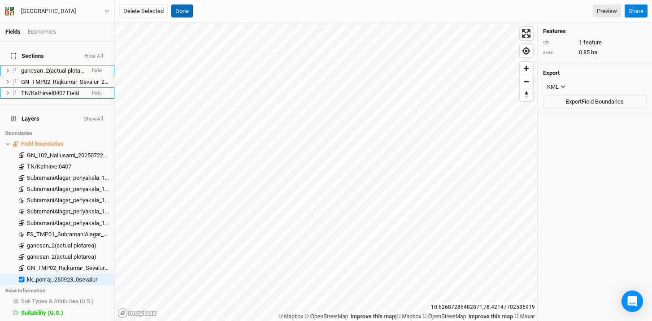
click at [189, 11] on button "Done" at bounding box center [182, 10] width 22 height 13
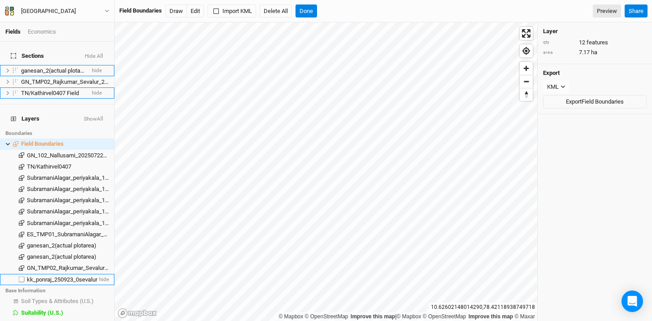
click at [80, 276] on span "kk_ponraj_250923_0sevalur" at bounding box center [62, 279] width 70 height 7
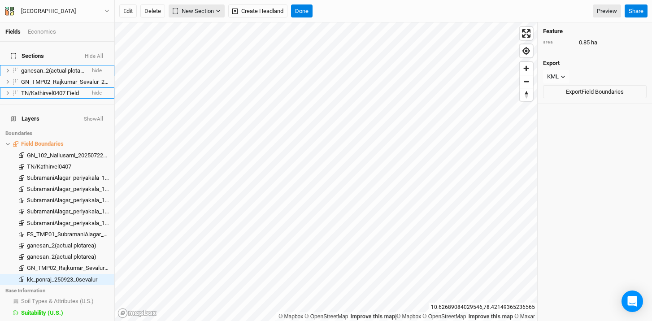
click at [218, 11] on icon "button" at bounding box center [218, 11] width 4 height 3
click at [209, 22] on div "Grid Keyline Beta" at bounding box center [205, 37] width 72 height 36
click at [211, 6] on button "New Section" at bounding box center [197, 10] width 56 height 13
click at [199, 31] on div "Grid" at bounding box center [194, 30] width 13 height 10
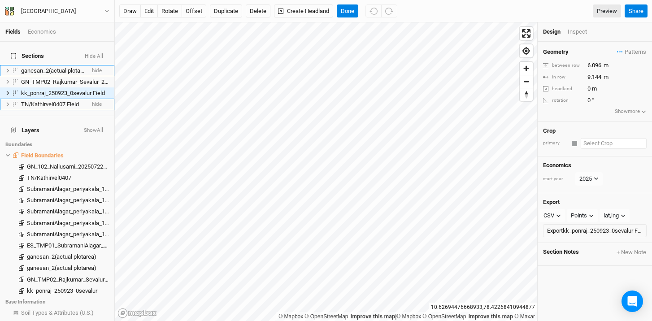
click at [586, 143] on input "text" at bounding box center [614, 143] width 66 height 11
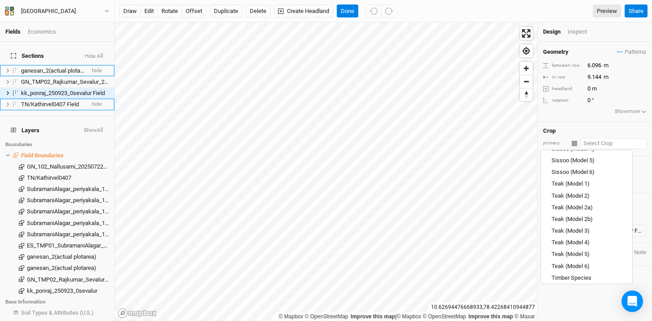
scroll to position [907, 0]
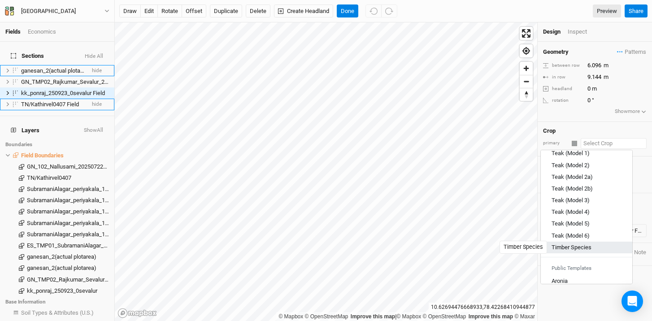
click at [586, 247] on div "Timber Species" at bounding box center [572, 247] width 40 height 8
type input "4"
type input "Timber Species"
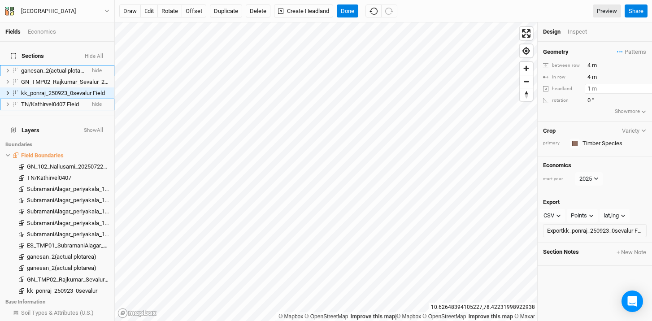
click at [644, 87] on input "1" at bounding box center [624, 89] width 78 height 10
click at [644, 87] on div "Geometry Patterns Timber Species view 123 view Model 5 - Row 1 view Model 5 - R…" at bounding box center [595, 181] width 114 height 279
click at [602, 94] on input "0" at bounding box center [620, 89] width 78 height 10
click at [640, 90] on input "0" at bounding box center [620, 89] width 78 height 10
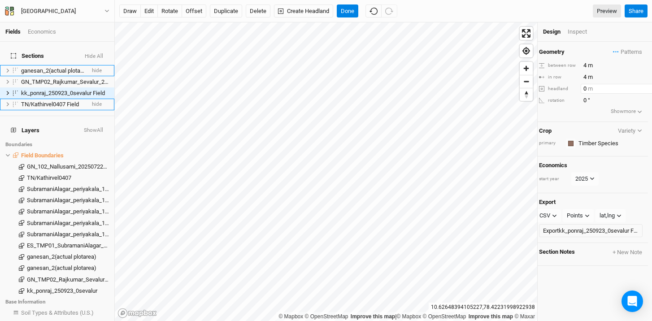
click at [640, 90] on input "0" at bounding box center [620, 89] width 78 height 10
click at [640, 85] on input "1" at bounding box center [620, 89] width 78 height 10
type input "0"
click at [600, 94] on input "0" at bounding box center [593, 89] width 25 height 10
click at [640, 91] on input "0" at bounding box center [620, 89] width 78 height 10
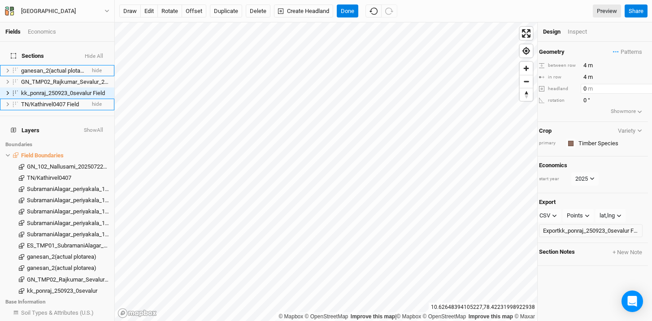
click at [640, 91] on input "0" at bounding box center [620, 89] width 78 height 10
click at [619, 98] on input "0" at bounding box center [620, 101] width 78 height 10
click at [638, 97] on input "0.5" at bounding box center [620, 101] width 78 height 10
click at [640, 98] on input "1" at bounding box center [620, 101] width 78 height 10
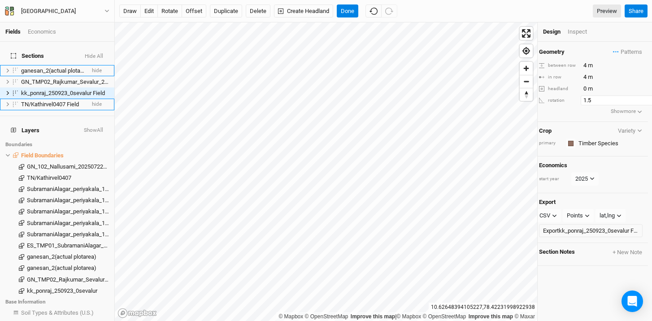
click at [640, 98] on input "1.5" at bounding box center [620, 101] width 78 height 10
click at [640, 98] on input "2" at bounding box center [620, 101] width 78 height 10
click at [640, 98] on input "2.5" at bounding box center [620, 101] width 78 height 10
click at [640, 98] on input "3" at bounding box center [620, 101] width 78 height 10
click at [640, 98] on input "3.5" at bounding box center [620, 101] width 78 height 10
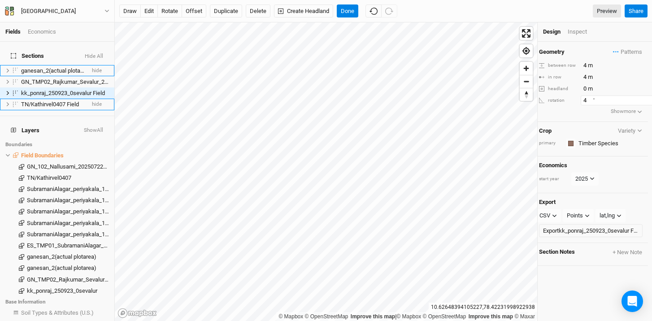
click at [640, 99] on input "4" at bounding box center [620, 101] width 78 height 10
click at [640, 99] on input "4.5" at bounding box center [620, 101] width 78 height 10
type input "5"
click at [640, 99] on input "5" at bounding box center [620, 101] width 78 height 10
click at [7, 91] on icon at bounding box center [8, 93] width 3 height 4
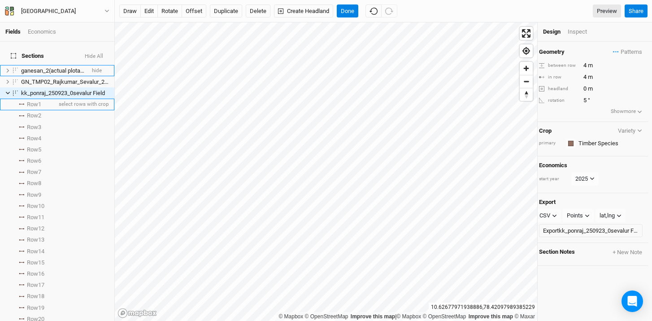
click at [22, 100] on li "Row 1 select rows with crop" at bounding box center [57, 104] width 114 height 11
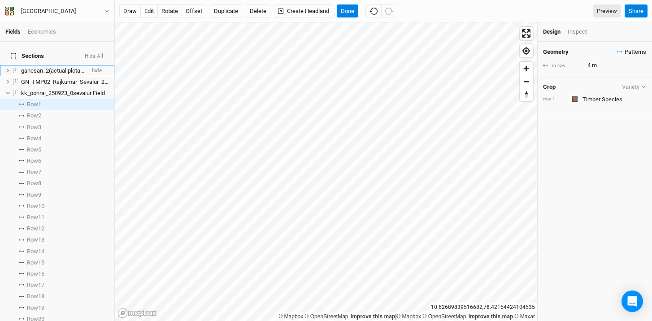
click at [617, 50] on span "Patterns" at bounding box center [631, 52] width 29 height 9
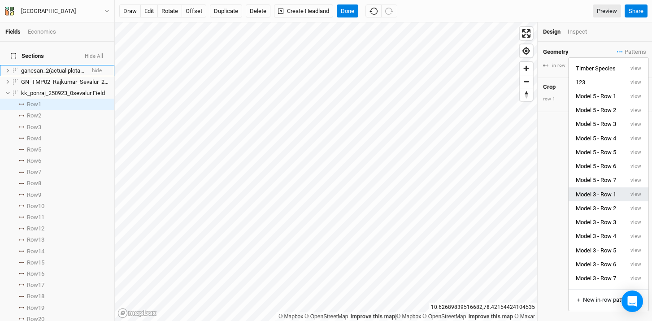
click at [613, 194] on button "Model 3 - Row 1" at bounding box center [596, 194] width 55 height 14
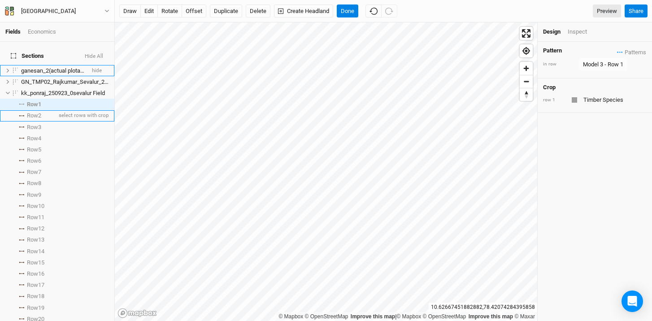
click at [21, 110] on li "Row 2 select rows with crop" at bounding box center [57, 115] width 114 height 11
click at [617, 52] on span "Patterns" at bounding box center [631, 52] width 29 height 9
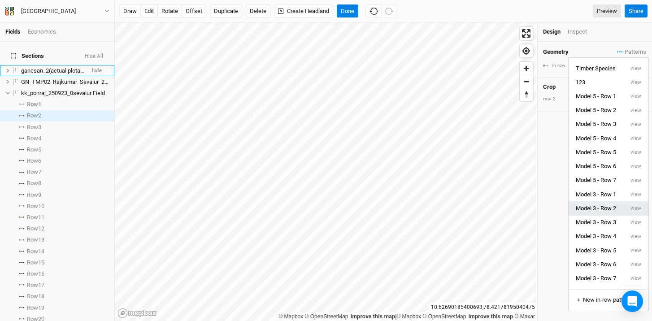
click at [610, 205] on button "Model 3 - Row 2" at bounding box center [596, 208] width 55 height 14
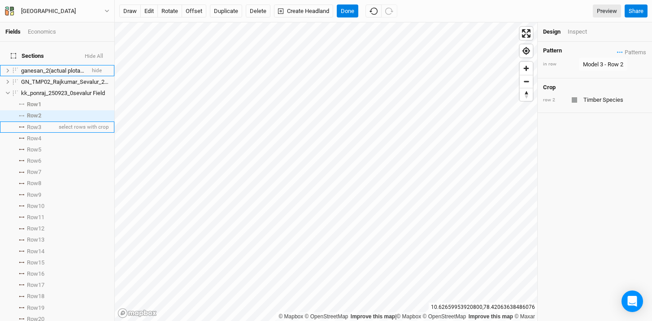
click at [25, 126] on span at bounding box center [21, 126] width 11 height 1
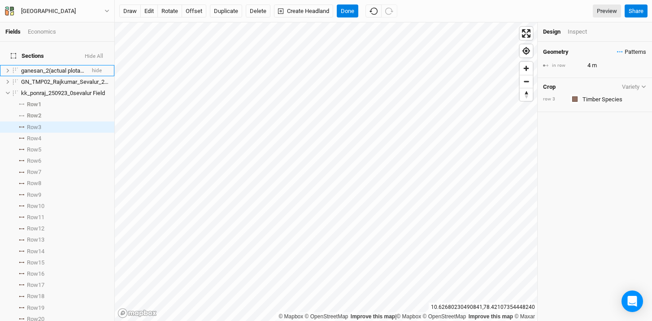
click at [617, 53] on span "Patterns" at bounding box center [631, 52] width 29 height 9
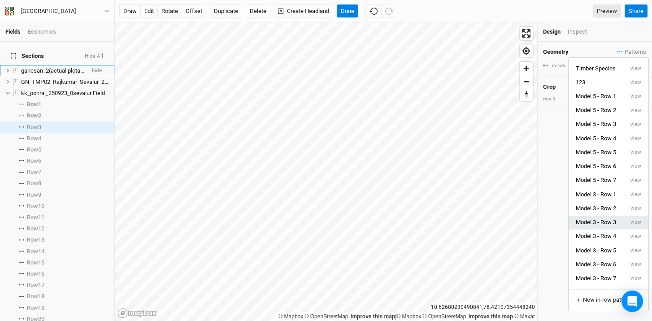
click at [616, 220] on button "Model 3 - Row 3" at bounding box center [596, 223] width 55 height 14
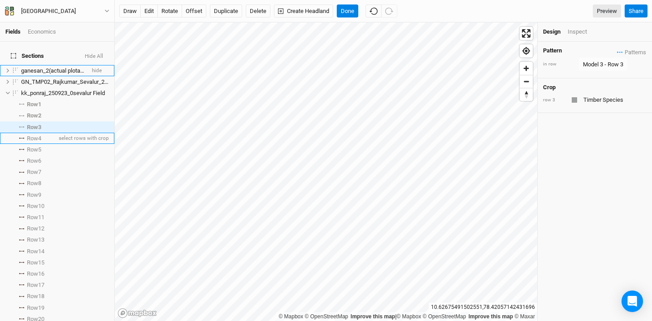
click at [22, 135] on li "Row 4 select rows with crop" at bounding box center [57, 138] width 114 height 11
click at [618, 52] on span "Patterns" at bounding box center [631, 52] width 29 height 9
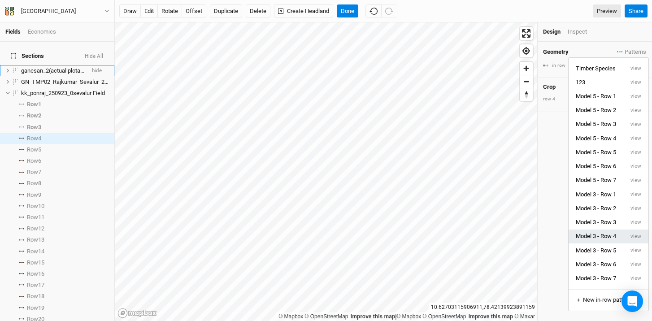
click at [600, 234] on button "Model 3 - Row 4" at bounding box center [596, 237] width 55 height 14
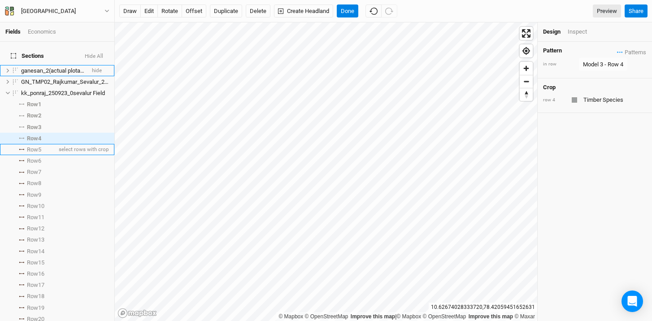
click at [22, 149] on icon at bounding box center [21, 149] width 5 height 1
click at [609, 50] on div "Geometry Patterns Timber Species view 123 view Model 5 - Row 1 view Model 5 - R…" at bounding box center [595, 52] width 104 height 10
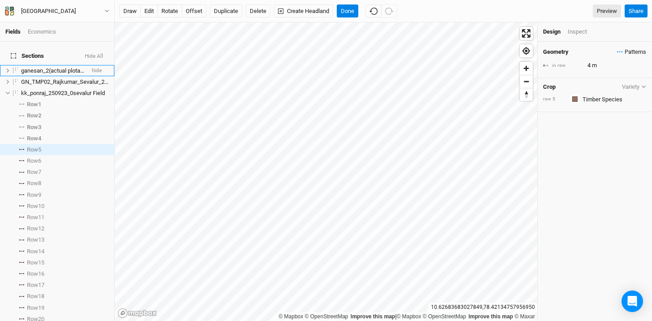
click at [617, 50] on span "Patterns" at bounding box center [631, 52] width 29 height 9
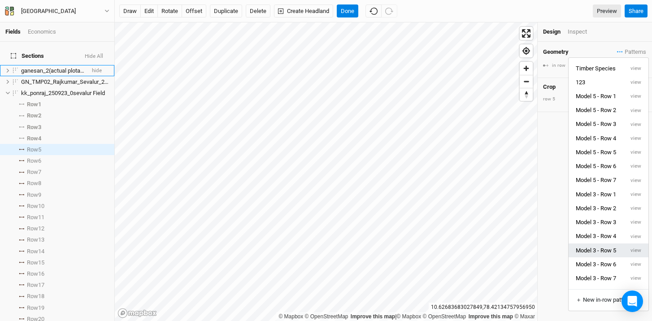
click at [609, 252] on button "Model 3 - Row 5" at bounding box center [596, 251] width 55 height 14
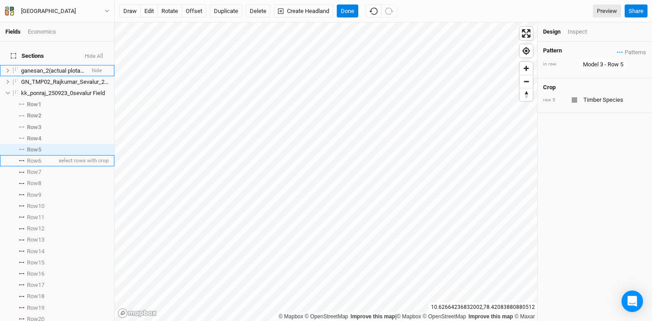
click at [22, 157] on li "Row 6 select rows with crop" at bounding box center [57, 160] width 114 height 11
click at [617, 51] on icon "button" at bounding box center [620, 51] width 6 height 1
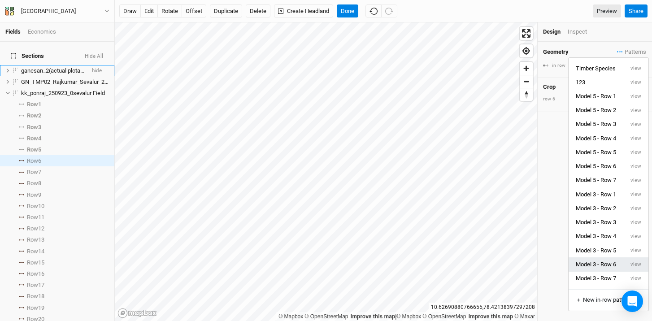
click at [609, 261] on button "Model 3 - Row 6" at bounding box center [596, 264] width 55 height 14
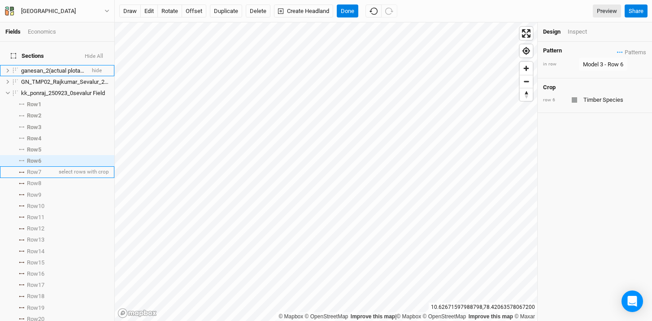
click at [23, 169] on li "Row 7 select rows with crop" at bounding box center [57, 171] width 114 height 11
click at [617, 51] on span "Patterns" at bounding box center [631, 52] width 29 height 9
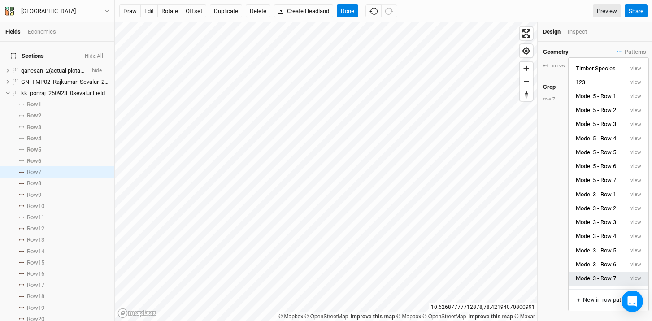
click at [608, 273] on button "Model 3 - Row 7" at bounding box center [596, 279] width 55 height 14
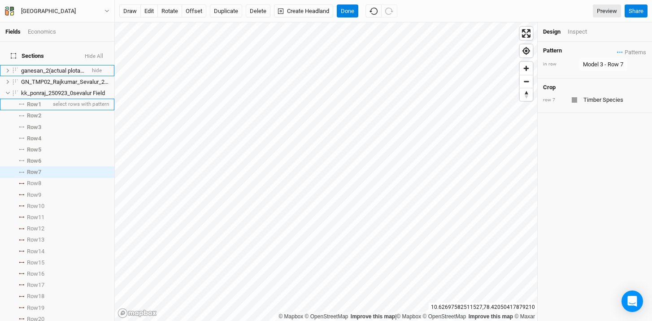
click at [39, 101] on span "Row 1" at bounding box center [34, 104] width 14 height 7
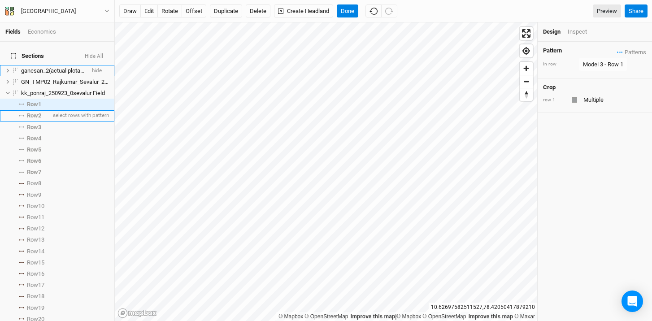
click at [38, 112] on span "Row 2" at bounding box center [34, 115] width 14 height 7
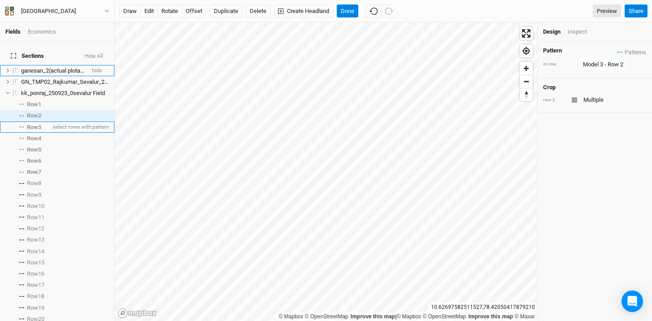
click at [38, 124] on span "Row 3" at bounding box center [34, 127] width 14 height 7
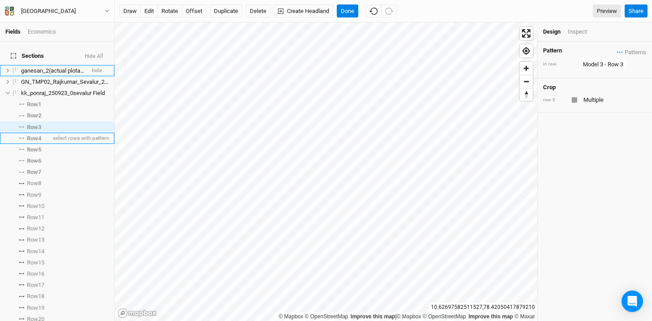
click at [36, 136] on span "Row 4" at bounding box center [34, 138] width 14 height 7
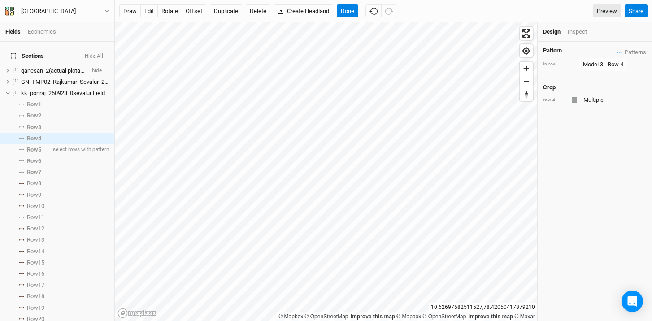
click at [35, 146] on span "Row 5" at bounding box center [34, 149] width 14 height 7
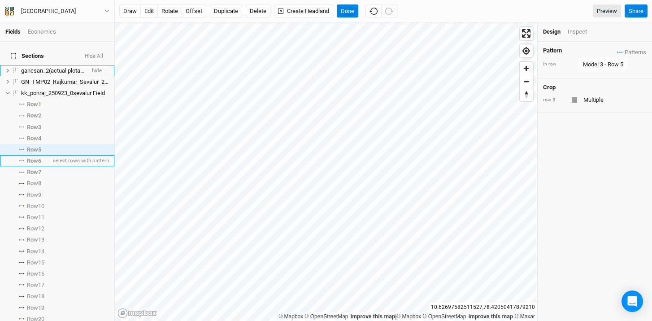
click at [34, 157] on span "Row 6" at bounding box center [34, 160] width 14 height 7
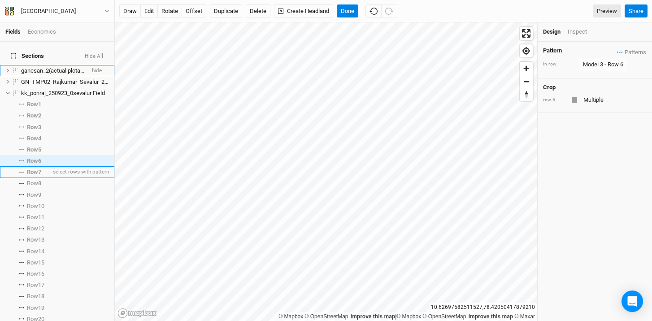
click at [37, 169] on span "Row 7" at bounding box center [34, 172] width 14 height 7
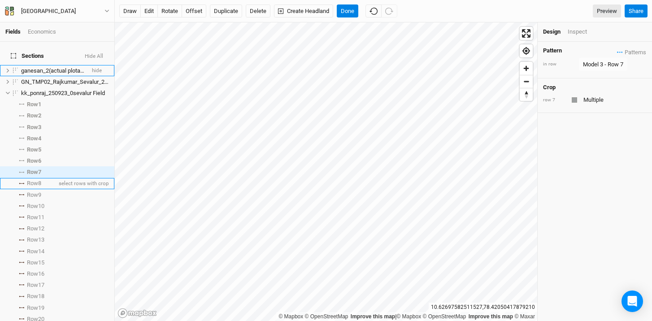
click at [33, 180] on span "Row 8" at bounding box center [34, 183] width 14 height 7
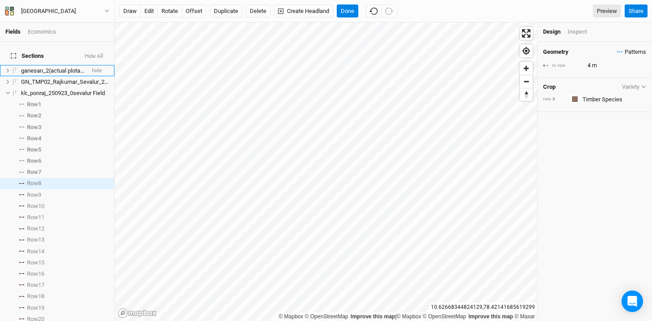
click at [617, 52] on button "Patterns" at bounding box center [632, 52] width 30 height 10
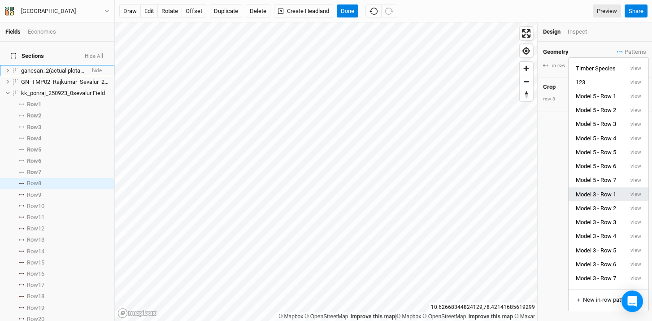
click at [613, 191] on button "Model 3 - Row 1" at bounding box center [596, 194] width 55 height 14
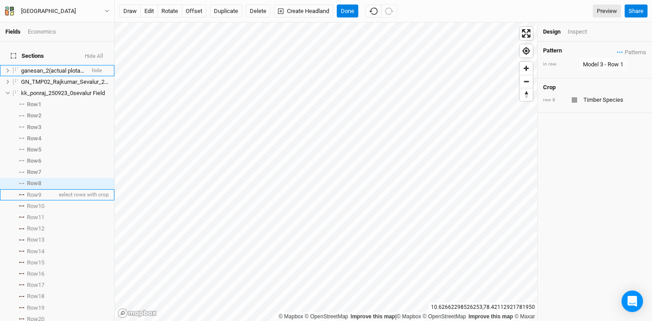
click at [37, 191] on span "Row 9" at bounding box center [34, 194] width 14 height 7
click at [617, 50] on span "Patterns" at bounding box center [631, 52] width 29 height 9
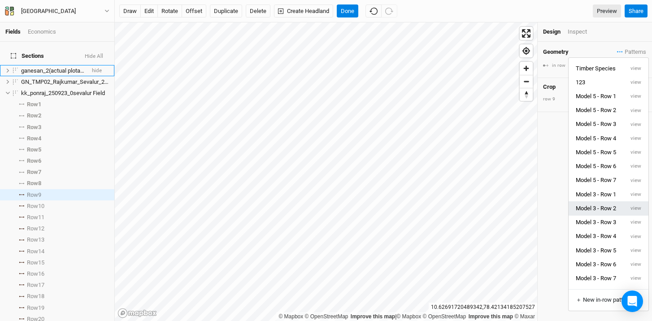
click at [614, 208] on button "Model 3 - Row 2" at bounding box center [596, 208] width 55 height 14
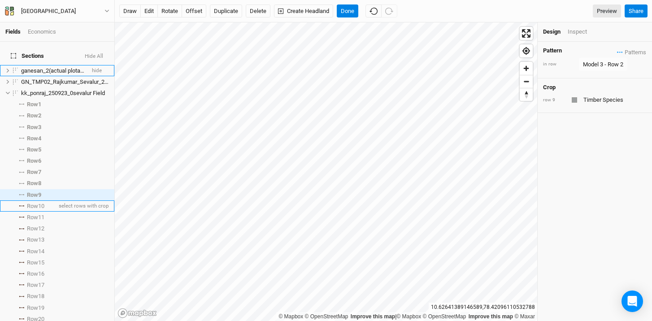
click at [36, 203] on span "Row 10" at bounding box center [35, 206] width 17 height 7
click at [619, 52] on span "Patterns" at bounding box center [631, 52] width 29 height 9
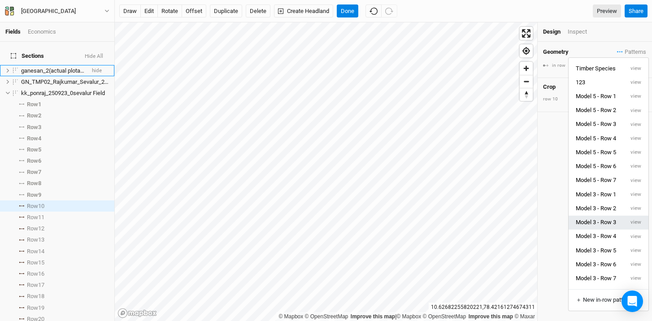
click at [602, 223] on button "Model 3 - Row 3" at bounding box center [596, 223] width 55 height 14
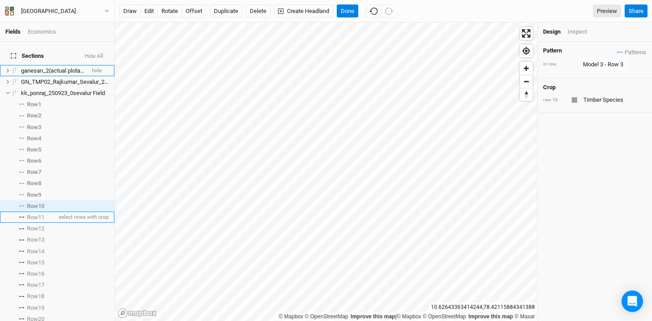
click at [35, 214] on span "Row 11" at bounding box center [35, 217] width 17 height 7
click at [618, 49] on span "Patterns" at bounding box center [631, 52] width 29 height 9
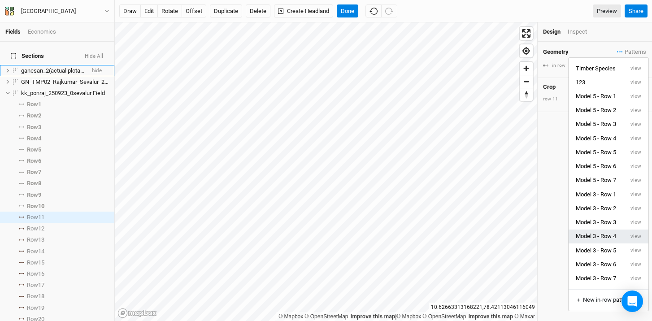
click at [612, 234] on button "Model 3 - Row 4" at bounding box center [596, 237] width 55 height 14
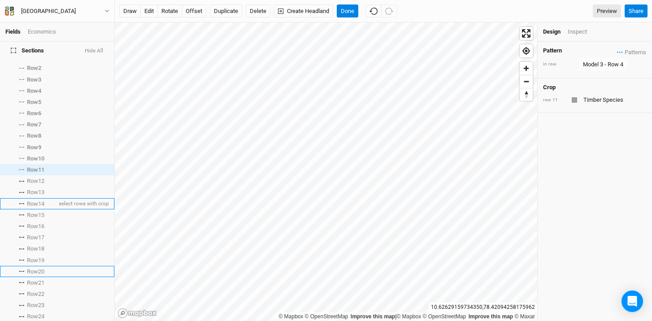
scroll to position [72, 0]
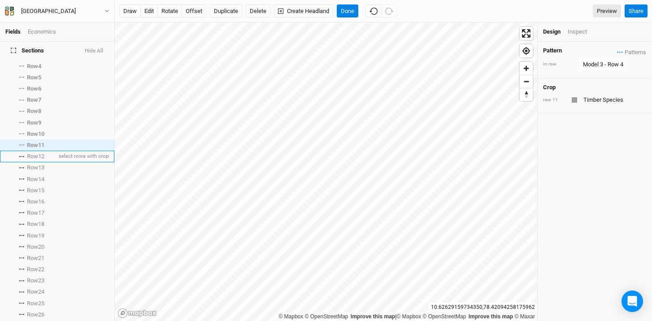
click at [35, 153] on span "Row 12" at bounding box center [35, 156] width 17 height 7
click at [617, 53] on span "Patterns" at bounding box center [631, 52] width 29 height 9
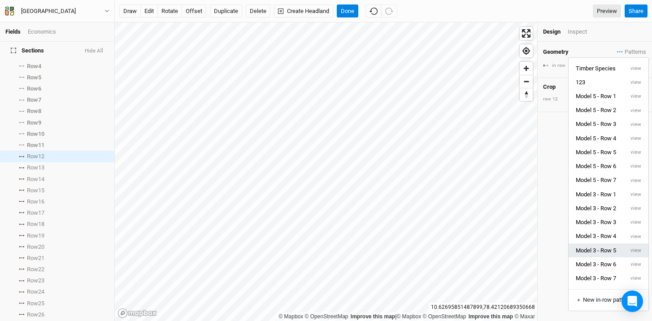
click at [612, 250] on button "Model 3 - Row 5" at bounding box center [596, 251] width 55 height 14
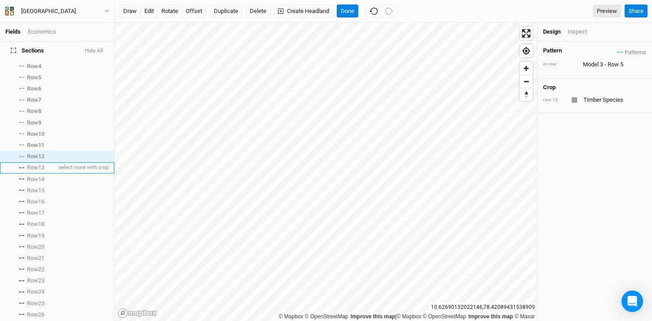
click at [35, 164] on span "Row 13" at bounding box center [35, 167] width 17 height 7
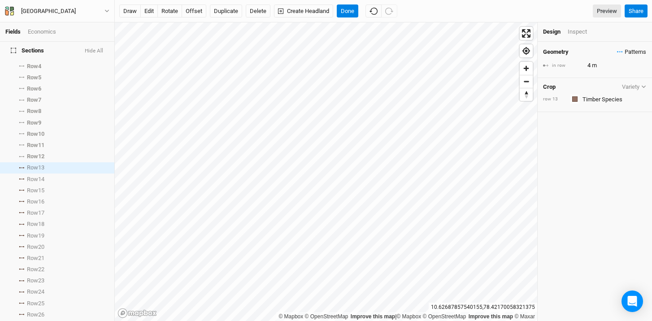
click at [617, 51] on span "Patterns" at bounding box center [631, 52] width 29 height 9
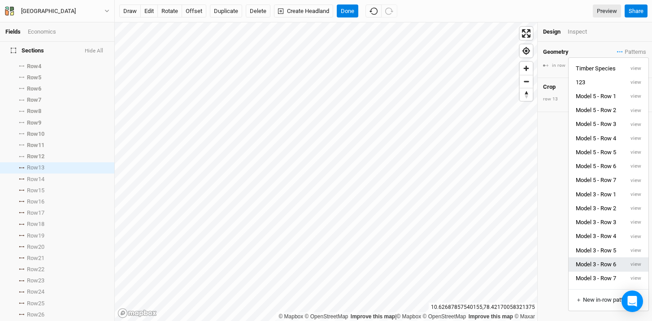
click at [613, 265] on button "Model 3 - Row 6" at bounding box center [596, 264] width 55 height 14
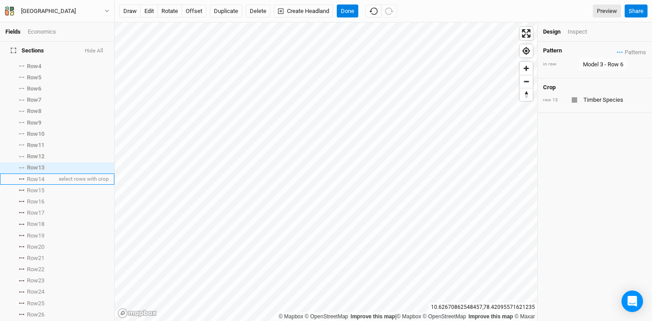
click at [35, 176] on span "Row 14" at bounding box center [35, 179] width 17 height 7
click at [617, 50] on span "Patterns" at bounding box center [631, 52] width 29 height 9
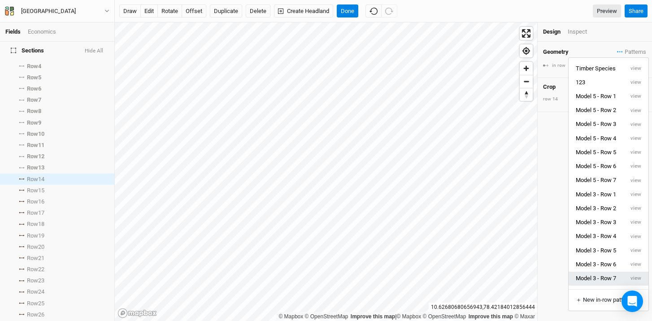
click at [601, 279] on button "Model 3 - Row 7" at bounding box center [596, 279] width 55 height 14
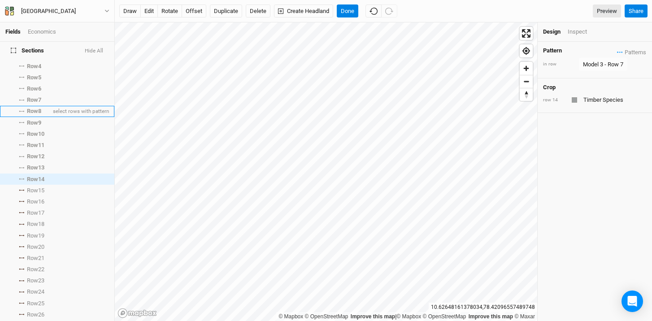
click at [37, 108] on span "Row 8" at bounding box center [34, 111] width 14 height 7
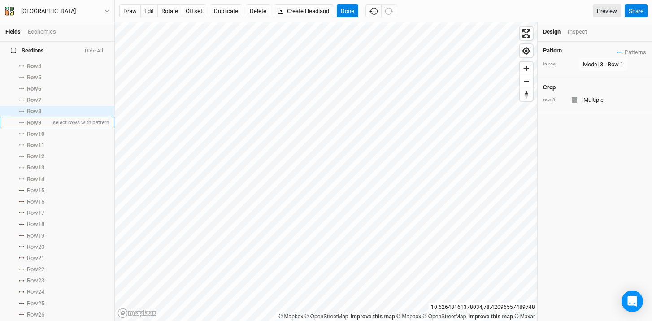
click at [34, 119] on span "Row 9" at bounding box center [34, 122] width 14 height 7
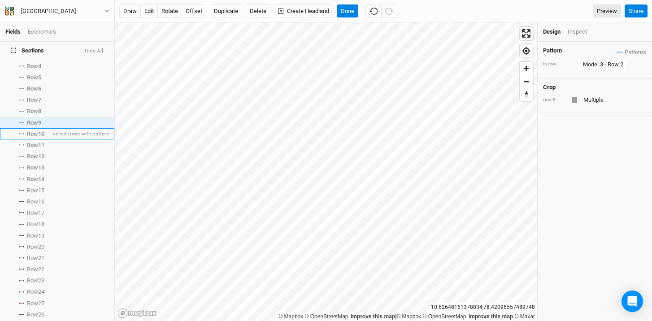
click at [35, 131] on span "Row 10" at bounding box center [35, 134] width 17 height 7
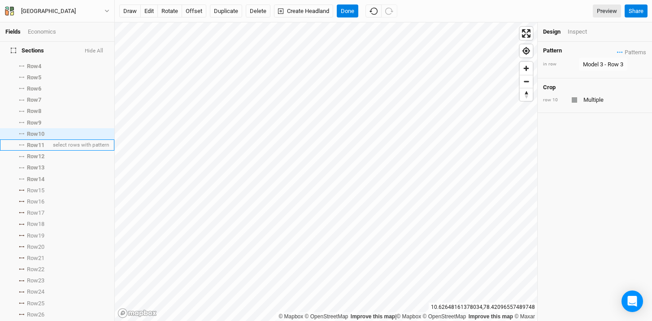
click at [34, 142] on span "Row 11" at bounding box center [35, 145] width 17 height 7
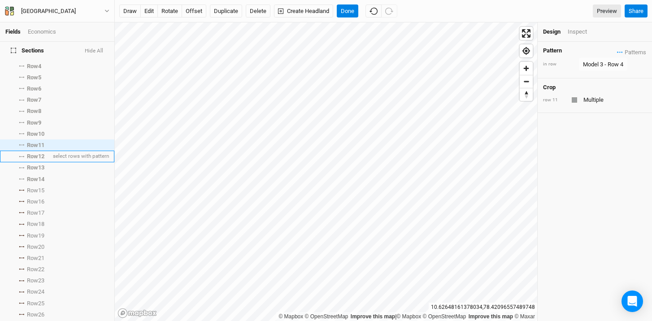
click at [33, 153] on span "Row 12" at bounding box center [35, 156] width 17 height 7
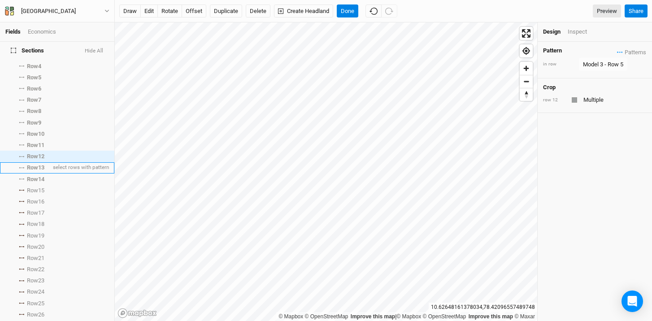
click at [34, 164] on span "Row 13" at bounding box center [35, 167] width 17 height 7
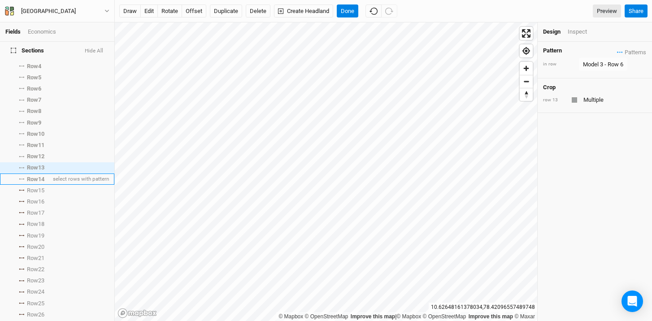
click at [32, 176] on span "Row 14" at bounding box center [35, 179] width 17 height 7
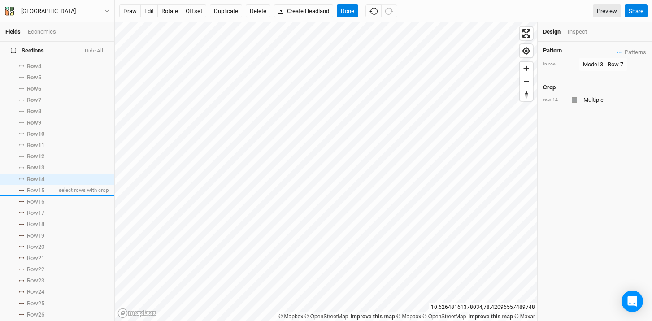
click at [33, 187] on span "Row 15" at bounding box center [35, 190] width 17 height 7
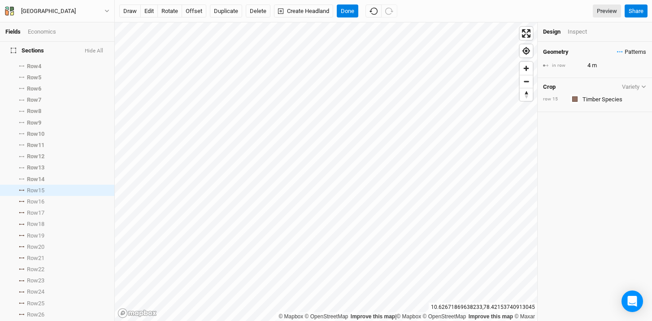
click at [617, 51] on icon "button" at bounding box center [620, 51] width 6 height 1
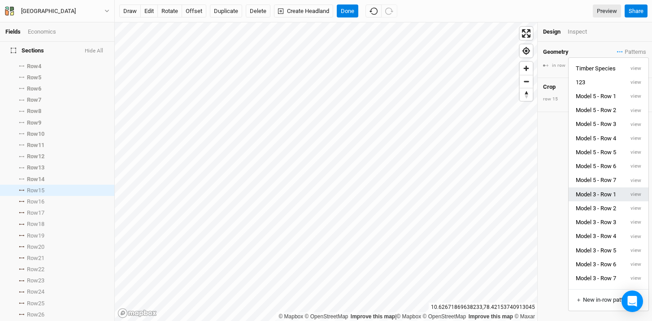
click at [600, 199] on button "Model 3 - Row 1" at bounding box center [596, 194] width 55 height 14
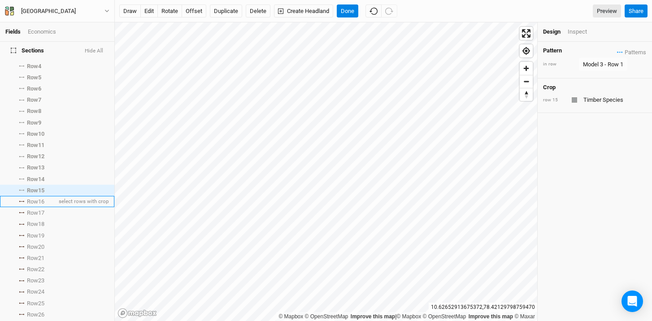
click at [37, 198] on span "Row 16" at bounding box center [35, 201] width 17 height 7
click at [617, 51] on icon "button" at bounding box center [620, 51] width 6 height 1
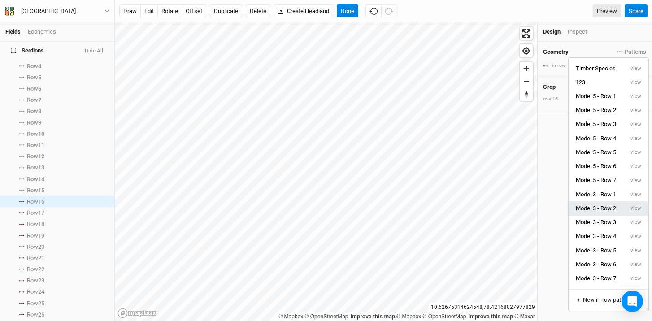
click at [609, 211] on button "Model 3 - Row 2" at bounding box center [596, 208] width 55 height 14
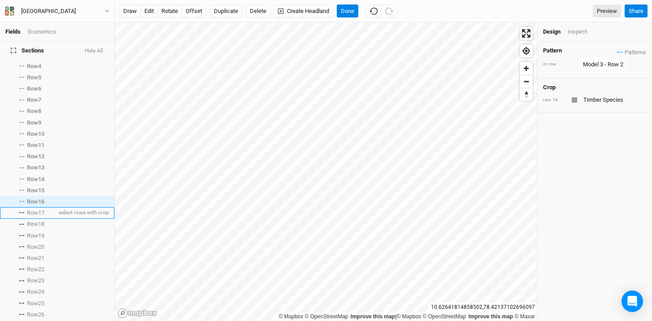
click at [35, 209] on span "Row 17" at bounding box center [35, 212] width 17 height 7
click at [617, 51] on span "Patterns" at bounding box center [631, 52] width 29 height 9
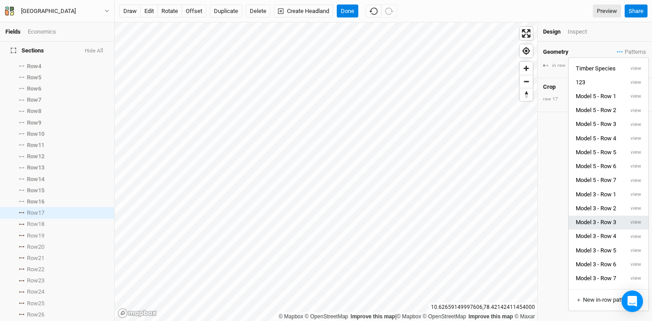
click at [604, 223] on button "Model 3 - Row 3" at bounding box center [596, 223] width 55 height 14
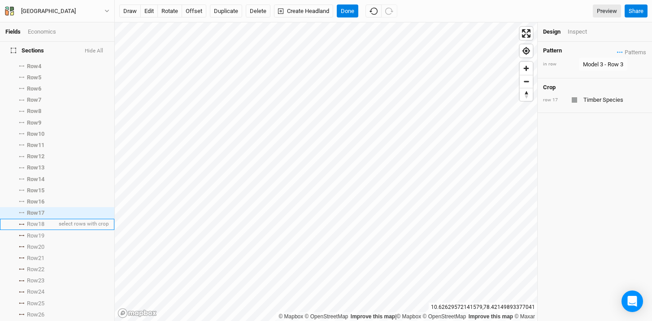
click at [19, 224] on icon at bounding box center [21, 224] width 5 height 1
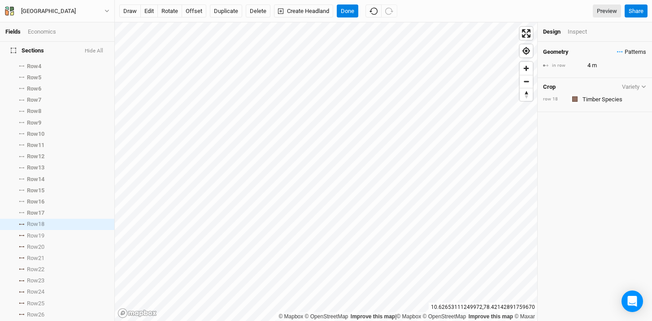
click at [617, 50] on span "Patterns" at bounding box center [631, 52] width 29 height 9
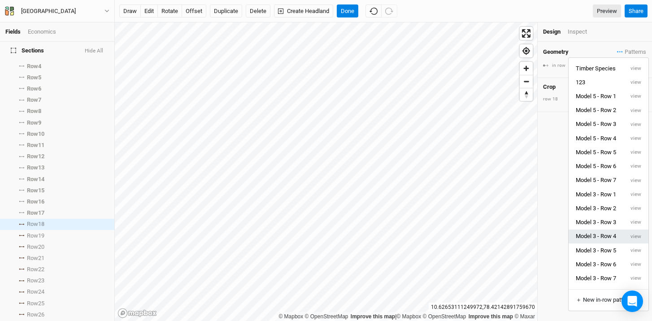
click at [614, 234] on button "Model 3 - Row 4" at bounding box center [596, 237] width 55 height 14
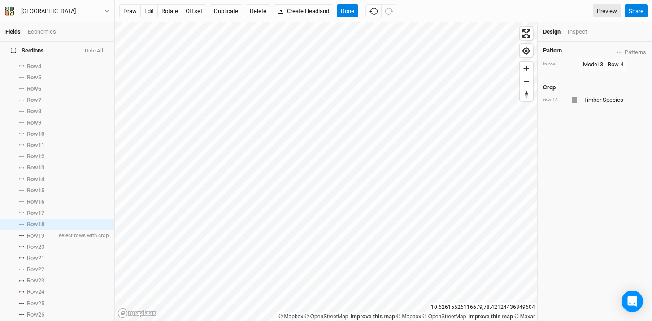
click at [41, 232] on span "Row 19" at bounding box center [35, 235] width 17 height 7
click at [617, 49] on span "Patterns" at bounding box center [631, 52] width 29 height 9
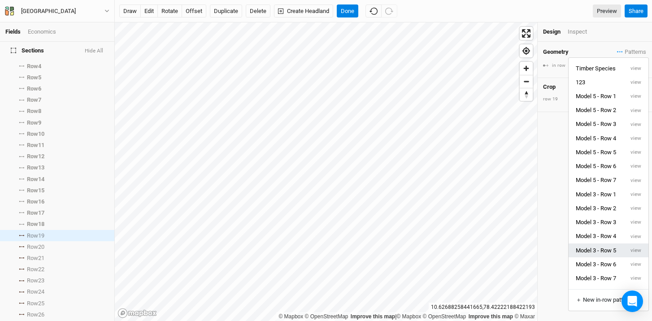
click at [600, 253] on button "Model 3 - Row 5" at bounding box center [596, 251] width 55 height 14
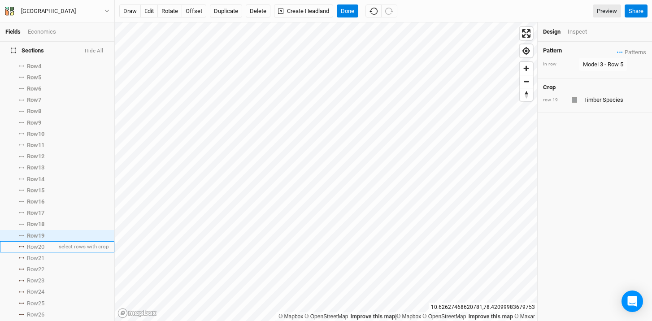
click at [36, 244] on span "Row 20" at bounding box center [35, 247] width 17 height 7
click at [617, 52] on icon "button" at bounding box center [620, 51] width 6 height 1
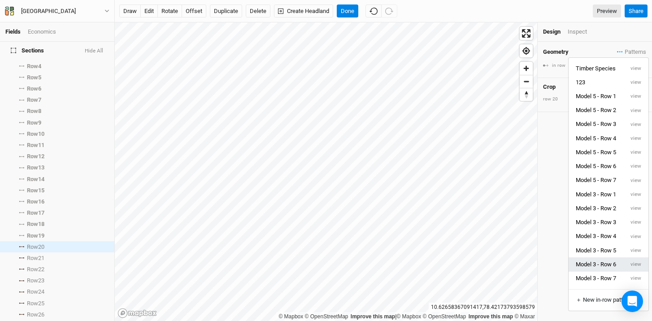
click at [611, 263] on button "Model 3 - Row 6" at bounding box center [596, 264] width 55 height 14
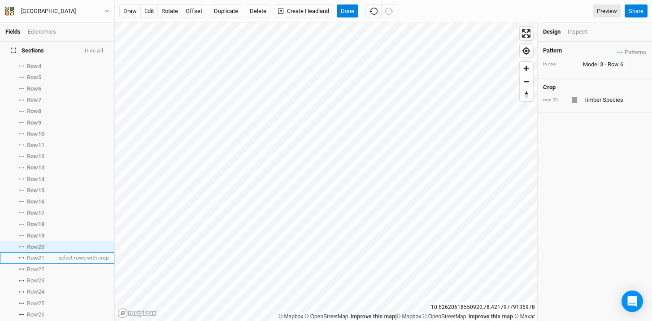
click at [34, 255] on span "Row 21" at bounding box center [35, 258] width 17 height 7
click at [617, 51] on icon "button" at bounding box center [620, 51] width 6 height 1
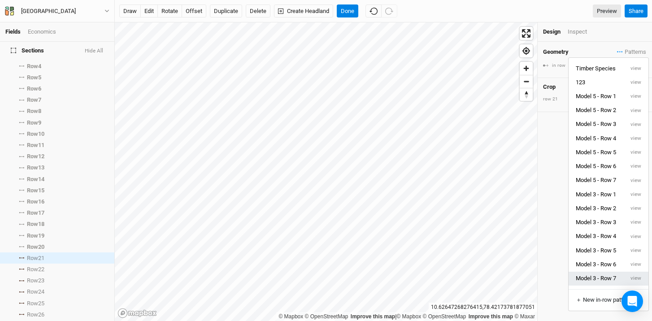
click at [588, 279] on button "Model 3 - Row 7" at bounding box center [596, 279] width 55 height 14
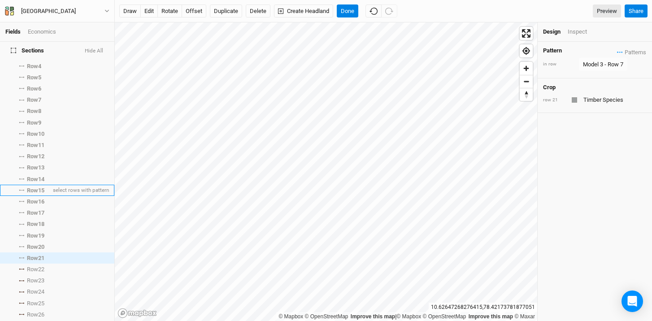
click at [40, 187] on span "Row 15" at bounding box center [35, 190] width 17 height 7
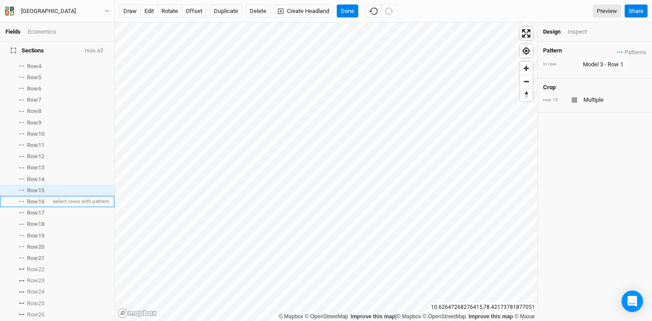
click at [36, 198] on span "Row 16" at bounding box center [35, 201] width 17 height 7
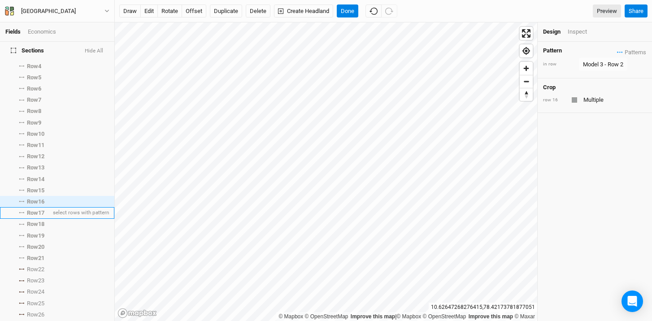
click at [35, 209] on span "Row 17" at bounding box center [35, 212] width 17 height 7
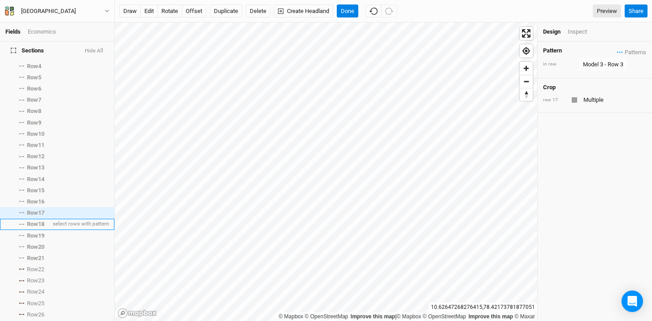
click at [35, 221] on span "Row 18" at bounding box center [35, 224] width 17 height 7
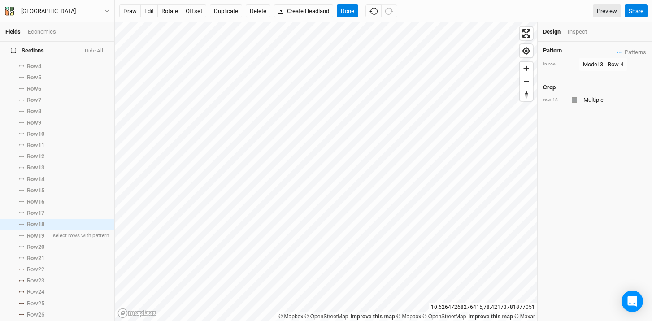
click at [36, 232] on span "Row 19" at bounding box center [35, 235] width 17 height 7
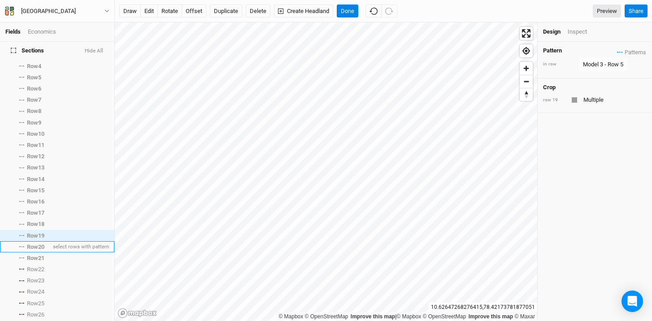
click at [35, 244] on span "Row 20" at bounding box center [35, 247] width 17 height 7
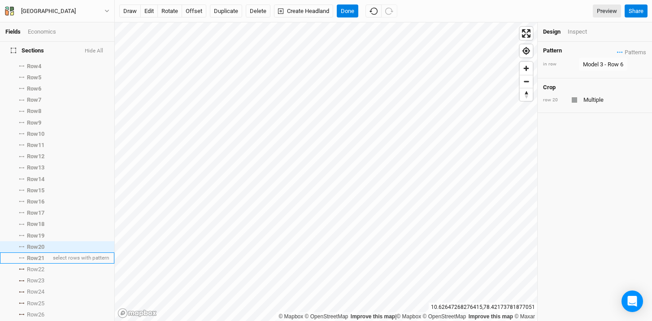
click at [37, 255] on span "Row 21" at bounding box center [35, 258] width 17 height 7
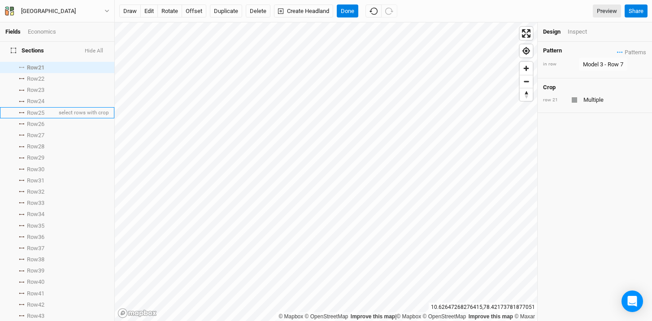
scroll to position [261, 0]
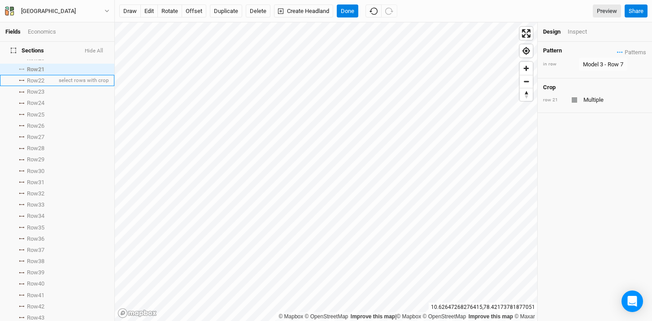
click at [41, 77] on span "Row 22" at bounding box center [35, 80] width 17 height 7
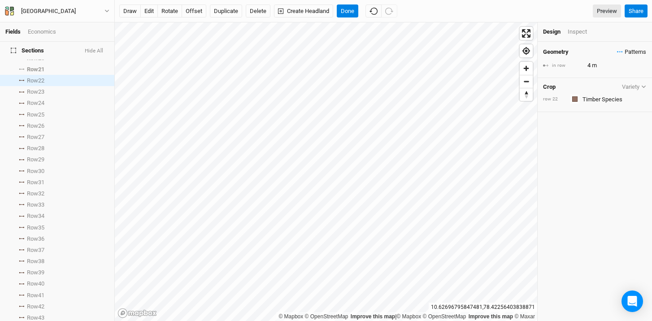
click at [617, 49] on span "Patterns" at bounding box center [631, 52] width 29 height 9
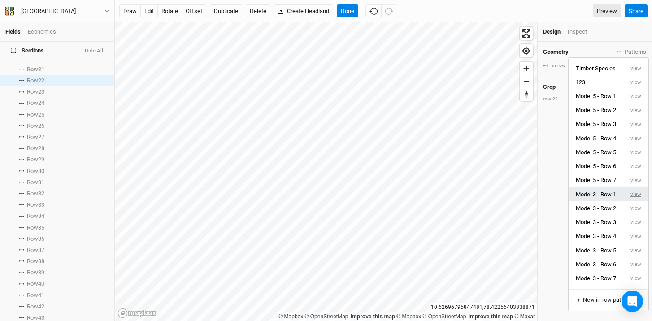
click at [625, 196] on button "view" at bounding box center [636, 194] width 25 height 14
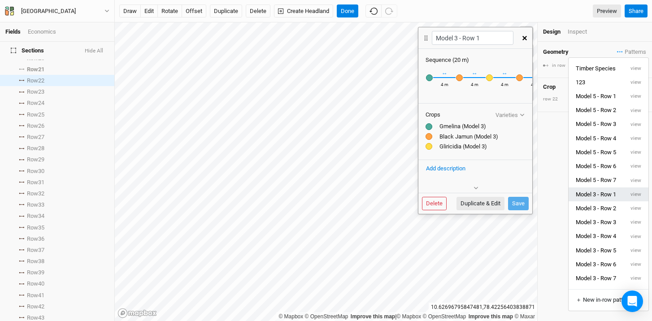
click at [603, 197] on button "Model 3 - Row 1" at bounding box center [596, 194] width 55 height 14
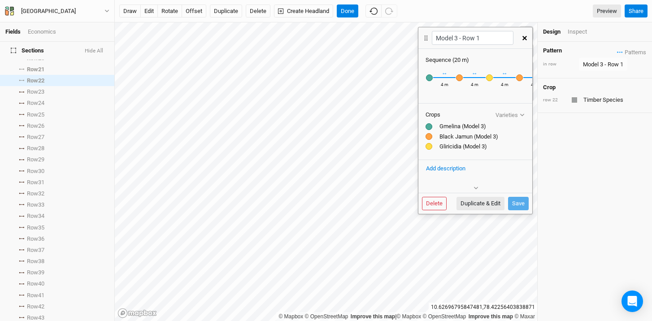
click at [592, 185] on div "Pattern Patterns Timber Species view 123 view Model 5 - Row 1 view Model 5 - Ro…" at bounding box center [595, 181] width 114 height 279
click at [525, 36] on icon "button" at bounding box center [524, 38] width 4 height 4
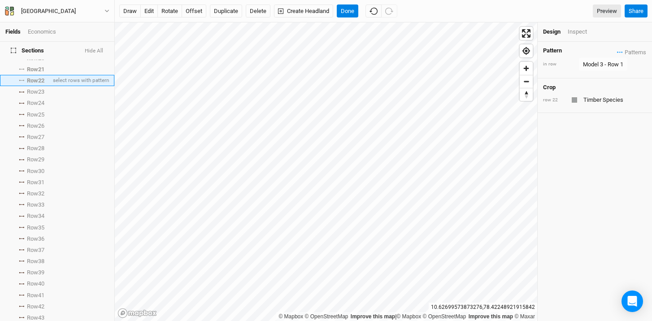
click at [34, 77] on span "Row 22" at bounding box center [35, 80] width 17 height 7
click at [36, 88] on span "Row 23" at bounding box center [35, 91] width 17 height 7
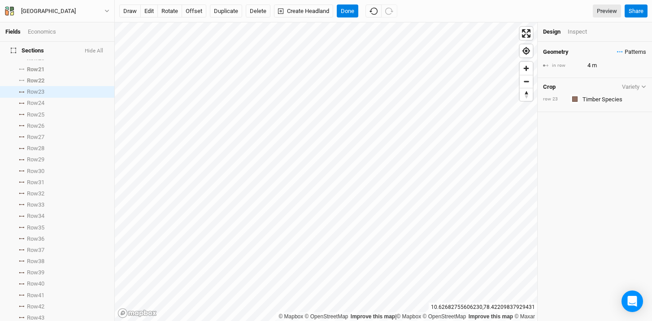
click at [617, 51] on icon "button" at bounding box center [620, 51] width 6 height 1
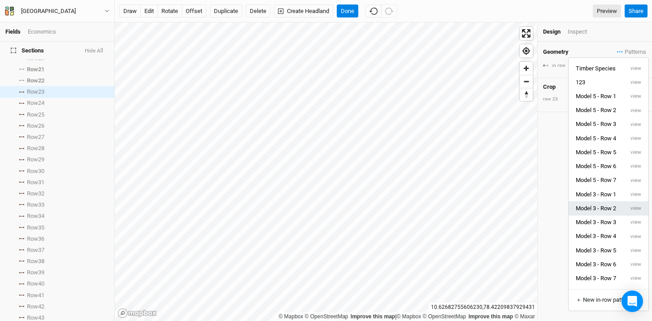
click at [605, 204] on button "Model 3 - Row 2" at bounding box center [596, 208] width 55 height 14
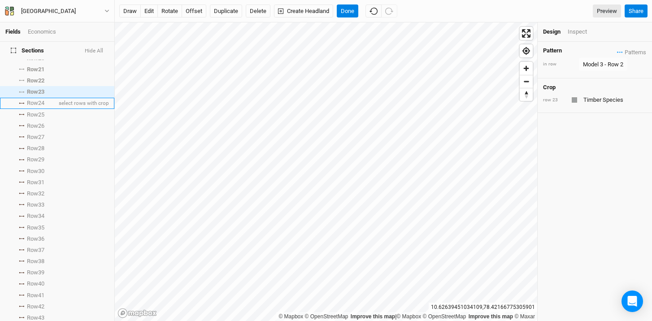
click at [33, 100] on span "Row 24" at bounding box center [35, 103] width 17 height 7
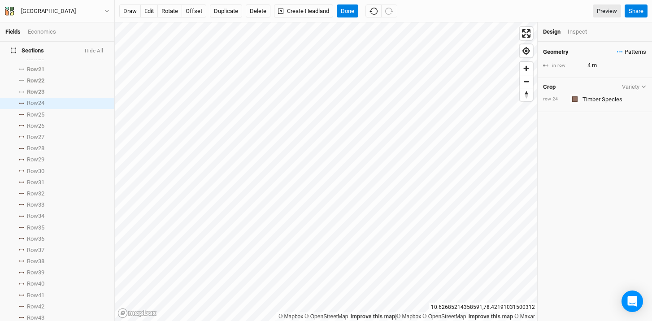
click at [621, 52] on icon "button" at bounding box center [621, 52] width 1 height 1
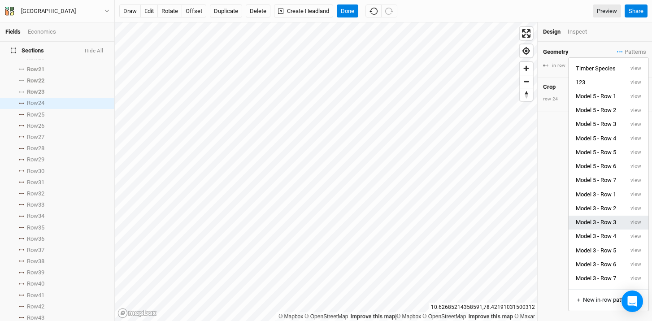
click at [604, 223] on button "Model 3 - Row 3" at bounding box center [596, 223] width 55 height 14
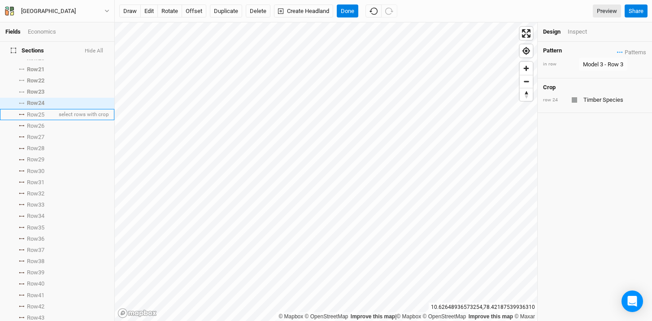
click at [33, 111] on span "Row 25" at bounding box center [35, 114] width 17 height 7
click at [617, 53] on span "Patterns" at bounding box center [631, 52] width 29 height 9
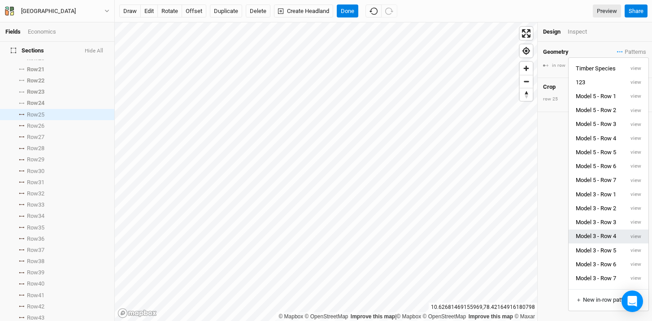
click at [612, 241] on button "Model 3 - Row 4" at bounding box center [596, 237] width 55 height 14
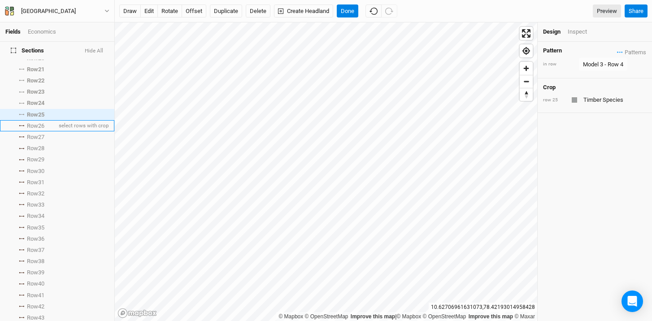
click at [34, 122] on span "Row 26" at bounding box center [35, 125] width 17 height 7
click at [619, 50] on span "Patterns" at bounding box center [631, 52] width 29 height 9
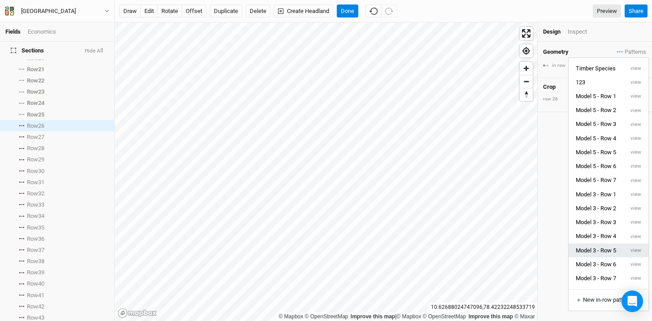
click at [610, 249] on button "Model 3 - Row 5" at bounding box center [596, 251] width 55 height 14
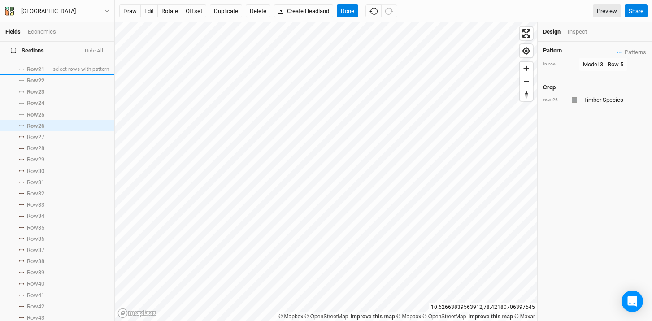
click at [35, 66] on span "Row 21" at bounding box center [35, 69] width 17 height 7
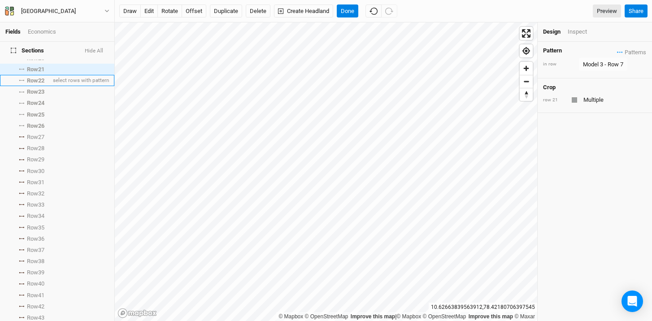
click at [37, 77] on span "Row 22" at bounding box center [35, 80] width 17 height 7
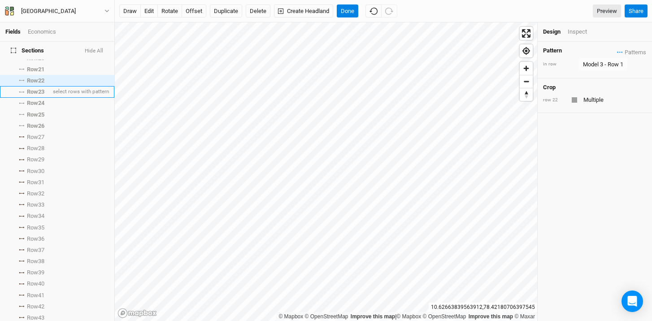
click at [39, 88] on span "Row 23" at bounding box center [35, 91] width 17 height 7
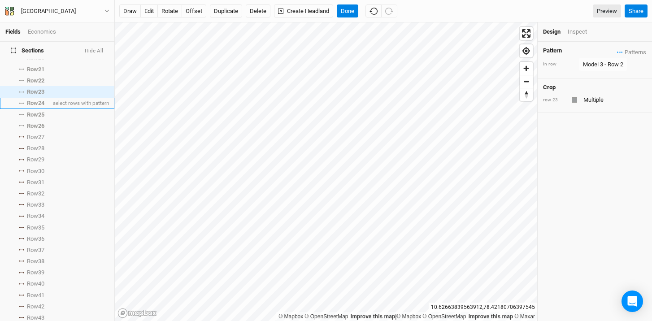
click at [39, 98] on li "Row 24 select rows with pattern" at bounding box center [57, 103] width 114 height 11
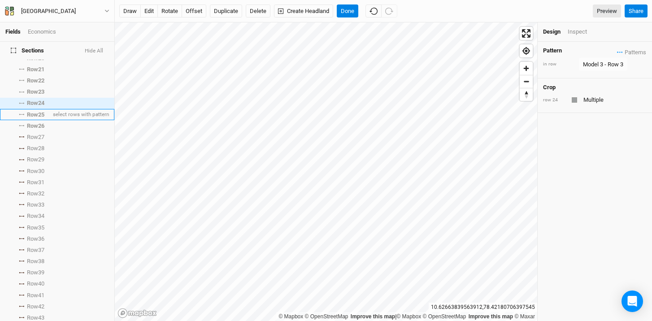
click at [37, 111] on span "Row 25" at bounding box center [35, 114] width 17 height 7
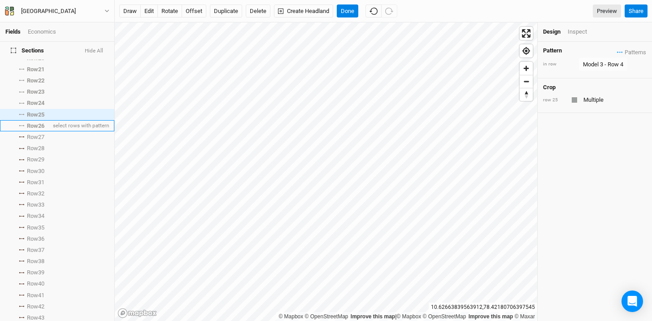
click at [38, 122] on span "Row 26" at bounding box center [35, 125] width 17 height 7
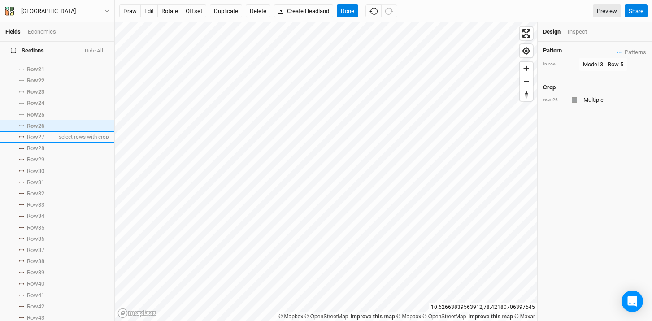
click at [35, 134] on span "Row 27" at bounding box center [35, 137] width 17 height 7
click at [617, 52] on span "Patterns" at bounding box center [631, 52] width 29 height 9
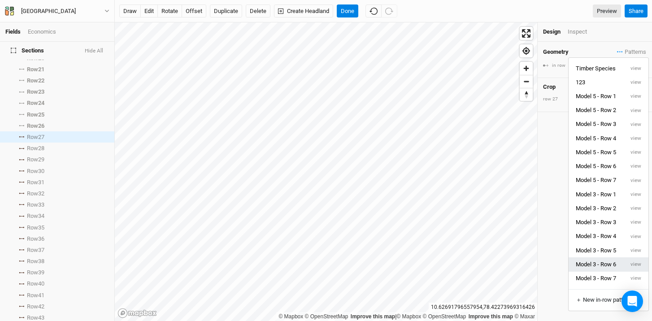
click at [601, 263] on button "Model 3 - Row 6" at bounding box center [596, 264] width 55 height 14
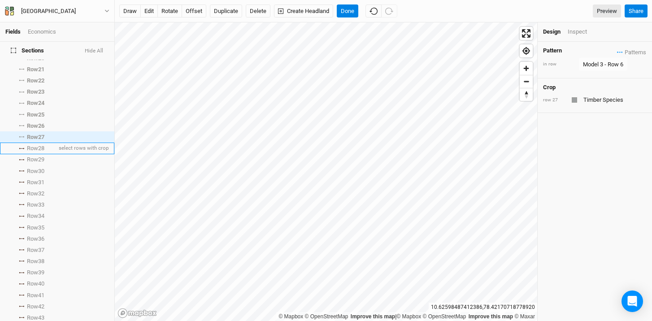
click at [37, 145] on span "Row 28" at bounding box center [35, 148] width 17 height 7
click at [617, 53] on span "Patterns" at bounding box center [631, 52] width 29 height 9
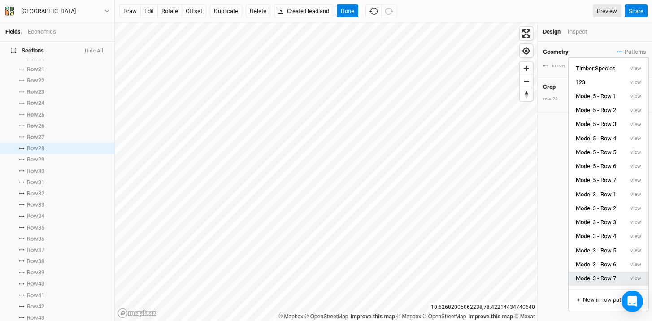
click at [605, 273] on button "Model 3 - Row 7" at bounding box center [596, 279] width 55 height 14
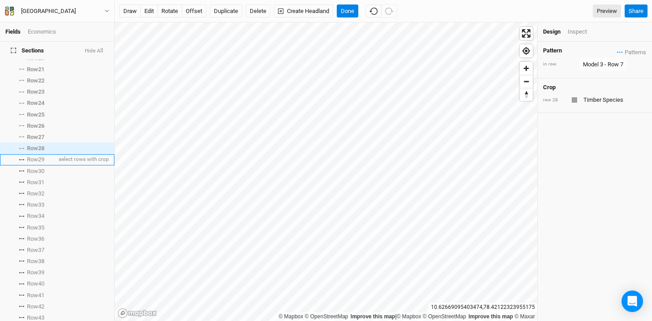
click at [29, 156] on span "Row 29" at bounding box center [35, 159] width 17 height 7
click at [617, 53] on span "Patterns" at bounding box center [631, 52] width 29 height 9
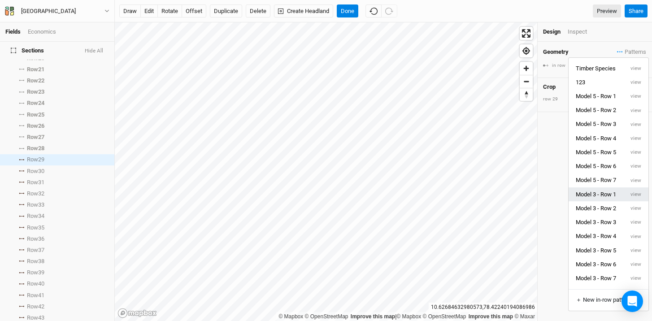
click at [605, 199] on button "Model 3 - Row 1" at bounding box center [596, 194] width 55 height 14
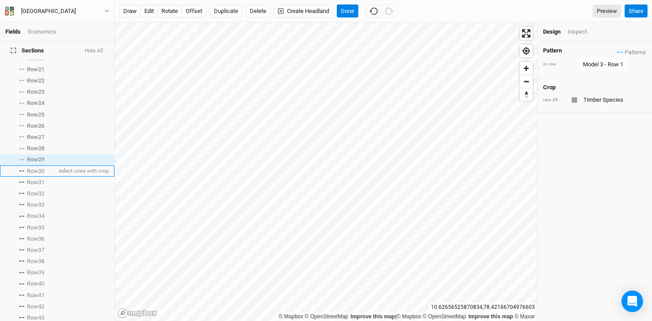
click at [43, 165] on li "Row 30 select rows with crop" at bounding box center [57, 170] width 114 height 11
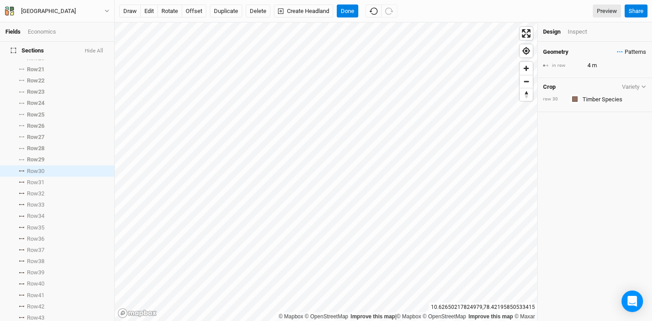
click at [617, 51] on span "Patterns" at bounding box center [631, 52] width 29 height 9
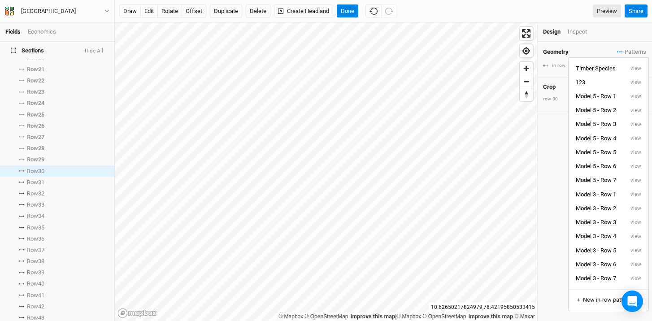
click at [605, 205] on button "Model 3 - Row 2" at bounding box center [596, 208] width 55 height 14
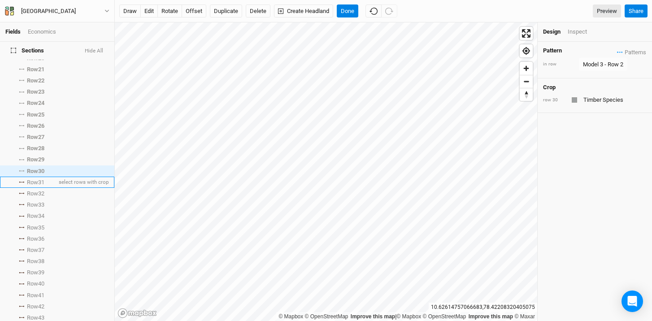
click at [25, 178] on li "Row 31 select rows with crop" at bounding box center [57, 182] width 114 height 11
click at [617, 49] on span "Patterns" at bounding box center [631, 52] width 29 height 9
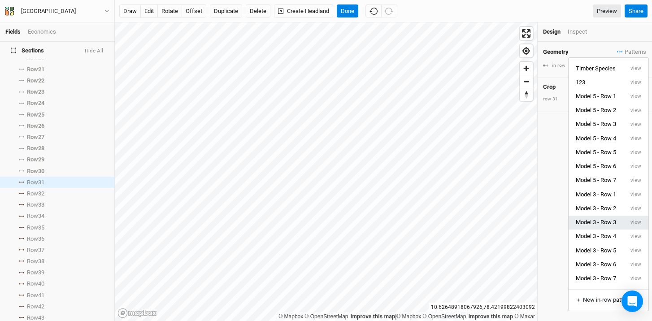
click at [606, 228] on button "Model 3 - Row 3" at bounding box center [596, 223] width 55 height 14
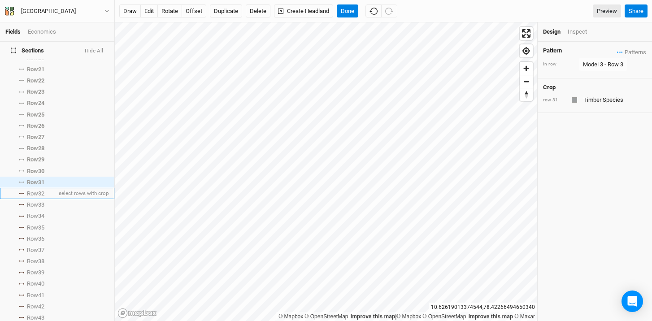
click at [39, 190] on span "Row 32" at bounding box center [35, 193] width 17 height 7
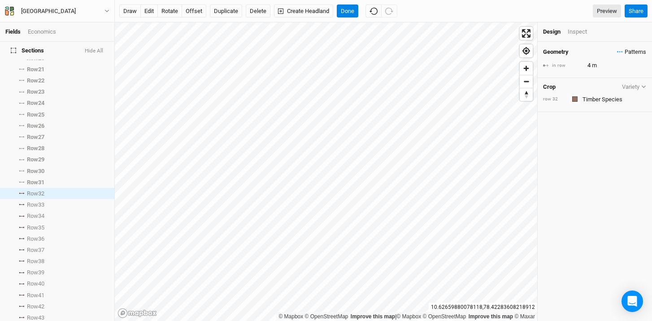
click at [621, 52] on icon "button" at bounding box center [621, 52] width 1 height 1
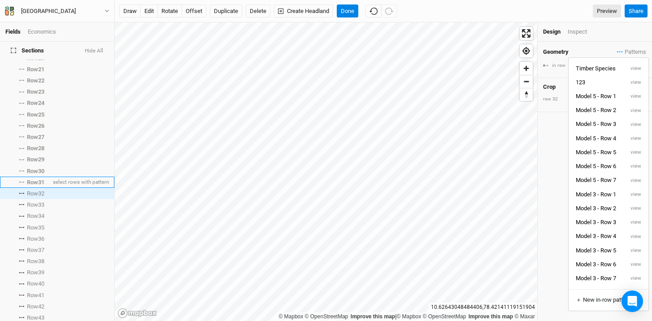
click at [39, 179] on span "Row 31" at bounding box center [35, 182] width 17 height 7
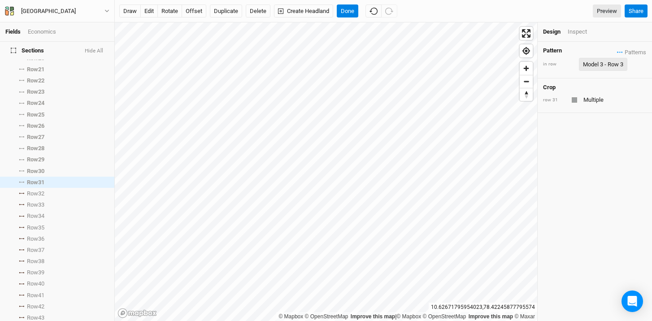
click at [613, 65] on div "Model 3 - Row 3" at bounding box center [603, 64] width 40 height 9
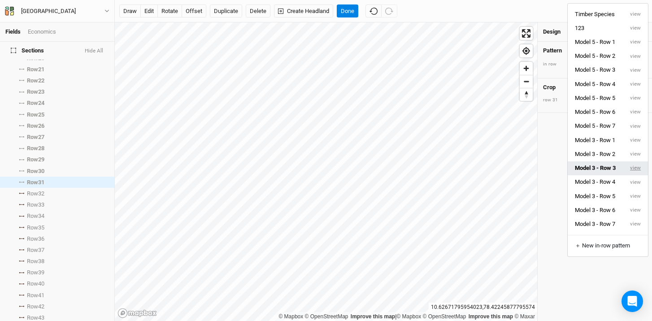
click at [632, 166] on button "view" at bounding box center [635, 168] width 25 height 14
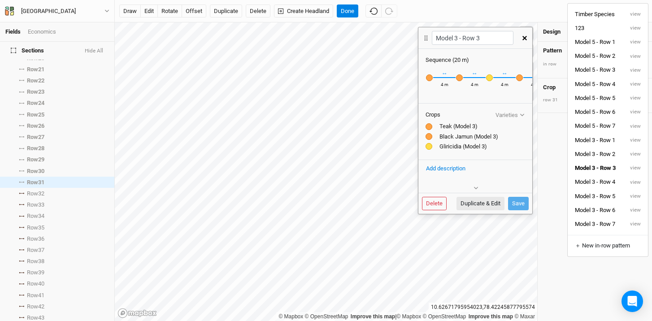
click at [460, 78] on div "Black Jamun (Model 3) Recently Used Black Jamun (Model 3)" at bounding box center [460, 78] width 8 height 8
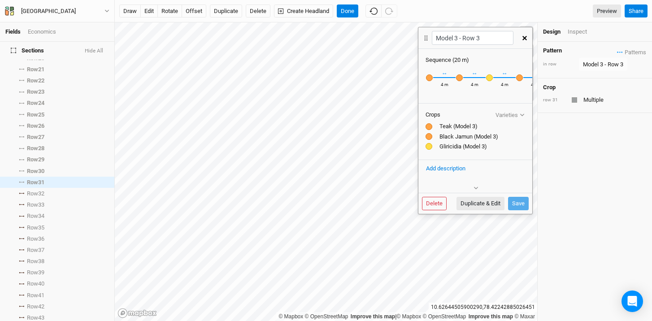
click at [428, 140] on div at bounding box center [429, 136] width 7 height 7
click at [526, 41] on button "button" at bounding box center [525, 38] width 16 height 16
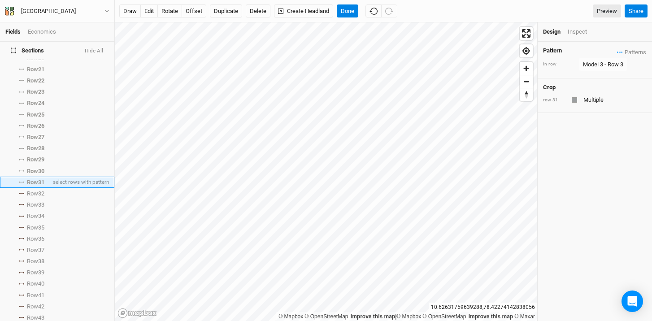
click at [39, 179] on span "Row 31" at bounding box center [35, 182] width 17 height 7
click at [40, 190] on span "Row 32" at bounding box center [35, 193] width 17 height 7
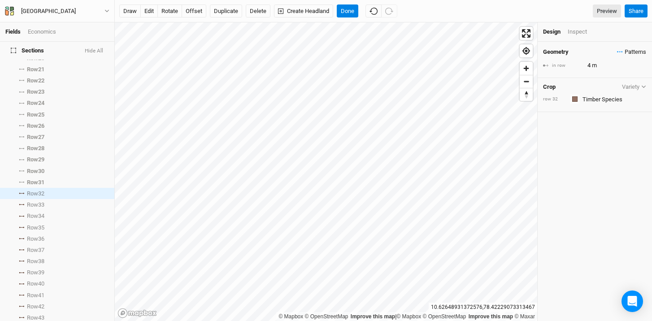
click at [617, 47] on button "Patterns" at bounding box center [632, 52] width 30 height 10
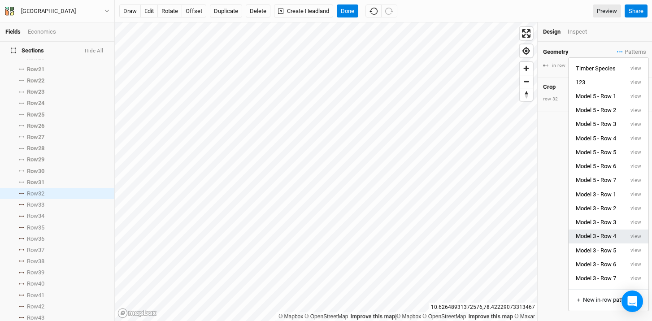
click at [608, 235] on button "Model 3 - Row 4" at bounding box center [596, 237] width 55 height 14
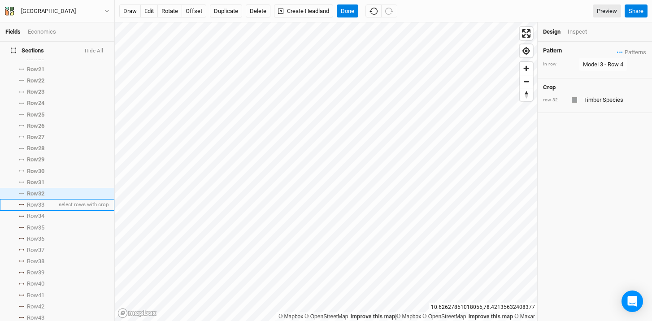
click at [39, 201] on span "Row 33" at bounding box center [35, 204] width 17 height 7
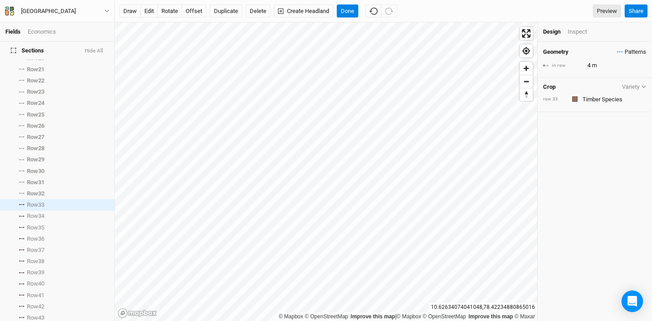
click at [617, 49] on span "Patterns" at bounding box center [631, 52] width 29 height 9
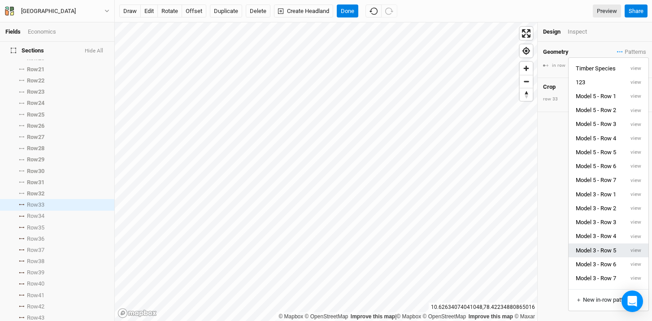
click at [609, 248] on button "Model 3 - Row 5" at bounding box center [596, 251] width 55 height 14
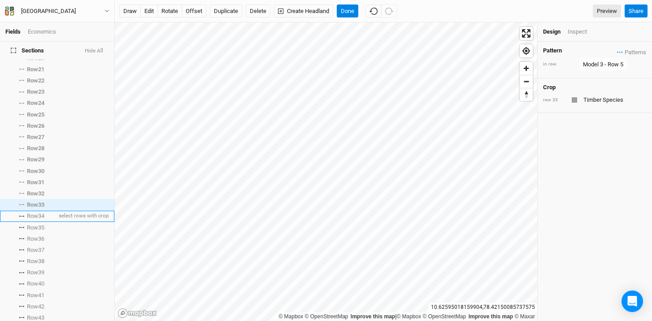
click at [31, 213] on span "Row 34" at bounding box center [35, 216] width 17 height 7
click at [617, 54] on span "Patterns" at bounding box center [631, 52] width 29 height 9
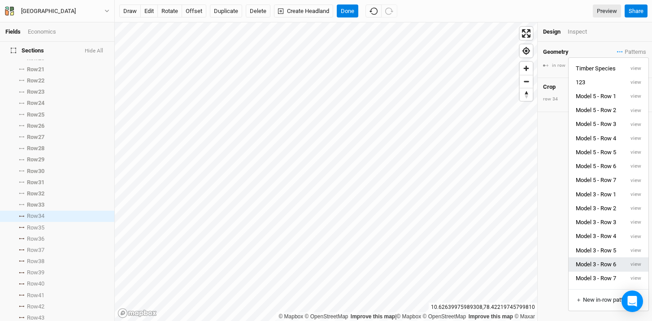
click at [605, 259] on button "Model 3 - Row 6" at bounding box center [596, 264] width 55 height 14
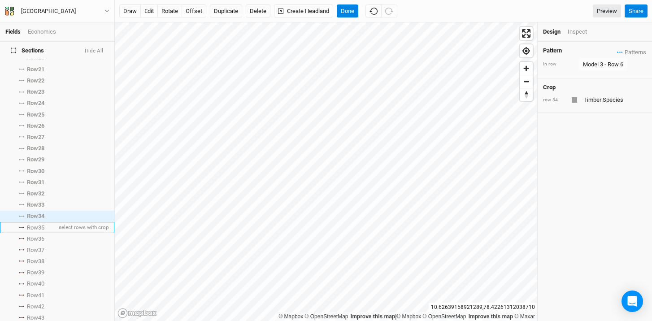
click at [25, 222] on li "Row 35 select rows with crop" at bounding box center [57, 227] width 114 height 11
click at [617, 50] on span "Patterns" at bounding box center [631, 52] width 29 height 9
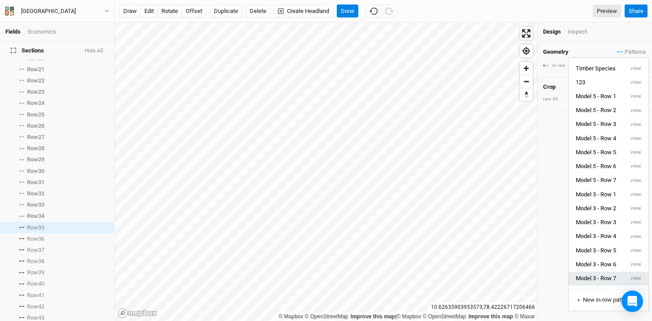
click at [610, 283] on button "Model 3 - Row 7" at bounding box center [596, 279] width 55 height 14
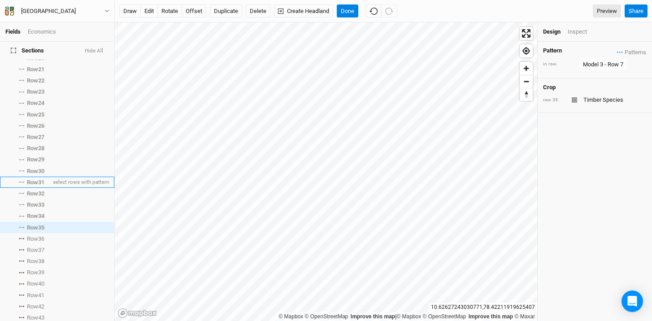
click at [29, 179] on span "Row 31" at bounding box center [35, 182] width 17 height 7
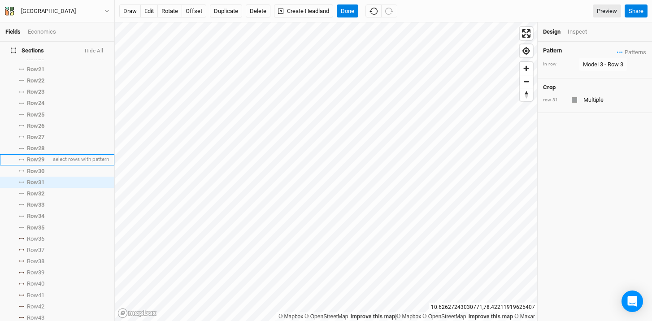
click at [37, 159] on li "Row 29 select rows with pattern" at bounding box center [57, 159] width 114 height 11
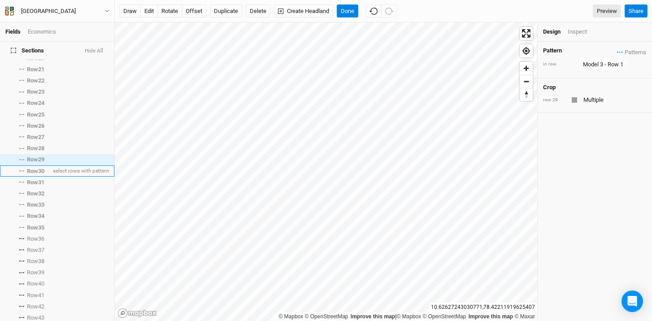
click at [36, 168] on span "Row 30" at bounding box center [35, 171] width 17 height 7
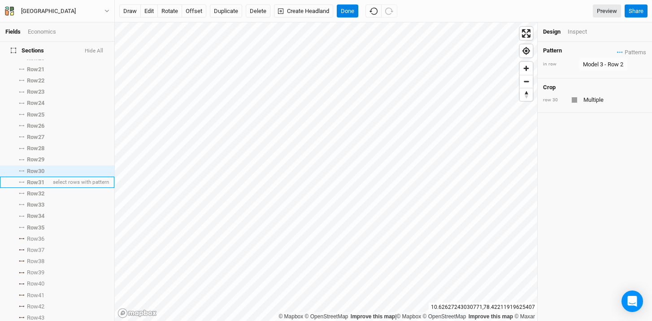
click at [37, 179] on span "Row 31" at bounding box center [35, 182] width 17 height 7
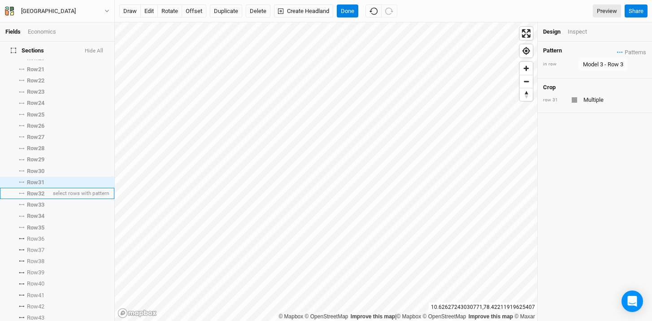
click at [36, 190] on span "Row 32" at bounding box center [35, 193] width 17 height 7
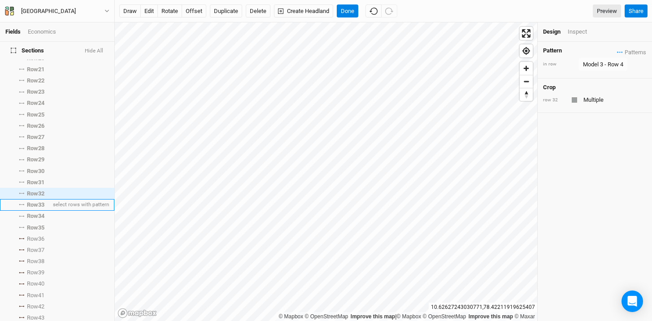
click at [37, 201] on span "Row 33" at bounding box center [35, 204] width 17 height 7
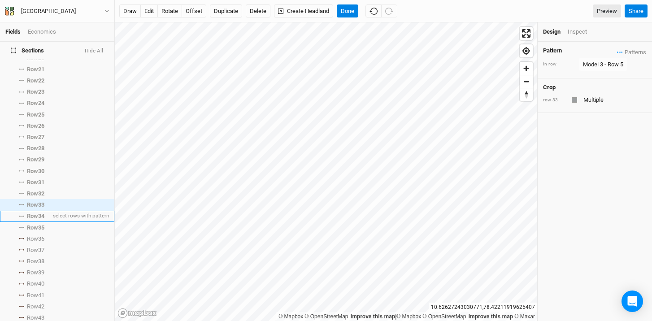
click at [34, 211] on li "Row 34 select rows with pattern" at bounding box center [57, 216] width 114 height 11
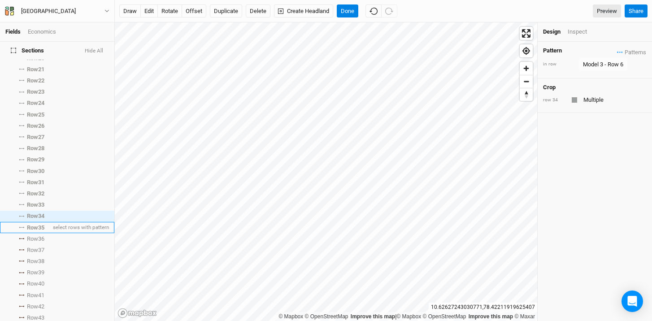
click at [36, 226] on li "Row 35 select rows with pattern" at bounding box center [57, 227] width 114 height 11
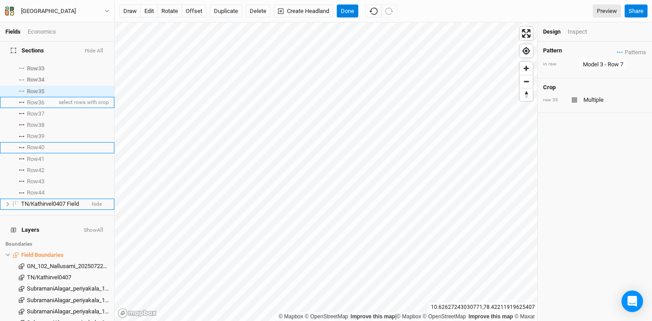
scroll to position [392, 0]
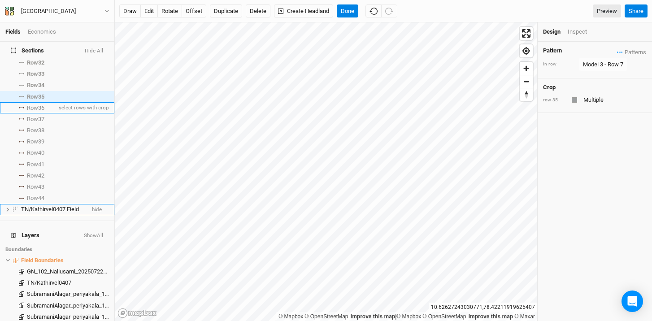
click at [33, 104] on span "Row 36" at bounding box center [35, 107] width 17 height 7
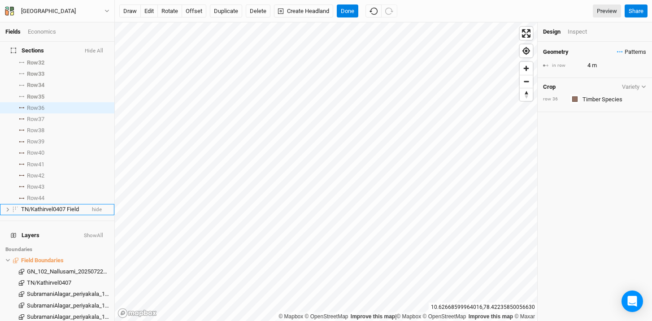
click at [617, 49] on span "Patterns" at bounding box center [631, 52] width 29 height 9
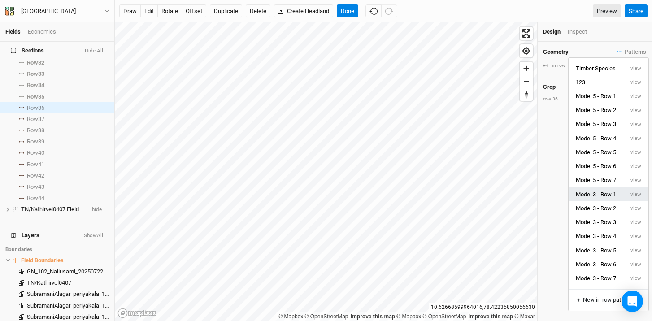
click at [613, 196] on button "Model 3 - Row 1" at bounding box center [596, 194] width 55 height 14
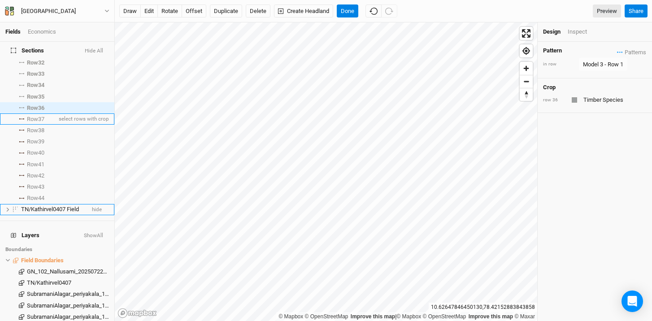
click at [39, 116] on span "Row 37" at bounding box center [35, 119] width 17 height 7
click at [617, 50] on span "Patterns" at bounding box center [631, 52] width 29 height 9
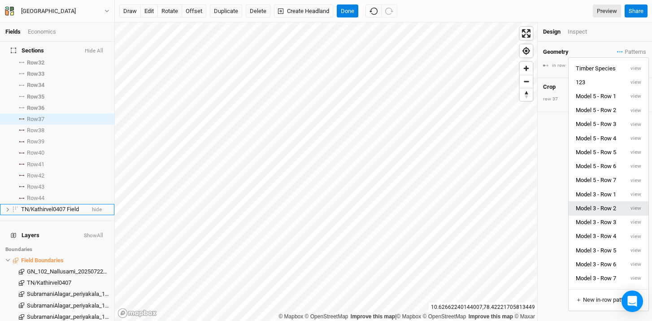
click at [614, 210] on button "Model 3 - Row 2" at bounding box center [596, 208] width 55 height 14
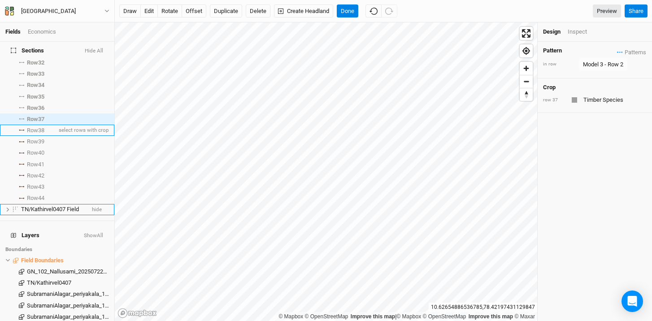
click at [34, 127] on span "Row 38" at bounding box center [35, 130] width 17 height 7
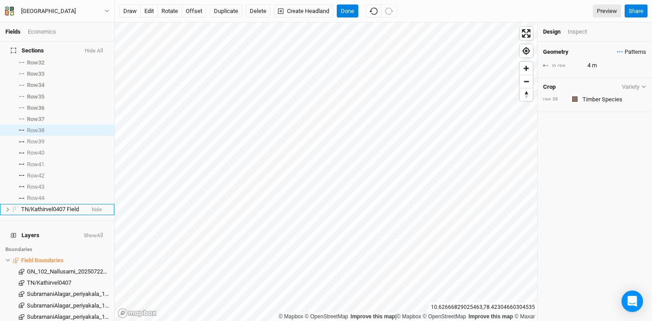
click at [619, 50] on span "Patterns" at bounding box center [631, 52] width 29 height 9
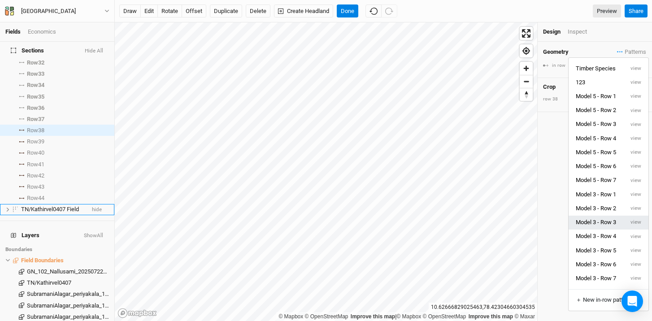
click at [609, 216] on button "Model 3 - Row 3" at bounding box center [596, 223] width 55 height 14
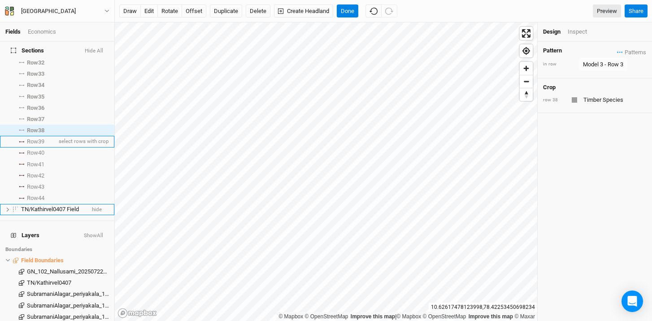
click at [33, 140] on li "Row 39 select rows with crop" at bounding box center [57, 141] width 114 height 11
click at [617, 50] on span "Patterns" at bounding box center [631, 52] width 29 height 9
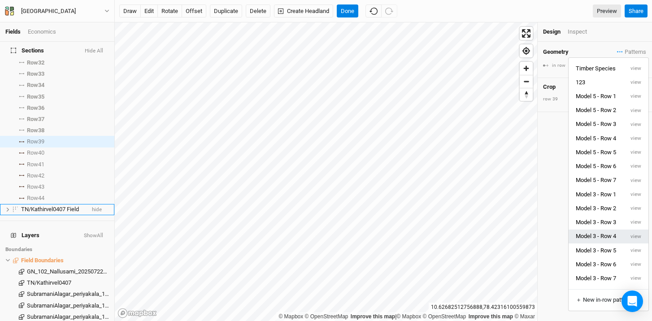
click at [609, 237] on button "Model 3 - Row 4" at bounding box center [596, 237] width 55 height 14
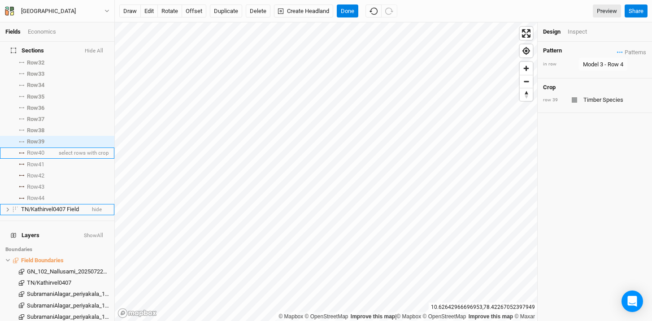
click at [30, 150] on span "Row 40" at bounding box center [35, 152] width 17 height 7
click at [617, 52] on icon "button" at bounding box center [620, 51] width 6 height 1
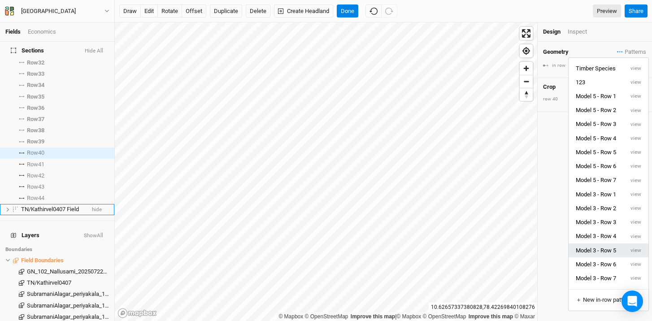
click at [615, 253] on button "Model 3 - Row 5" at bounding box center [596, 251] width 55 height 14
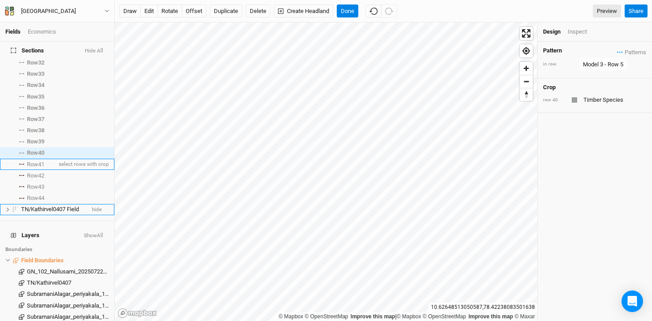
click at [36, 161] on span "Row 41" at bounding box center [35, 164] width 17 height 7
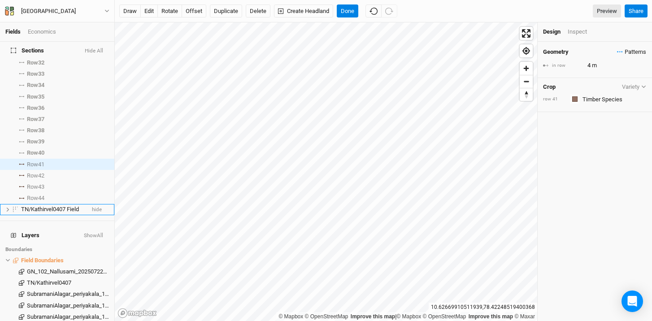
click at [617, 53] on span "Patterns" at bounding box center [631, 52] width 29 height 9
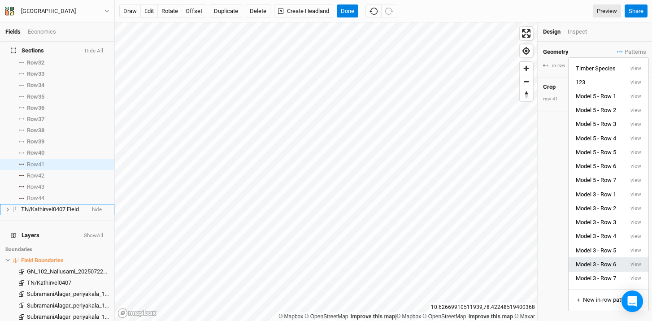
click at [611, 270] on button "Model 3 - Row 6" at bounding box center [596, 264] width 55 height 14
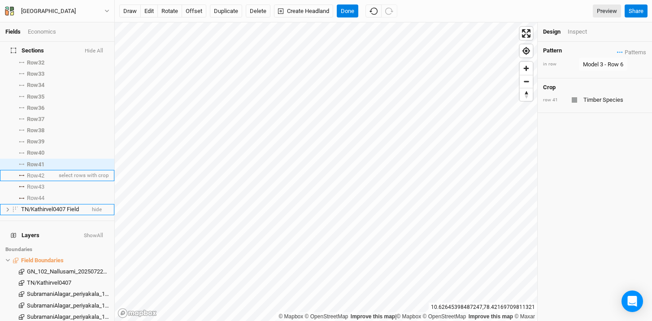
click at [36, 172] on span "Row 42" at bounding box center [35, 175] width 17 height 7
click at [617, 49] on span "Patterns" at bounding box center [631, 52] width 29 height 9
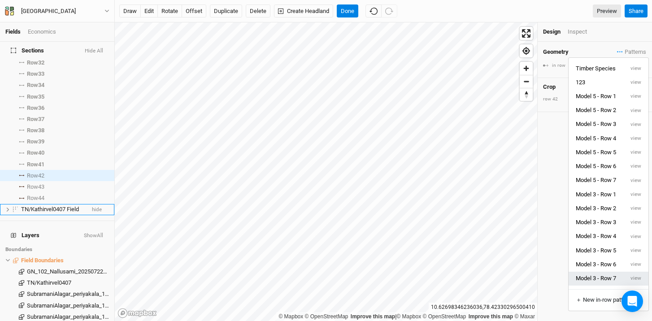
click at [606, 276] on button "Model 3 - Row 7" at bounding box center [596, 279] width 55 height 14
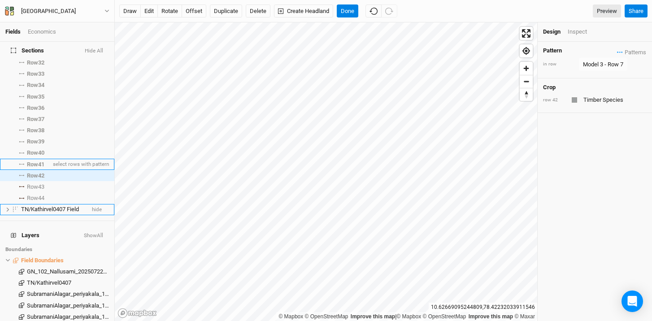
click at [37, 162] on li "Row 41 select rows with pattern" at bounding box center [57, 164] width 114 height 11
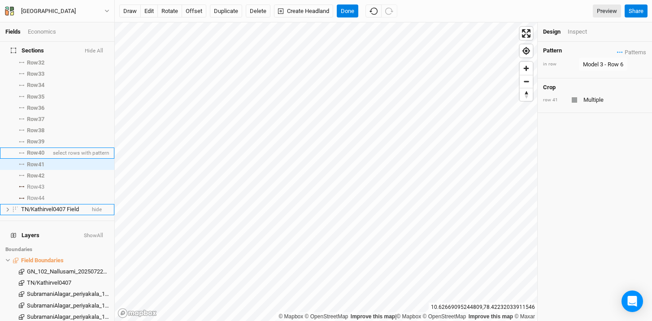
click at [34, 149] on span "Row 40" at bounding box center [35, 152] width 17 height 7
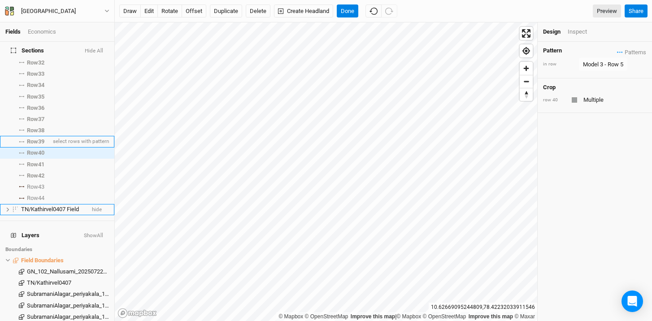
click at [35, 138] on span "Row 39" at bounding box center [35, 141] width 17 height 7
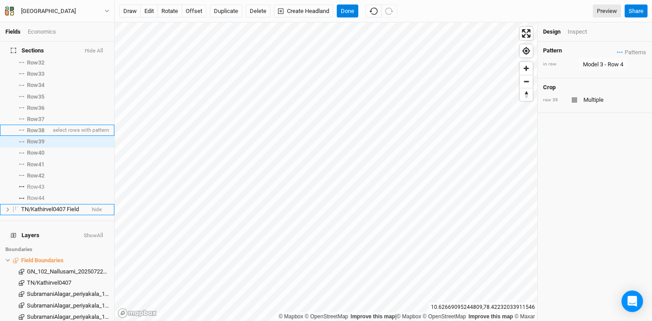
click at [38, 127] on span "Row 38" at bounding box center [35, 130] width 17 height 7
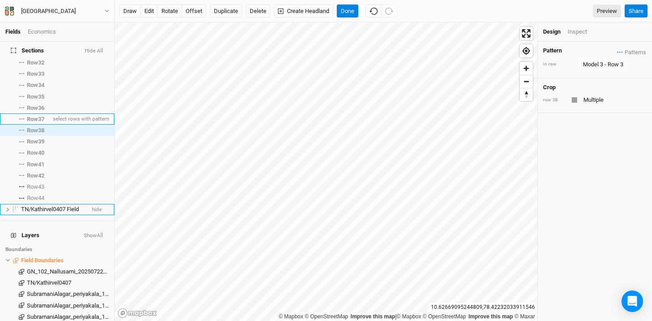
click at [37, 116] on span "Row 37" at bounding box center [35, 119] width 17 height 7
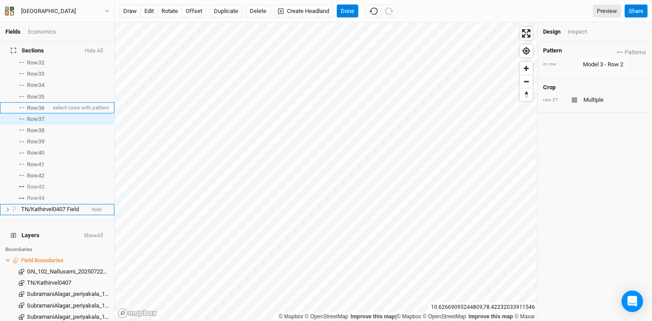
click at [37, 105] on span "Row 36" at bounding box center [35, 107] width 17 height 7
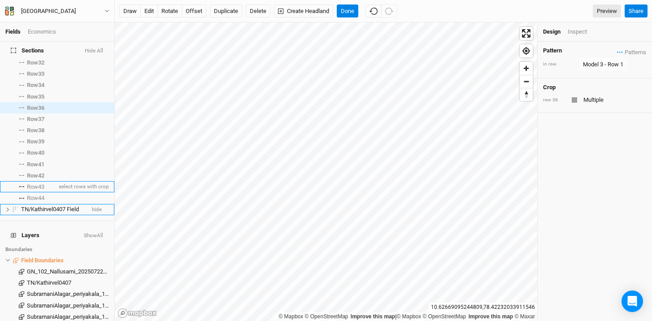
click at [39, 183] on span "Row 43" at bounding box center [35, 186] width 17 height 7
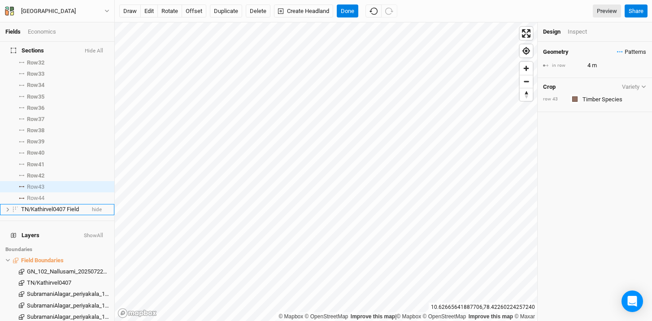
click at [618, 47] on button "Patterns" at bounding box center [632, 52] width 30 height 10
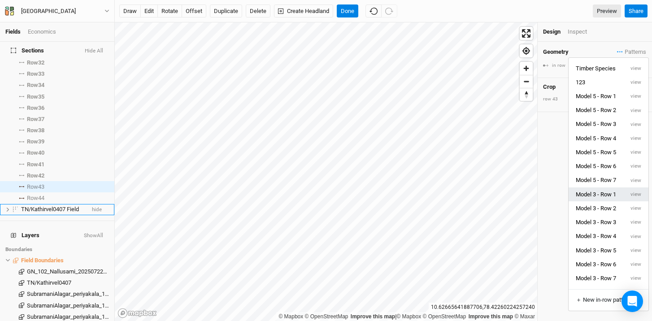
click at [609, 191] on button "Model 3 - Row 1" at bounding box center [596, 194] width 55 height 14
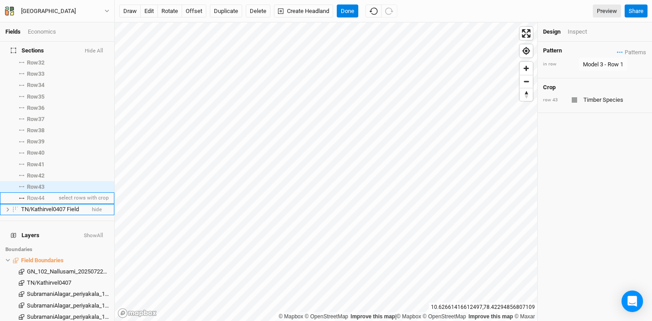
click at [39, 195] on span "Row 44" at bounding box center [35, 198] width 17 height 7
click at [617, 52] on icon "button" at bounding box center [620, 51] width 6 height 1
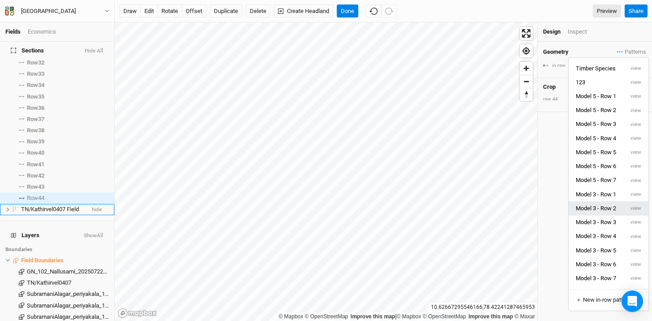
click at [606, 212] on button "Model 3 - Row 2" at bounding box center [596, 208] width 55 height 14
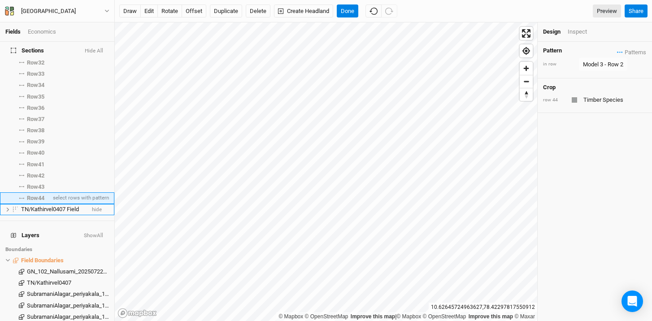
click at [39, 195] on span "Row 44" at bounding box center [35, 198] width 17 height 7
click at [39, 183] on span "Row 43" at bounding box center [35, 186] width 17 height 7
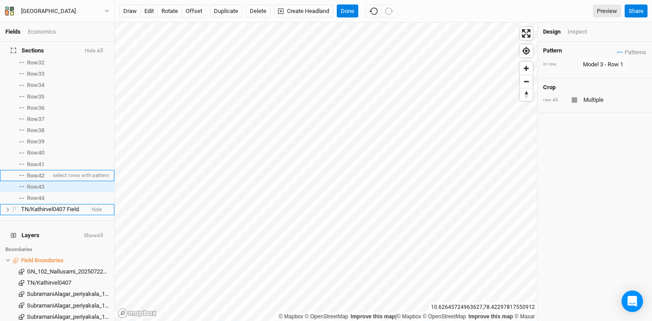
click at [38, 172] on span "Row 42" at bounding box center [35, 175] width 17 height 7
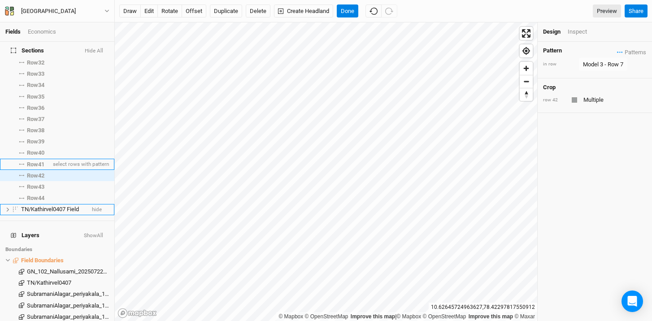
click at [37, 161] on span "Row 41" at bounding box center [35, 164] width 17 height 7
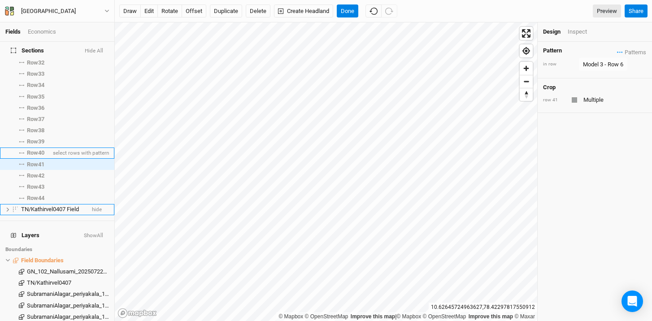
click at [36, 149] on span "Row 40" at bounding box center [35, 152] width 17 height 7
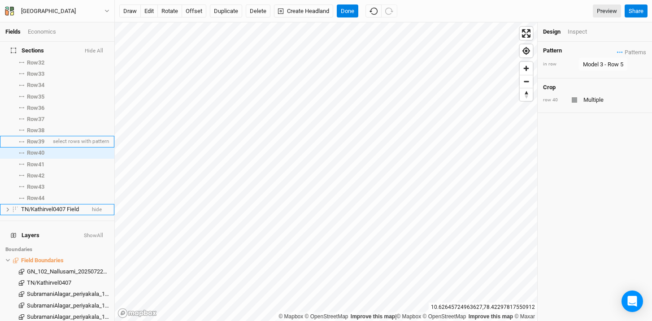
click at [35, 138] on span "Row 39" at bounding box center [35, 141] width 17 height 7
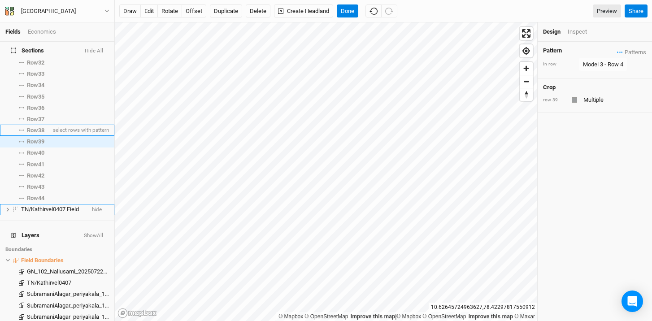
click at [36, 129] on li "Row 38 select rows with pattern" at bounding box center [57, 130] width 114 height 11
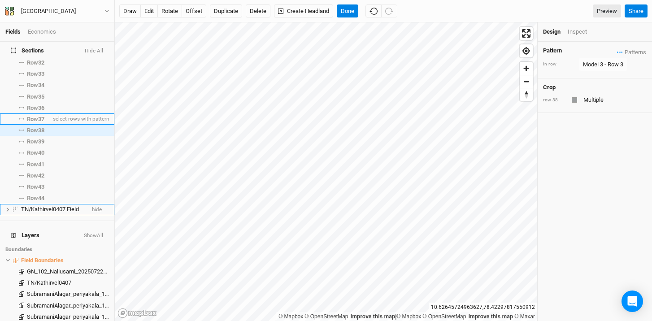
click at [35, 116] on span "Row 37" at bounding box center [35, 119] width 17 height 7
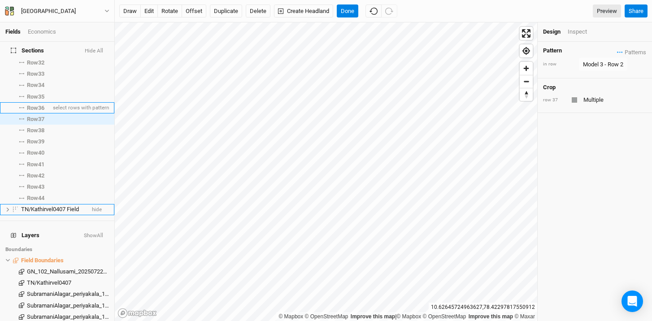
click at [36, 104] on span "Row 36" at bounding box center [35, 107] width 17 height 7
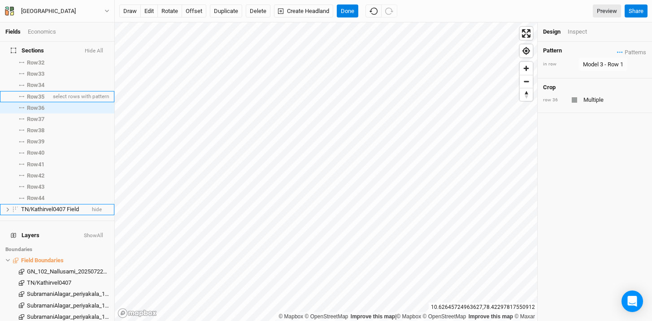
click at [38, 94] on span "Row 35" at bounding box center [35, 96] width 17 height 7
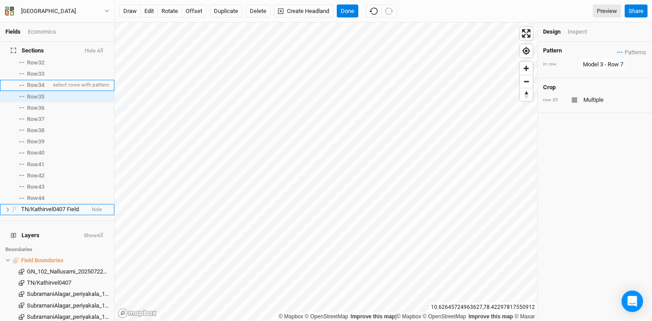
click at [43, 82] on span "Row 34" at bounding box center [35, 85] width 17 height 7
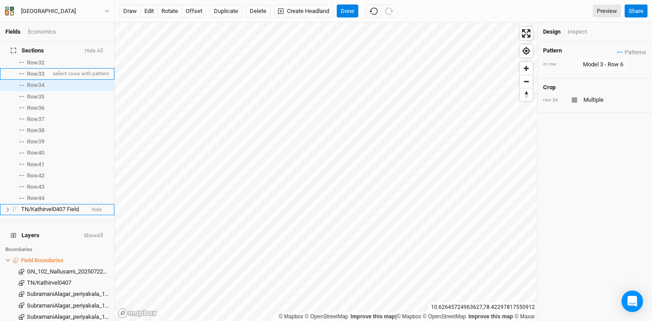
click at [39, 70] on span "Row 33" at bounding box center [35, 73] width 17 height 7
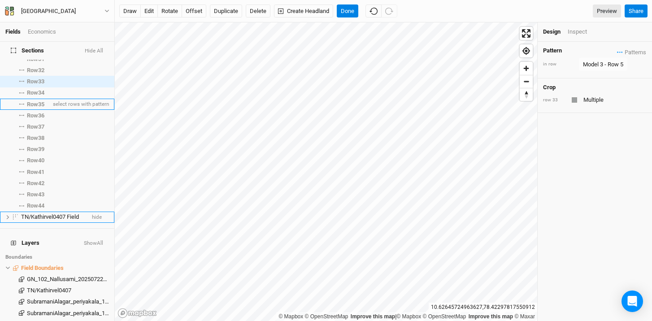
scroll to position [375, 0]
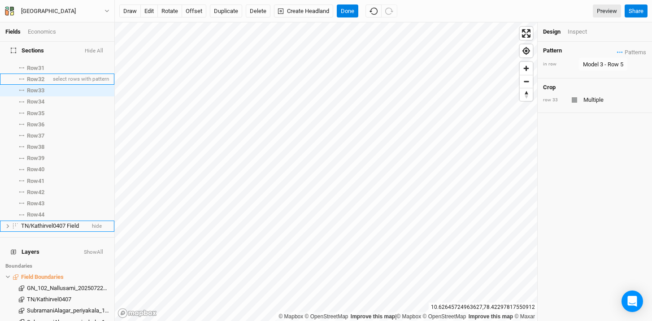
click at [39, 76] on span "Row 32" at bounding box center [35, 79] width 17 height 7
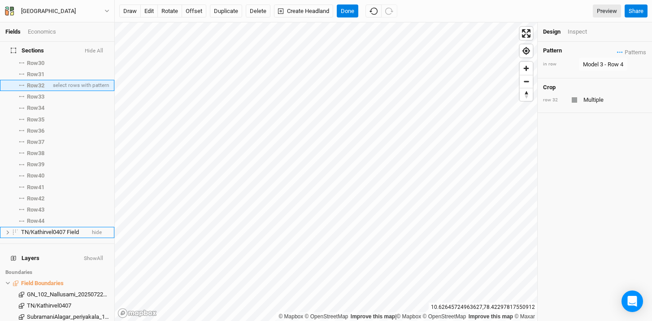
scroll to position [361, 0]
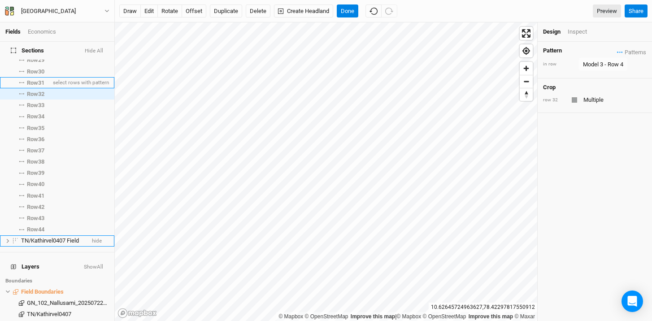
click at [39, 80] on li "Row 31 select rows with pattern" at bounding box center [57, 82] width 114 height 11
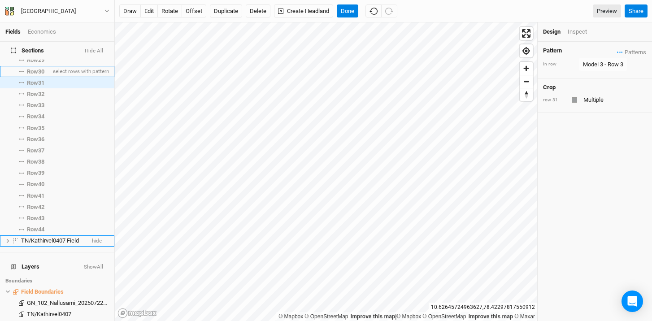
click at [41, 68] on span "Row 30" at bounding box center [35, 71] width 17 height 7
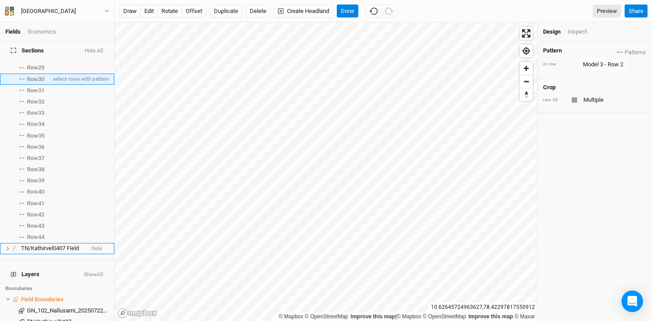
scroll to position [344, 0]
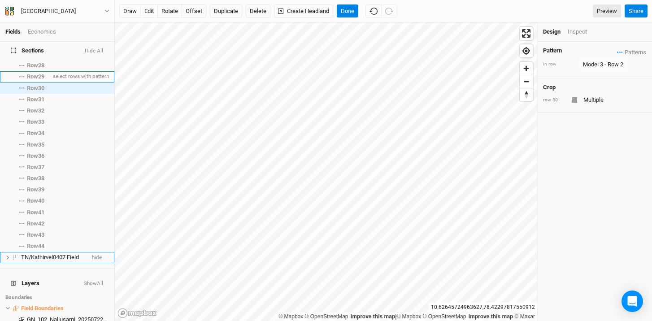
click at [39, 73] on span "Row 29" at bounding box center [35, 76] width 17 height 7
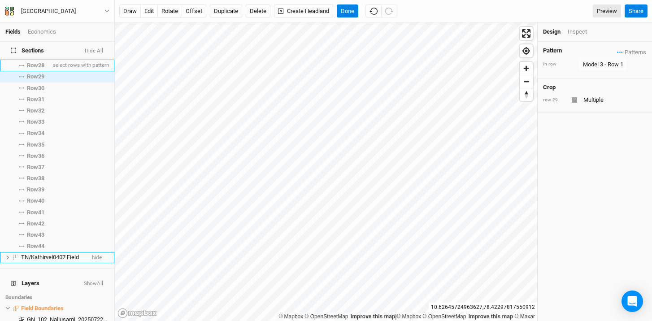
click at [38, 63] on span "Row 28" at bounding box center [35, 65] width 17 height 7
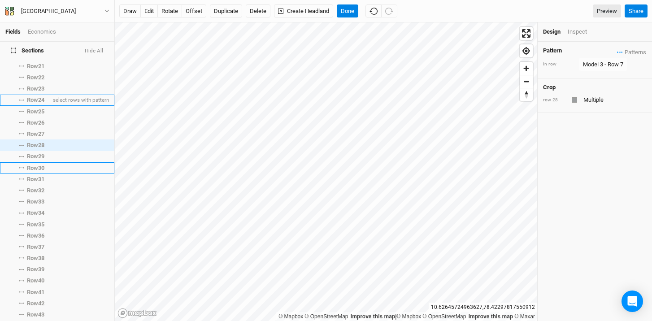
scroll to position [221, 0]
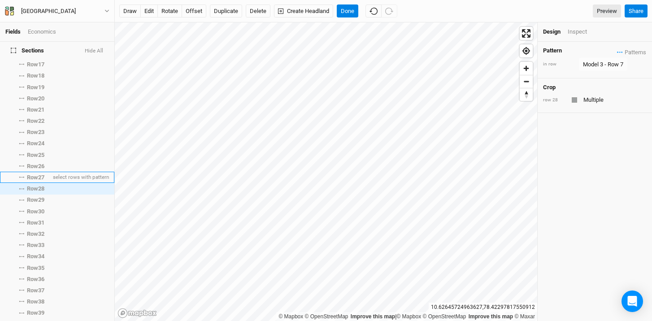
click at [40, 174] on span "Row 27" at bounding box center [35, 177] width 17 height 7
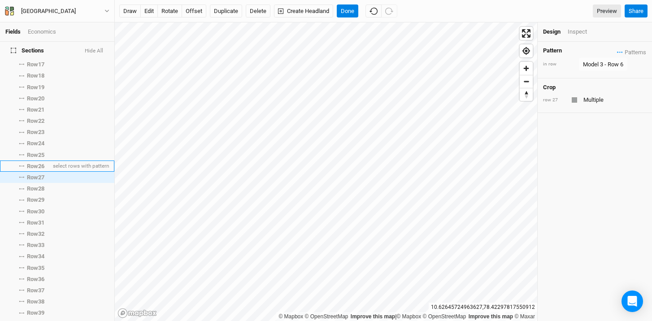
click at [38, 163] on span "Row 26" at bounding box center [35, 166] width 17 height 7
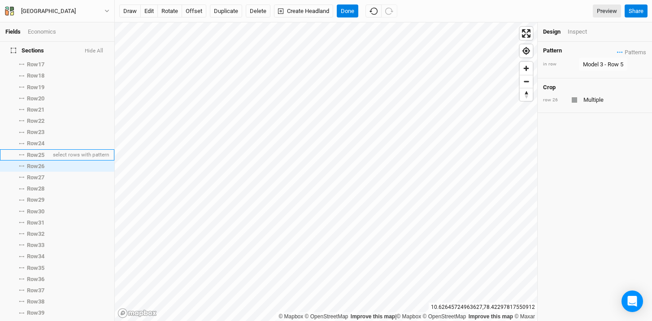
click at [35, 154] on li "Row 25 select rows with pattern" at bounding box center [57, 154] width 114 height 11
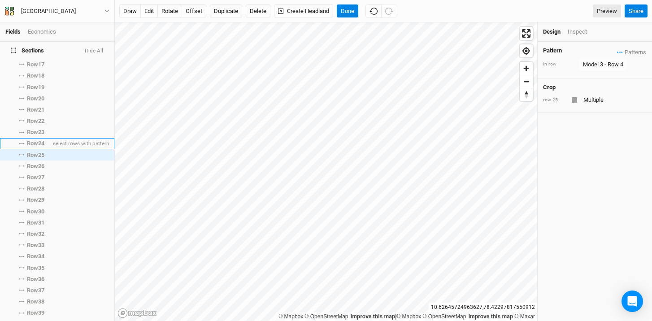
click at [35, 140] on span "Row 24" at bounding box center [35, 143] width 17 height 7
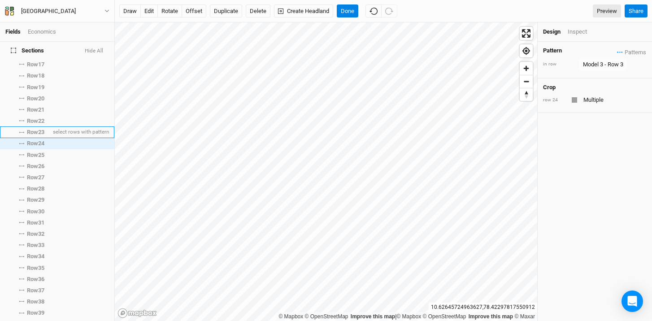
click at [35, 129] on span "Row 23" at bounding box center [35, 132] width 17 height 7
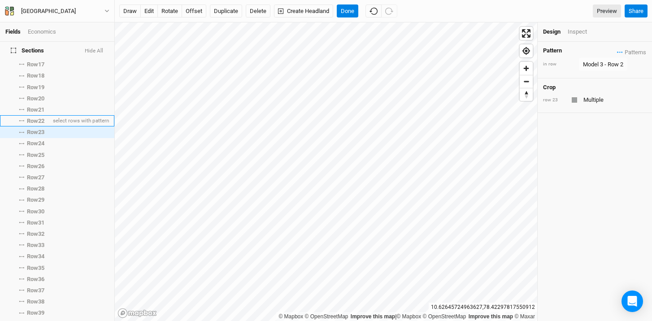
click at [34, 117] on span "Row 22" at bounding box center [35, 120] width 17 height 7
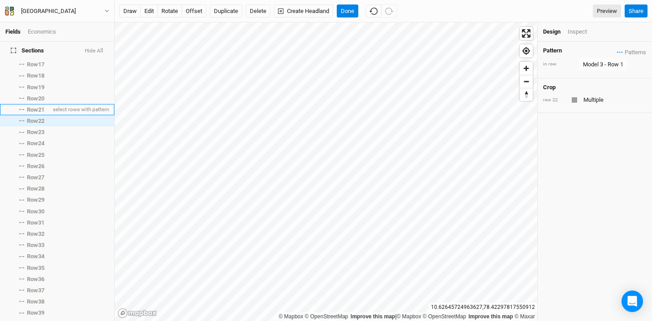
click at [33, 109] on li "Row 21 select rows with pattern" at bounding box center [57, 109] width 114 height 11
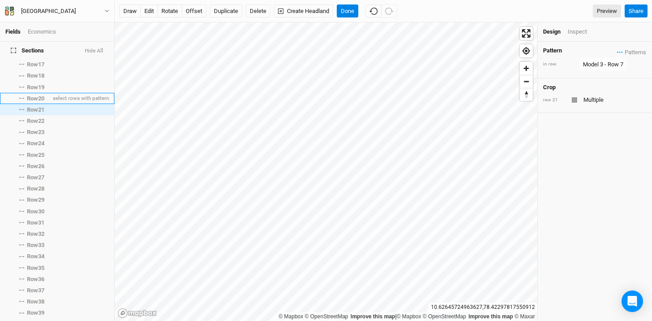
click at [34, 95] on span "Row 20" at bounding box center [35, 98] width 17 height 7
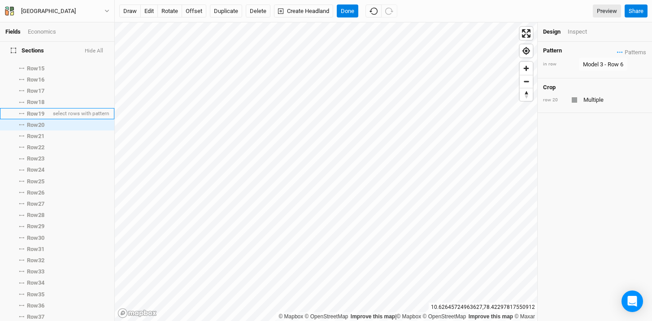
scroll to position [135, 0]
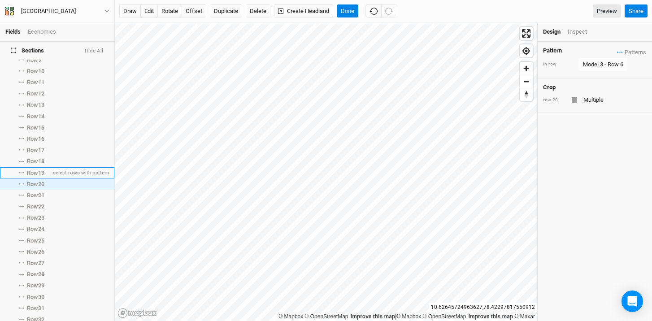
click at [35, 170] on span "Row 19" at bounding box center [35, 173] width 17 height 7
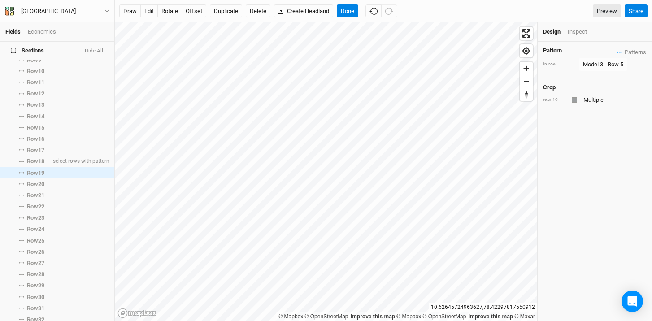
click at [35, 159] on li "Row 18 select rows with pattern" at bounding box center [57, 161] width 114 height 11
click at [35, 158] on span "Row 18" at bounding box center [35, 161] width 17 height 7
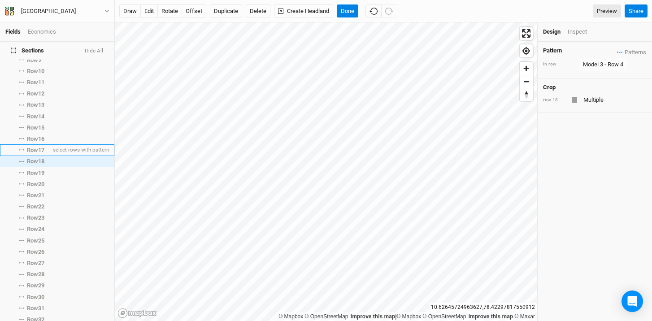
click at [34, 147] on span "Row 17" at bounding box center [35, 150] width 17 height 7
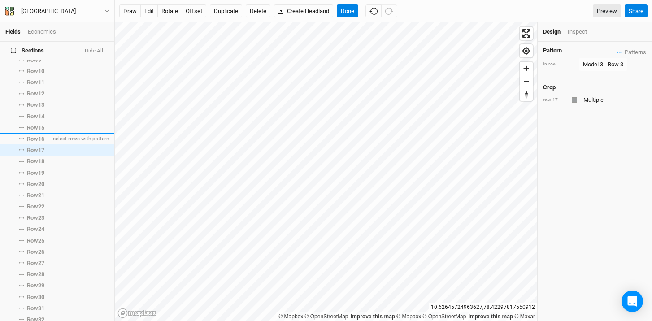
click at [34, 135] on span "Row 16" at bounding box center [35, 138] width 17 height 7
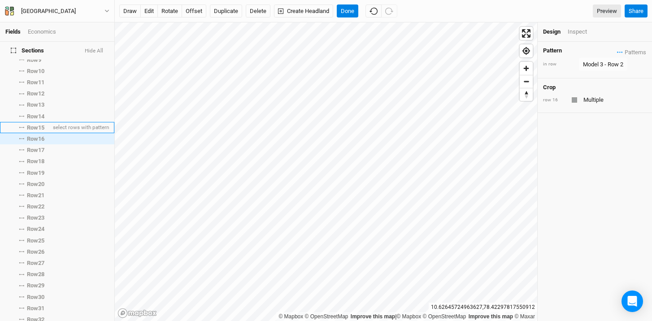
click at [34, 124] on span "Row 15" at bounding box center [35, 127] width 17 height 7
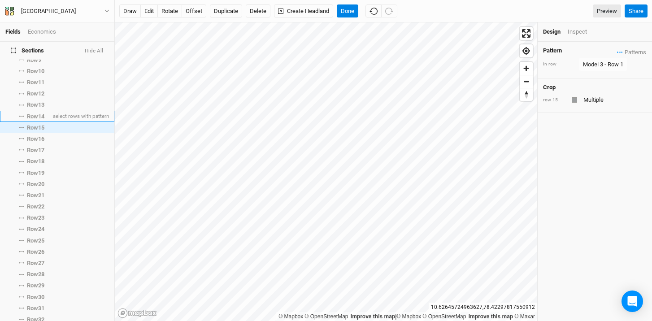
click at [34, 113] on span "Row 14" at bounding box center [35, 116] width 17 height 7
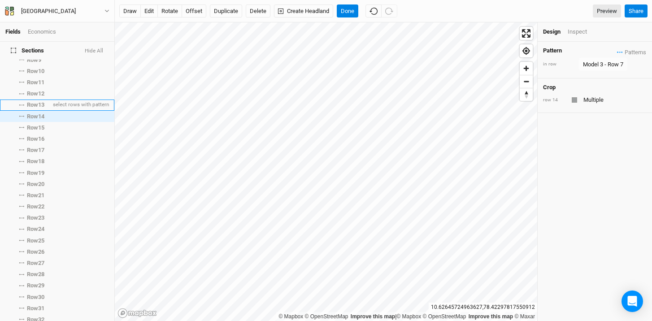
click at [33, 101] on span "Row 13" at bounding box center [35, 104] width 17 height 7
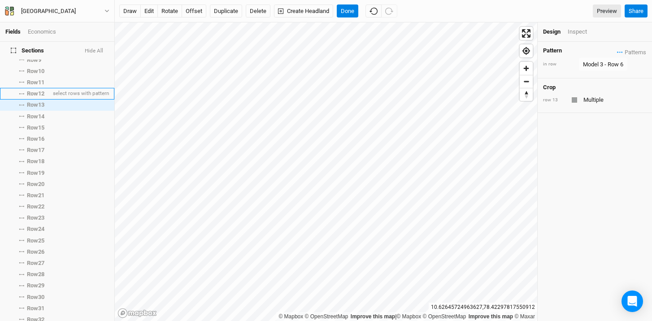
click at [37, 91] on span "Row 12" at bounding box center [35, 93] width 17 height 7
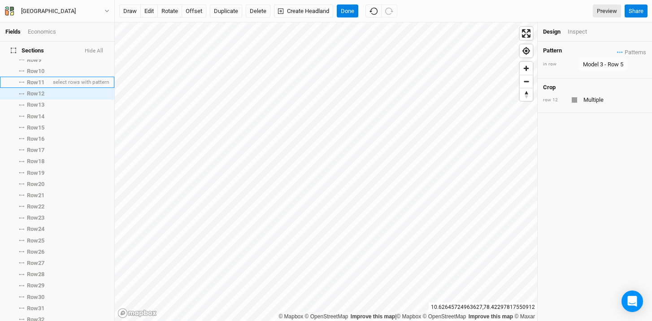
click at [35, 79] on span "Row 11" at bounding box center [35, 82] width 17 height 7
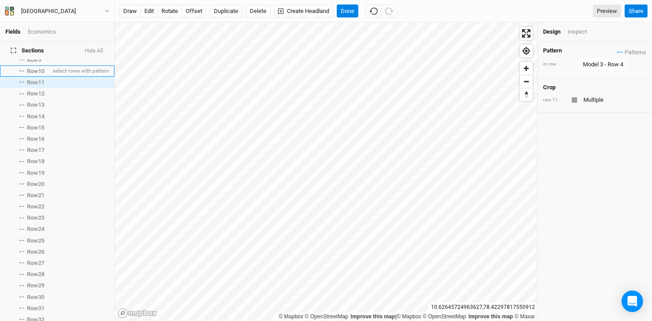
click at [38, 68] on span "Row 10" at bounding box center [35, 71] width 17 height 7
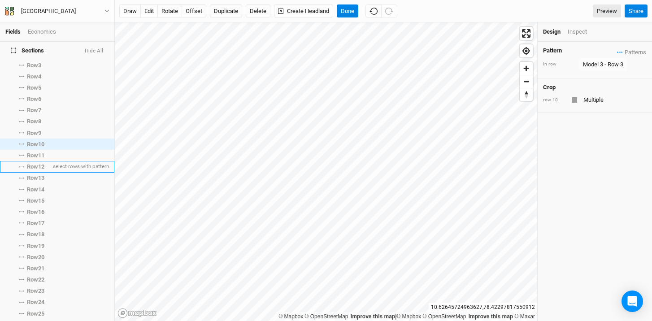
scroll to position [0, 0]
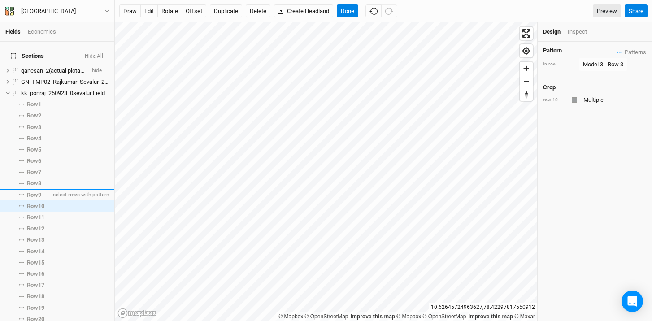
click at [39, 191] on span "Row 9" at bounding box center [34, 194] width 14 height 7
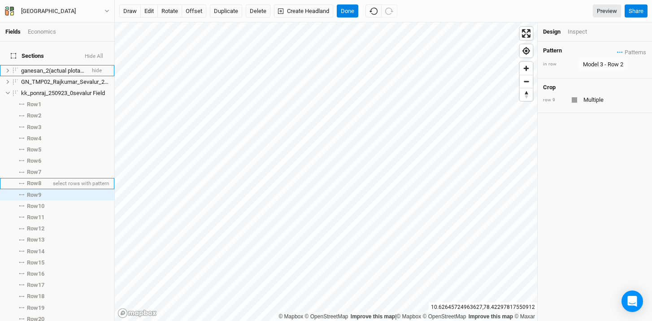
click at [38, 180] on span "Row 8" at bounding box center [34, 183] width 14 height 7
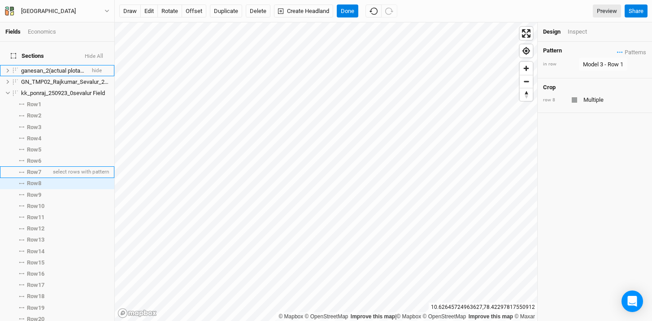
click at [39, 169] on span "Row 7" at bounding box center [34, 172] width 14 height 7
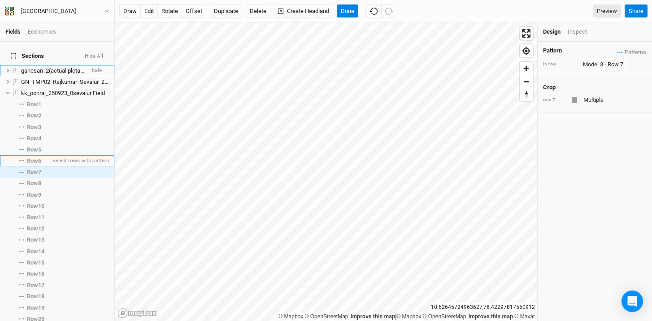
click at [38, 157] on span "Row 6" at bounding box center [34, 160] width 14 height 7
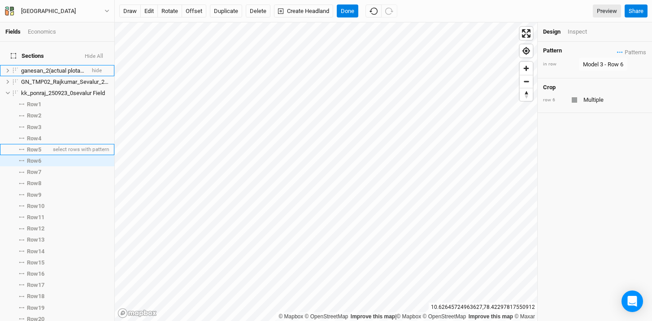
click at [38, 147] on span "Row 5" at bounding box center [34, 149] width 14 height 7
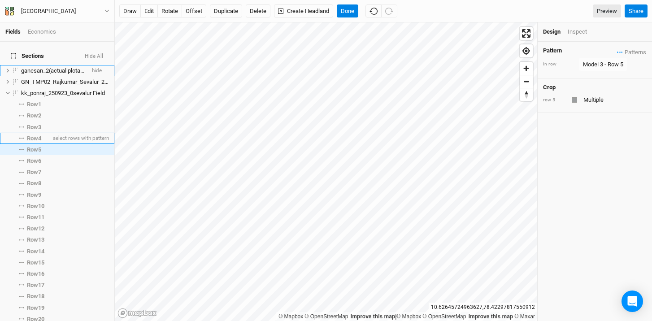
click at [38, 133] on li "Row 4 select rows with pattern" at bounding box center [57, 138] width 114 height 11
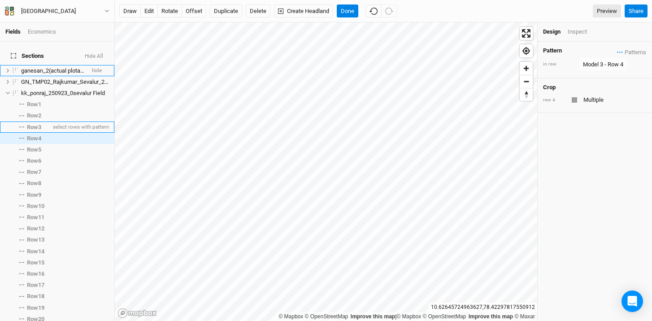
click at [35, 124] on span "Row 3" at bounding box center [34, 127] width 14 height 7
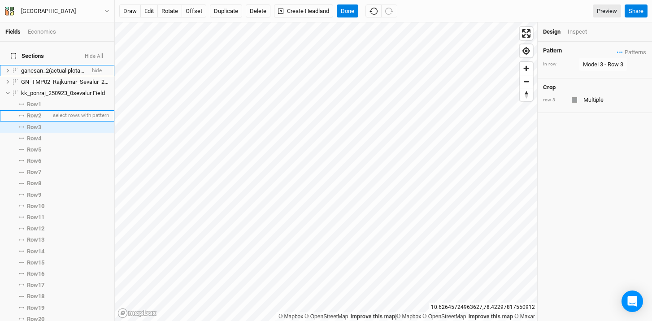
click at [37, 112] on span "Row 2" at bounding box center [34, 115] width 14 height 7
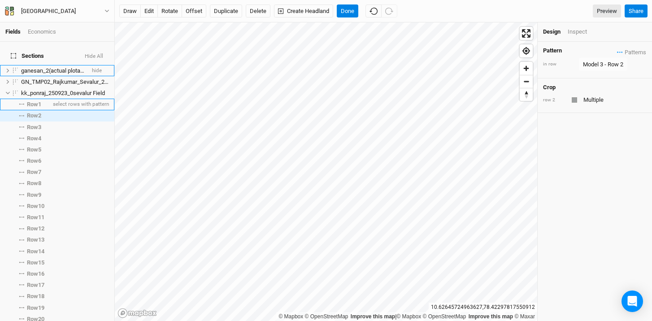
click at [37, 101] on span "Row 1" at bounding box center [34, 104] width 14 height 7
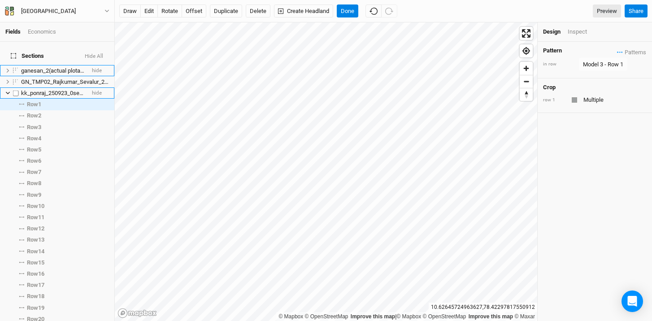
click at [35, 91] on li "kk_ponraj_250923_0sevalur Field hide" at bounding box center [57, 92] width 114 height 11
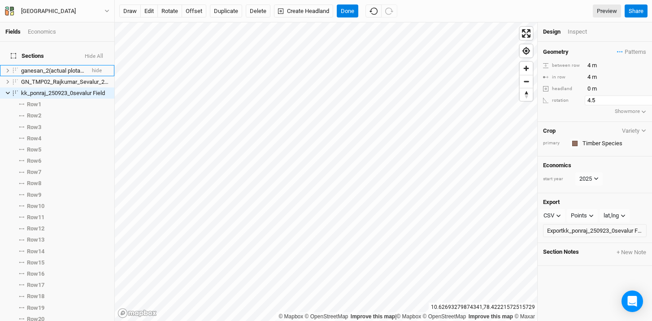
scroll to position [0, 4]
click at [644, 103] on input "4.5" at bounding box center [620, 101] width 78 height 10
click at [640, 98] on input "5" at bounding box center [620, 101] width 78 height 10
click at [640, 98] on input "5.5" at bounding box center [620, 101] width 78 height 10
click at [640, 98] on input "6" at bounding box center [620, 101] width 78 height 10
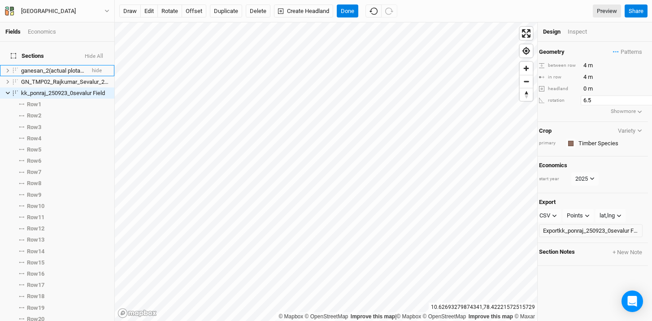
click at [640, 98] on input "6.5" at bounding box center [620, 101] width 78 height 10
click at [640, 98] on input "7" at bounding box center [620, 101] width 78 height 10
click at [640, 98] on input "7.5" at bounding box center [620, 101] width 78 height 10
click at [640, 98] on input "8" at bounding box center [620, 101] width 78 height 10
click at [640, 103] on input "7.5" at bounding box center [620, 101] width 78 height 10
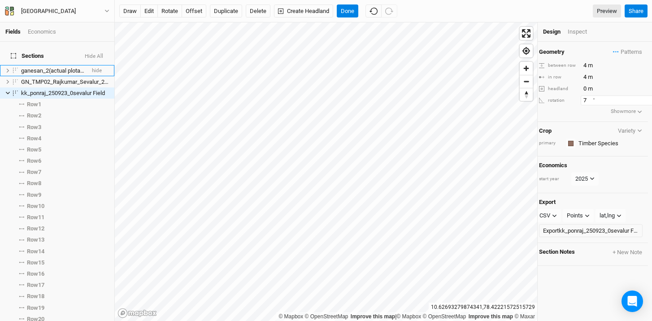
click at [640, 103] on input "7" at bounding box center [620, 101] width 78 height 10
click at [640, 104] on input "6.5" at bounding box center [620, 101] width 78 height 10
click at [640, 98] on input "7" at bounding box center [620, 101] width 78 height 10
click at [640, 98] on input "7.5" at bounding box center [620, 101] width 78 height 10
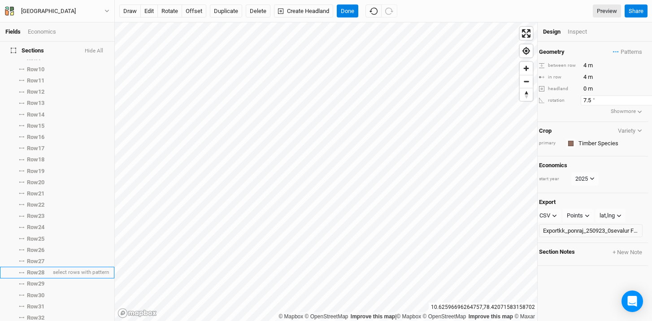
scroll to position [255, 0]
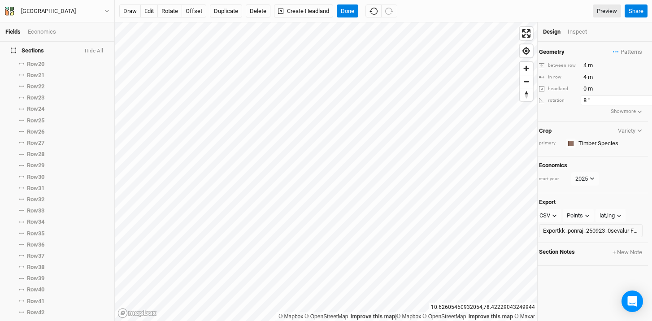
click at [641, 98] on input "8" at bounding box center [620, 101] width 78 height 10
click at [641, 101] on input "7.5" at bounding box center [620, 101] width 78 height 10
click at [640, 101] on input "7" at bounding box center [620, 101] width 78 height 10
click at [640, 101] on input "6.5" at bounding box center [620, 101] width 78 height 10
click at [640, 101] on input "6" at bounding box center [620, 101] width 78 height 10
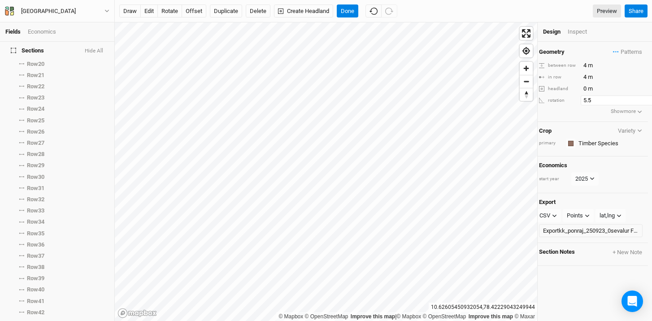
click at [640, 101] on input "5.5" at bounding box center [620, 101] width 78 height 10
click at [640, 101] on input "5" at bounding box center [620, 101] width 78 height 10
click at [640, 101] on input "4.5" at bounding box center [620, 101] width 78 height 10
click at [640, 101] on input "4" at bounding box center [620, 101] width 78 height 10
click at [642, 103] on input "3.5" at bounding box center [620, 101] width 78 height 10
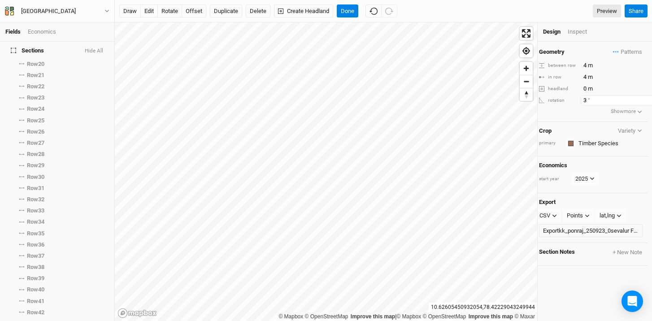
click at [642, 103] on input "3" at bounding box center [620, 101] width 78 height 10
click at [642, 103] on input "2.5" at bounding box center [620, 101] width 78 height 10
click at [642, 103] on input "2" at bounding box center [620, 101] width 78 height 10
click at [642, 103] on input "1.5" at bounding box center [620, 101] width 78 height 10
click at [642, 103] on input "1" at bounding box center [620, 101] width 78 height 10
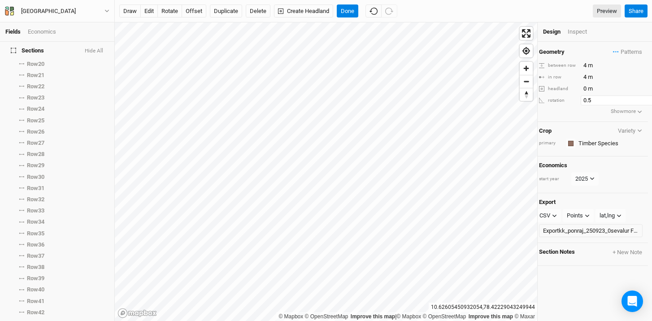
click at [642, 103] on input "0.5" at bounding box center [620, 101] width 78 height 10
click at [642, 103] on input "0" at bounding box center [620, 101] width 78 height 10
click at [640, 96] on input "0.5" at bounding box center [620, 101] width 78 height 10
click at [640, 96] on input "1" at bounding box center [620, 101] width 78 height 10
click at [640, 96] on input "1.5" at bounding box center [620, 101] width 78 height 10
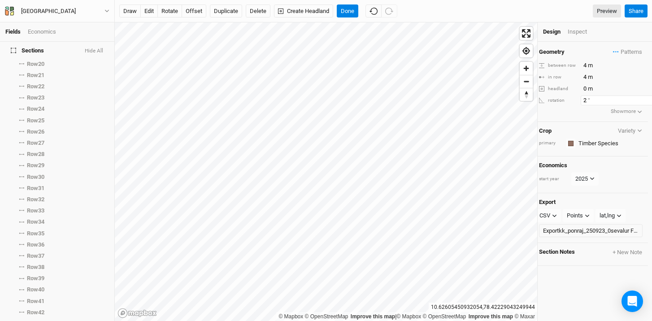
click at [640, 96] on input "2" at bounding box center [620, 101] width 78 height 10
click at [640, 96] on input "2.5" at bounding box center [620, 101] width 78 height 10
click at [640, 96] on input "3" at bounding box center [620, 101] width 78 height 10
click at [640, 96] on input "3.5" at bounding box center [620, 101] width 78 height 10
click at [640, 96] on input "4" at bounding box center [620, 101] width 78 height 10
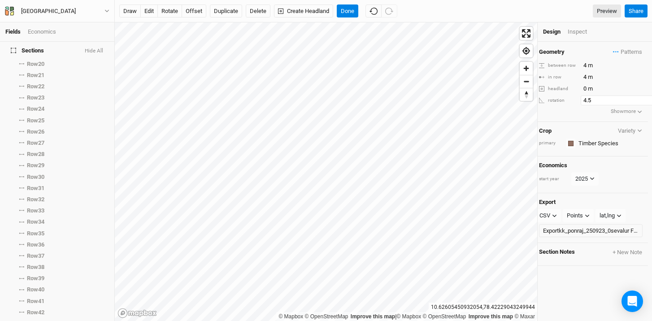
click at [640, 96] on input "4.5" at bounding box center [620, 101] width 78 height 10
click at [640, 96] on input "5" at bounding box center [620, 101] width 78 height 10
click at [640, 96] on input "5.5" at bounding box center [620, 101] width 78 height 10
click at [640, 96] on input "6" at bounding box center [620, 101] width 78 height 10
click at [640, 96] on input "6.5" at bounding box center [620, 101] width 78 height 10
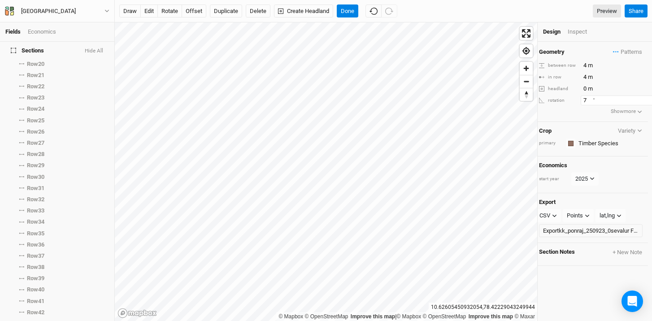
click at [640, 96] on input "7" at bounding box center [620, 101] width 78 height 10
click at [641, 101] on input "6.5" at bounding box center [620, 101] width 78 height 10
type input "7"
click at [641, 96] on input "7" at bounding box center [620, 101] width 78 height 10
click at [341, 10] on button "Done" at bounding box center [348, 10] width 22 height 13
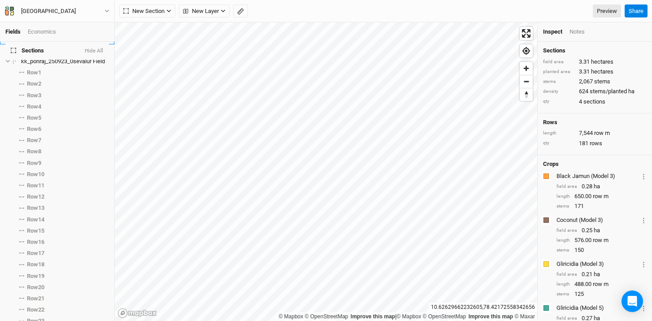
scroll to position [0, 0]
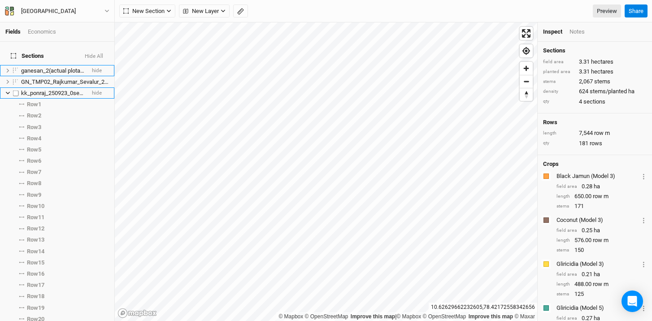
click at [16, 87] on label at bounding box center [15, 92] width 11 height 11
click at [16, 90] on input "checkbox" at bounding box center [16, 93] width 6 height 6
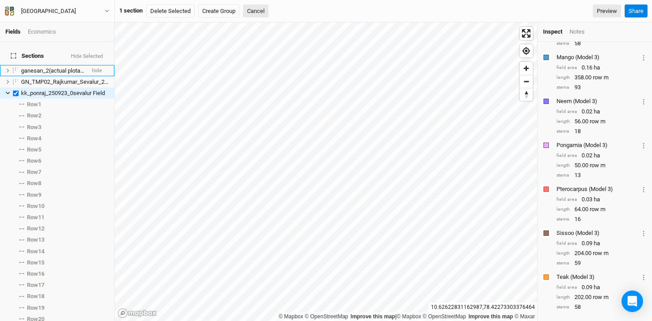
scroll to position [352, 0]
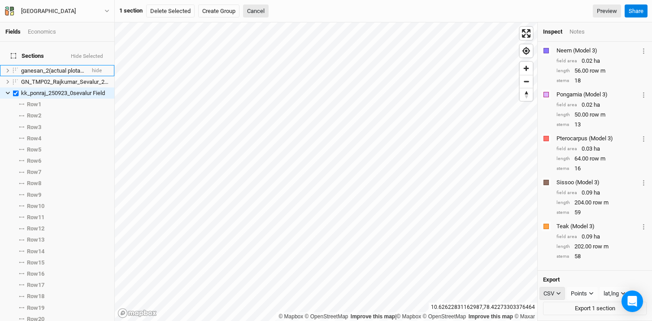
click at [551, 292] on div "CSV" at bounding box center [549, 293] width 11 height 9
click at [560, 295] on span "PDF" at bounding box center [557, 294] width 13 height 10
click at [587, 309] on button "Export 1 section" at bounding box center [595, 308] width 104 height 13
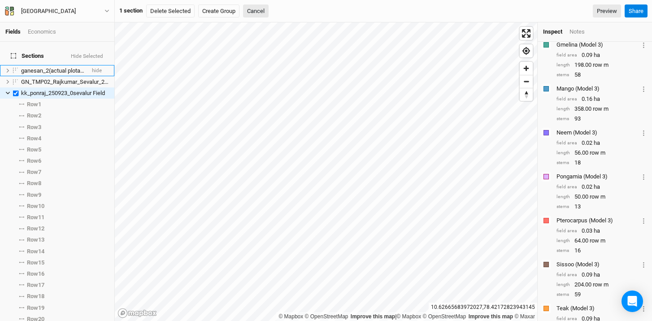
scroll to position [0, 0]
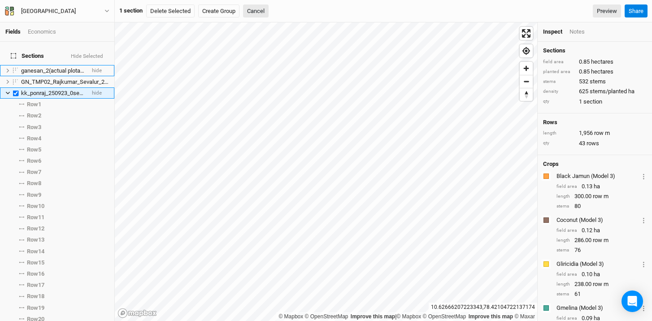
click at [44, 90] on span "kk_ponraj_250923_0sevalur Field" at bounding box center [63, 93] width 84 height 7
checkbox input "false"
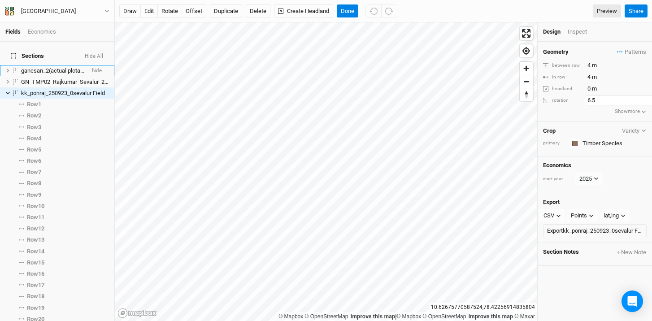
click at [643, 104] on input "6.5" at bounding box center [624, 101] width 78 height 10
click at [643, 104] on input "6" at bounding box center [620, 101] width 78 height 10
click at [643, 104] on input "5.5" at bounding box center [620, 101] width 78 height 10
click at [643, 104] on input "5" at bounding box center [620, 101] width 78 height 10
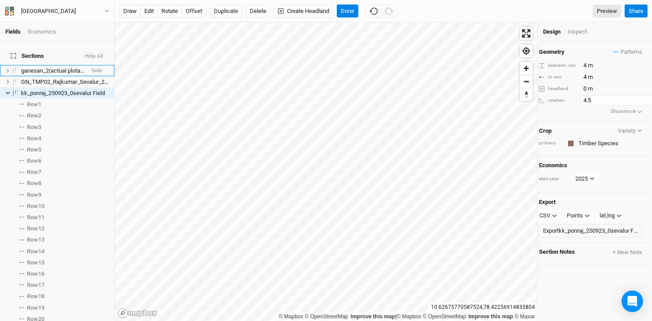
click at [643, 104] on input "4.5" at bounding box center [620, 101] width 78 height 10
click at [640, 97] on input "5" at bounding box center [620, 101] width 78 height 10
click at [641, 97] on input "5.5" at bounding box center [620, 101] width 78 height 10
click at [641, 97] on input "6" at bounding box center [620, 101] width 78 height 10
click at [641, 97] on input "6.5" at bounding box center [620, 101] width 78 height 10
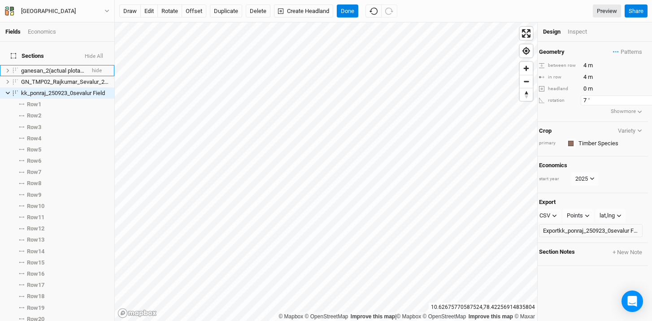
click at [641, 97] on input "7" at bounding box center [620, 101] width 78 height 10
click at [641, 97] on input "7.5" at bounding box center [620, 101] width 78 height 10
click at [642, 102] on input "7" at bounding box center [620, 101] width 78 height 10
click at [642, 102] on input "6.5" at bounding box center [620, 101] width 78 height 10
click at [642, 102] on input "6" at bounding box center [620, 101] width 78 height 10
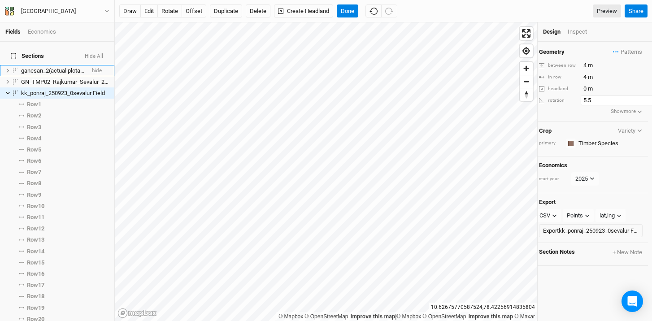
click at [642, 102] on input "5.5" at bounding box center [620, 101] width 78 height 10
click at [642, 102] on input "5" at bounding box center [620, 101] width 78 height 10
click at [642, 102] on input "4.5" at bounding box center [620, 101] width 78 height 10
click at [642, 102] on input "4" at bounding box center [620, 101] width 78 height 10
click at [642, 102] on input "3.5" at bounding box center [620, 101] width 78 height 10
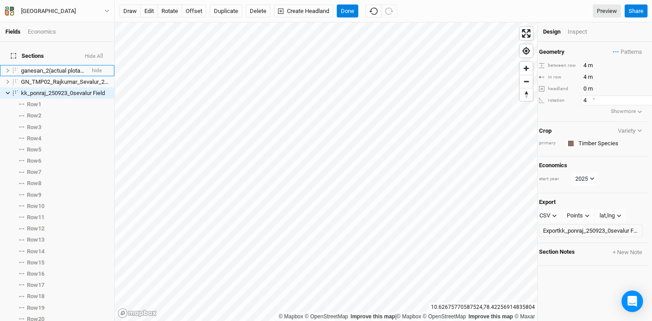
click at [640, 98] on input "4" at bounding box center [620, 101] width 78 height 10
click at [640, 98] on input "4.5" at bounding box center [620, 101] width 78 height 10
click at [640, 98] on input "5" at bounding box center [620, 101] width 78 height 10
type input "5.5"
click at [640, 98] on input "5.5" at bounding box center [620, 101] width 78 height 10
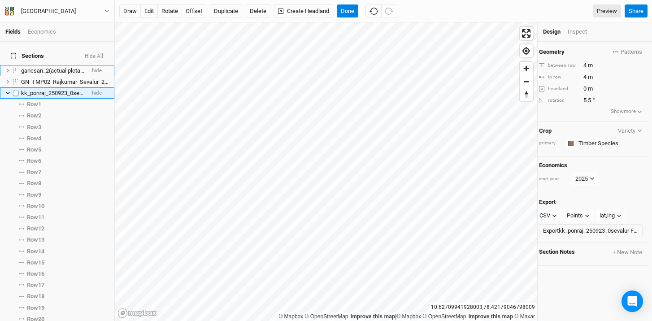
click at [16, 88] on label at bounding box center [15, 92] width 11 height 11
click at [16, 90] on input "checkbox" at bounding box center [16, 93] width 6 height 6
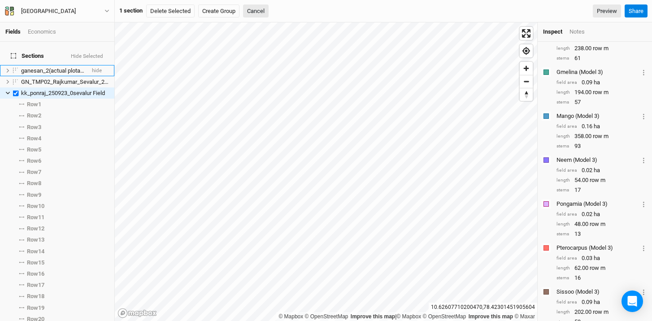
scroll to position [352, 0]
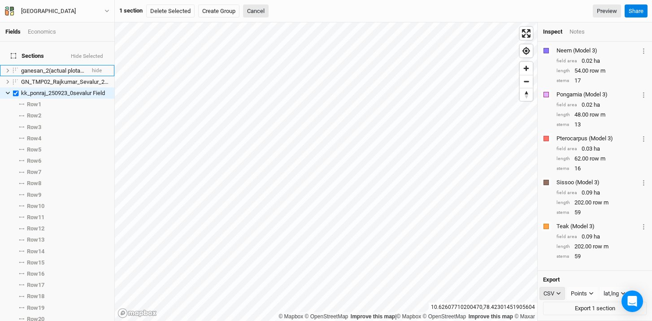
click at [557, 295] on icon "button" at bounding box center [558, 293] width 5 height 5
click at [559, 296] on span "PDF" at bounding box center [557, 294] width 13 height 10
click at [586, 309] on button "Export 1 section" at bounding box center [595, 308] width 104 height 13
click at [573, 314] on button "Export 1 section" at bounding box center [595, 308] width 104 height 13
click at [18, 89] on label at bounding box center [15, 92] width 11 height 11
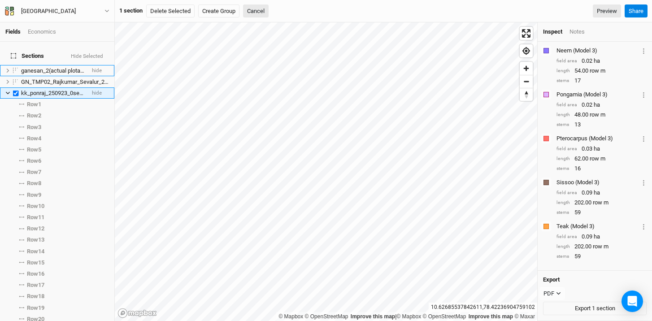
click at [18, 90] on input "checkbox" at bounding box center [16, 93] width 6 height 6
checkbox input "false"
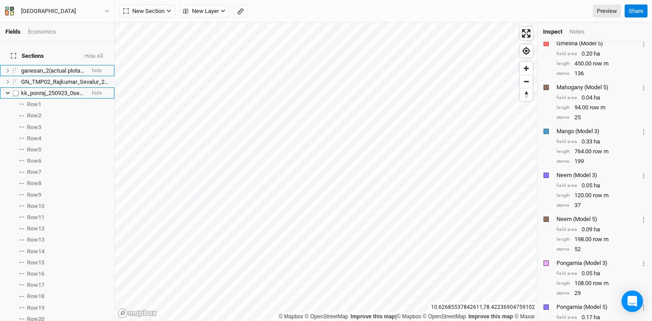
scroll to position [484, 0]
click at [5, 91] on icon at bounding box center [7, 93] width 5 height 5
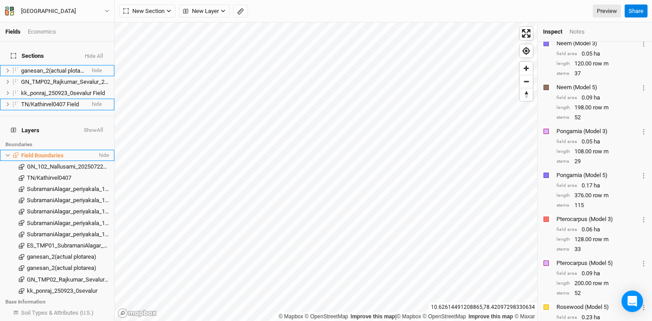
click at [45, 150] on li "Field Boundaries hide" at bounding box center [57, 155] width 114 height 11
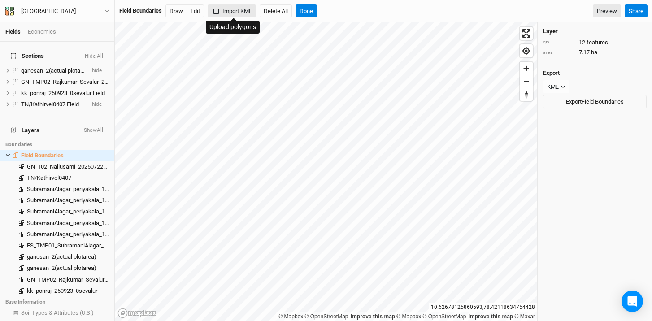
click at [246, 13] on button "Import KML" at bounding box center [232, 10] width 48 height 13
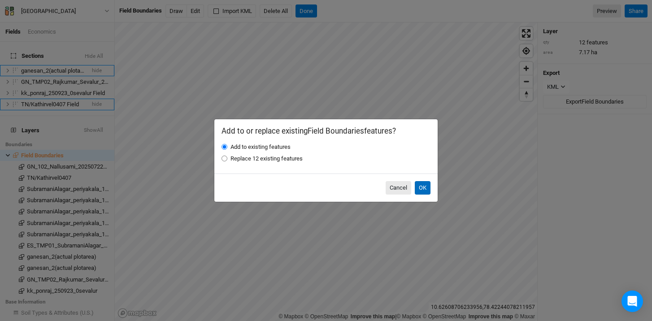
click at [425, 188] on button "OK" at bounding box center [423, 187] width 16 height 13
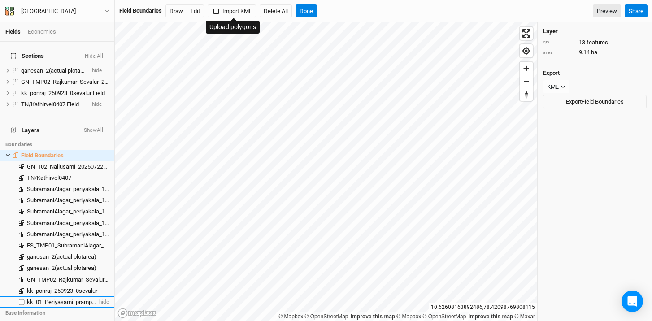
click at [52, 299] on span "kk_01_Periyasami_prampatti_20250909_01" at bounding box center [82, 302] width 110 height 7
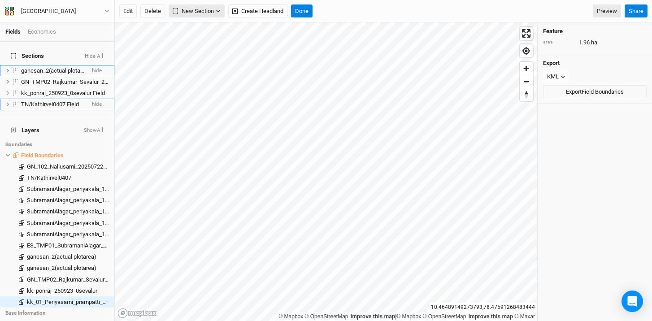
click at [217, 10] on icon "button" at bounding box center [218, 11] width 4 height 3
click at [205, 23] on button "Grid" at bounding box center [205, 30] width 71 height 14
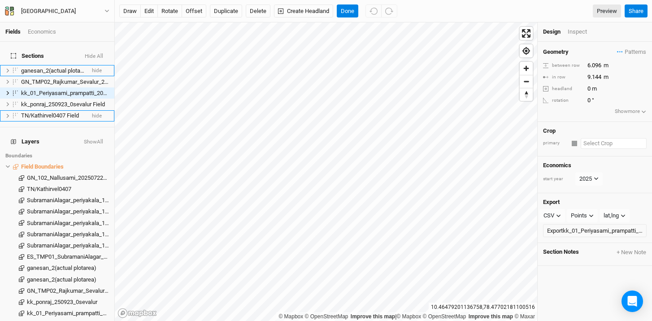
click at [598, 144] on input "text" at bounding box center [614, 143] width 66 height 11
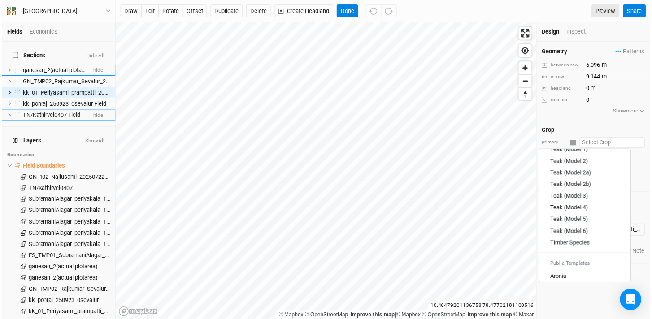
scroll to position [954, 0]
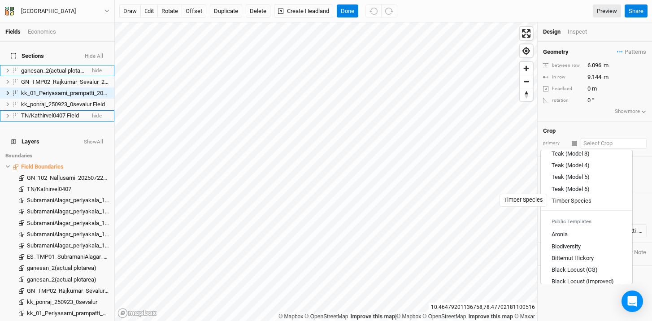
click at [567, 196] on div "Timber Species" at bounding box center [572, 200] width 40 height 8
type input "4"
type input "Timber Species"
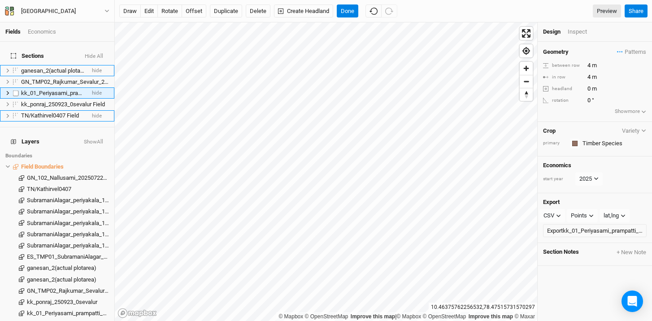
click at [8, 91] on icon at bounding box center [7, 93] width 5 height 5
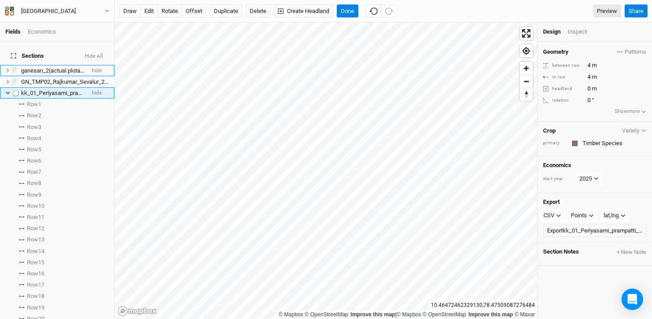
click at [6, 91] on icon at bounding box center [7, 93] width 5 height 5
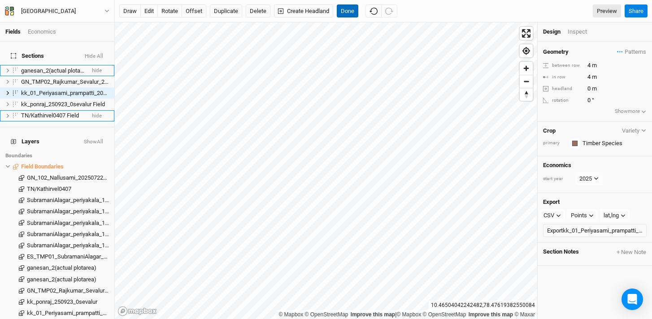
click at [348, 11] on button "Done" at bounding box center [348, 10] width 22 height 13
